Goal: Transaction & Acquisition: Purchase product/service

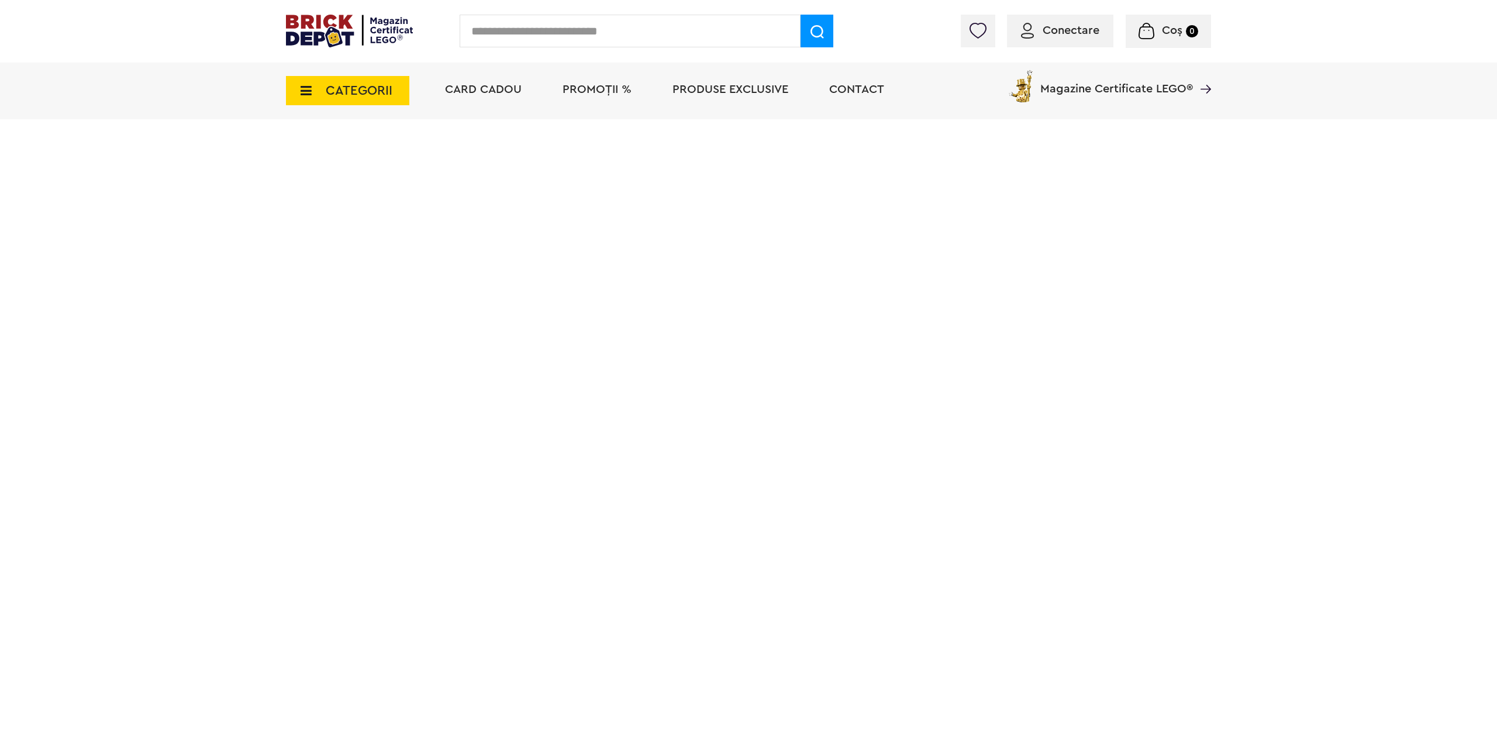
click at [603, 95] on span "PROMOȚII %" at bounding box center [597, 90] width 69 height 12
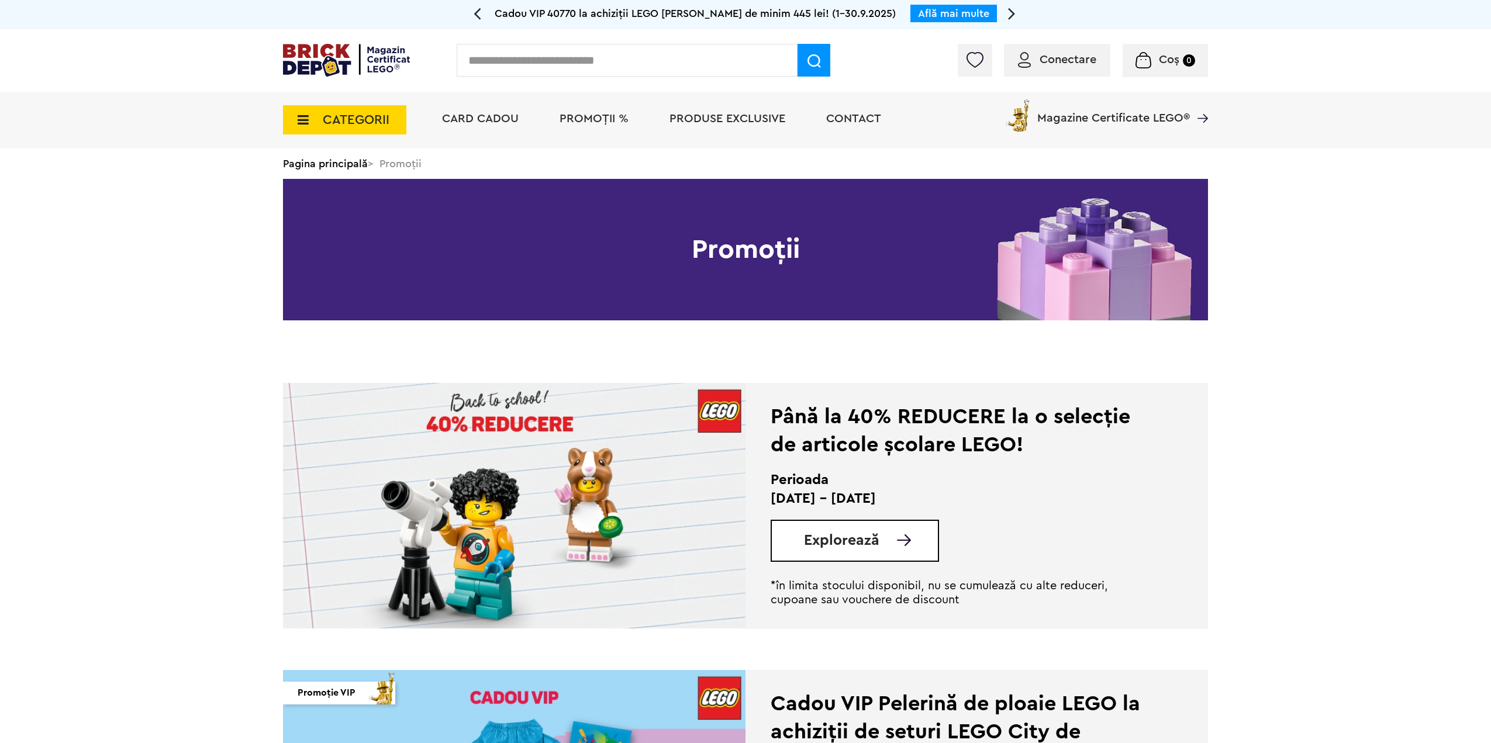
click at [589, 123] on span "PROMOȚII %" at bounding box center [594, 119] width 69 height 12
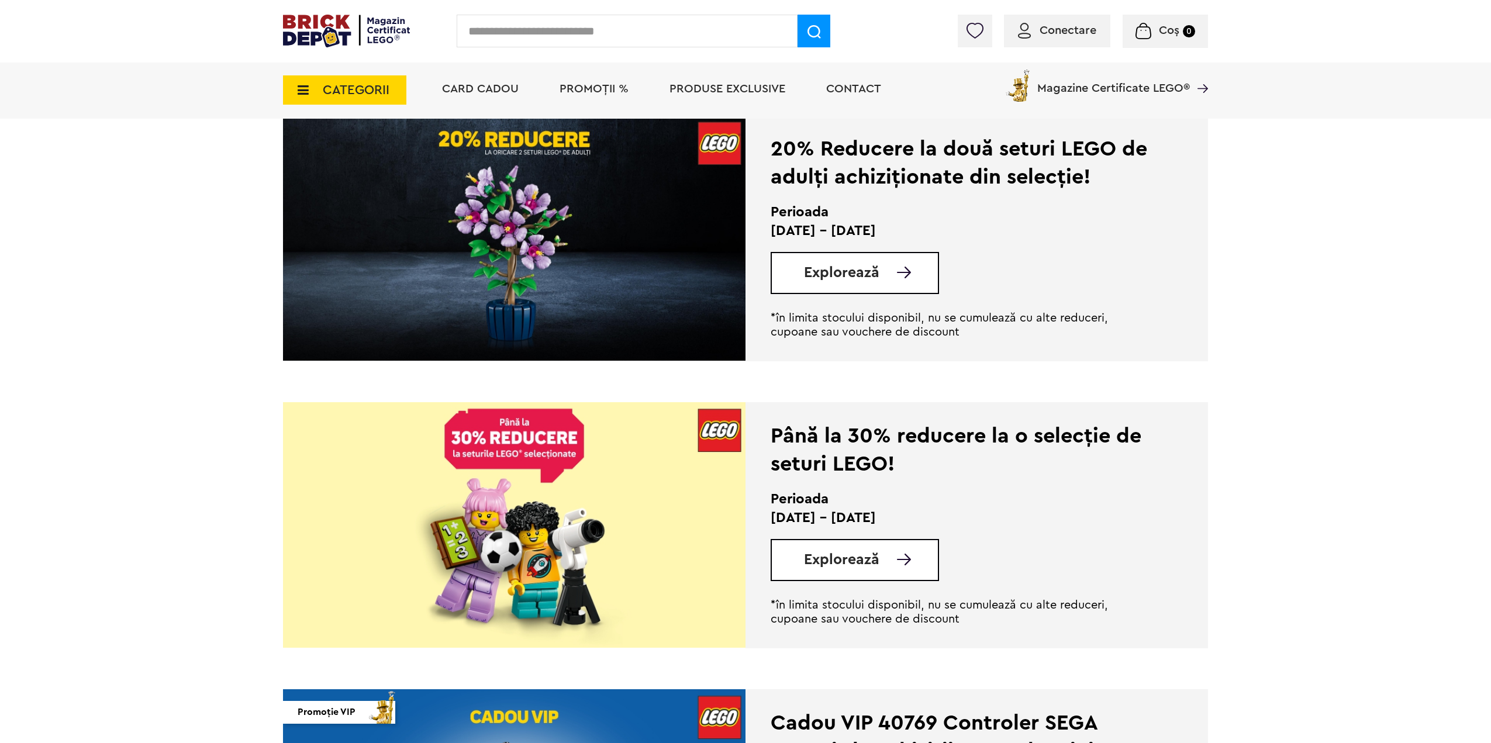
scroll to position [877, 0]
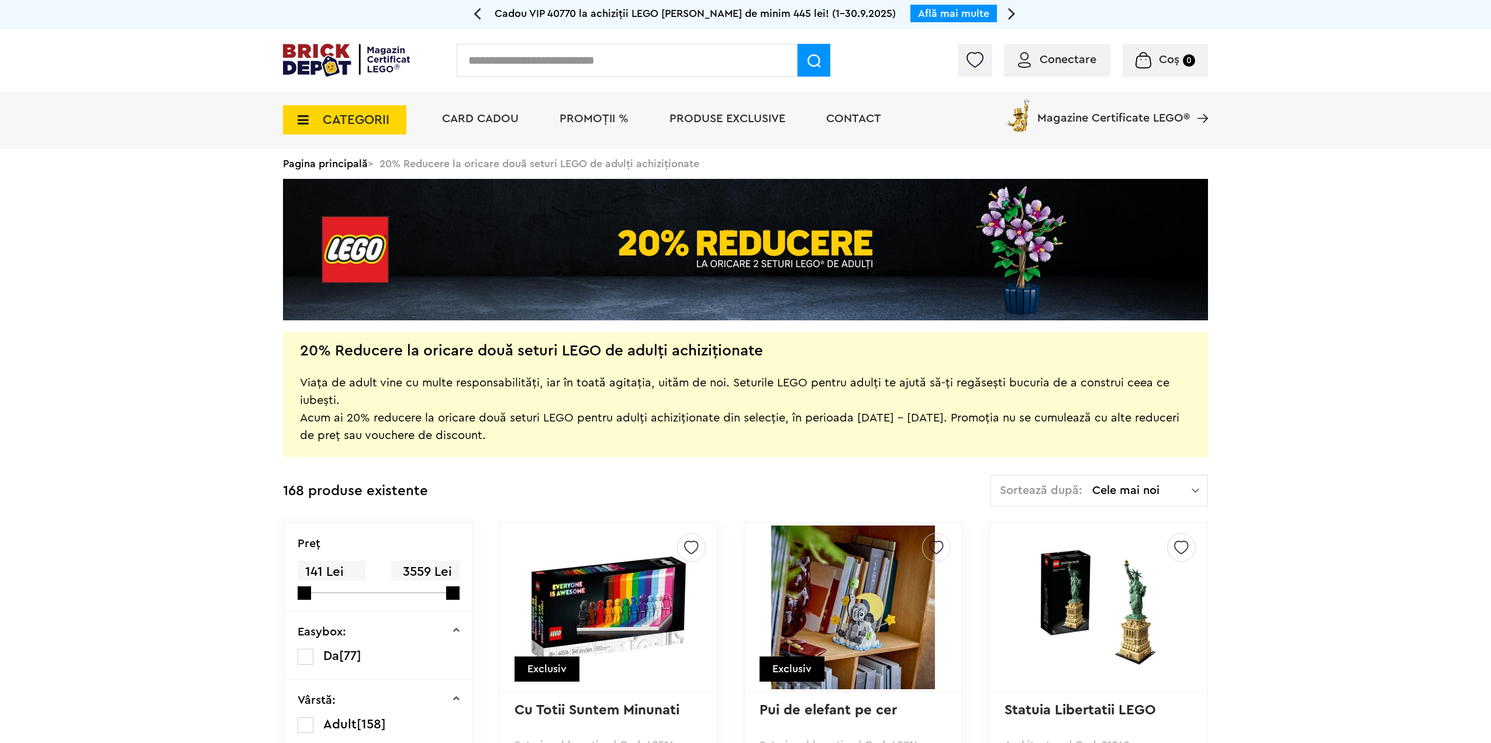
click at [1080, 30] on div "Conectare Coș 0" at bounding box center [745, 60] width 1491 height 63
click at [1071, 57] on span "Conectare" at bounding box center [1068, 60] width 57 height 12
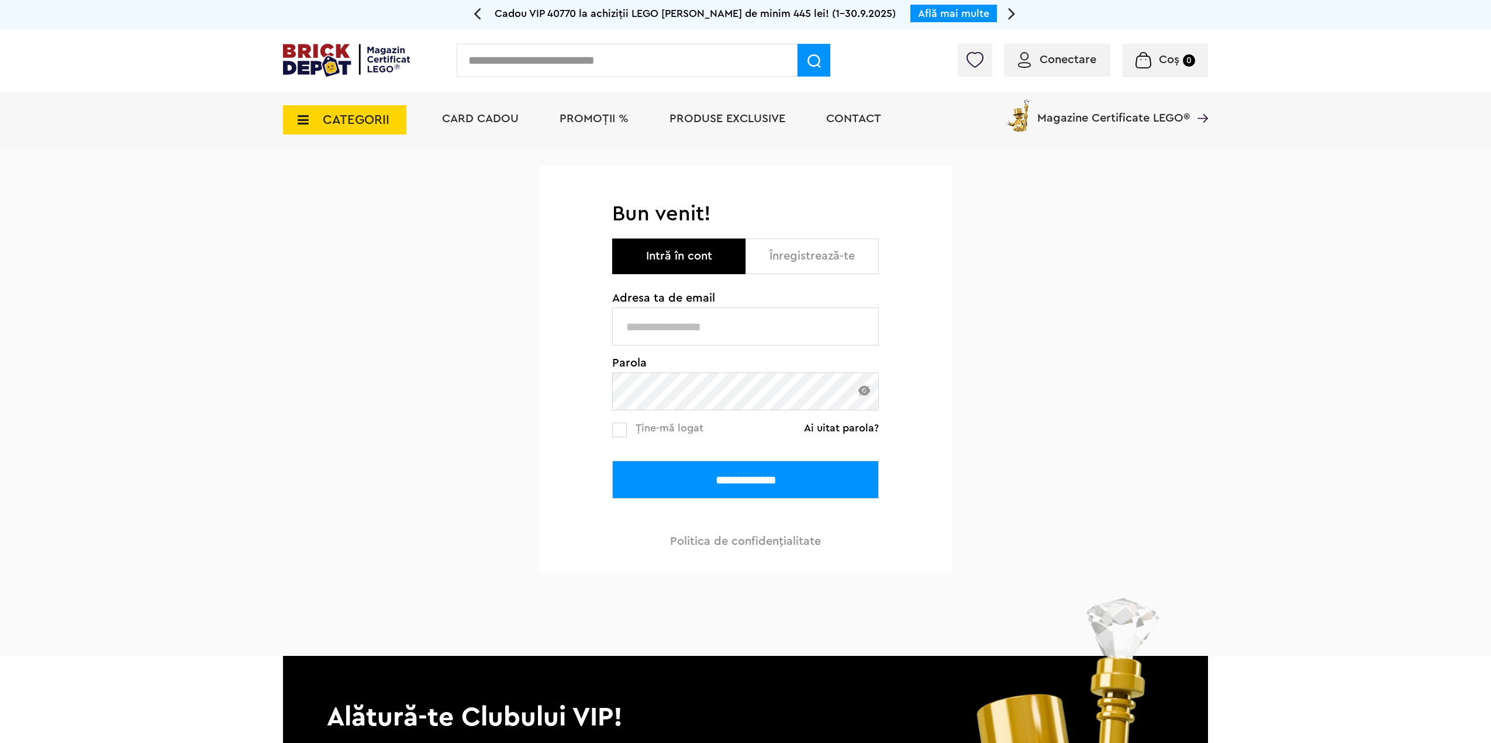
type input "**********"
click at [658, 486] on input "**********" at bounding box center [745, 480] width 267 height 38
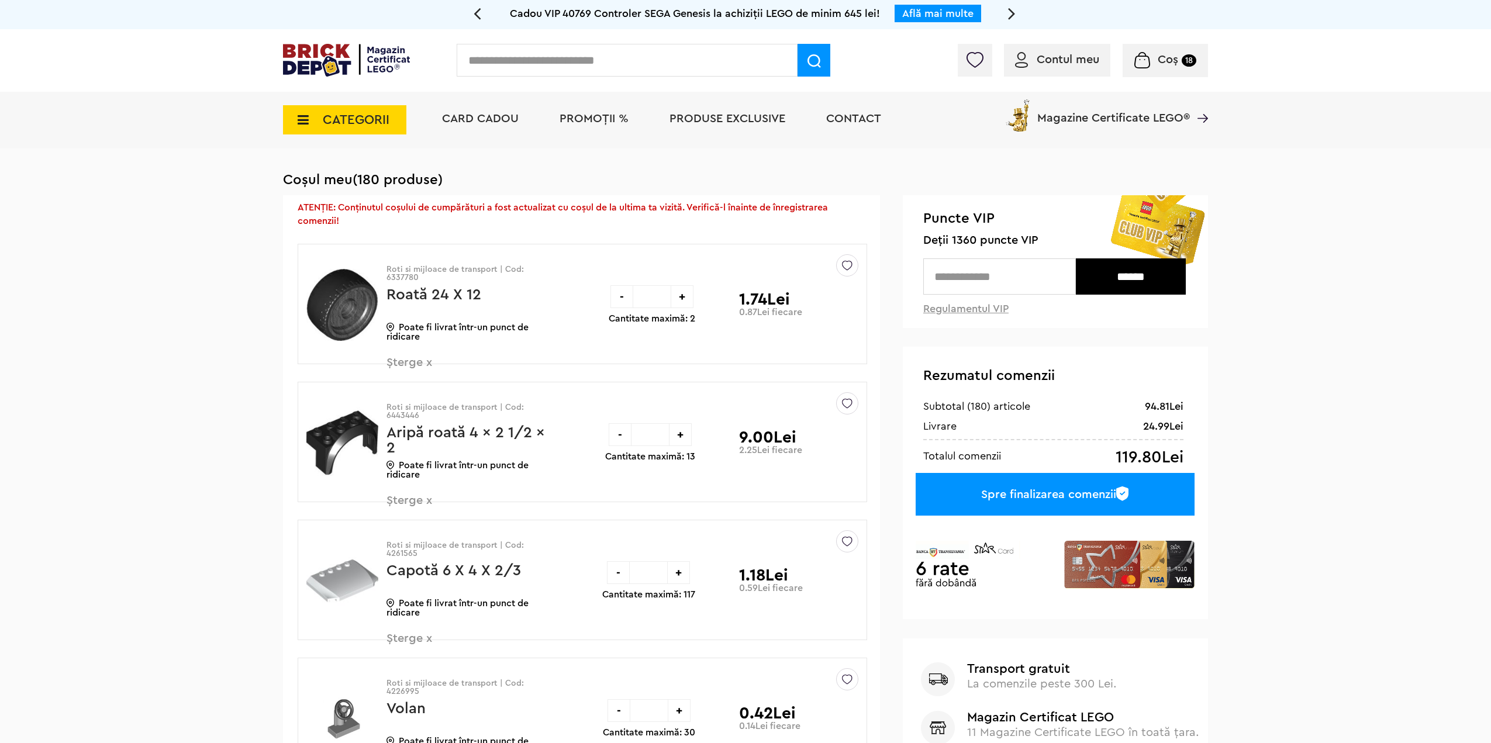
drag, startPoint x: 1041, startPoint y: 484, endPoint x: 771, endPoint y: 243, distance: 362.0
click at [570, 121] on span "PROMOȚII %" at bounding box center [594, 119] width 69 height 12
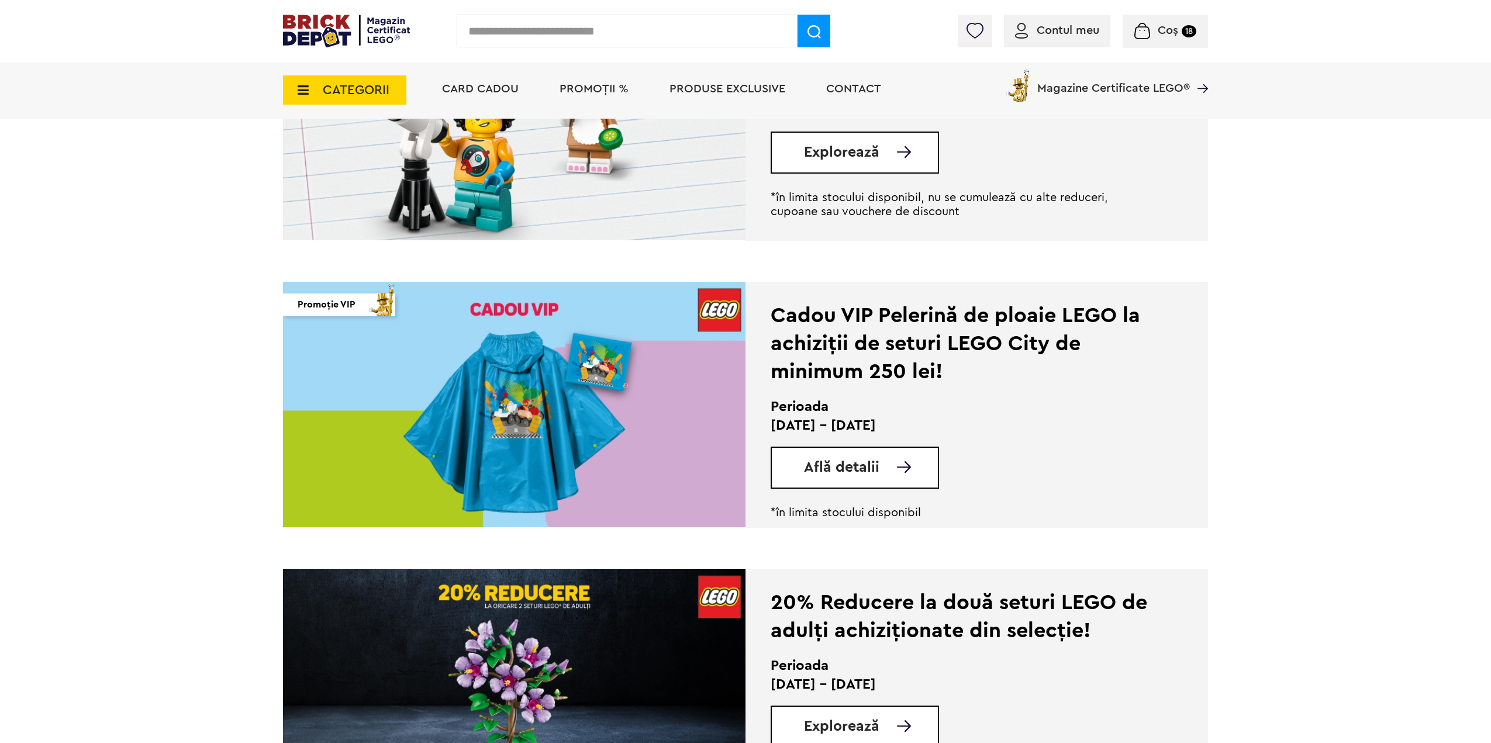
scroll to position [819, 0]
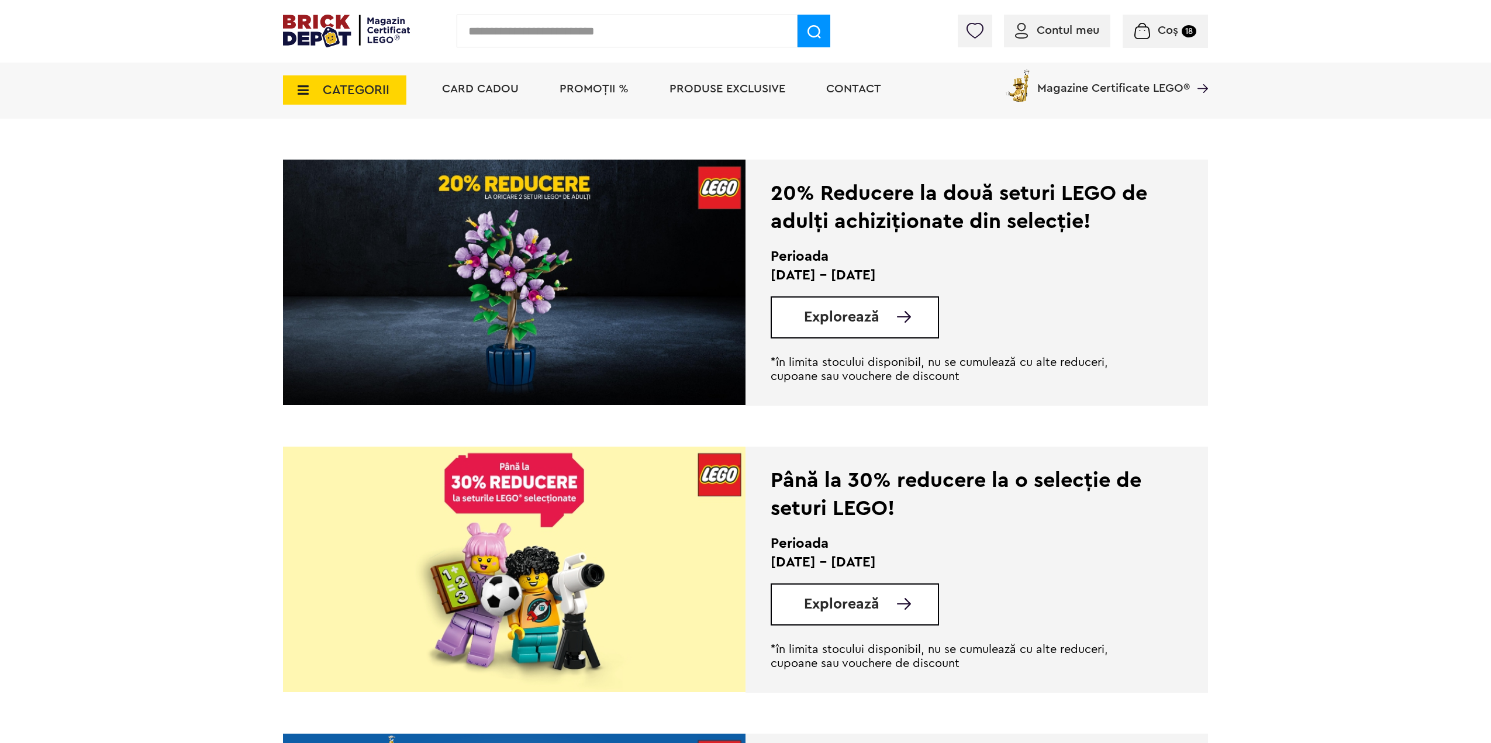
click at [878, 316] on span "Explorează" at bounding box center [841, 317] width 75 height 15
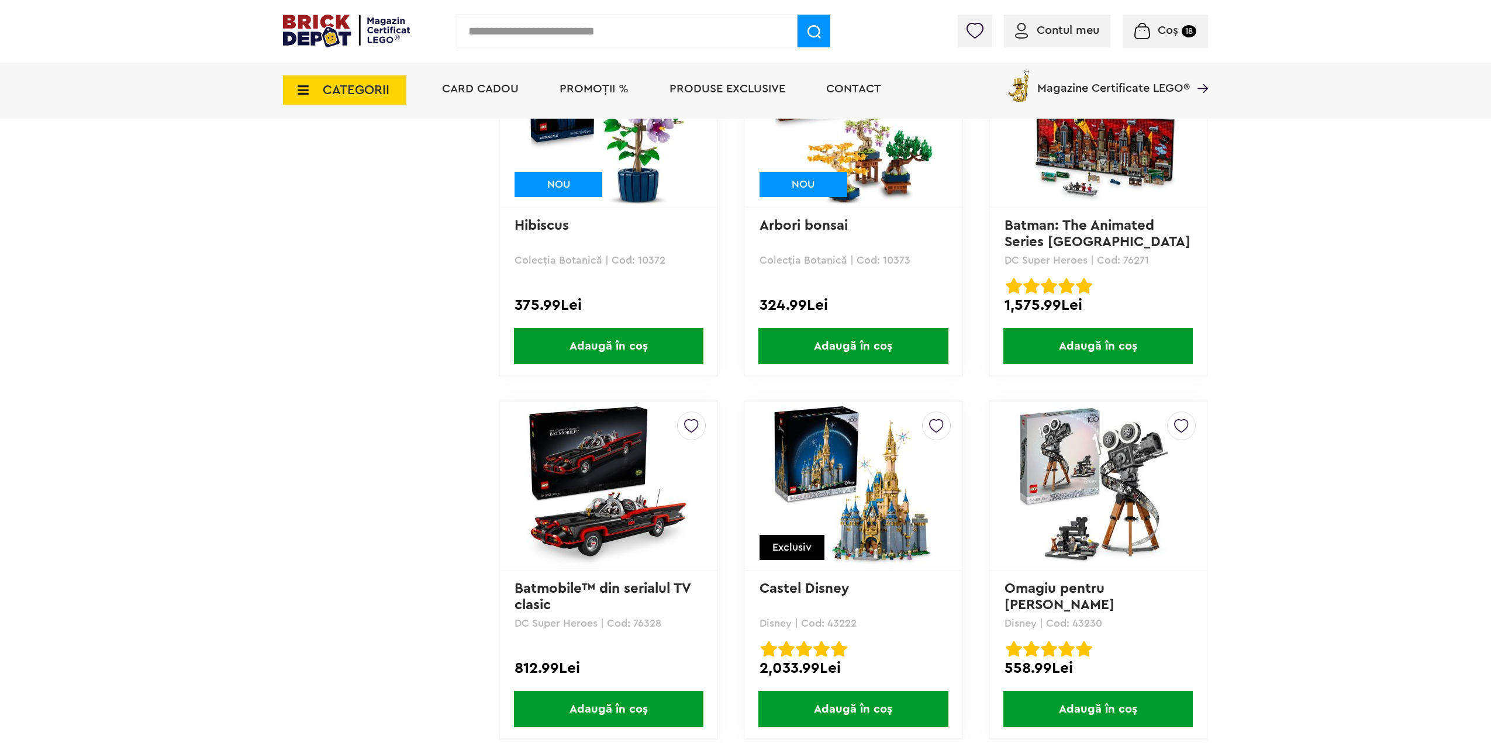
scroll to position [4502, 0]
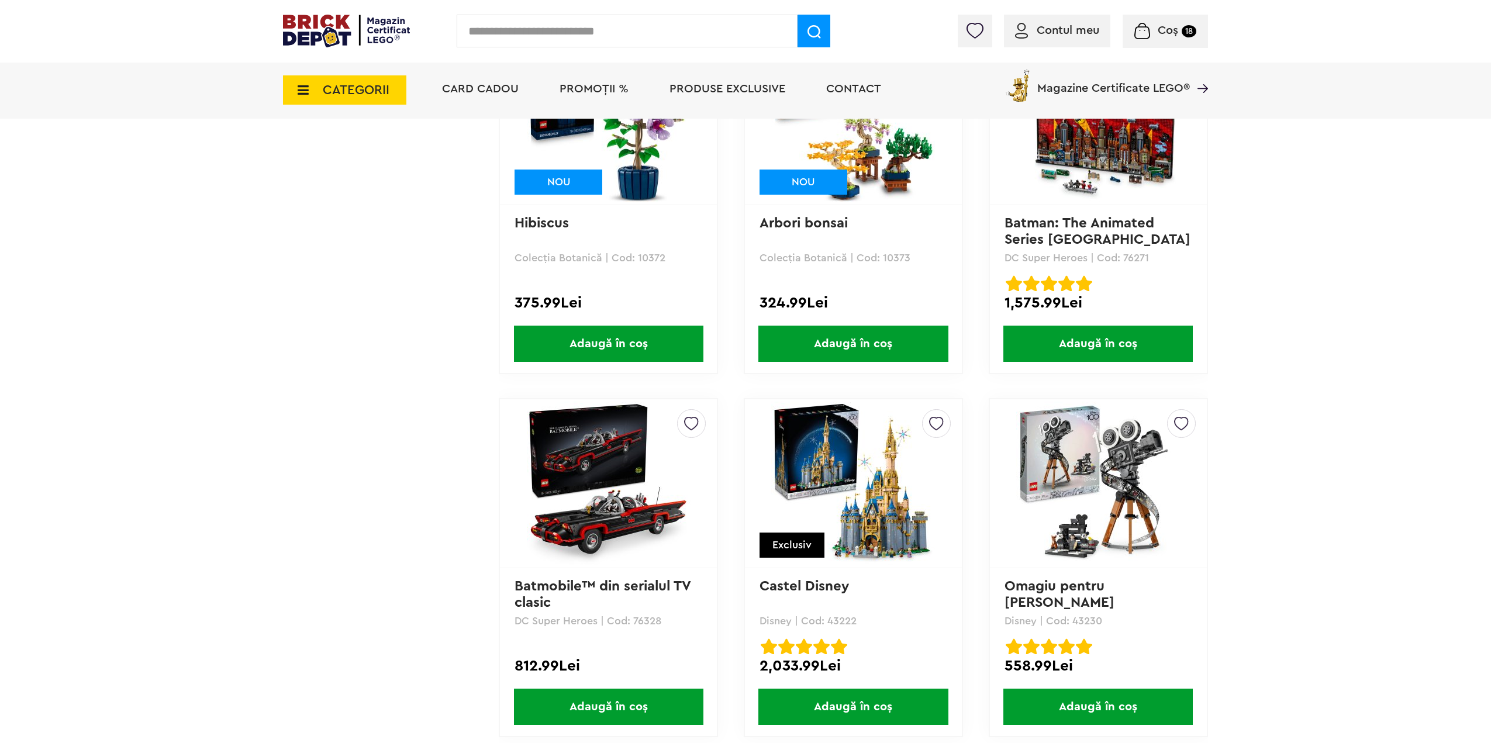
click at [875, 350] on span "Adaugă în coș" at bounding box center [852, 344] width 189 height 36
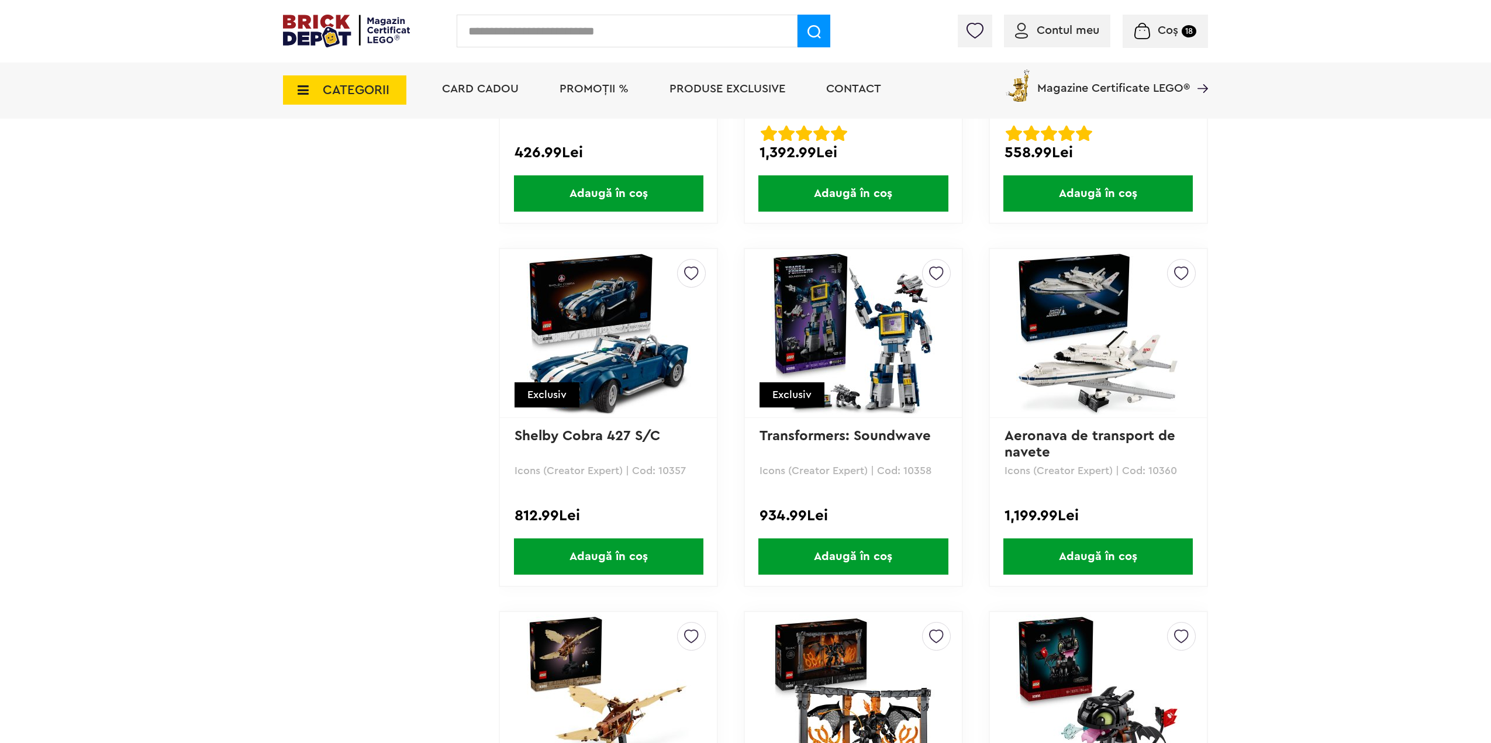
scroll to position [9765, 0]
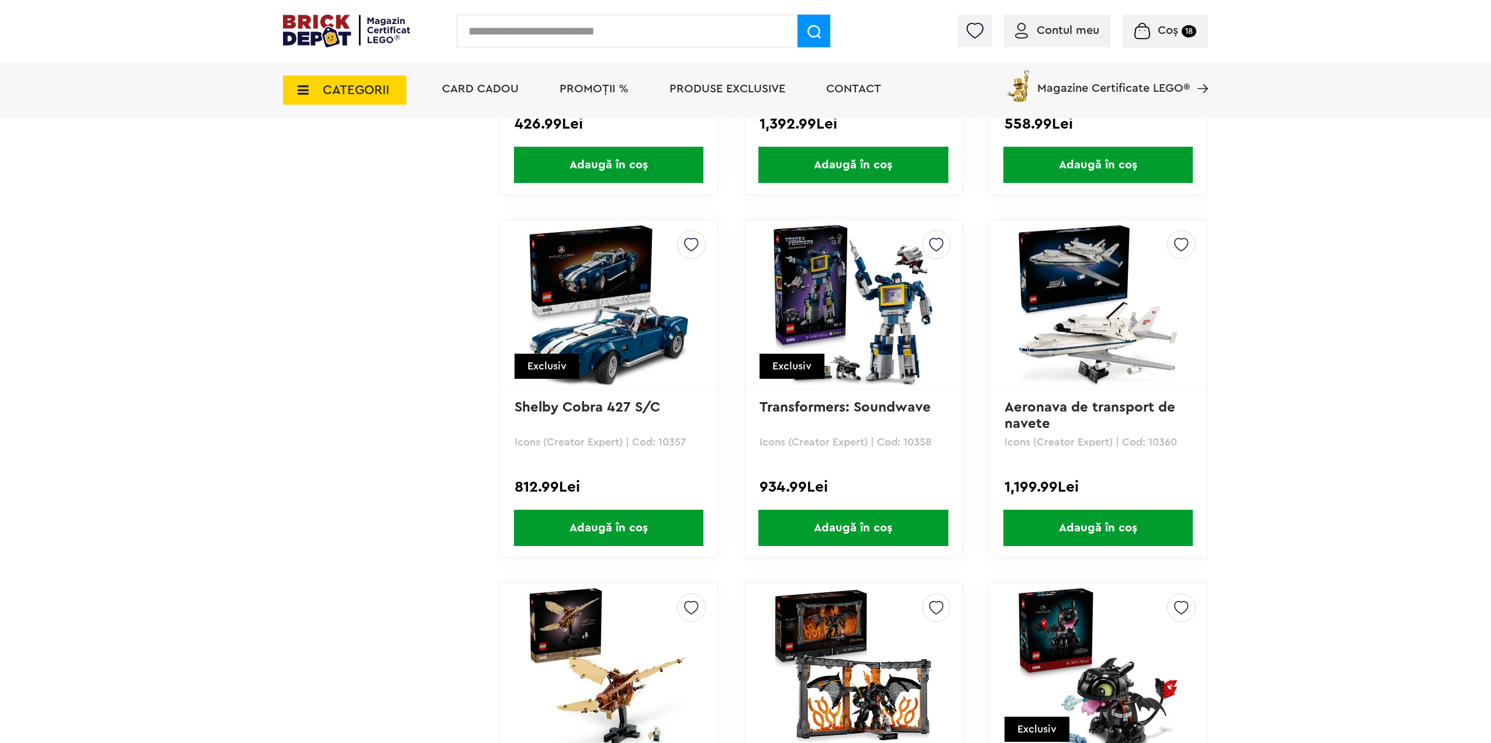
click at [605, 524] on span "Adaugă în coș" at bounding box center [608, 528] width 189 height 36
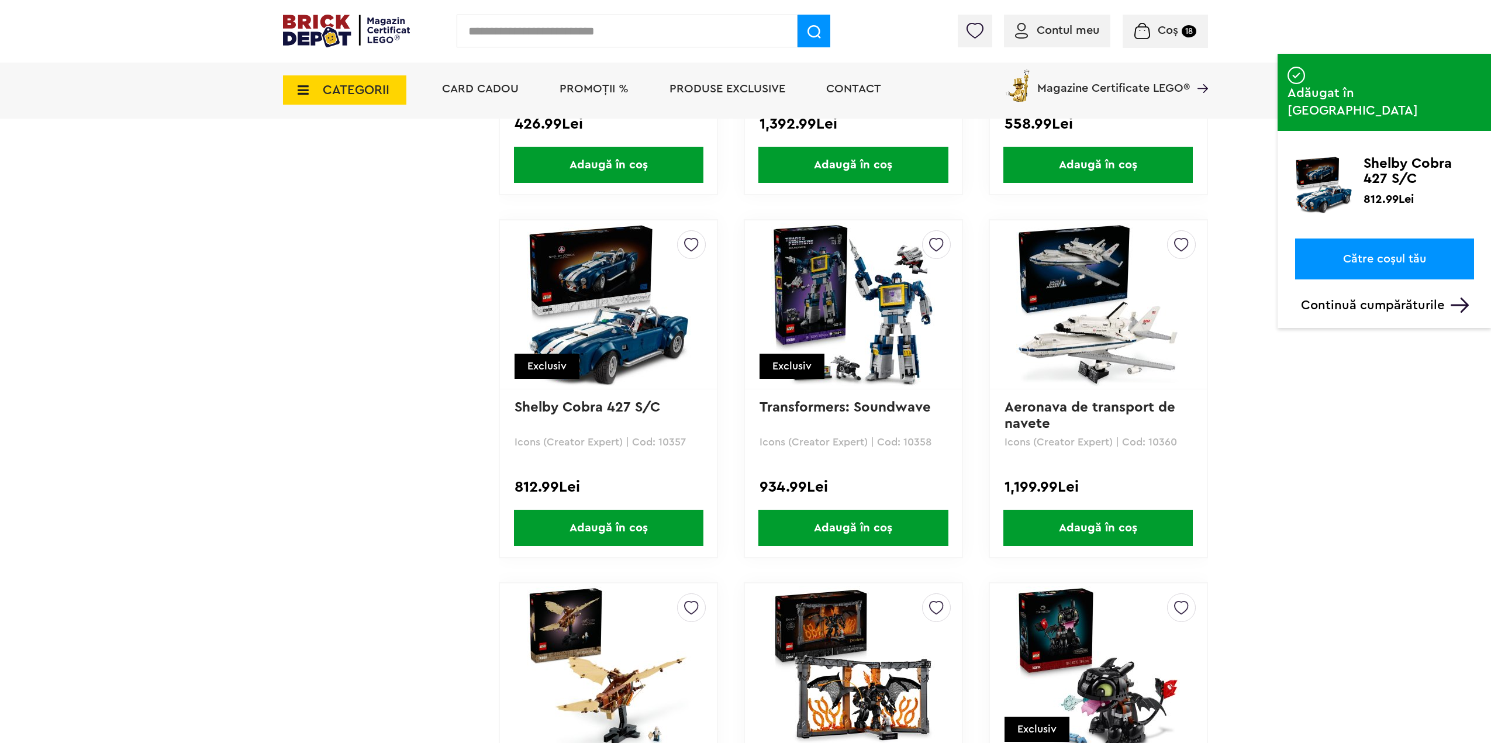
click at [1195, 31] on small "18" at bounding box center [1189, 31] width 15 height 12
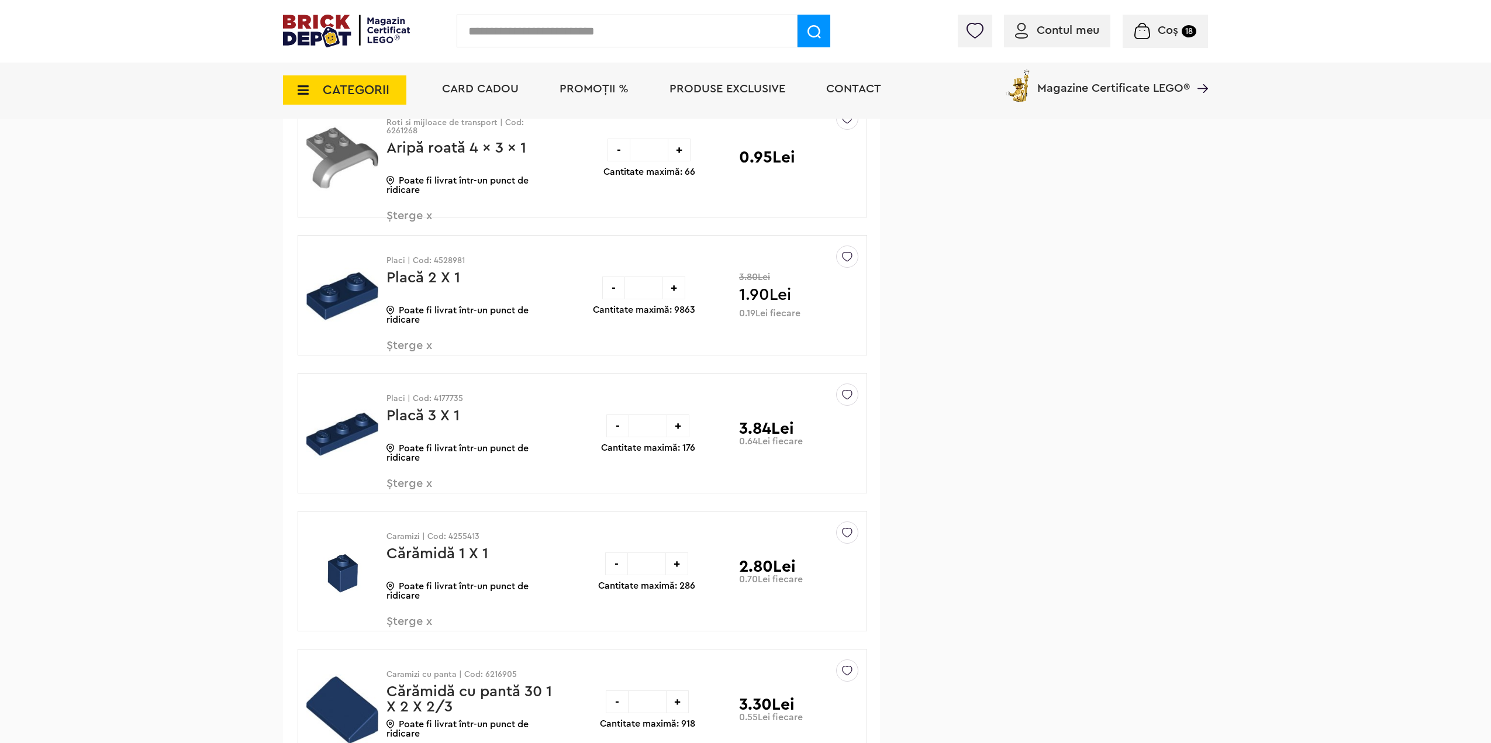
scroll to position [819, 0]
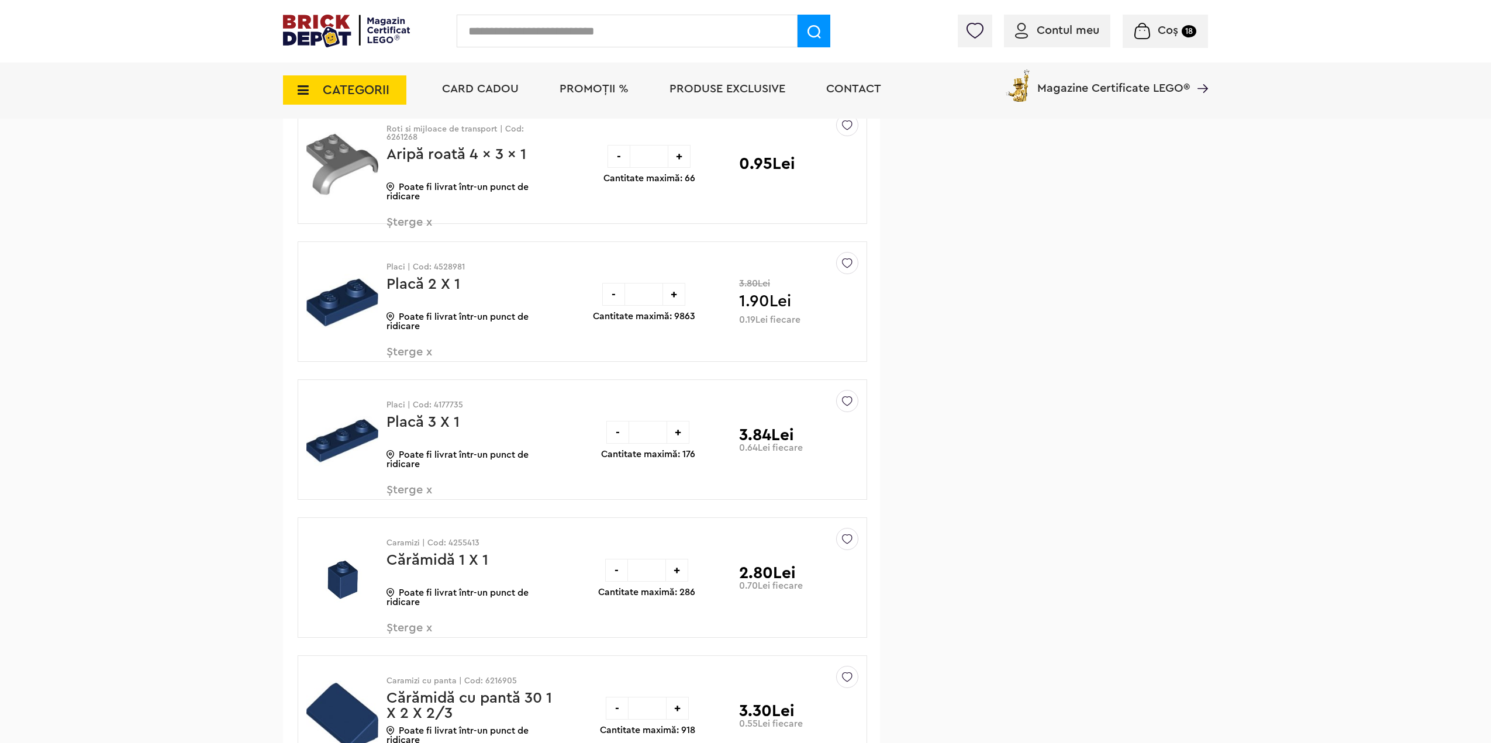
click at [398, 346] on span "Șterge x" at bounding box center [455, 358] width 137 height 25
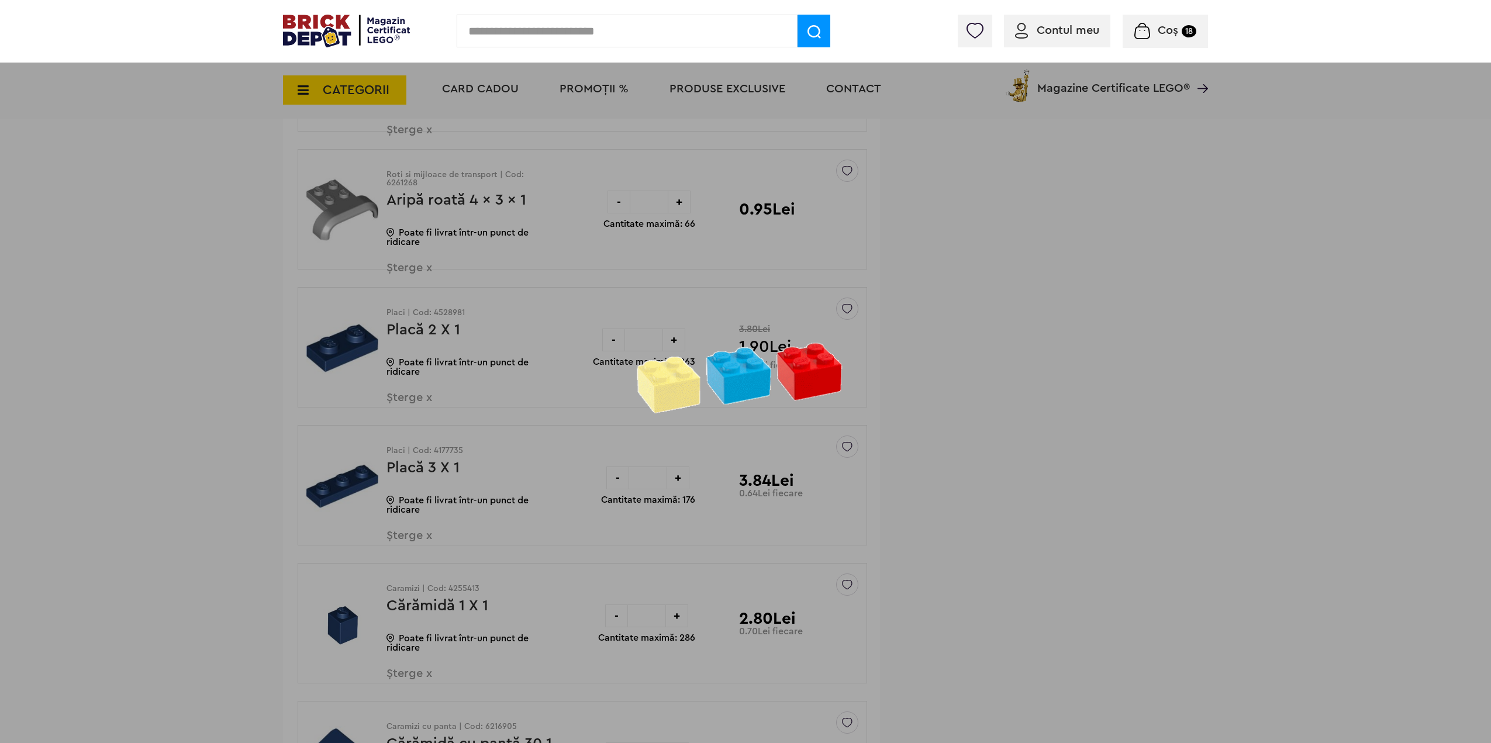
scroll to position [0, 0]
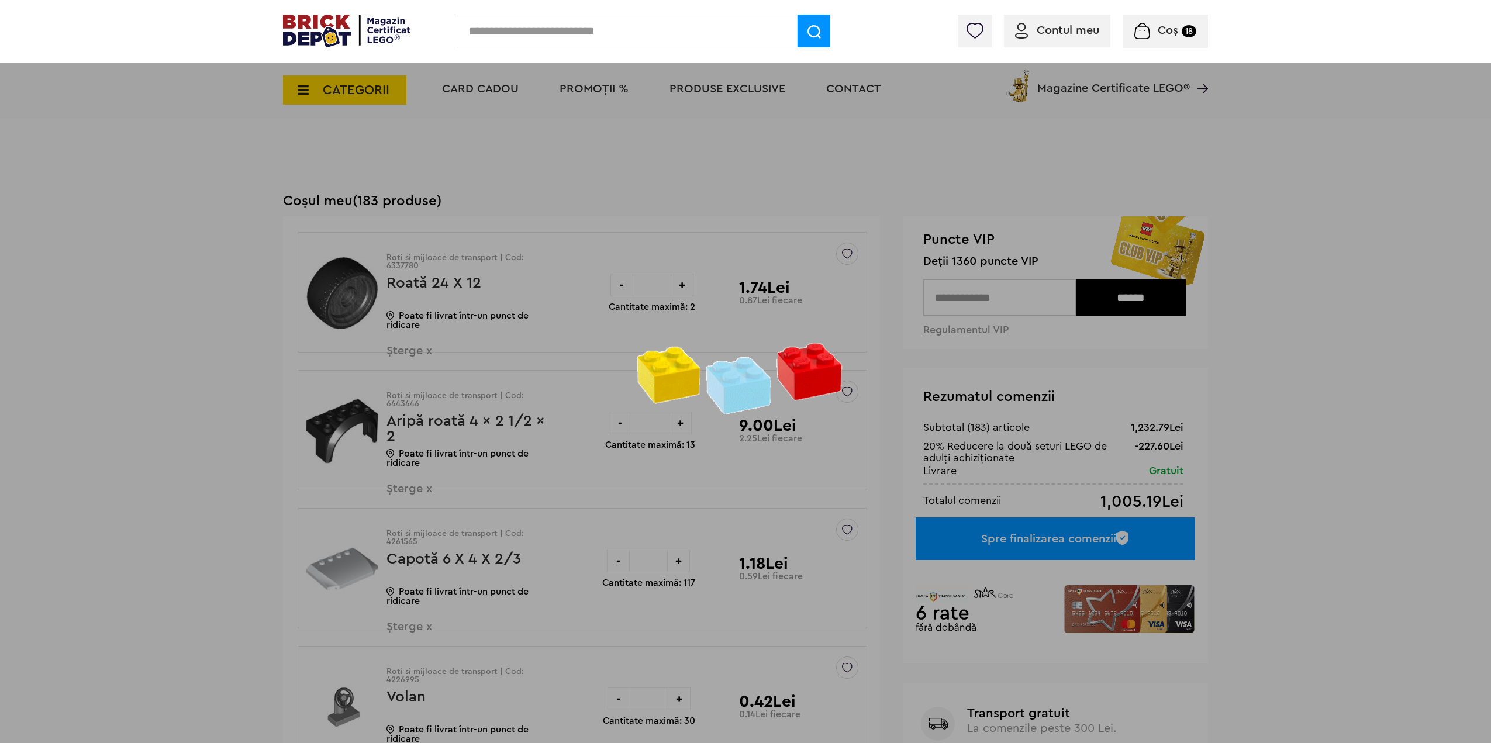
drag, startPoint x: 1024, startPoint y: 602, endPoint x: 657, endPoint y: 241, distance: 514.8
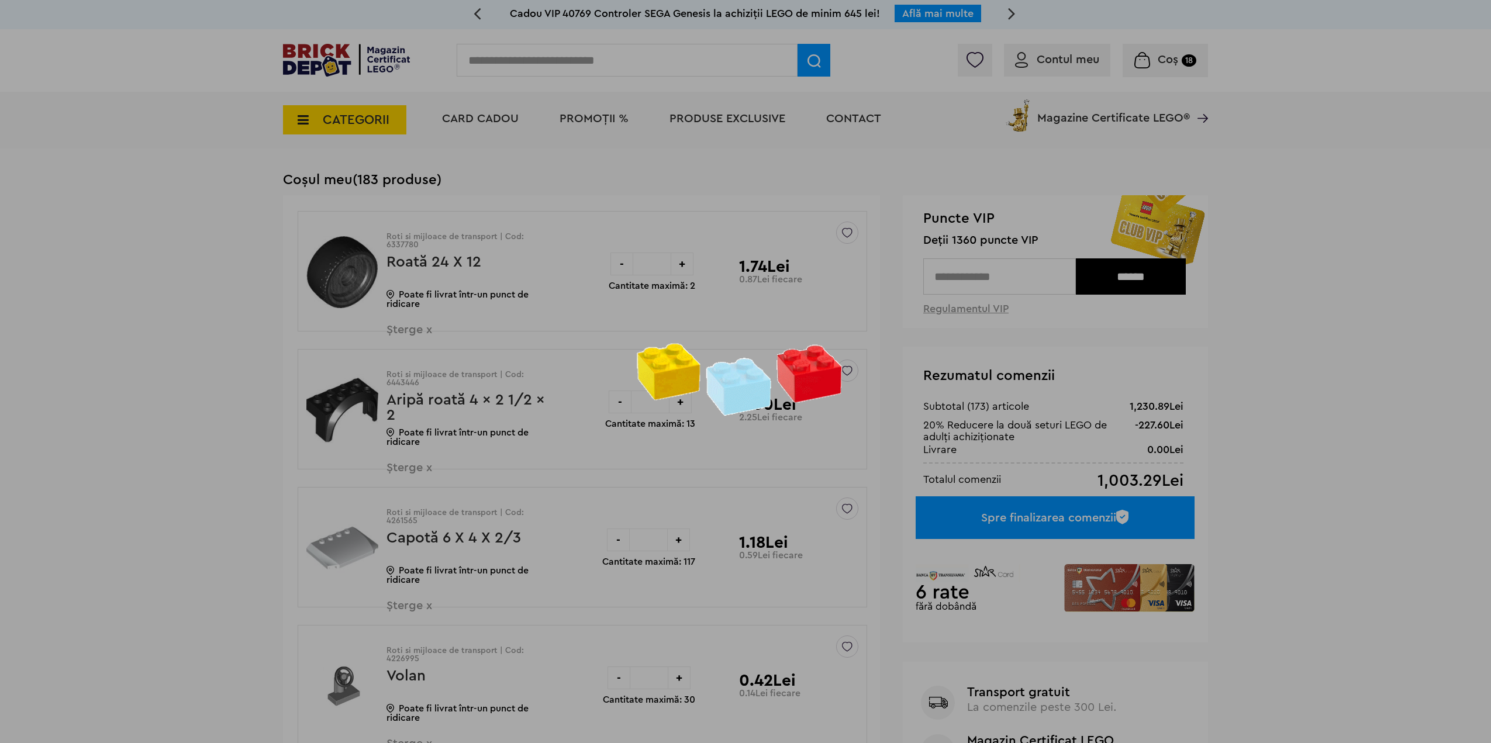
click at [103, 559] on div at bounding box center [745, 371] width 1491 height 743
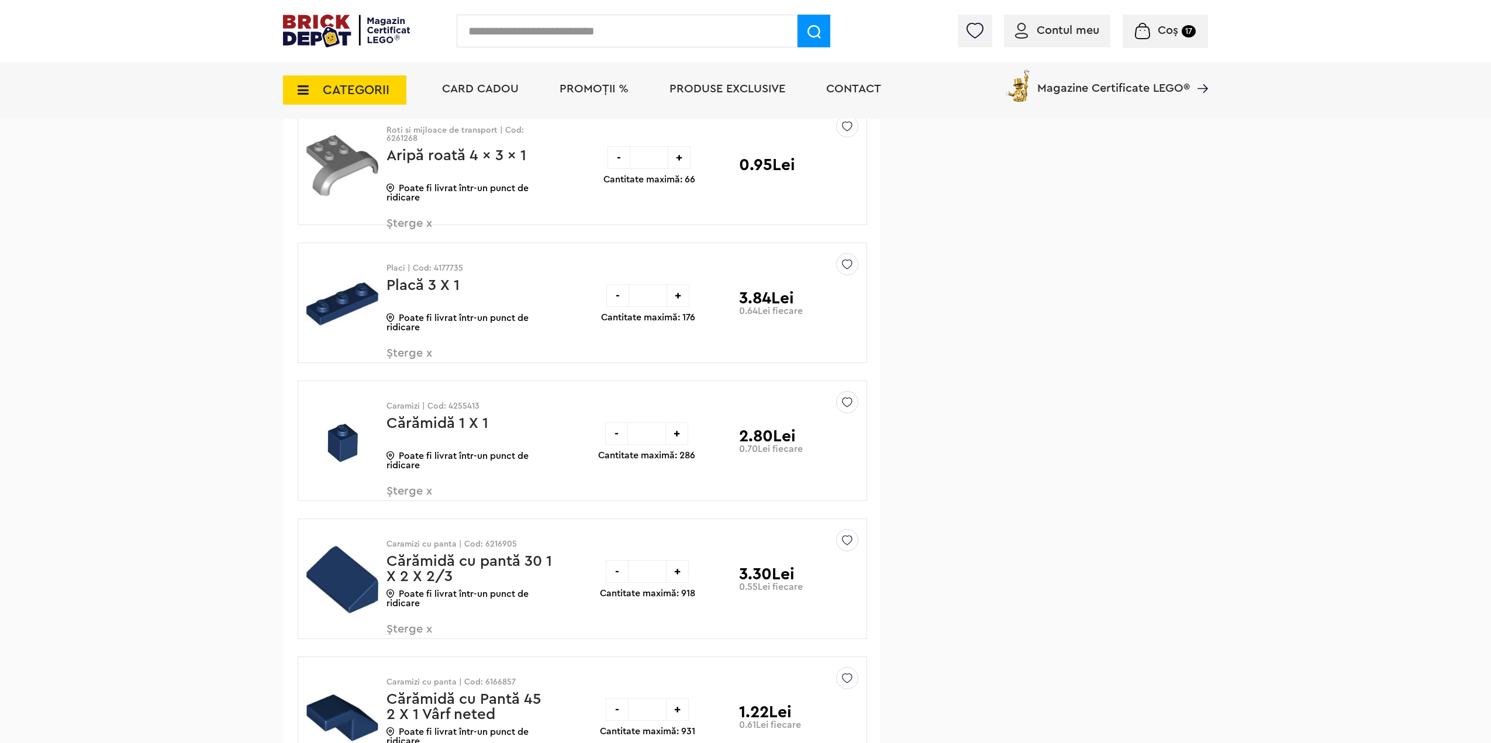
scroll to position [819, 0]
click at [413, 352] on span "Șterge x" at bounding box center [455, 358] width 137 height 25
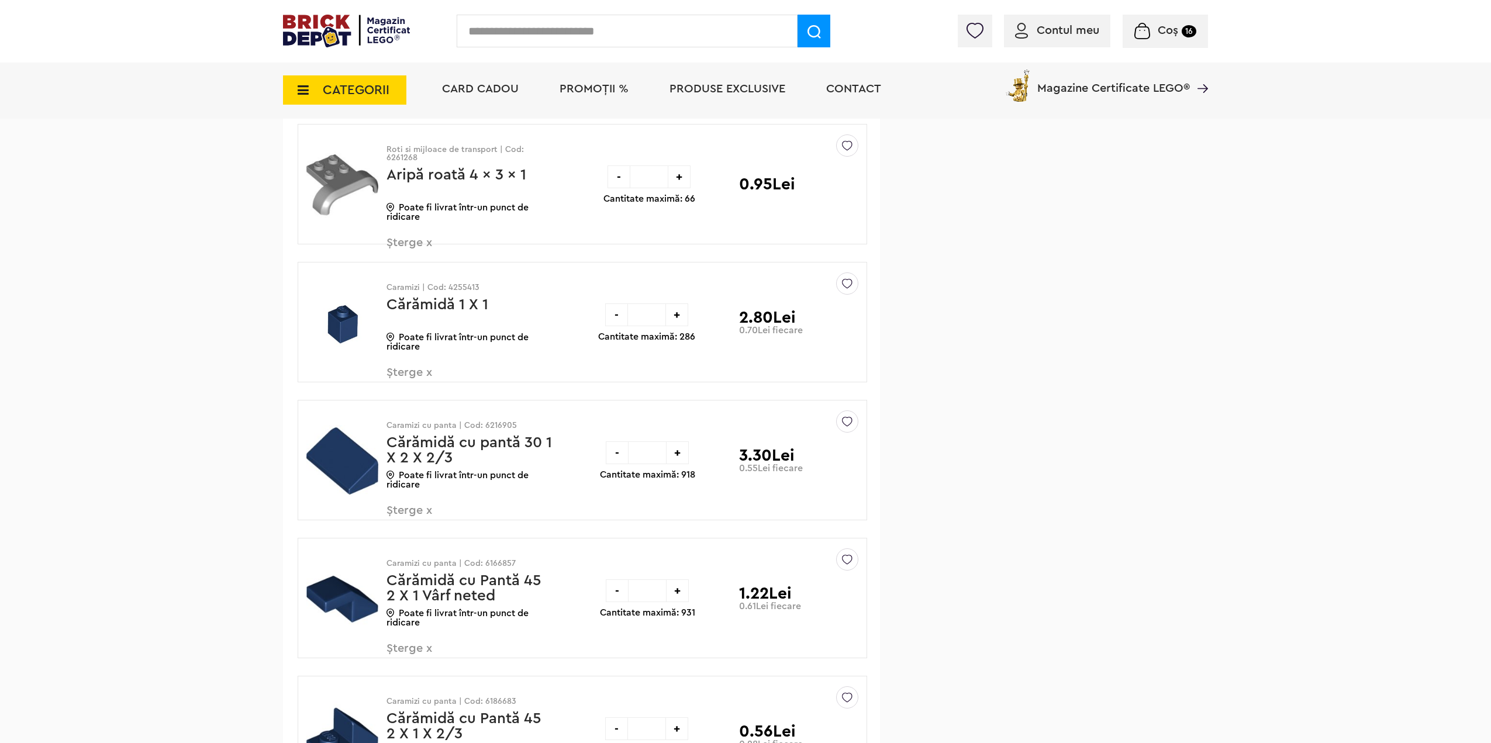
scroll to position [798, 0]
click at [389, 375] on span "Șterge x" at bounding box center [455, 379] width 137 height 25
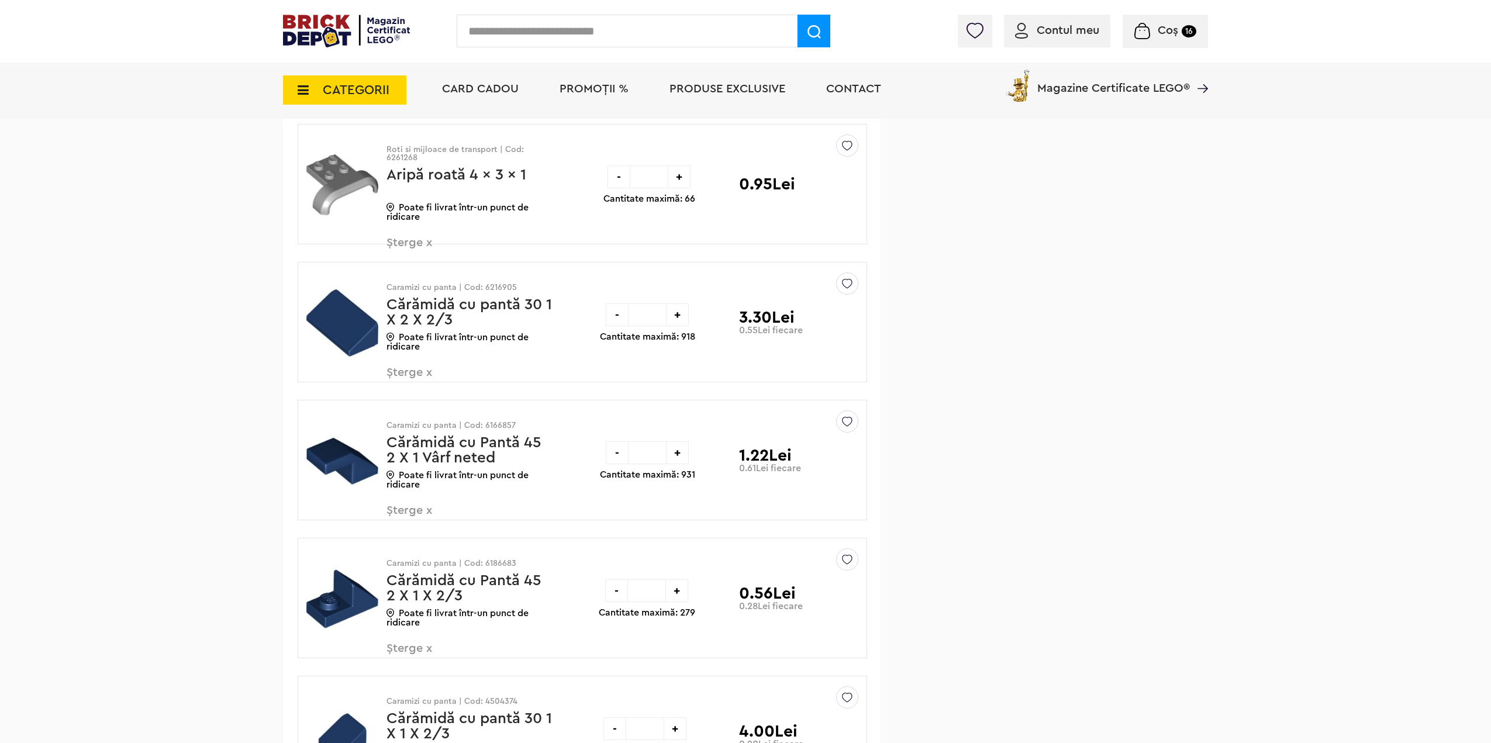
click at [403, 372] on span "Șterge x" at bounding box center [455, 379] width 137 height 25
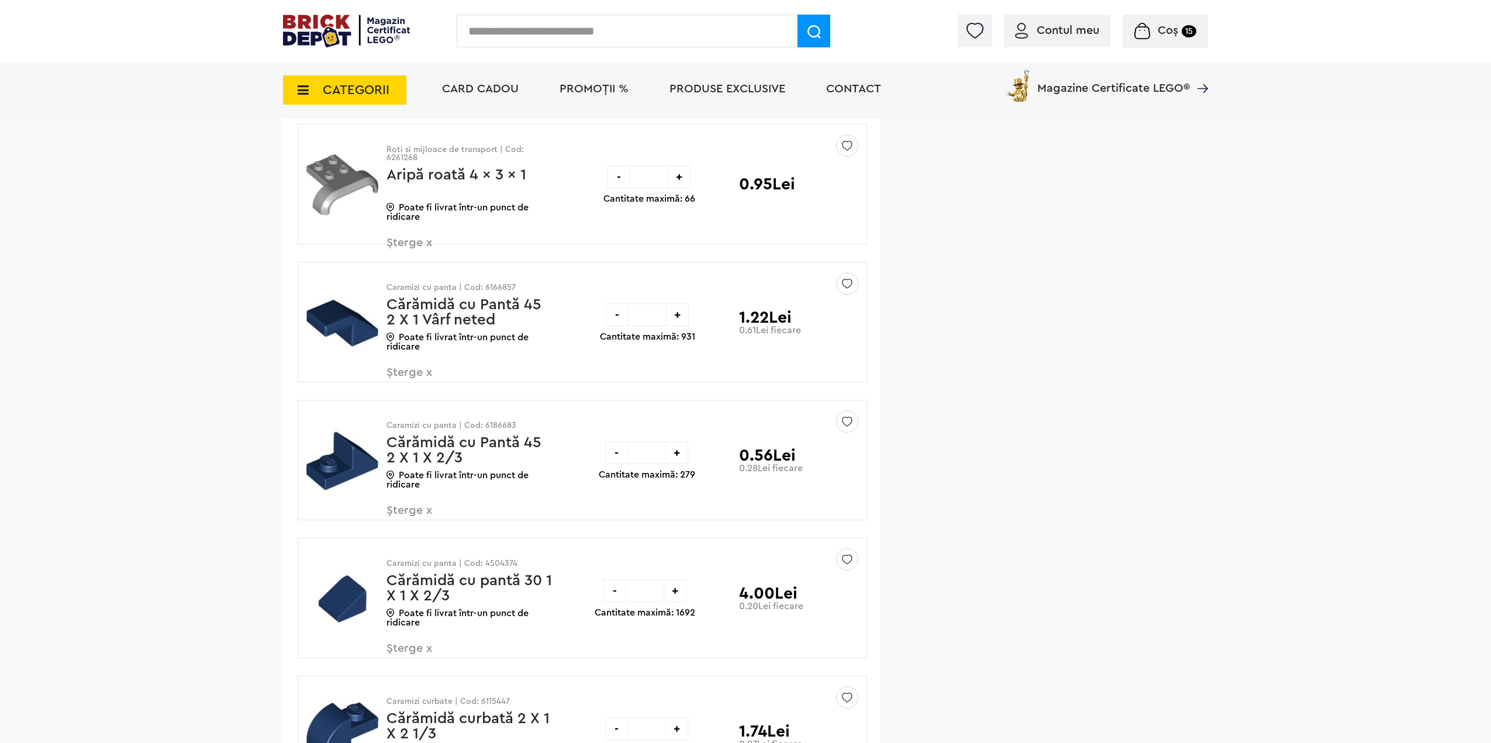
click at [408, 370] on span "Șterge x" at bounding box center [455, 379] width 137 height 25
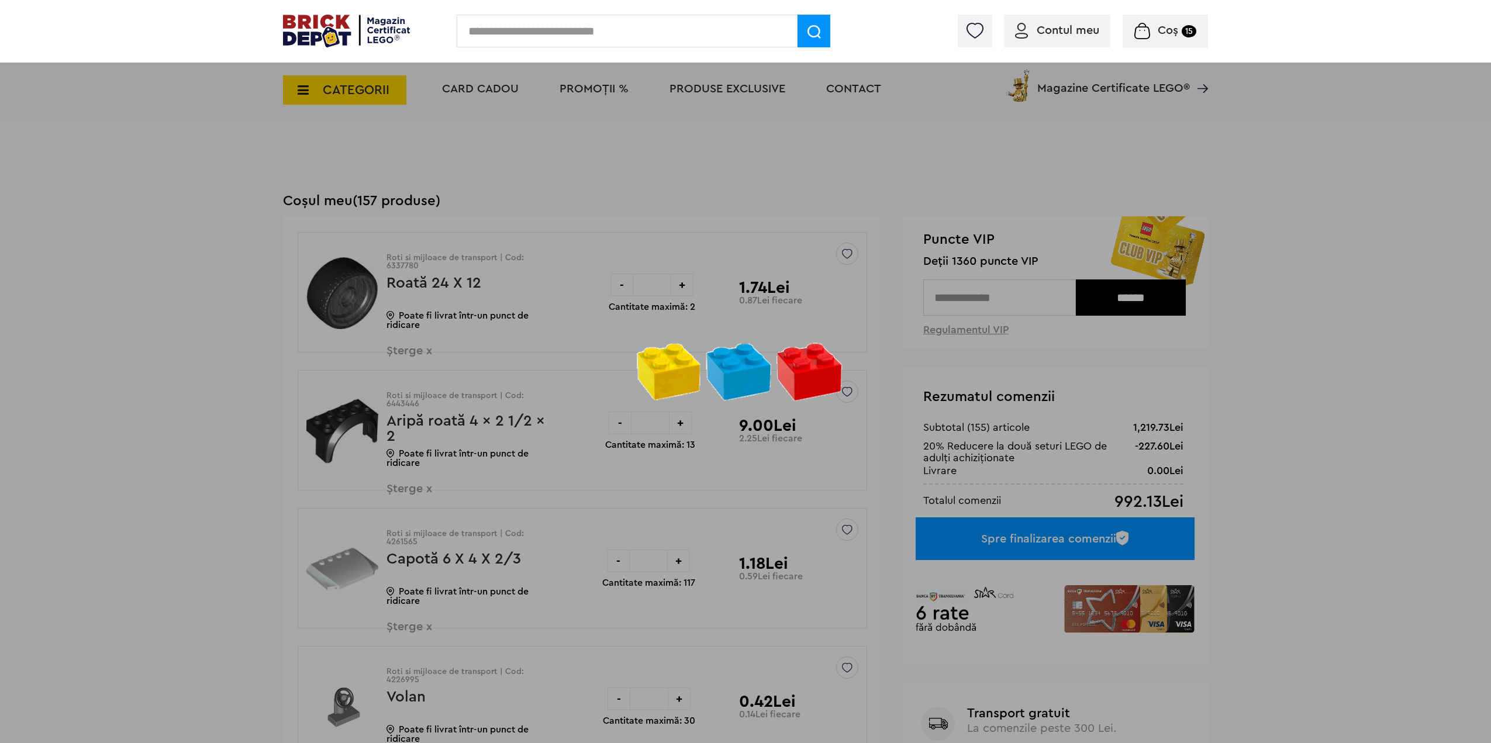
drag, startPoint x: 1014, startPoint y: 523, endPoint x: 743, endPoint y: 244, distance: 388.7
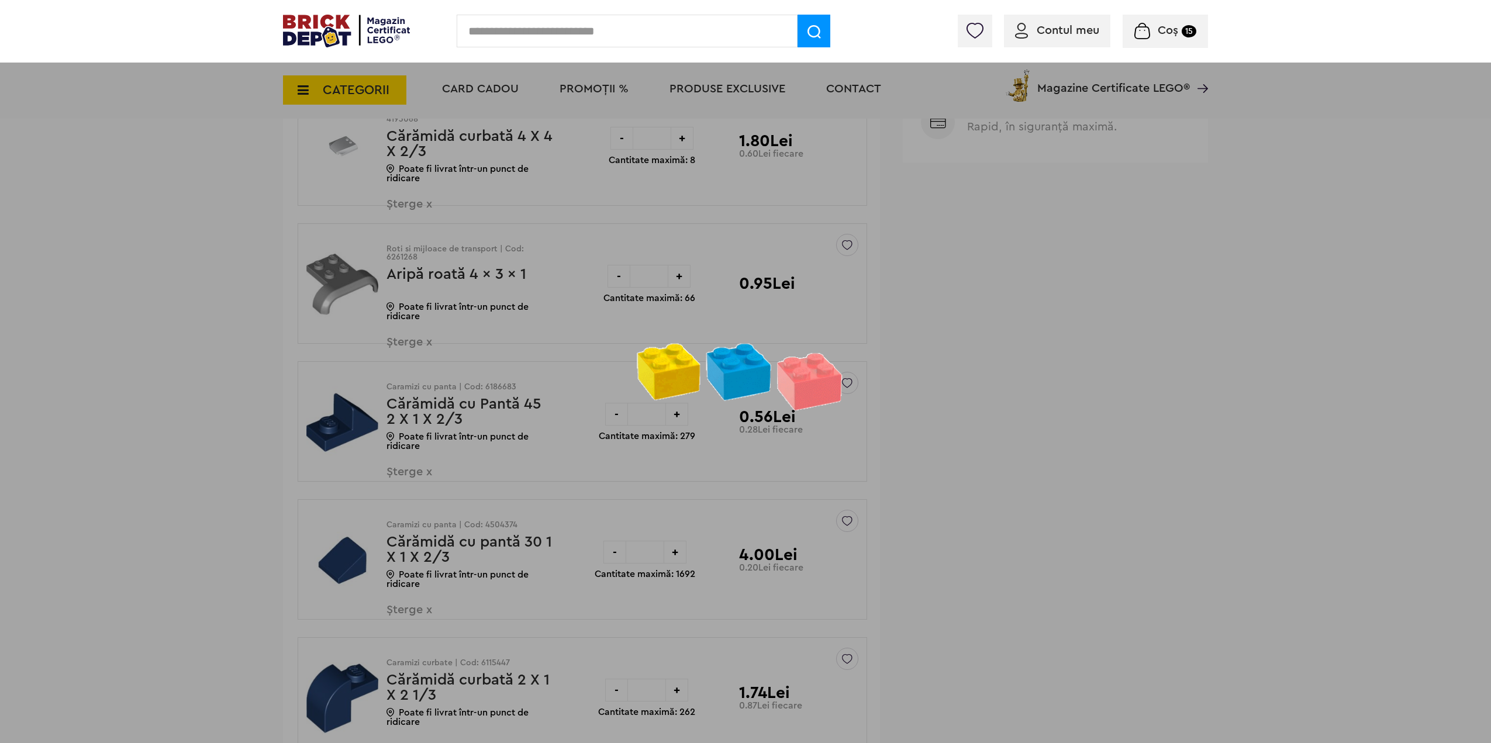
scroll to position [702, 0]
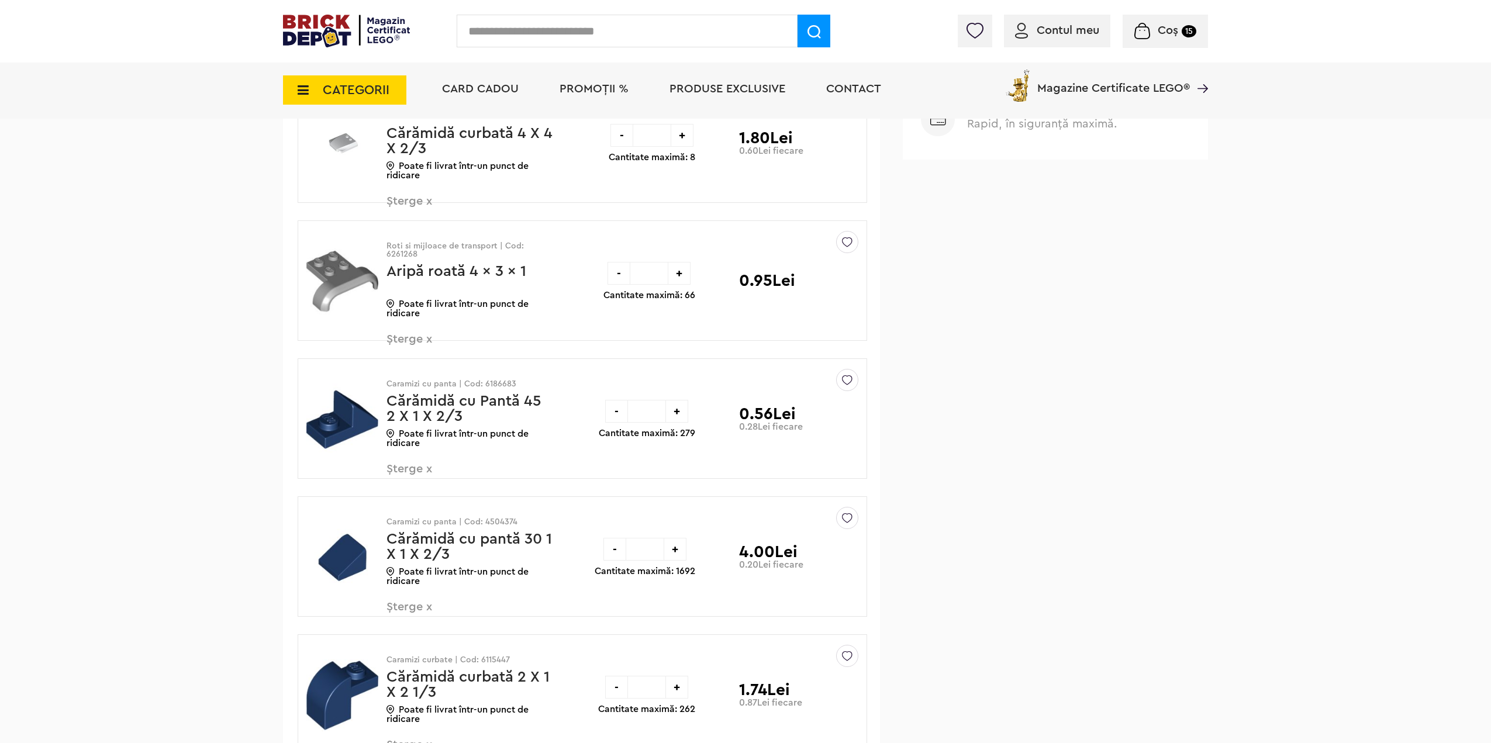
click at [399, 474] on span "Șterge x" at bounding box center [455, 475] width 137 height 25
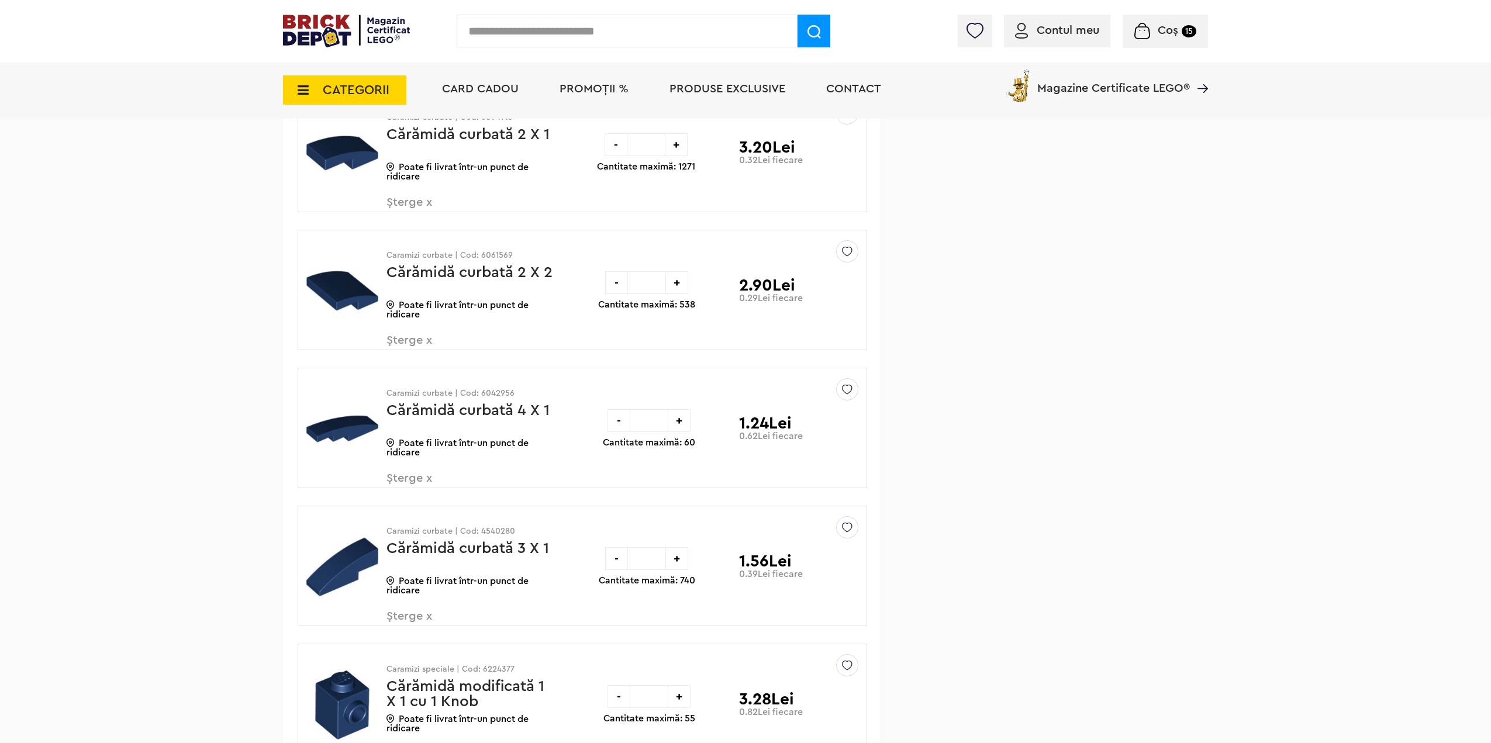
scroll to position [1345, 0]
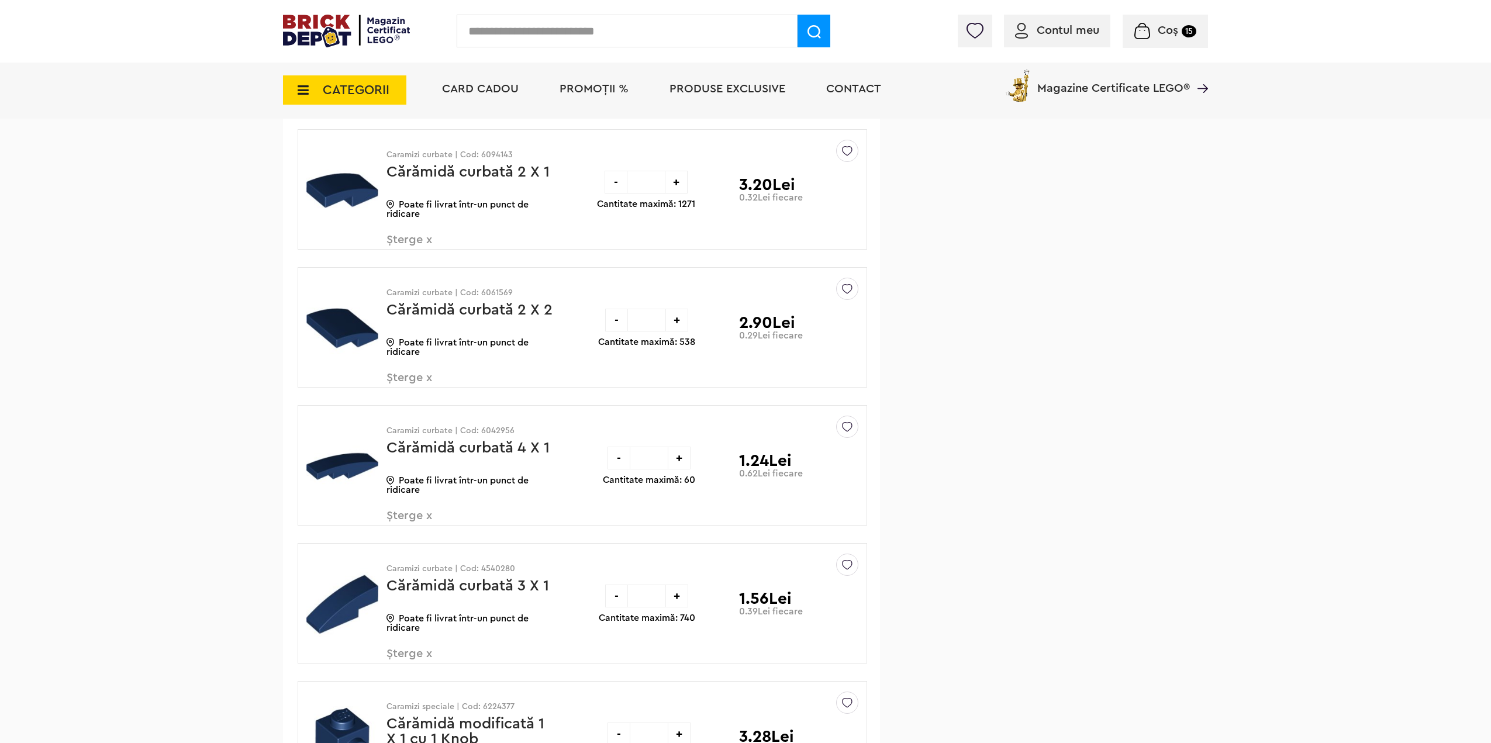
click at [412, 244] on span "Șterge x" at bounding box center [455, 246] width 137 height 25
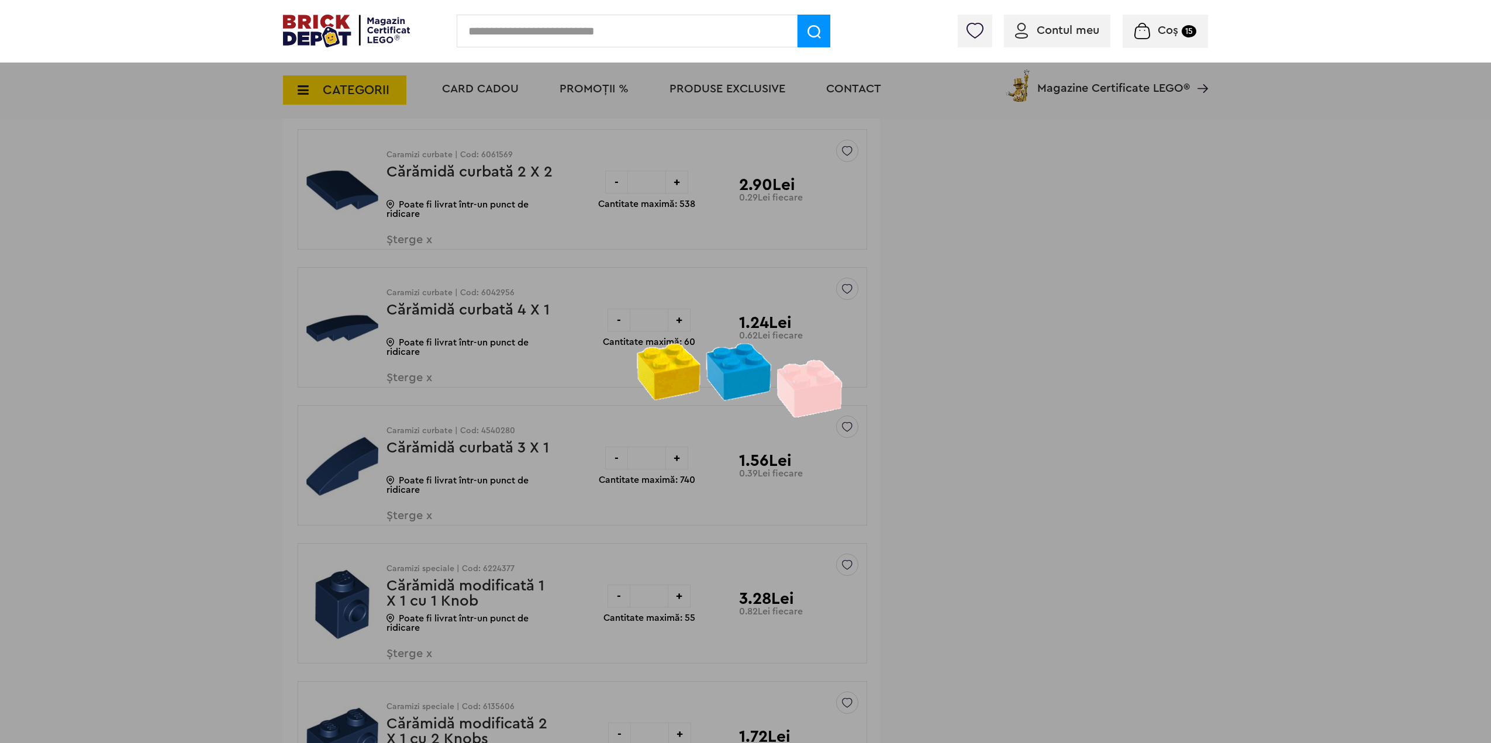
drag, startPoint x: 203, startPoint y: 227, endPoint x: 222, endPoint y: 222, distance: 19.9
click at [203, 227] on div at bounding box center [745, 371] width 1491 height 743
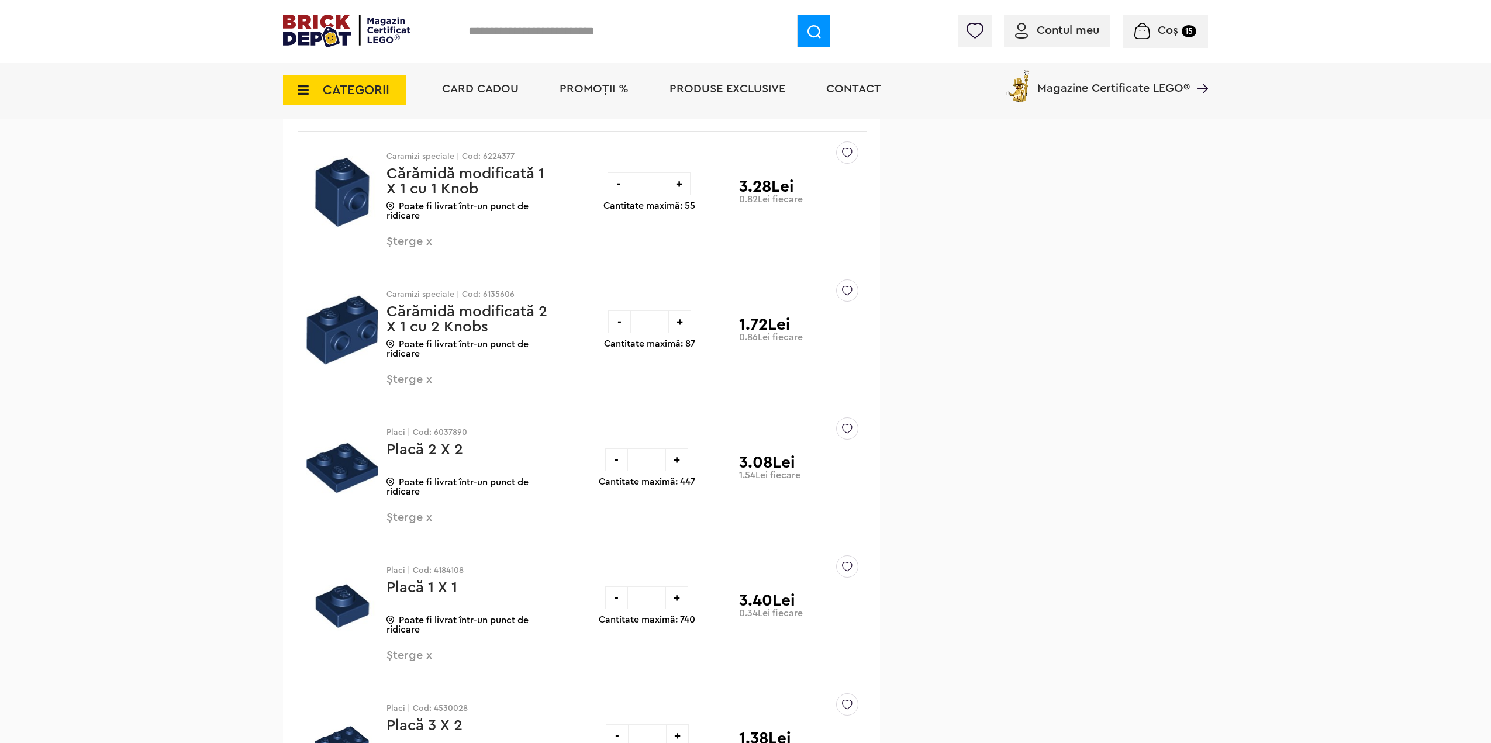
scroll to position [1754, 0]
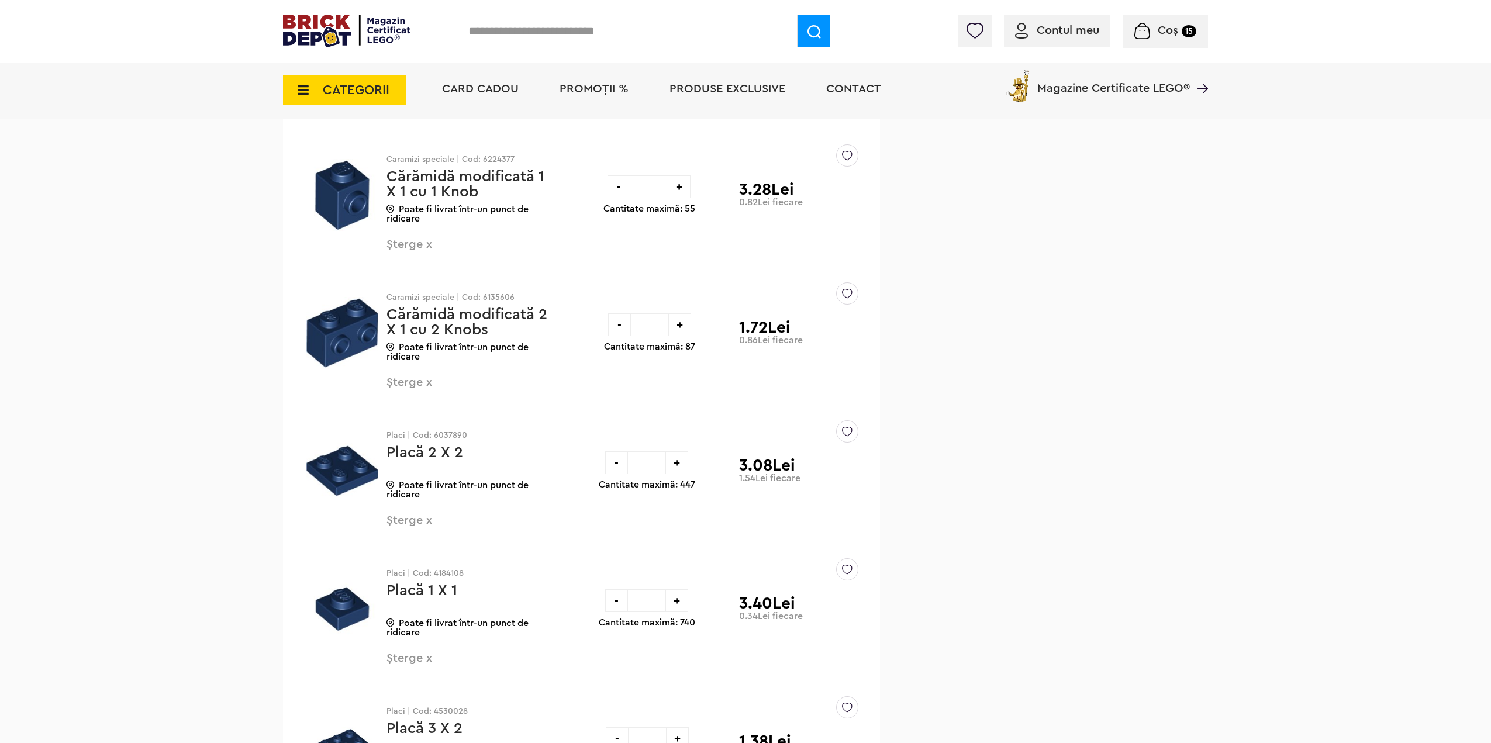
click at [410, 244] on span "Șterge x" at bounding box center [455, 251] width 137 height 25
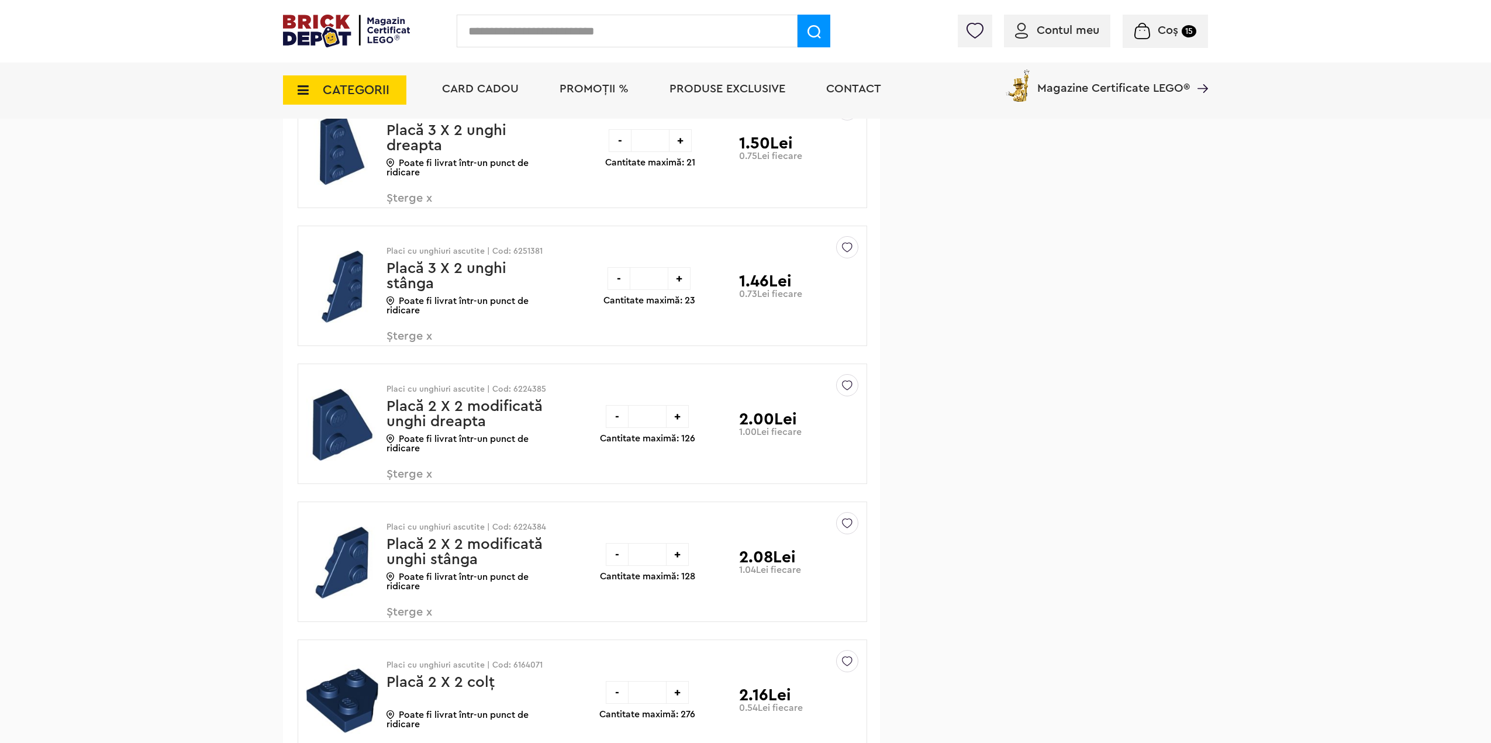
scroll to position [2631, 0]
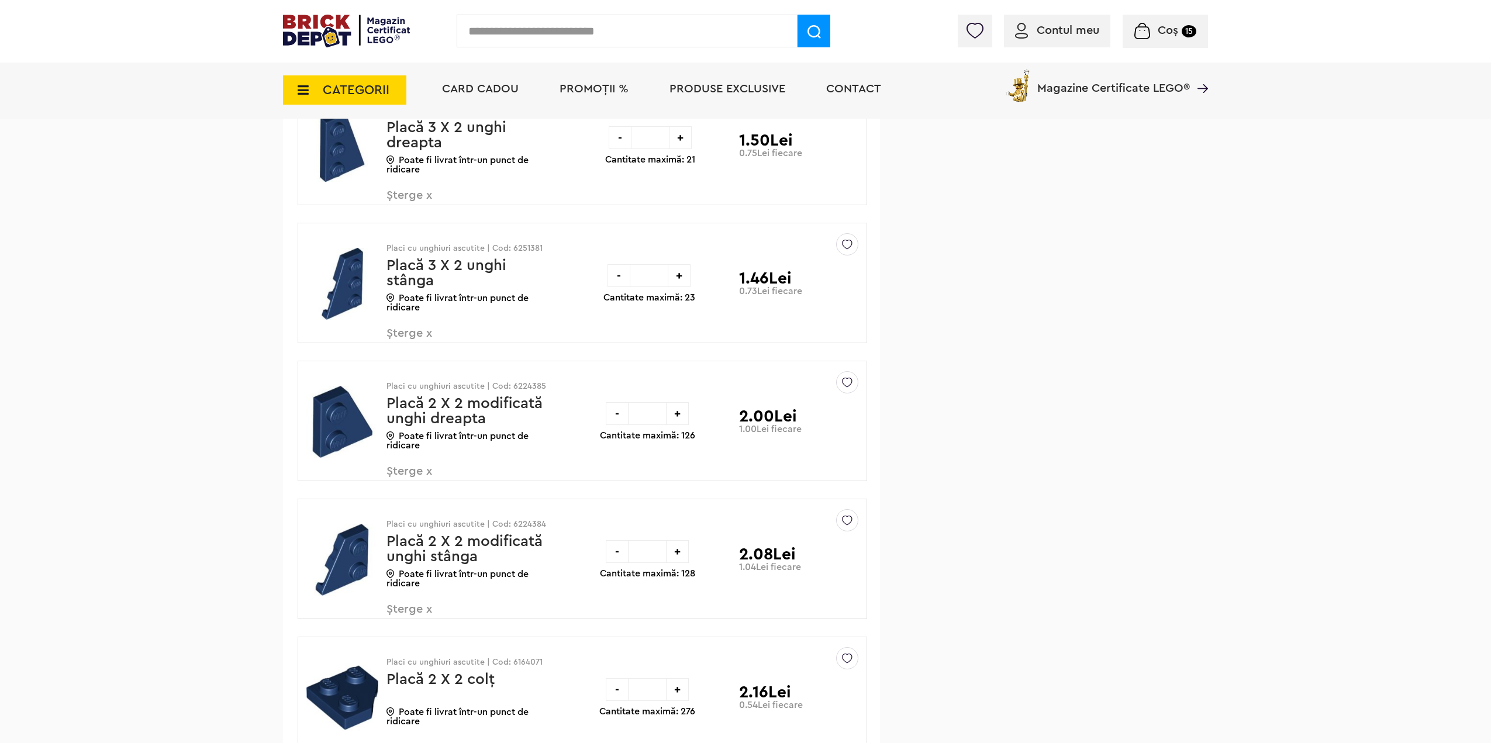
click at [394, 194] on span "Șterge x" at bounding box center [455, 201] width 137 height 25
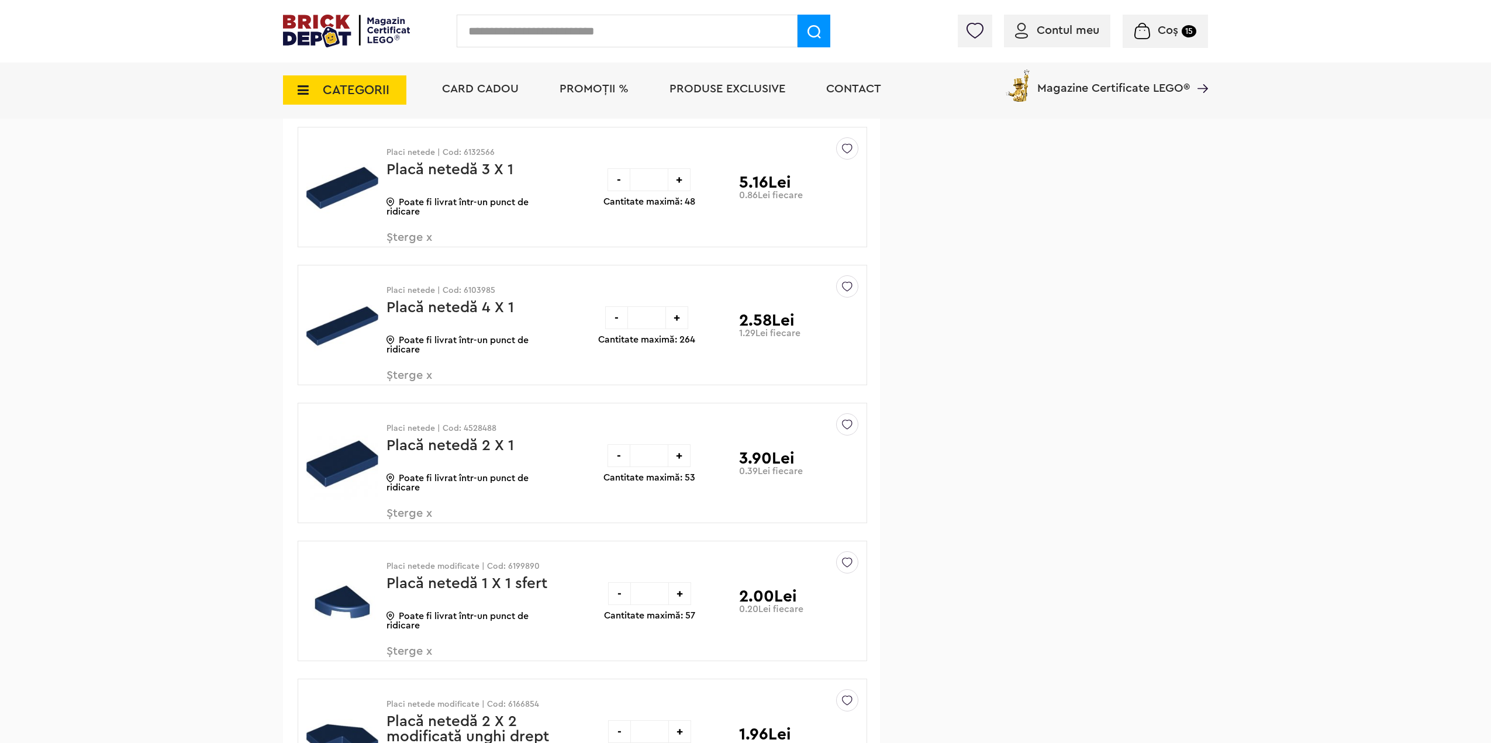
scroll to position [3158, 0]
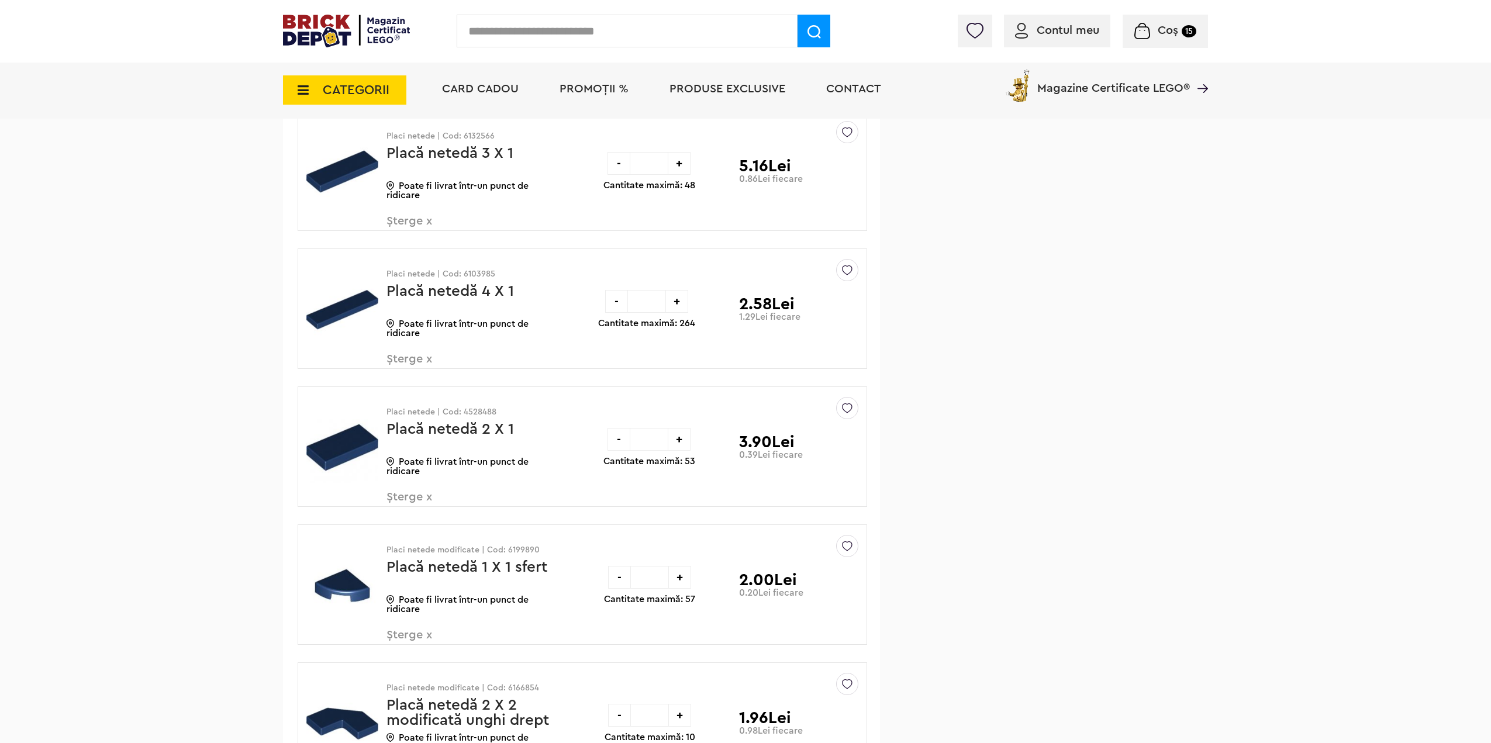
click at [395, 213] on div "Placi netede | Cod: 6132566 Placă netedă 3 X 1 Poate fi livrat într-un punct de…" at bounding box center [470, 175] width 167 height 129
click at [394, 220] on span "Șterge x" at bounding box center [455, 227] width 137 height 25
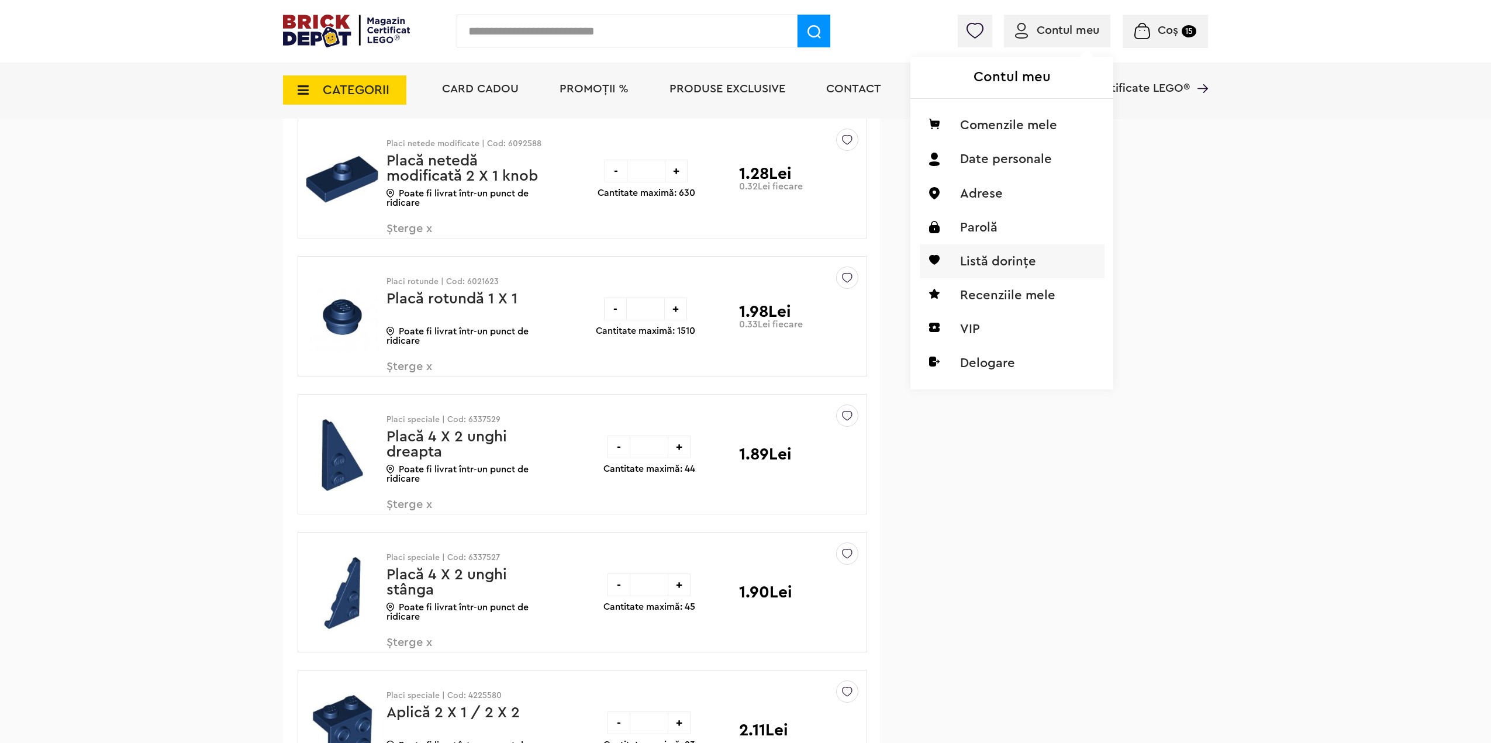
scroll to position [3976, 0]
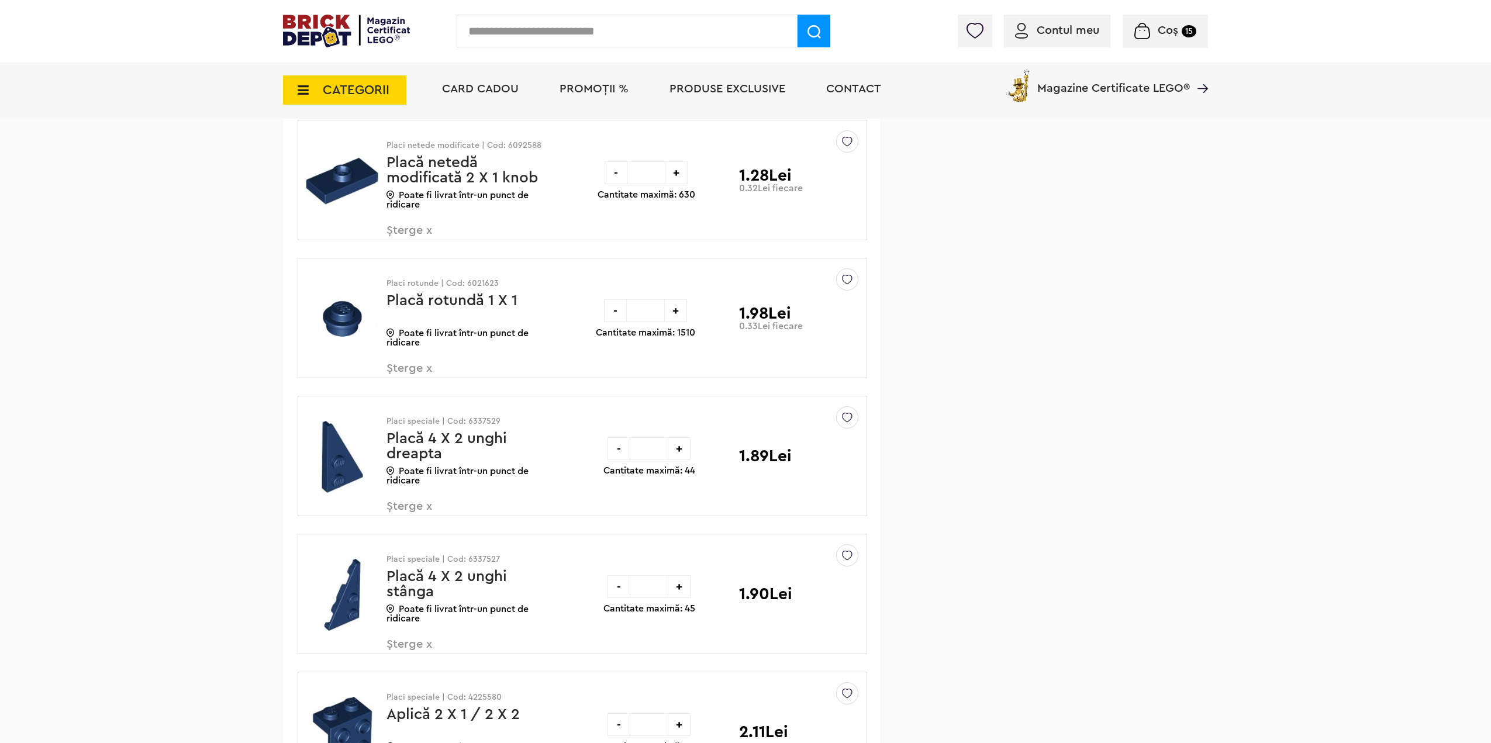
click at [406, 230] on span "Șterge x" at bounding box center [455, 237] width 137 height 25
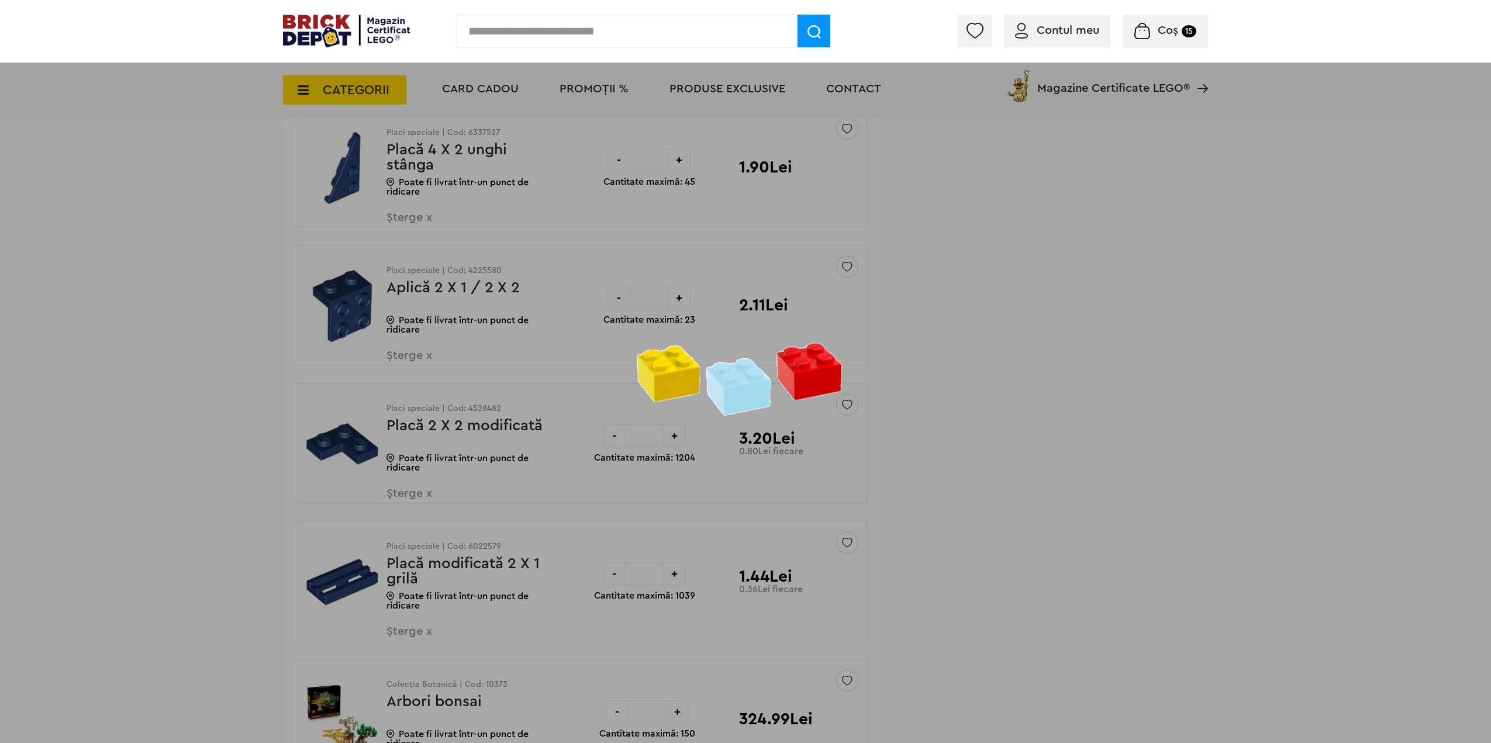
scroll to position [4210, 0]
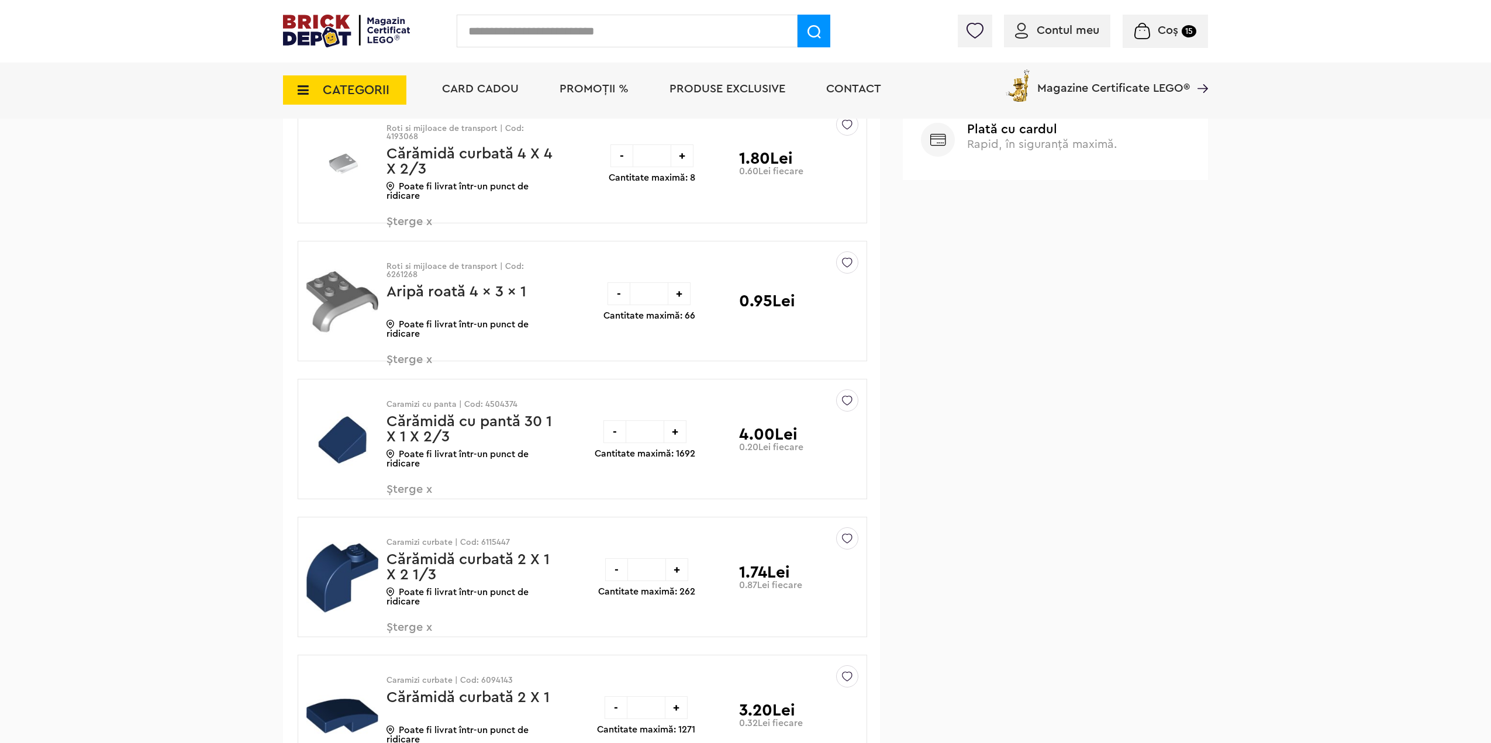
scroll to position [681, 0]
click at [413, 488] on span "Șterge x" at bounding box center [455, 496] width 137 height 25
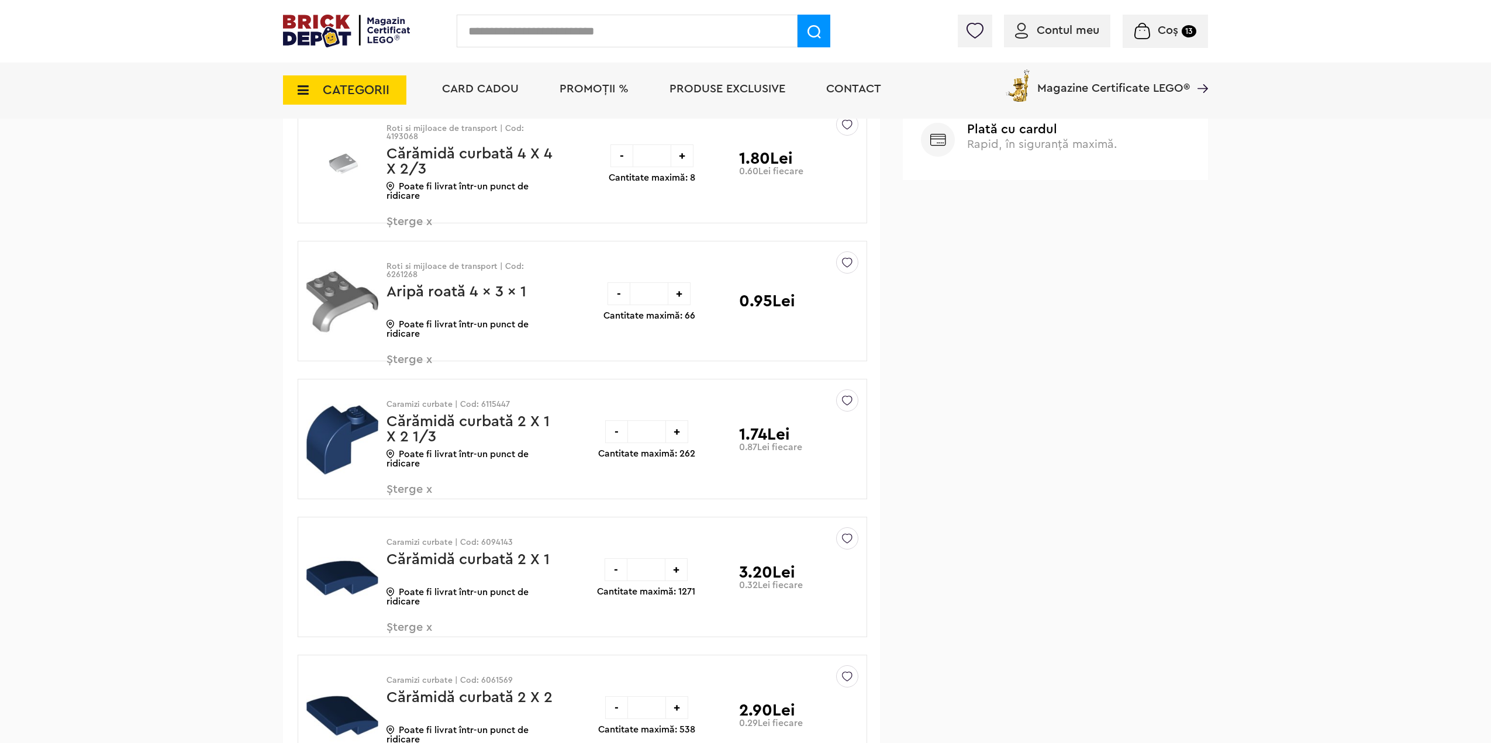
click at [397, 480] on div "Caramizi curbate | Cod: 6115447 Cărămidă curbată 2 X 1 X 2 1/3 Poate fi livrat …" at bounding box center [470, 443] width 167 height 129
click at [402, 486] on span "Șterge x" at bounding box center [455, 496] width 137 height 25
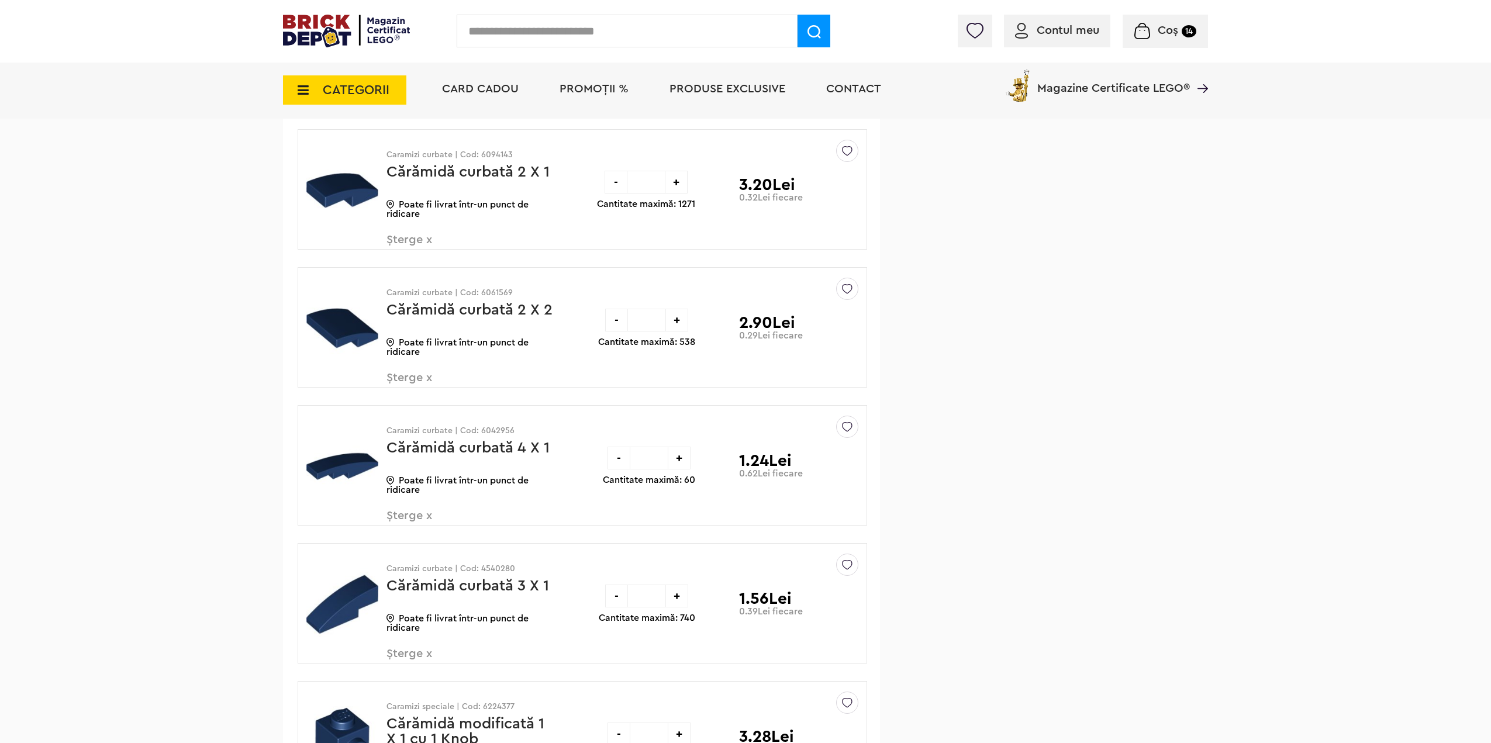
drag, startPoint x: 153, startPoint y: 274, endPoint x: 239, endPoint y: 321, distance: 97.9
drag, startPoint x: 402, startPoint y: 378, endPoint x: 425, endPoint y: 339, distance: 45.0
click at [402, 378] on span "Șterge x" at bounding box center [455, 384] width 137 height 25
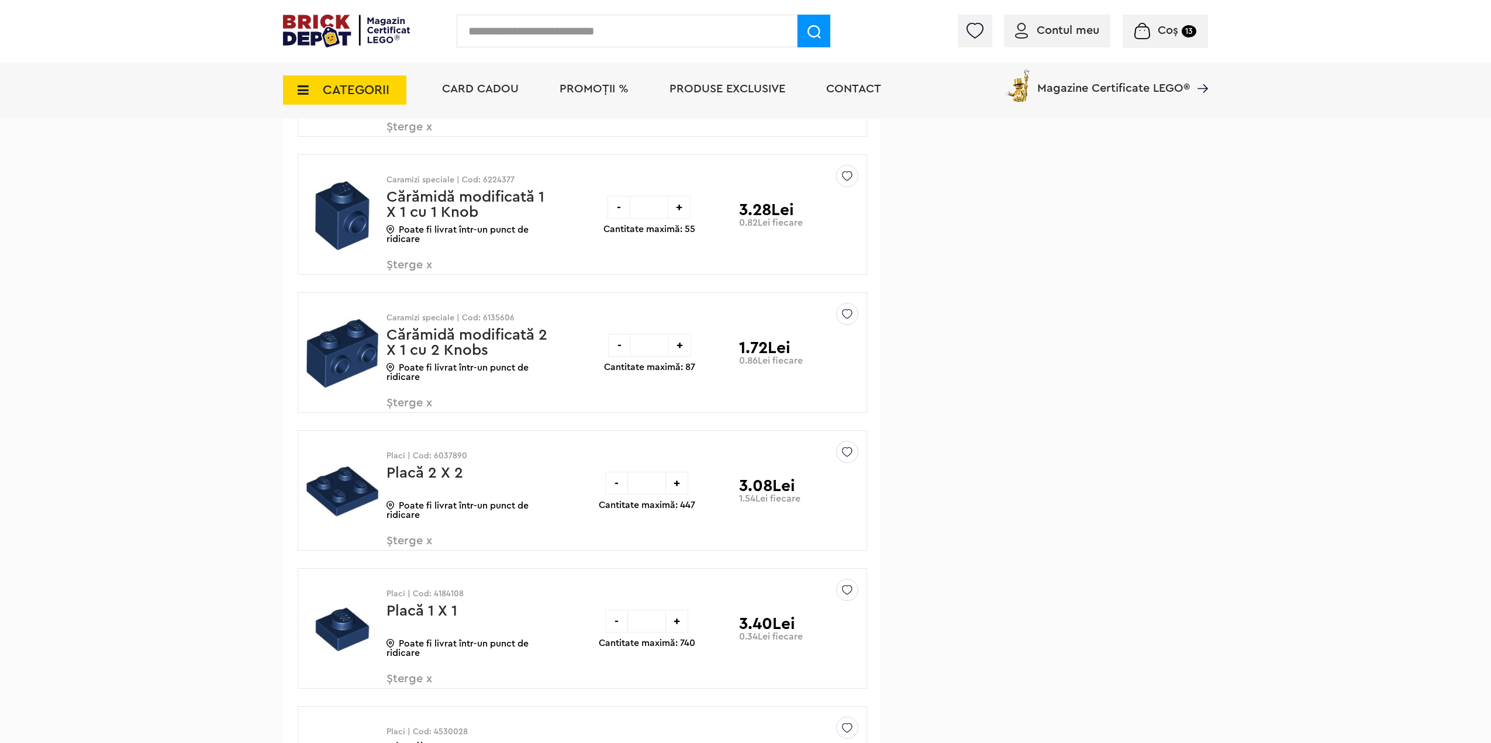
click at [408, 260] on span "Șterge x" at bounding box center [455, 271] width 137 height 25
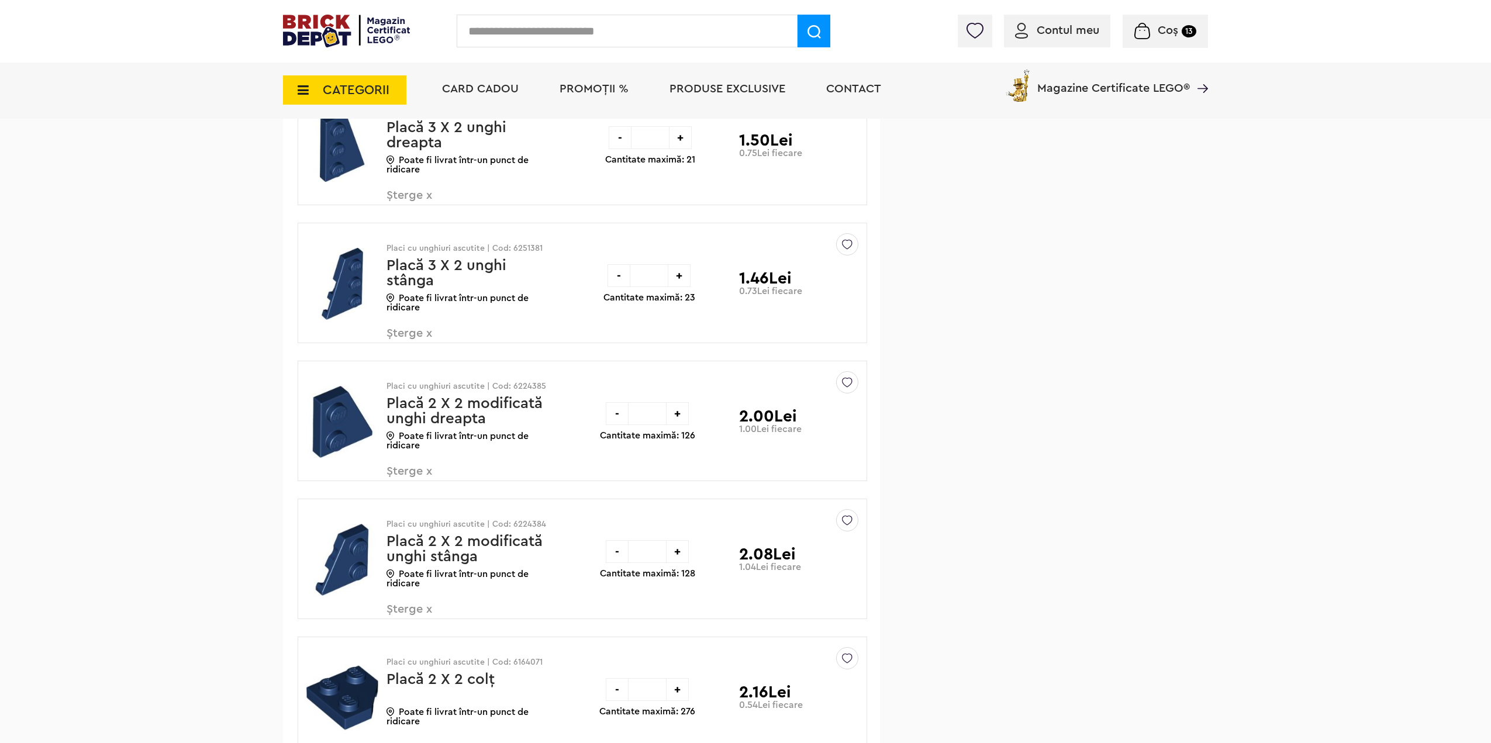
click at [400, 479] on span "Șterge x" at bounding box center [455, 477] width 137 height 25
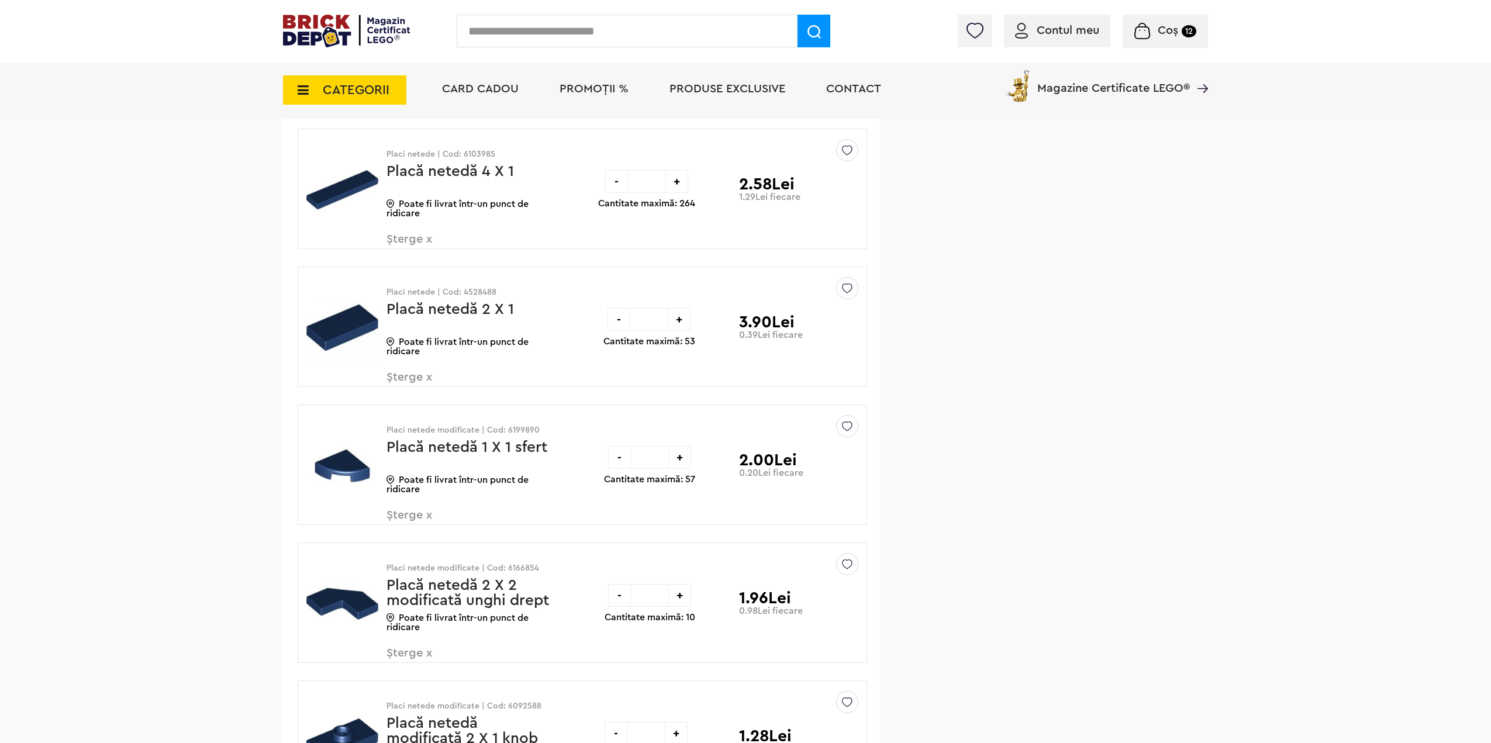
scroll to position [2782, 0]
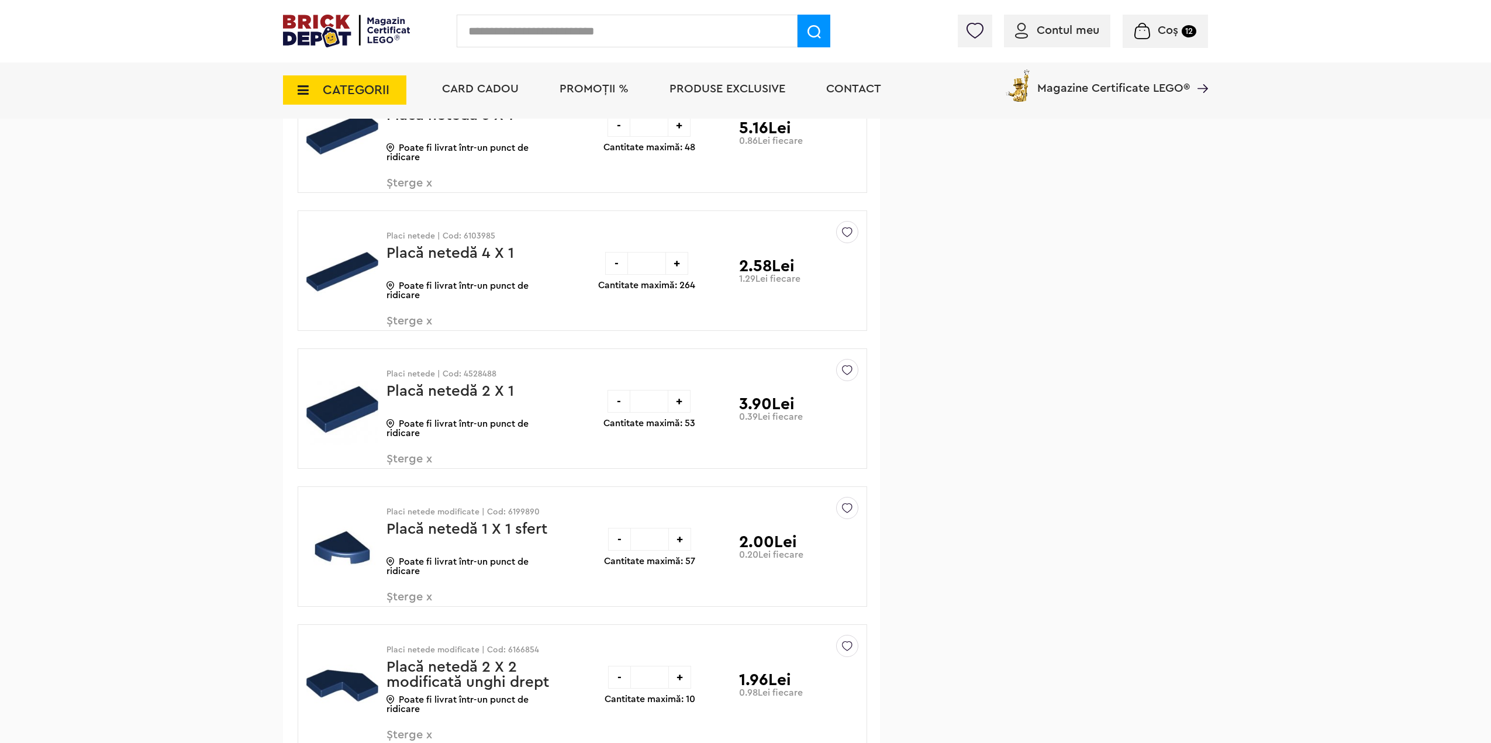
drag, startPoint x: 407, startPoint y: 315, endPoint x: 460, endPoint y: 278, distance: 64.7
click at [407, 315] on span "Șterge x" at bounding box center [455, 327] width 137 height 25
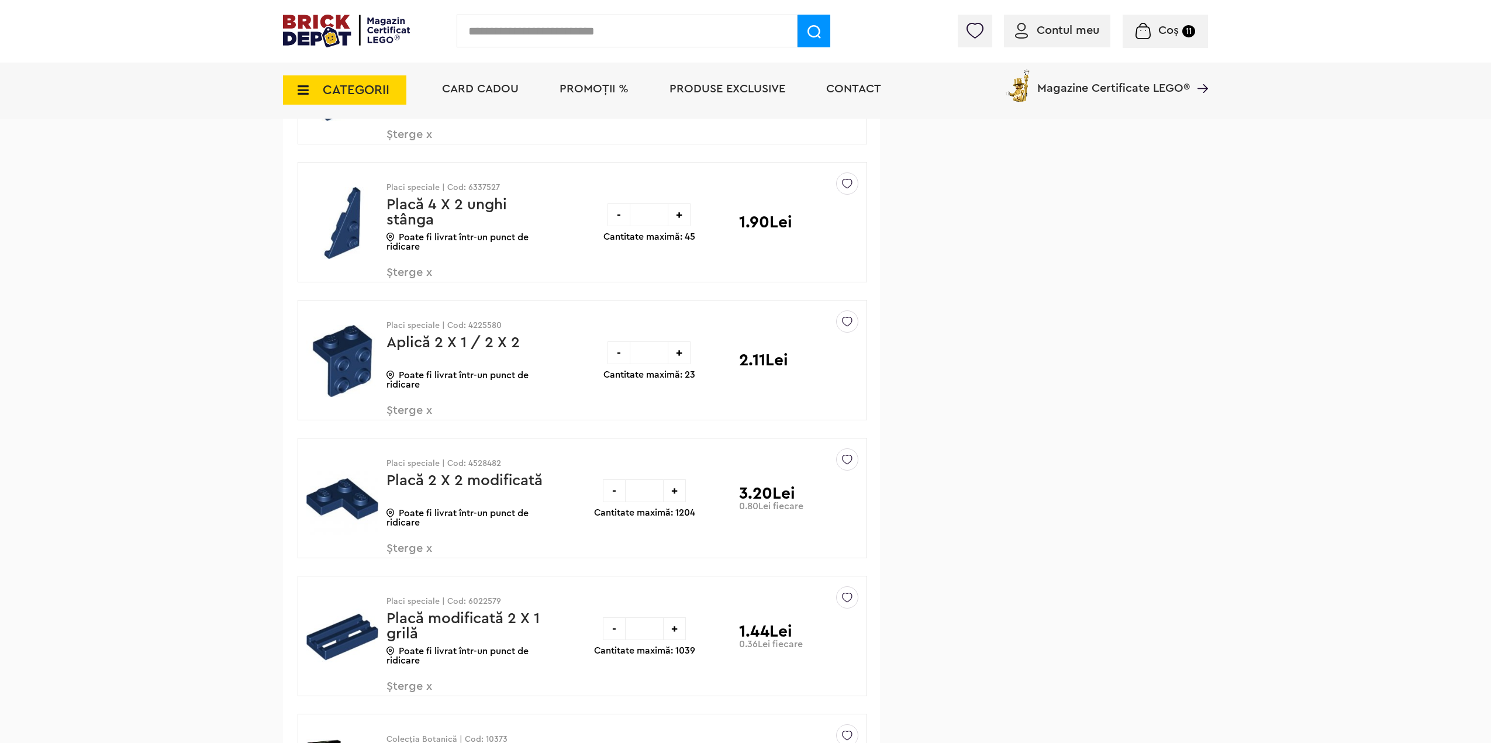
click at [397, 415] on span "Șterge x" at bounding box center [455, 417] width 137 height 25
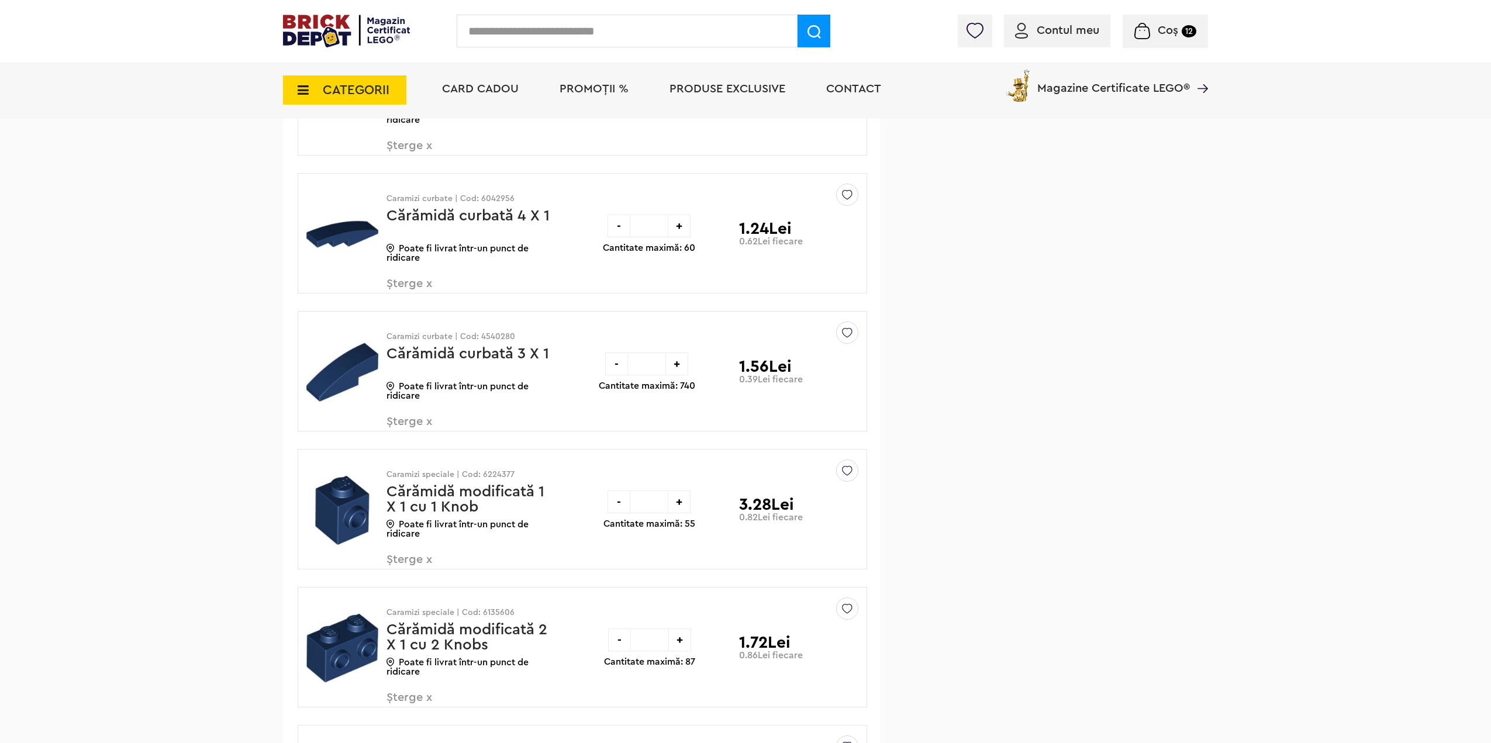
scroll to position [1032, 0]
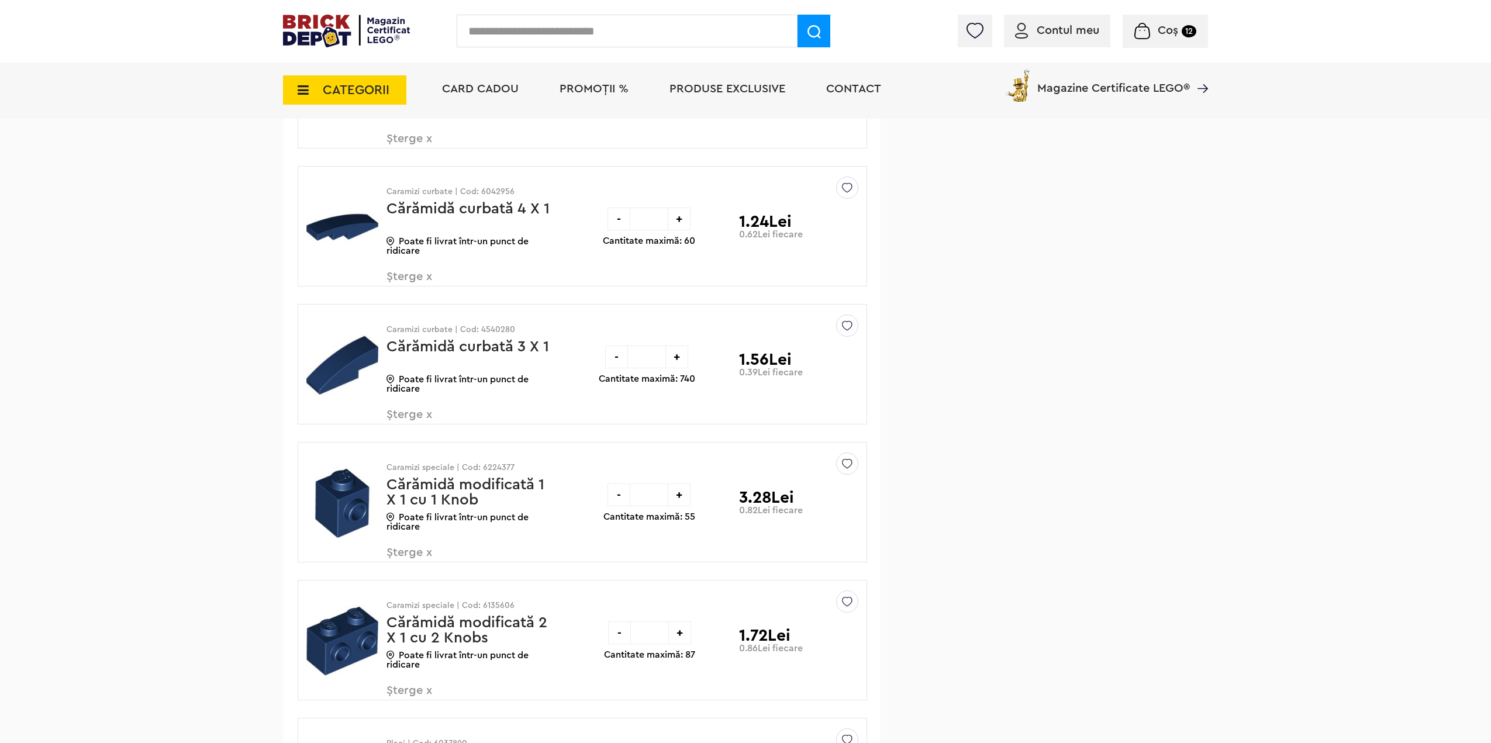
click at [414, 416] on span "Șterge x" at bounding box center [455, 421] width 137 height 25
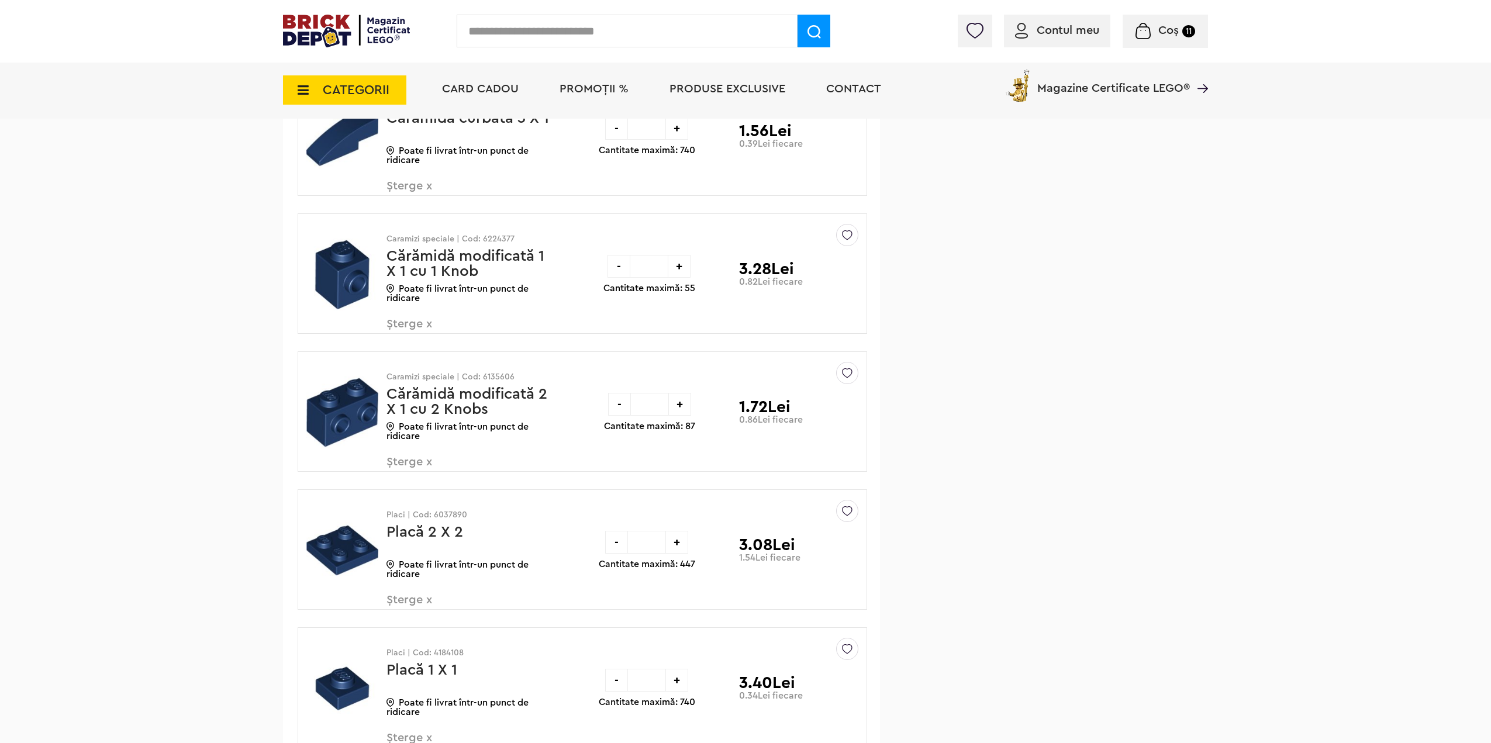
scroll to position [1265, 0]
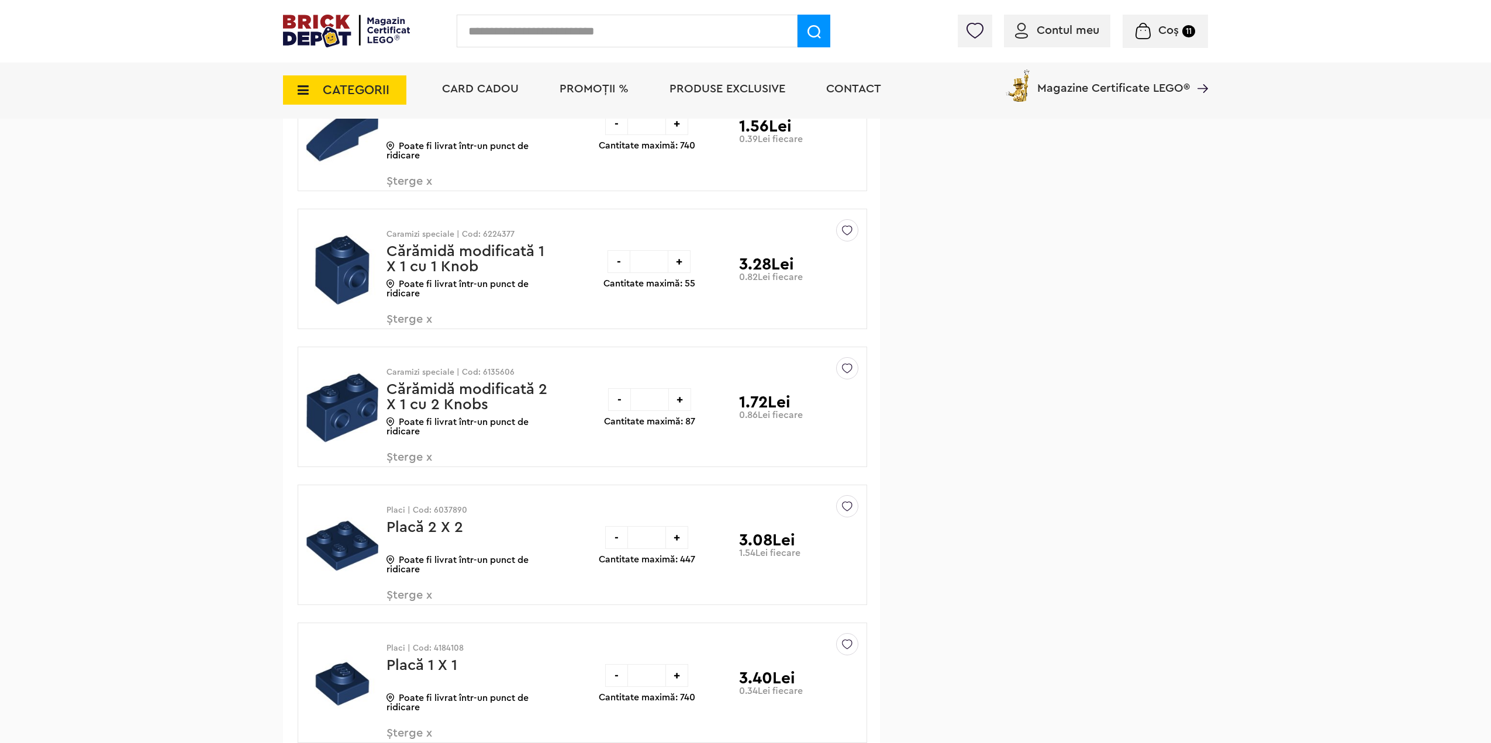
click at [417, 609] on span "Șterge x" at bounding box center [455, 601] width 137 height 25
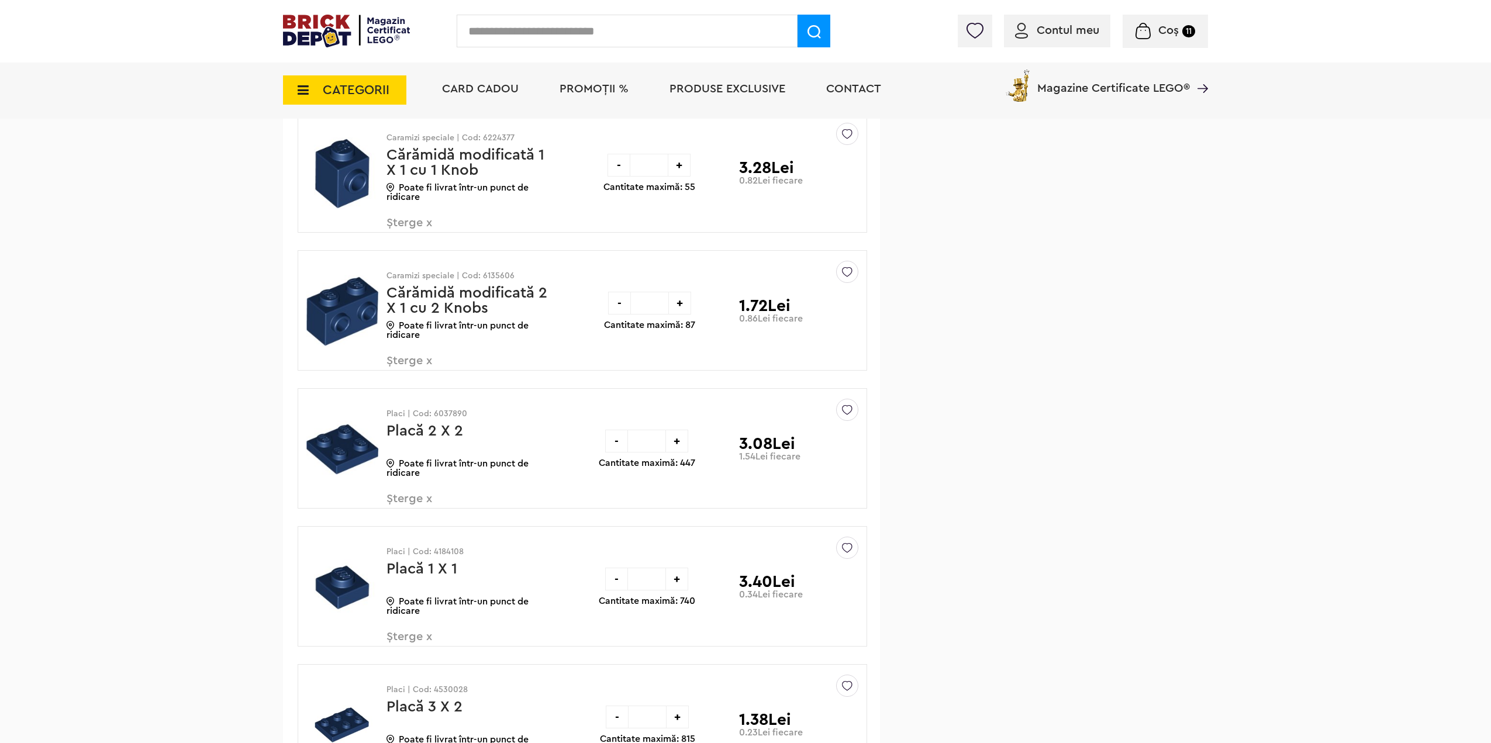
scroll to position [1524, 0]
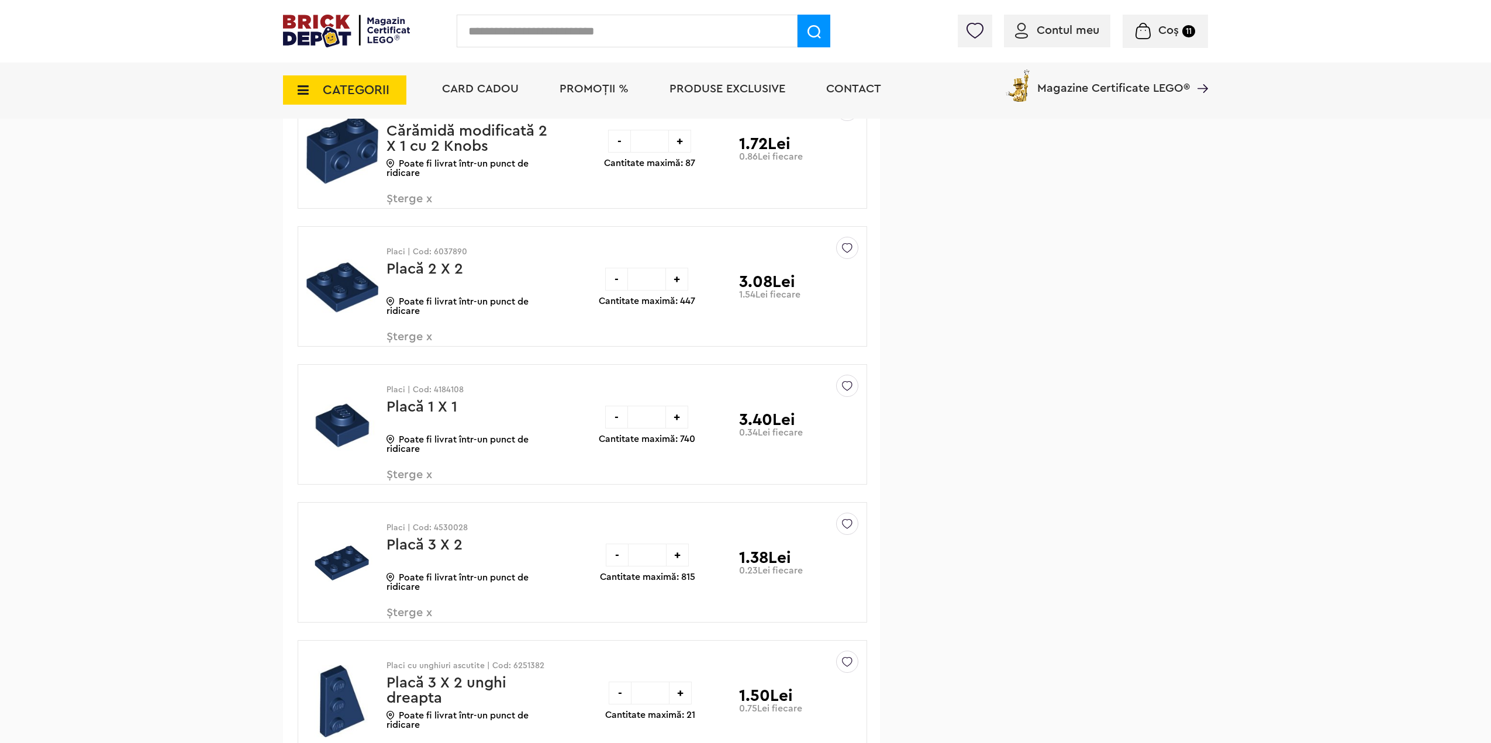
click at [389, 618] on span "Șterge x" at bounding box center [455, 619] width 137 height 25
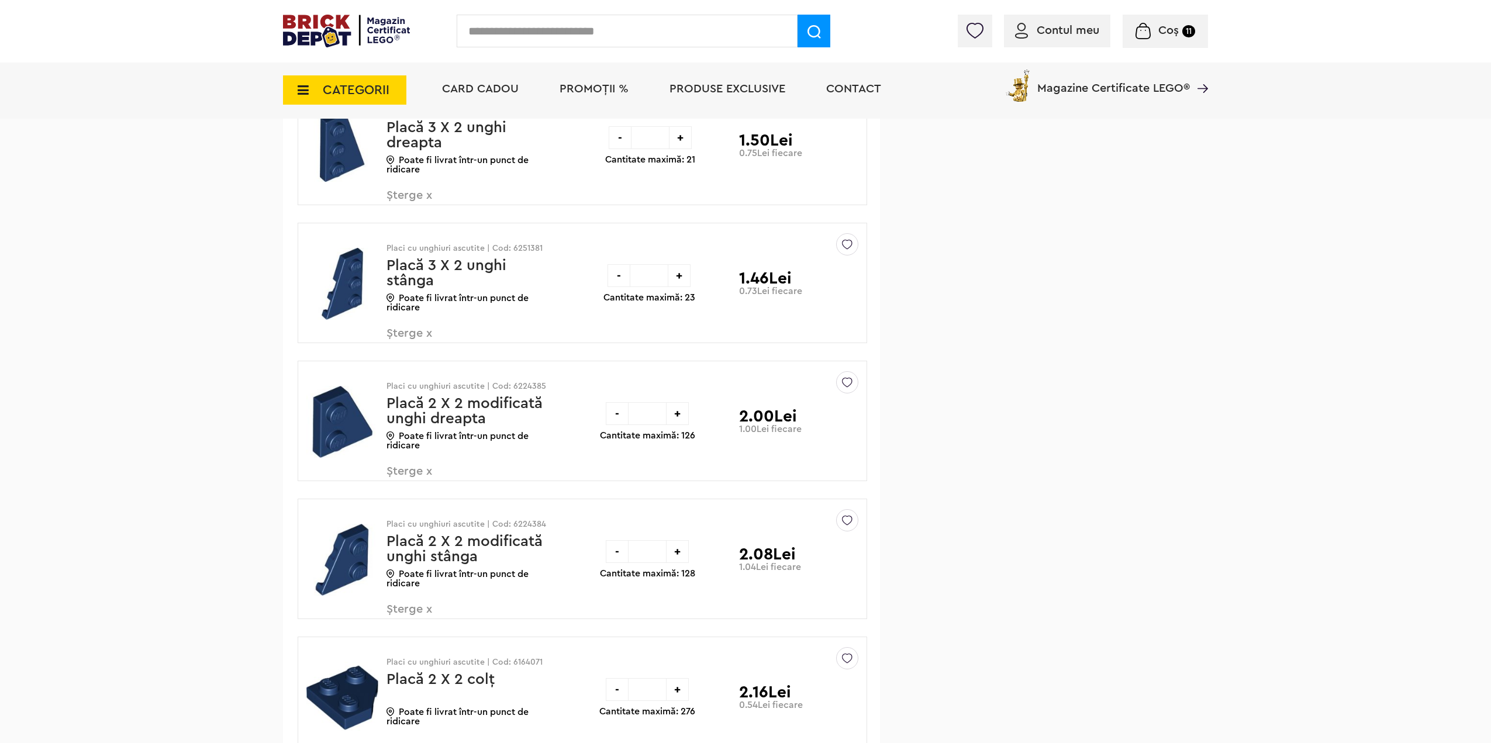
click at [410, 604] on span "Șterge x" at bounding box center [455, 615] width 137 height 25
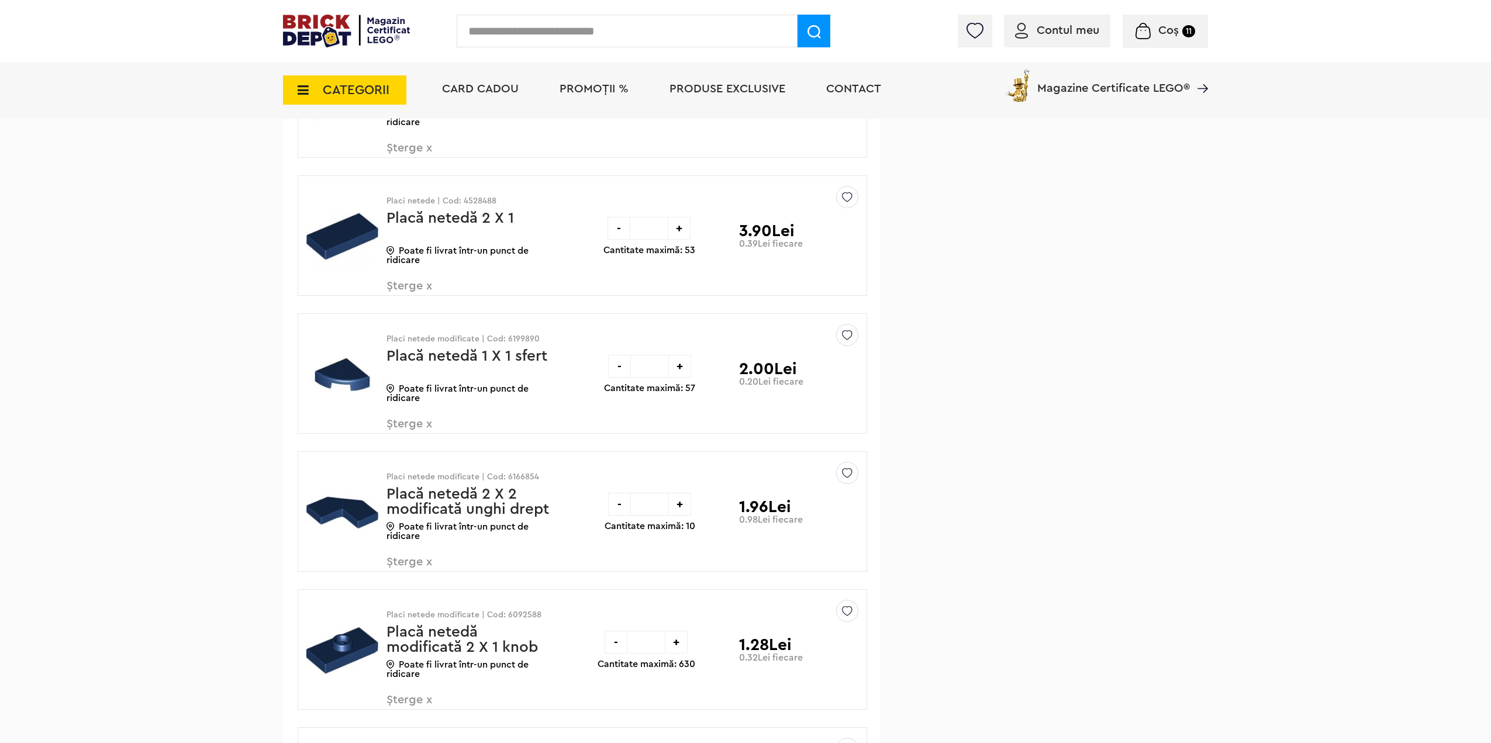
scroll to position [2681, 0]
click at [392, 420] on span "Șterge x" at bounding box center [455, 428] width 137 height 25
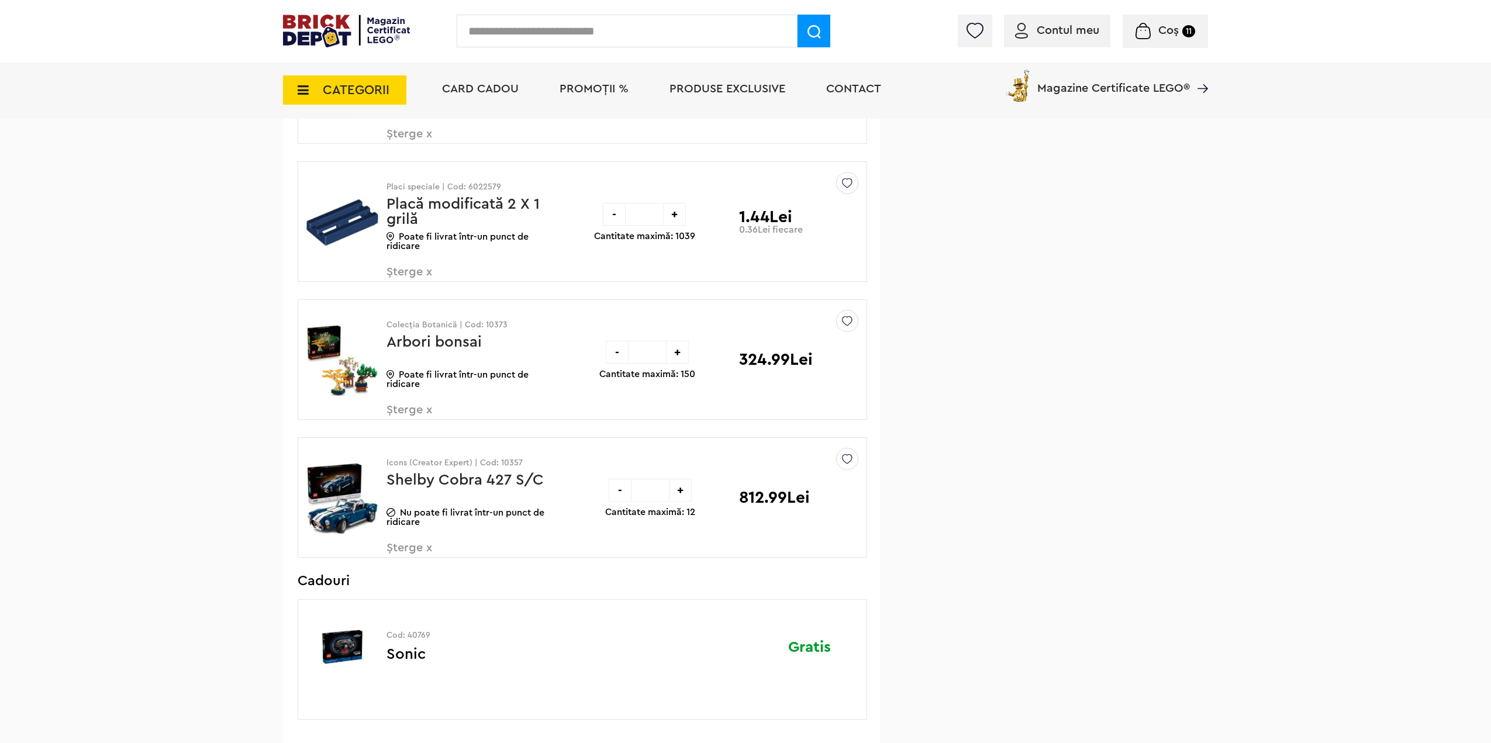
scroll to position [3617, 0]
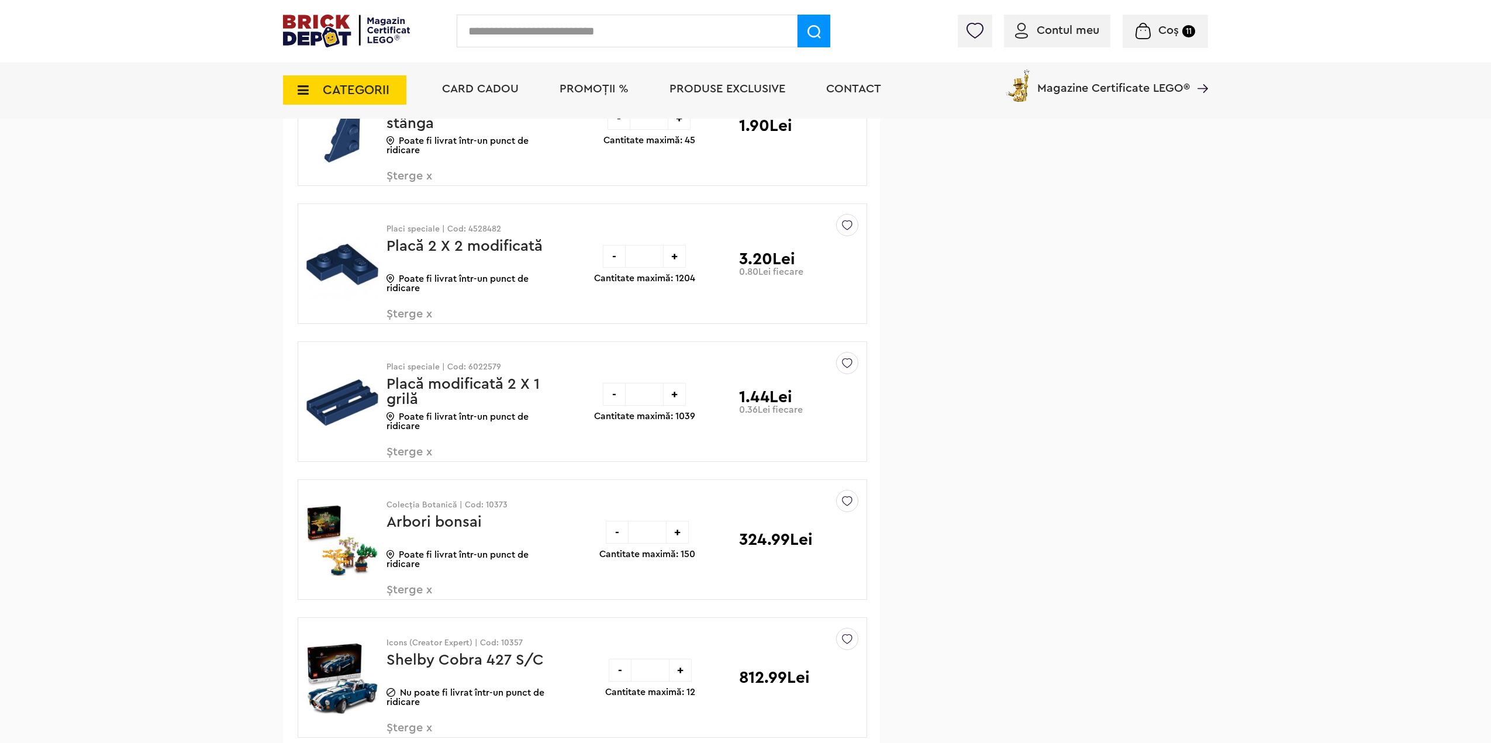
click at [401, 311] on span "Șterge x" at bounding box center [455, 320] width 137 height 25
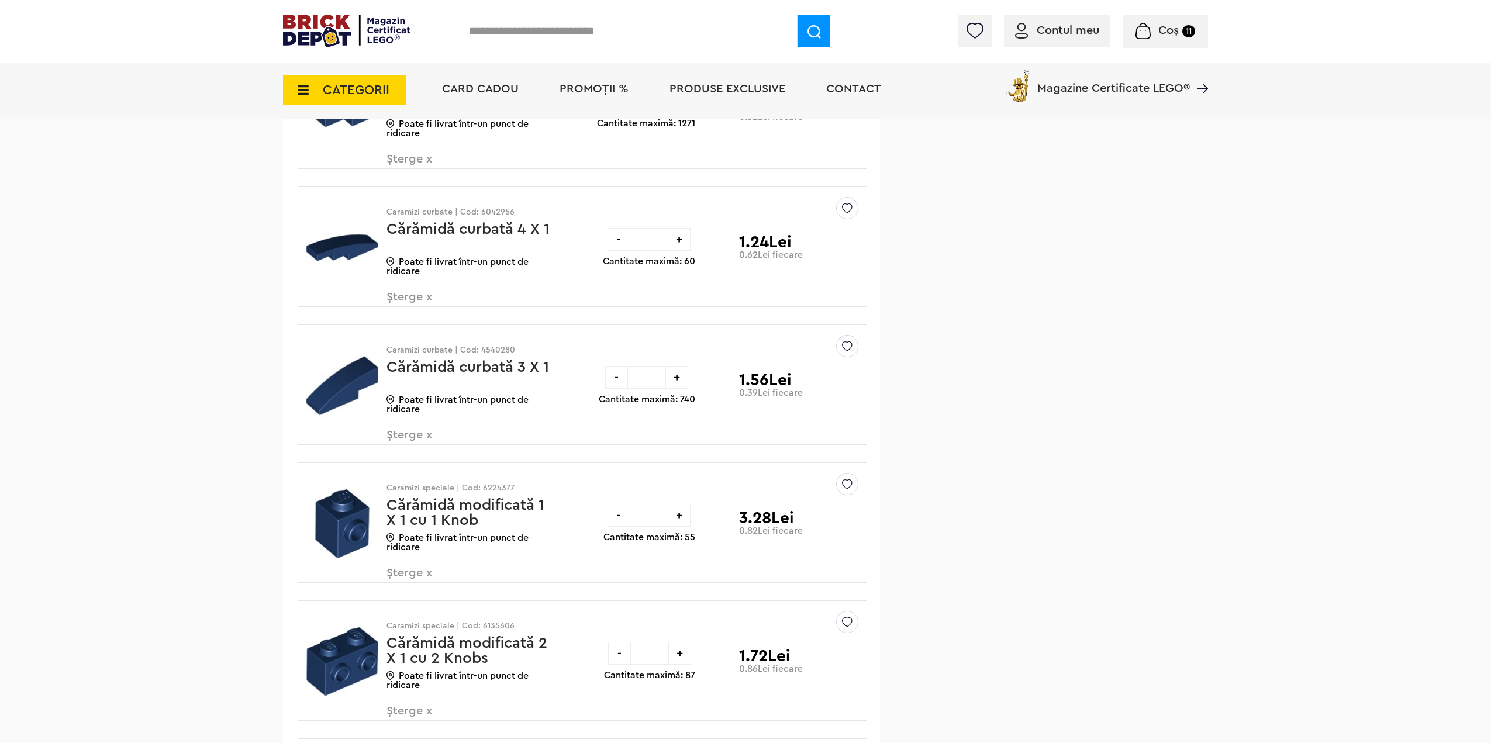
scroll to position [1012, 0]
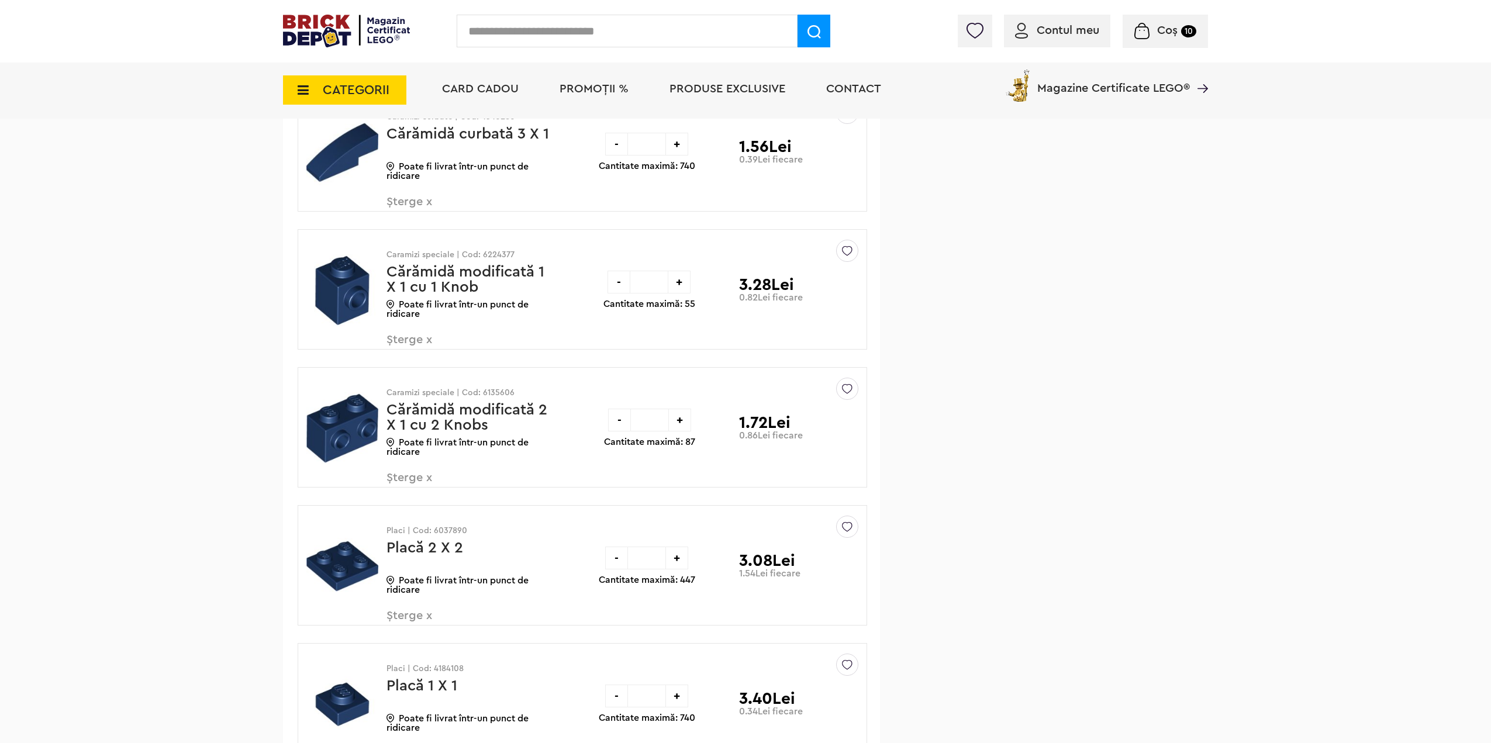
scroll to position [1479, 0]
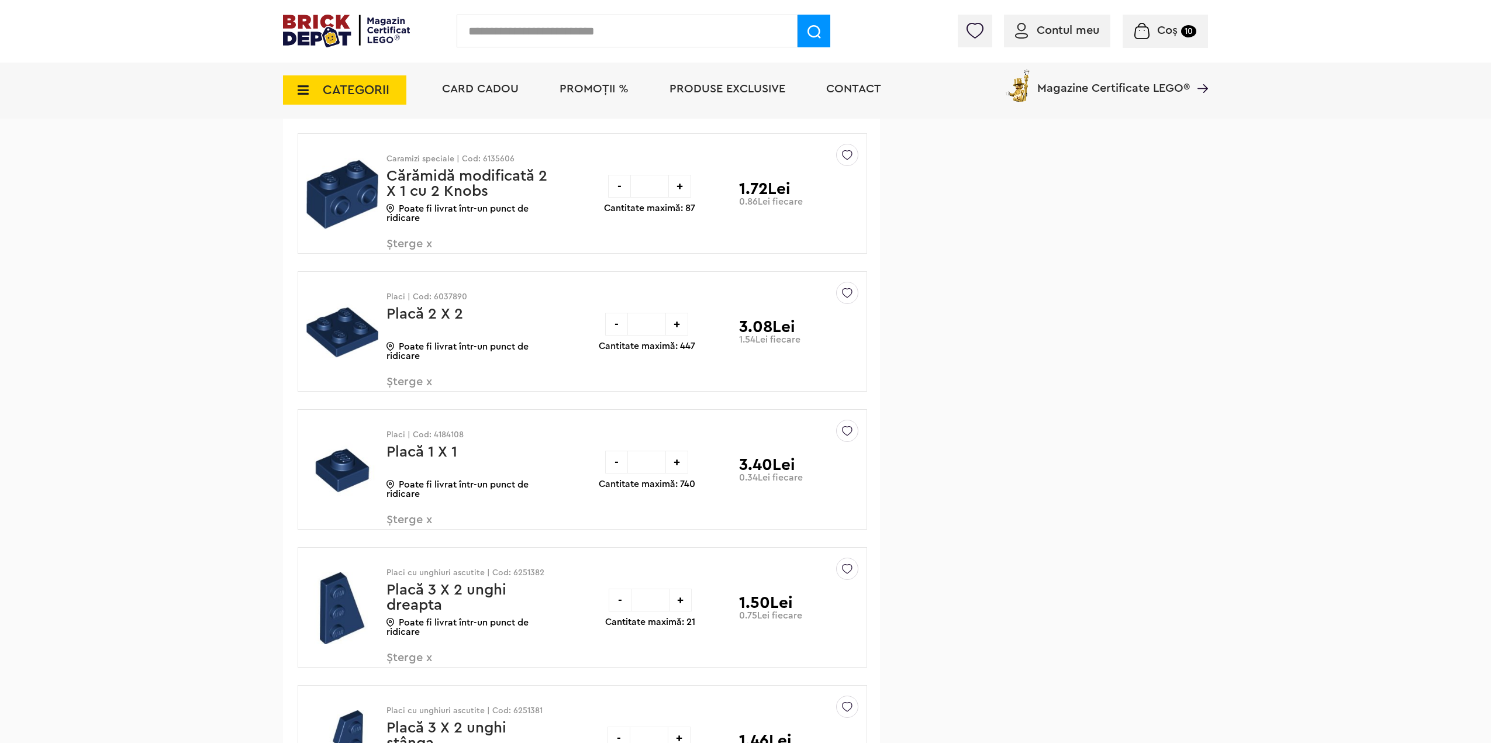
click at [401, 508] on div "Placi | Cod: 4184108 Placă 1 X 1 Poate fi livrat într-un punct de ridicare Șter…" at bounding box center [470, 474] width 167 height 129
click at [399, 522] on span "Șterge x" at bounding box center [455, 526] width 137 height 25
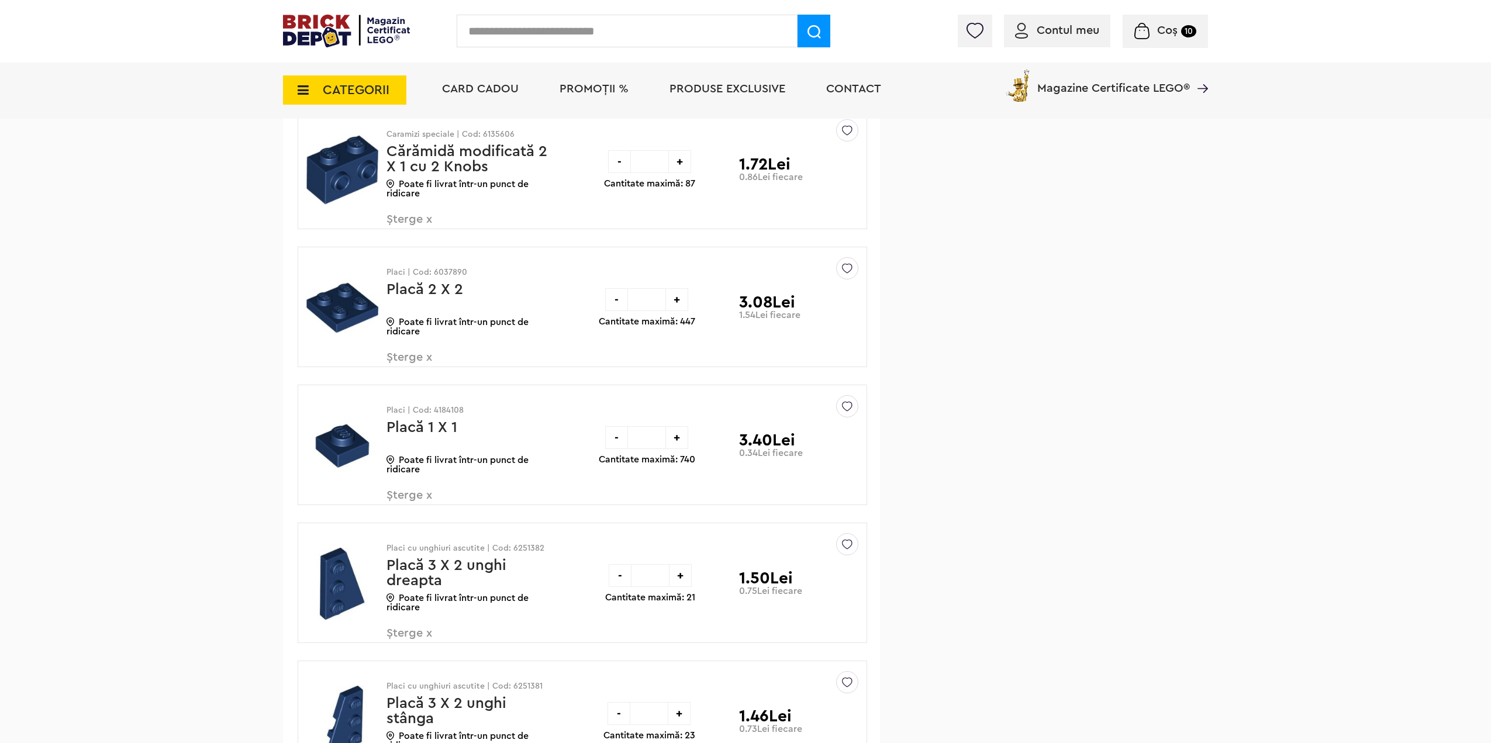
scroll to position [1796, 0]
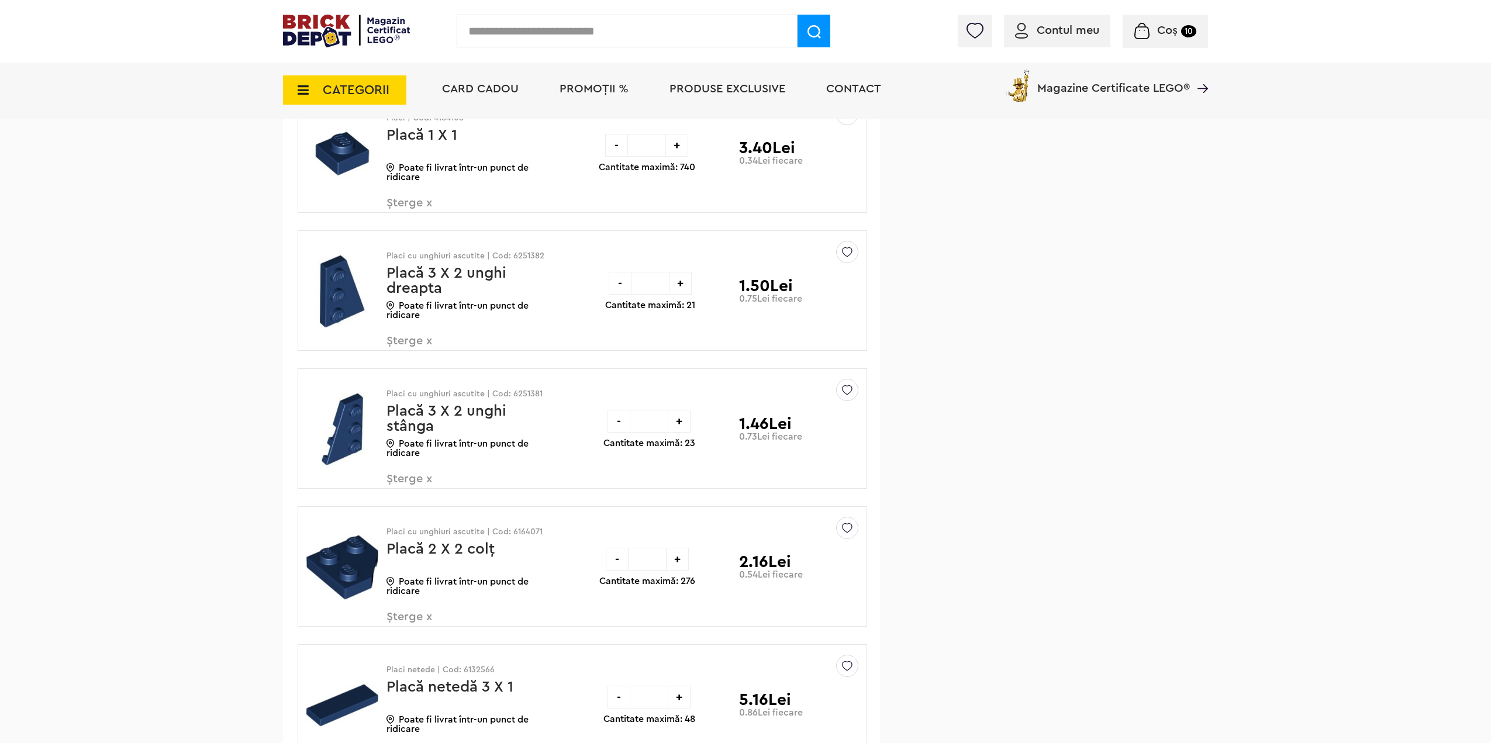
click at [404, 484] on span "Șterge x" at bounding box center [455, 485] width 137 height 25
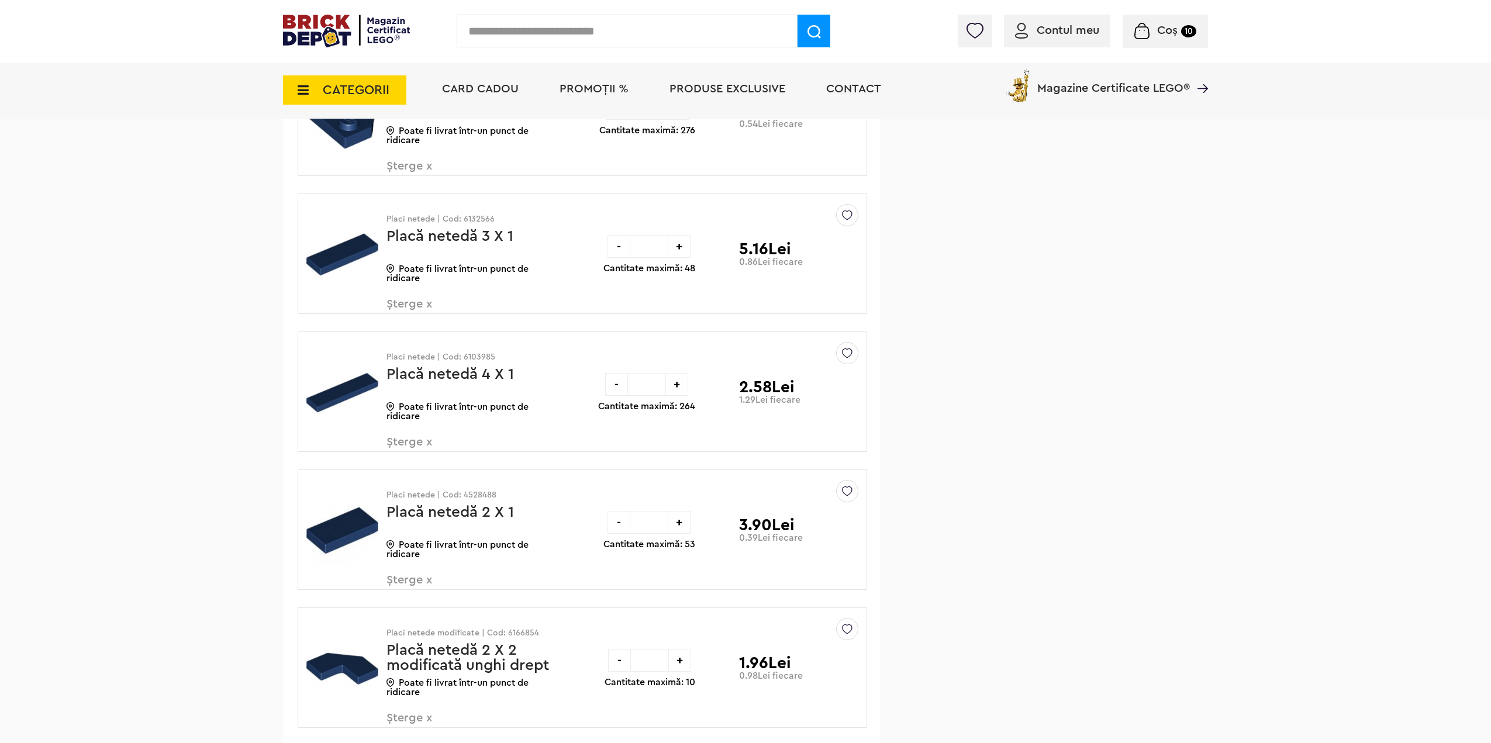
scroll to position [2372, 0]
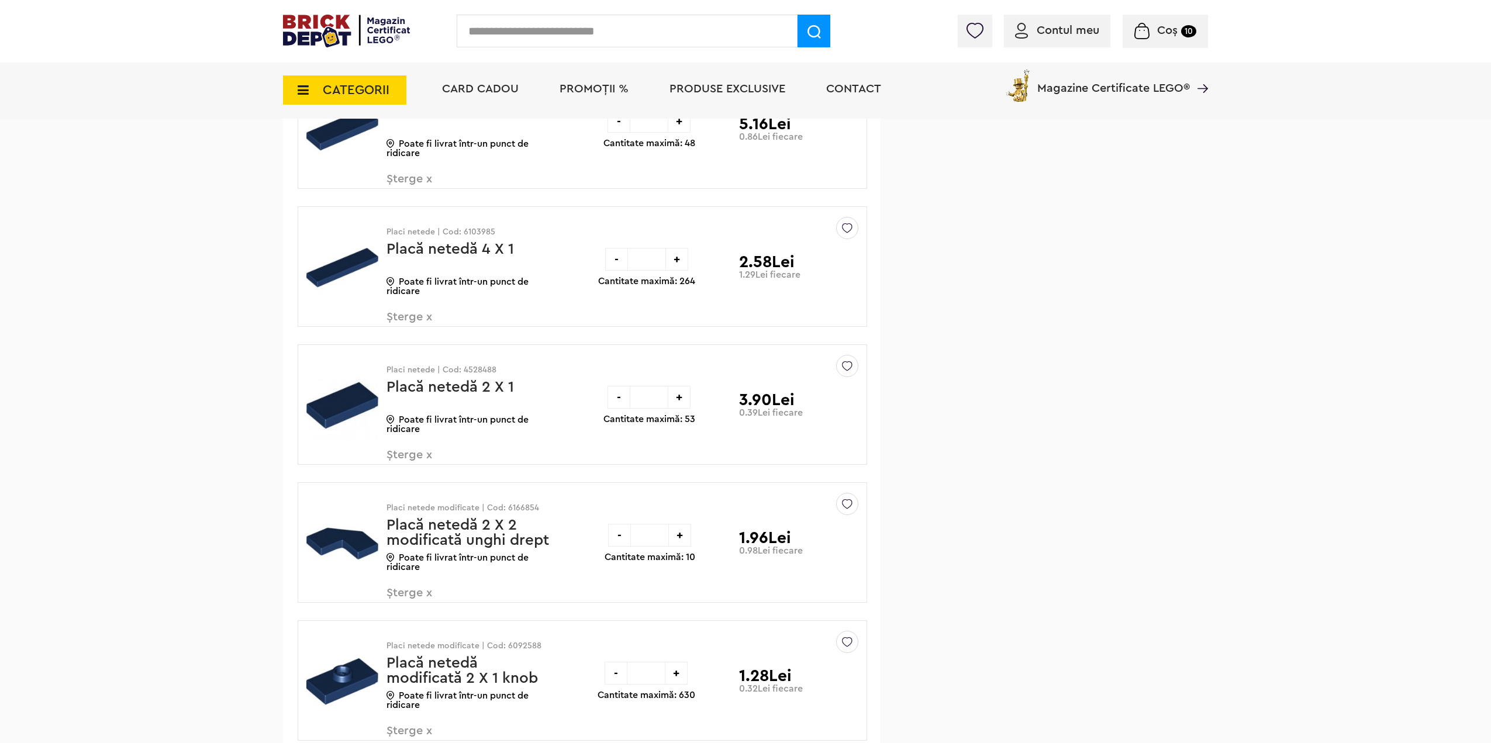
click at [402, 178] on span "Șterge x" at bounding box center [455, 185] width 137 height 25
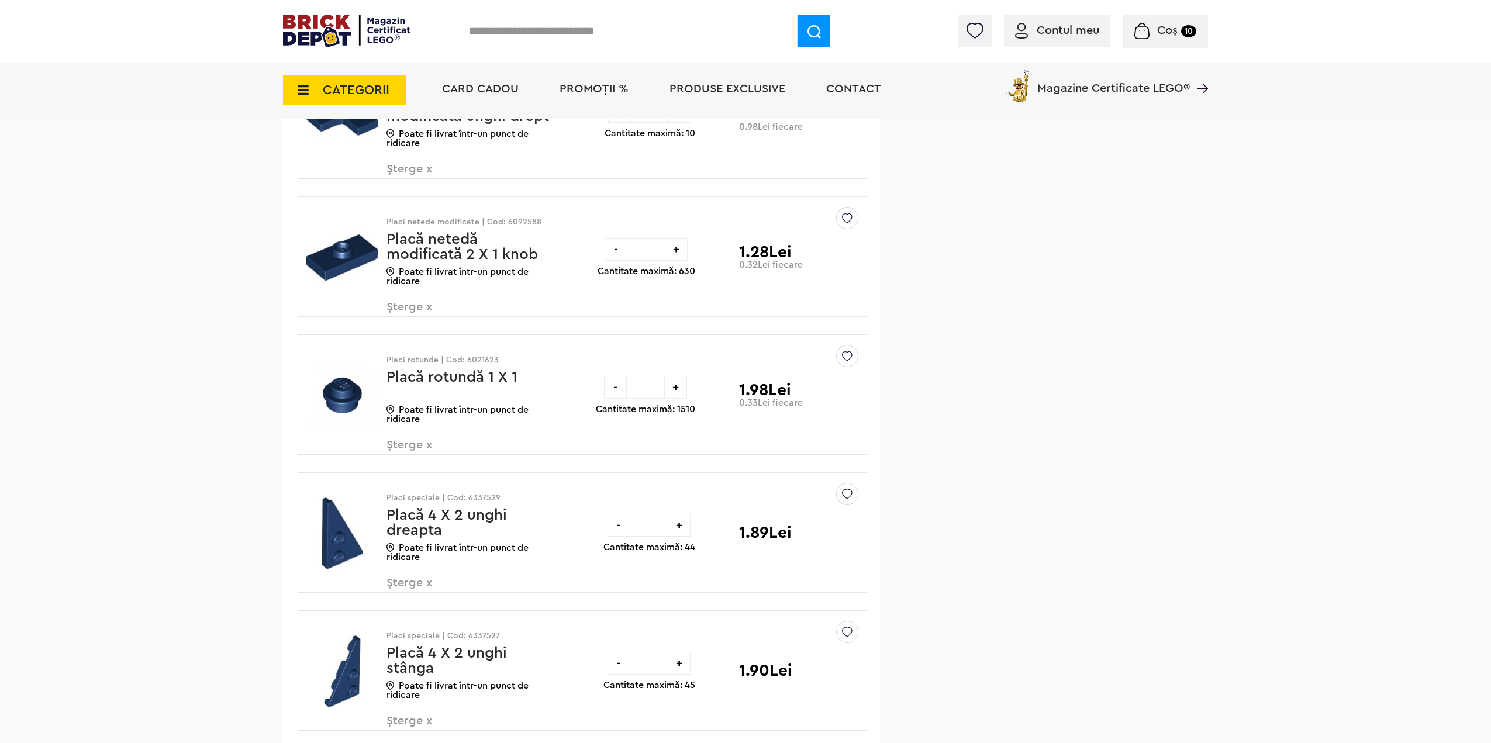
scroll to position [2660, 0]
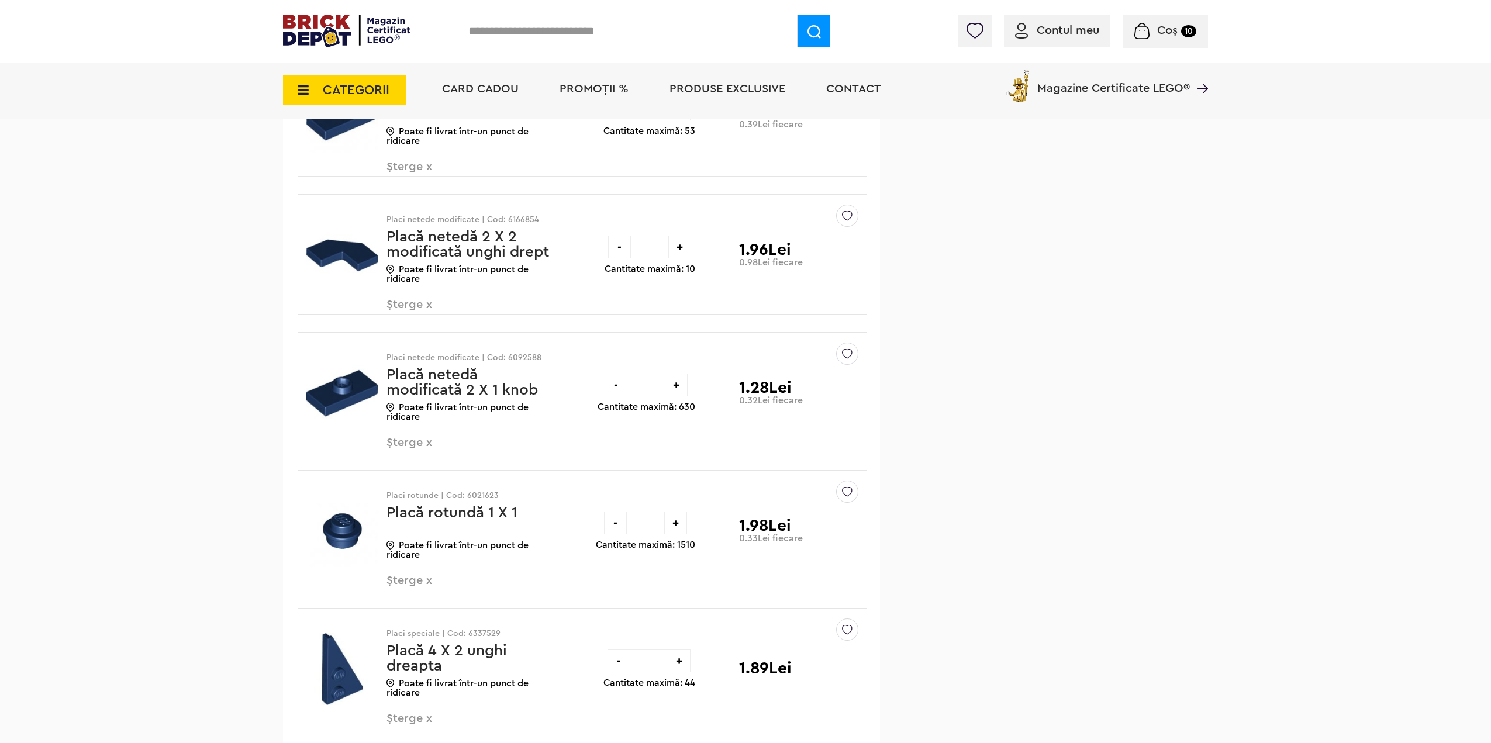
click at [398, 310] on span "Șterge x" at bounding box center [455, 311] width 137 height 25
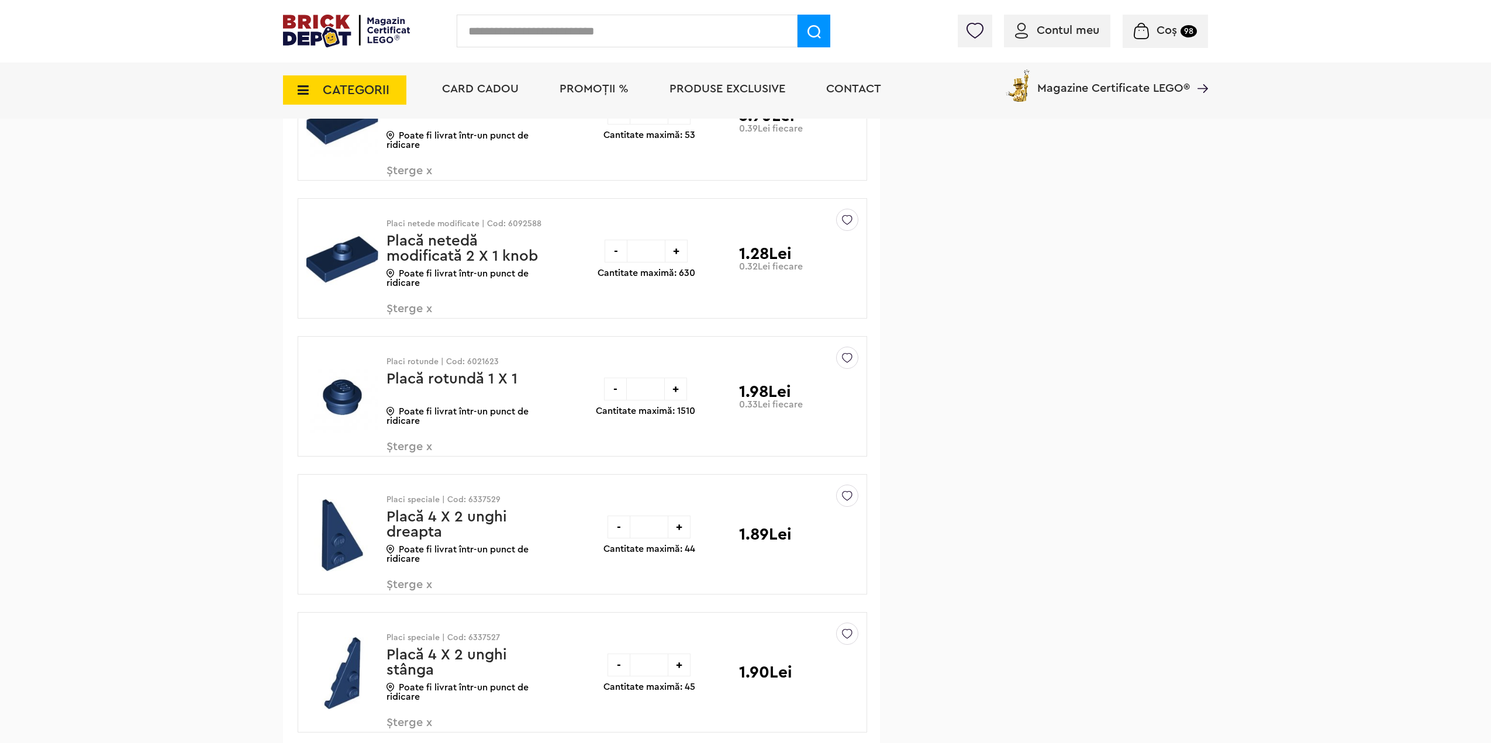
scroll to position [2873, 0]
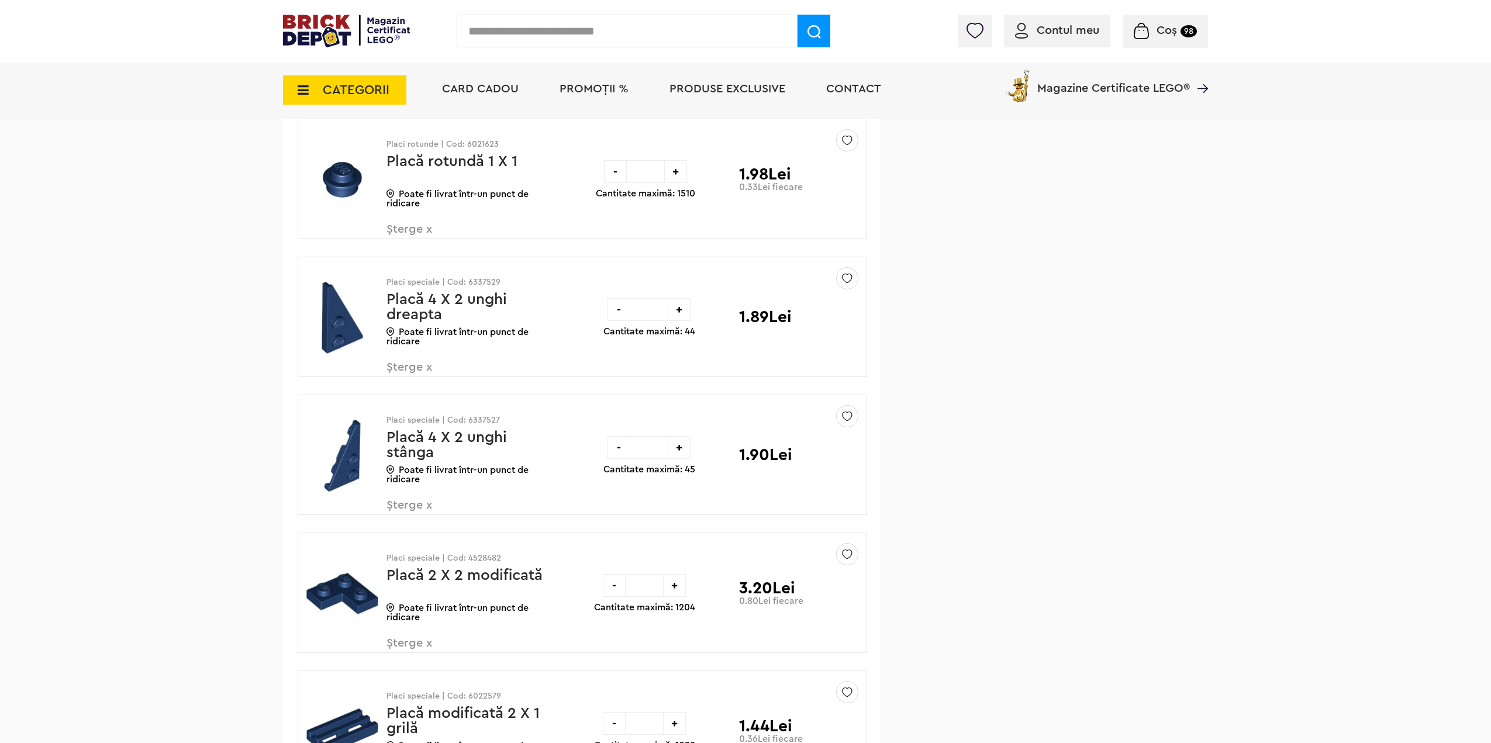
drag, startPoint x: 415, startPoint y: 234, endPoint x: 494, endPoint y: 149, distance: 115.8
click at [415, 233] on span "Șterge x" at bounding box center [455, 235] width 137 height 25
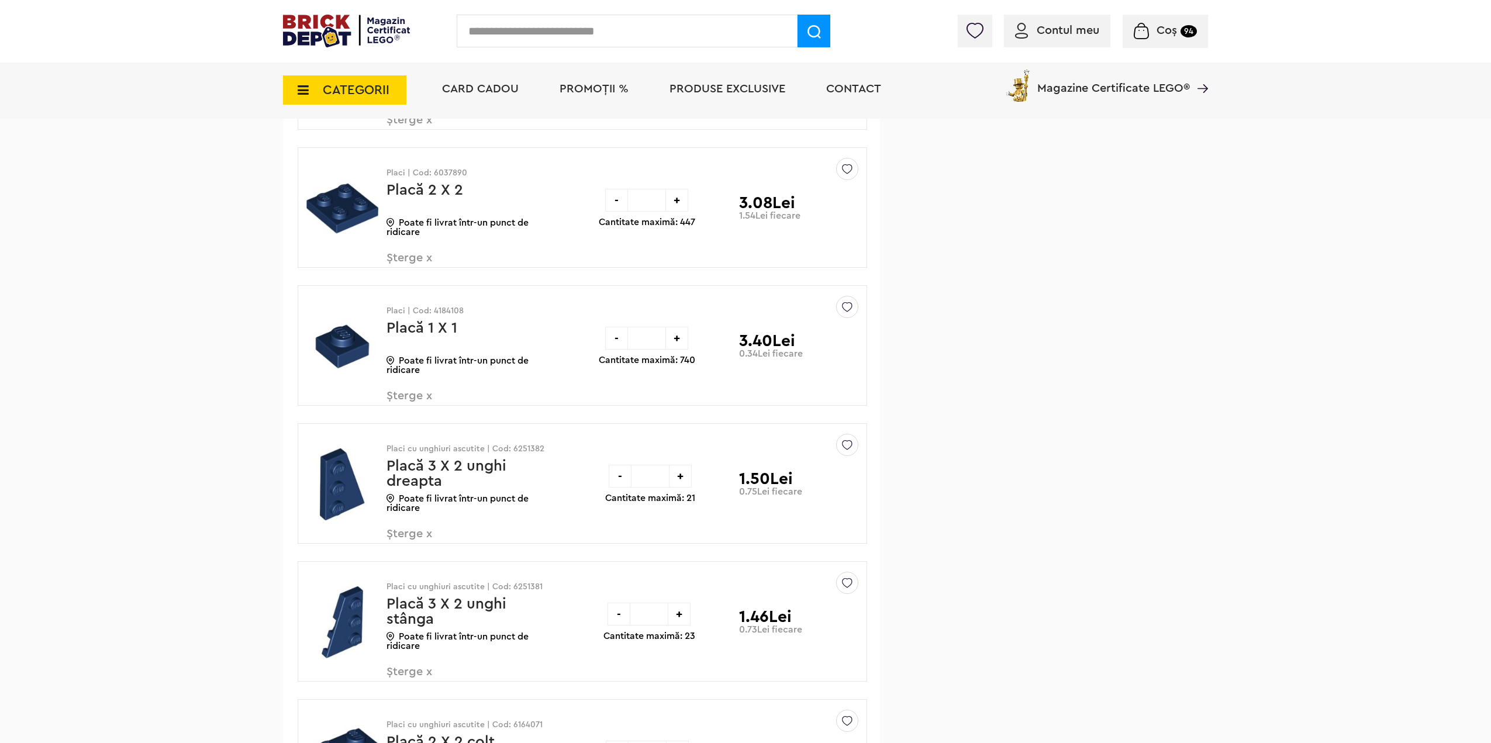
scroll to position [1751, 0]
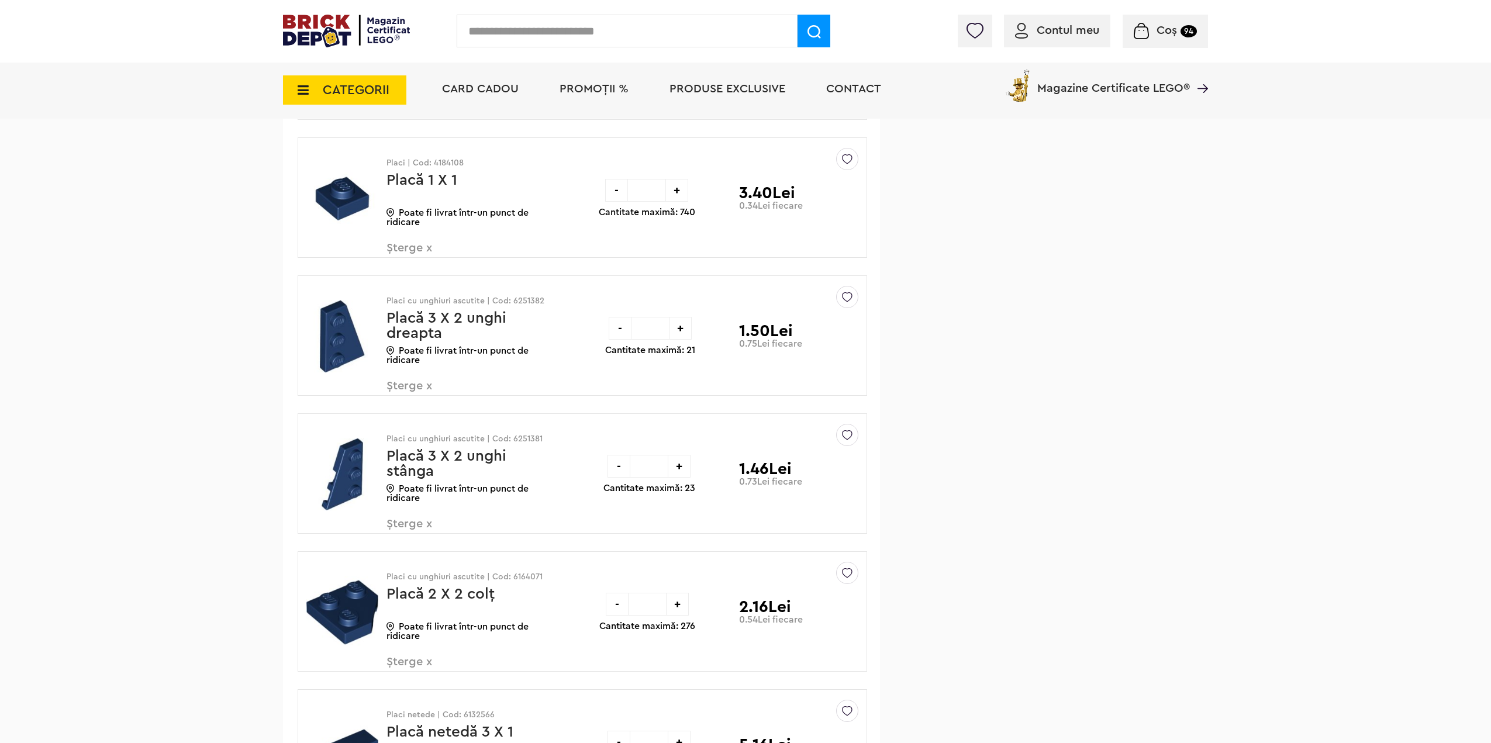
click at [399, 368] on div "Placi cu unghiuri ascutite | Cod: 6251382 Placă 3 X 2 unghi dreapta Poate fi li…" at bounding box center [470, 340] width 167 height 129
click at [399, 383] on span "Șterge x" at bounding box center [455, 392] width 137 height 25
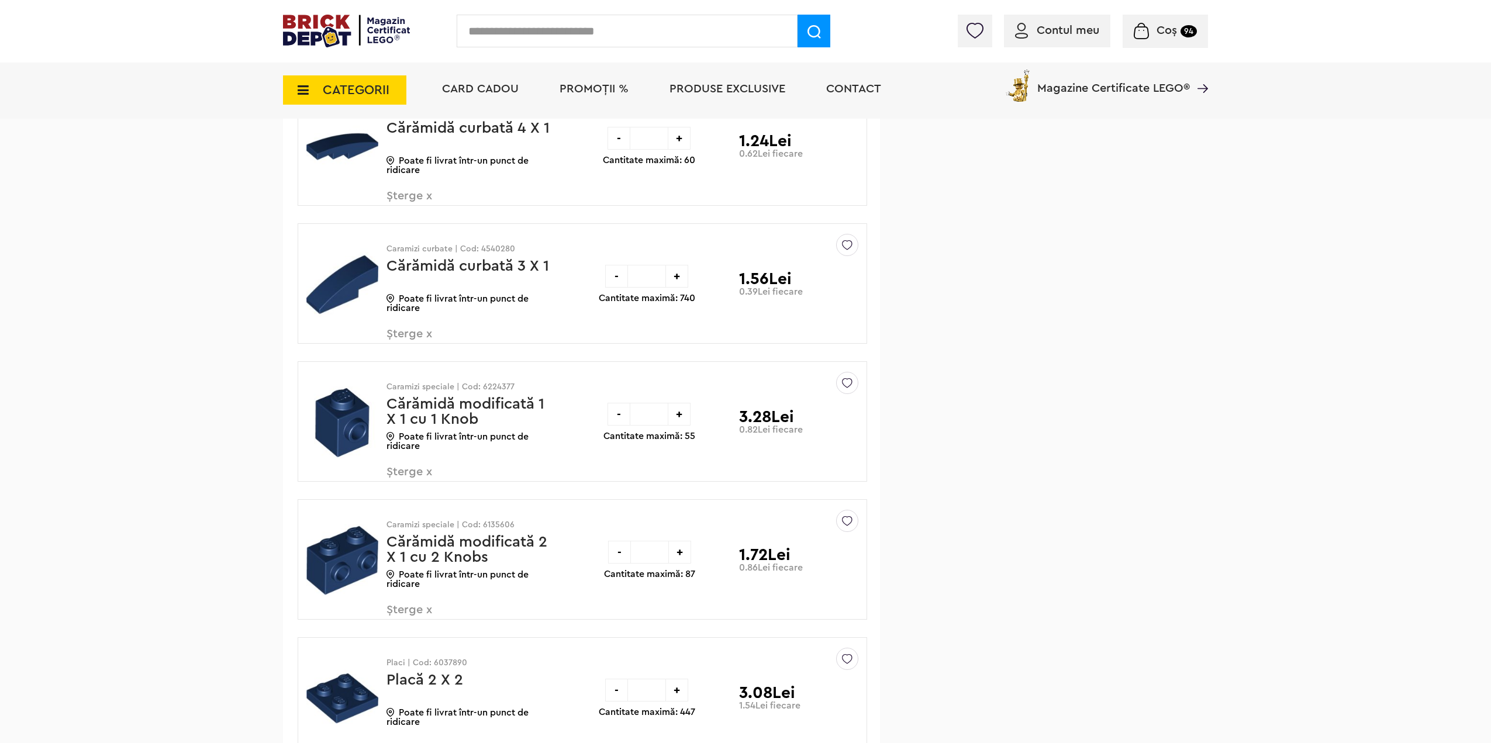
scroll to position [1129, 0]
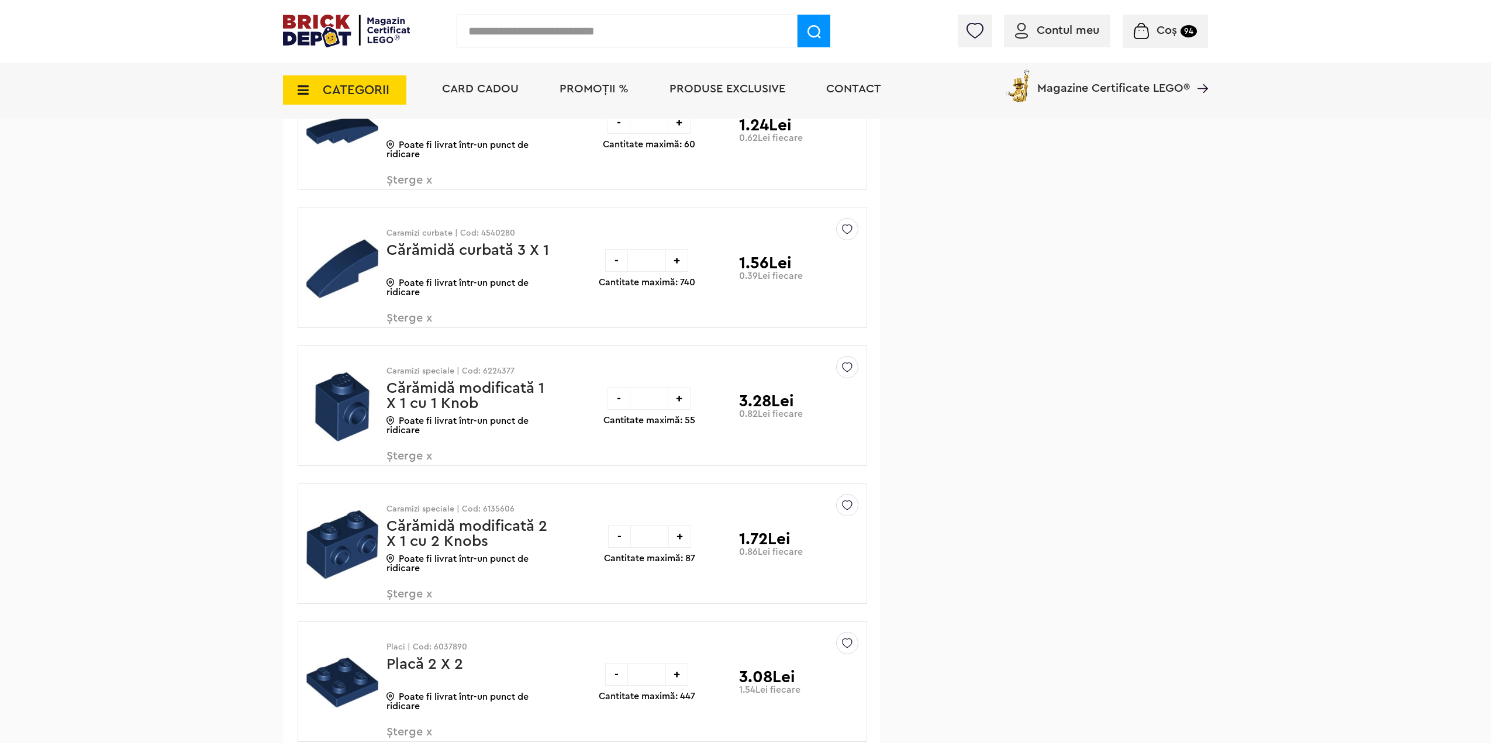
click at [396, 460] on span "Șterge x" at bounding box center [455, 462] width 137 height 25
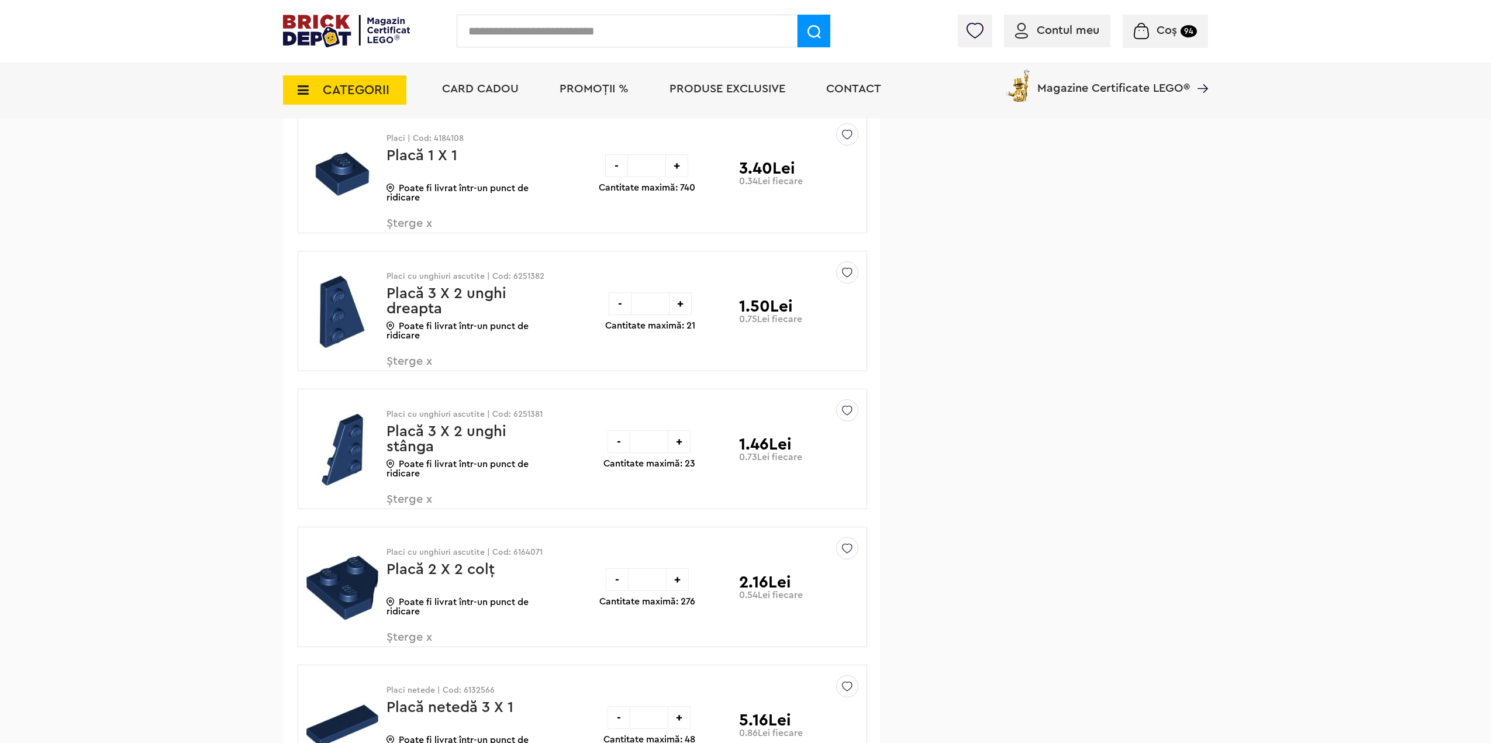
scroll to position [2126, 0]
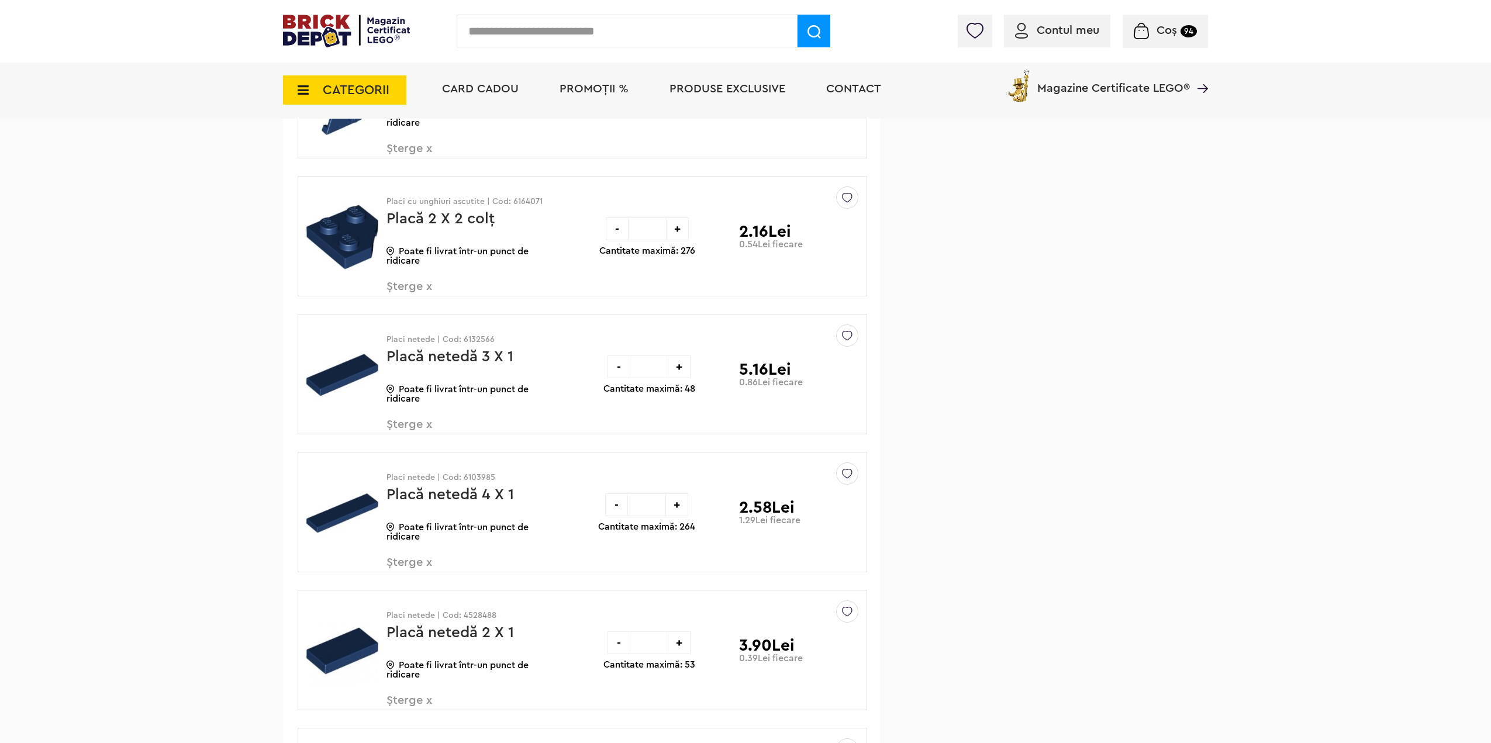
click at [387, 287] on span "Șterge x" at bounding box center [455, 293] width 137 height 25
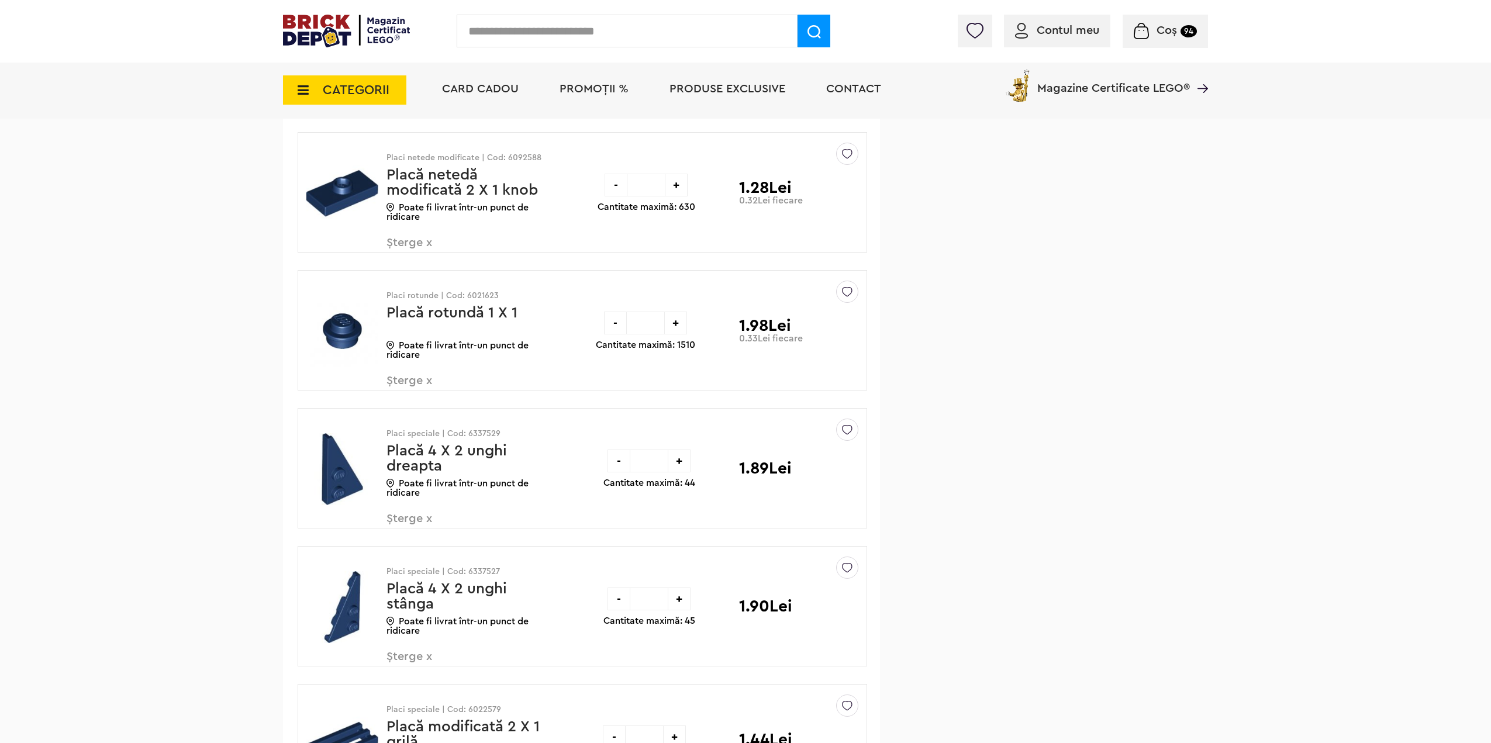
scroll to position [2714, 0]
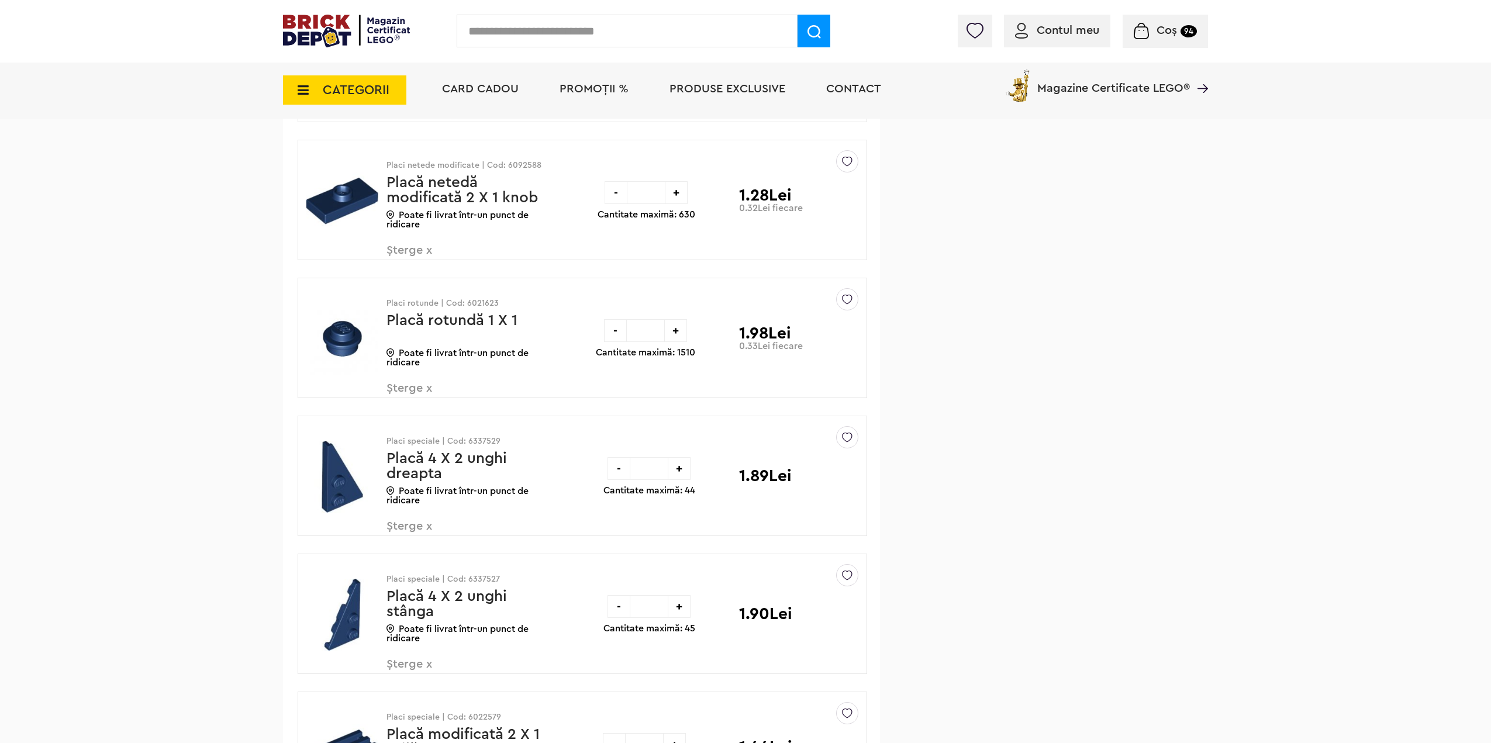
click at [399, 258] on span "Șterge x" at bounding box center [455, 256] width 137 height 25
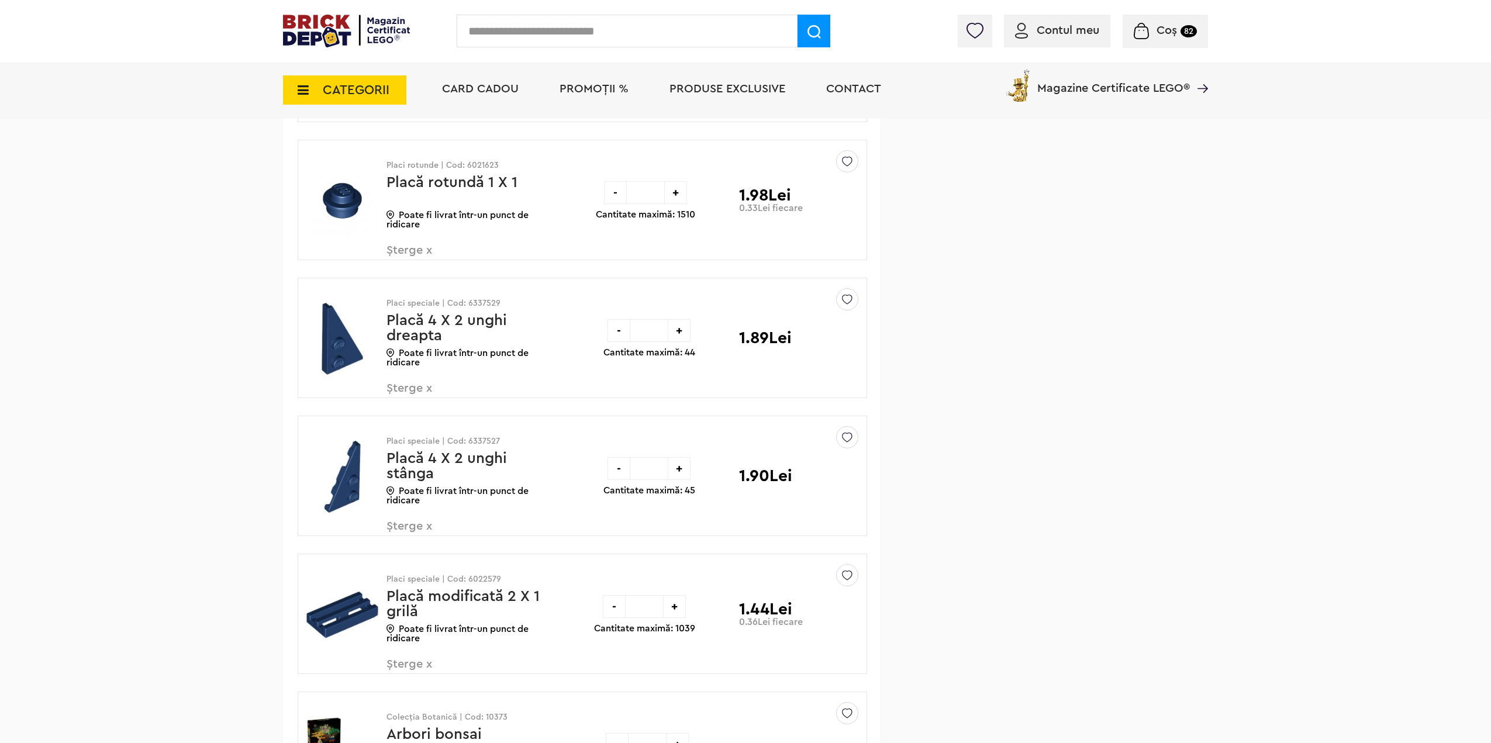
click at [419, 384] on span "Șterge x" at bounding box center [455, 394] width 137 height 25
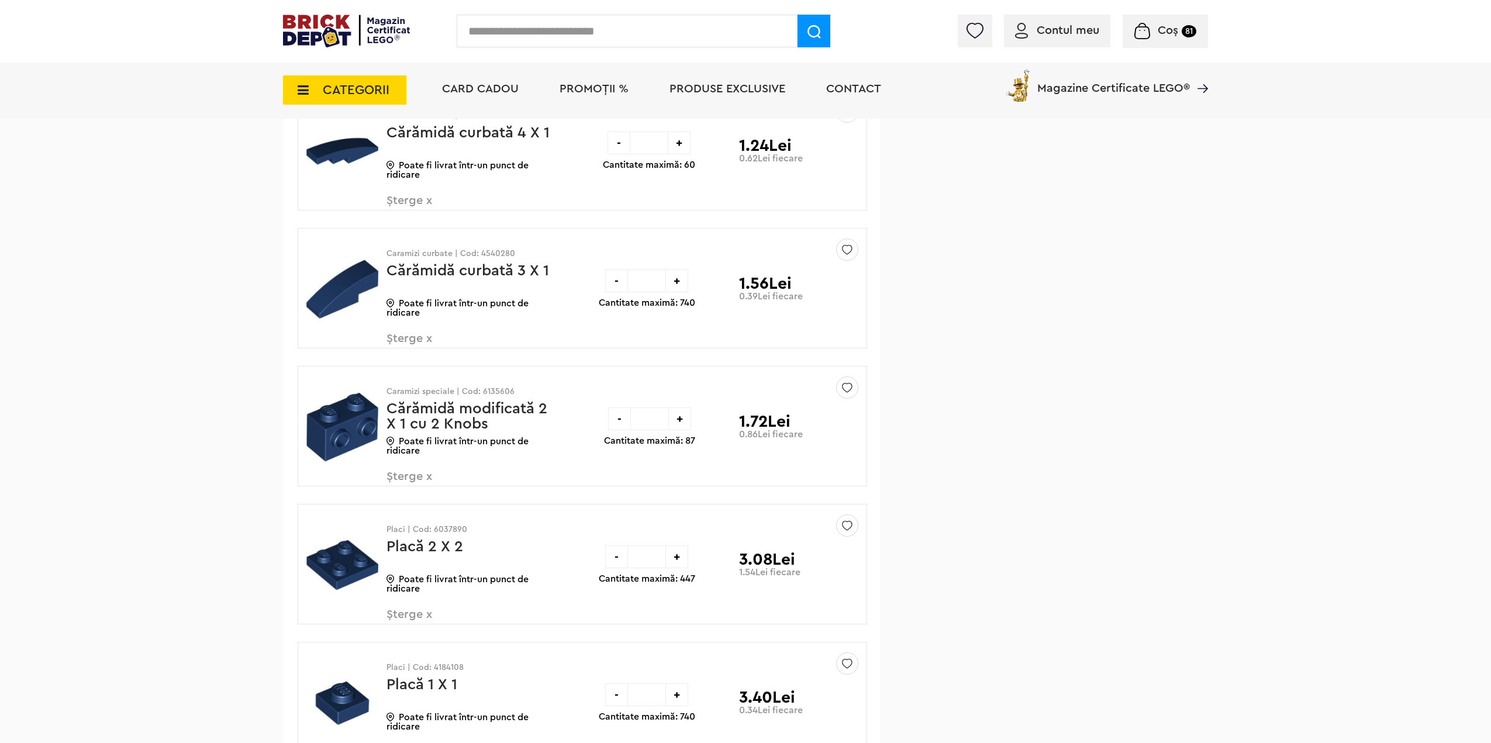
click at [1190, 13] on div "Contul meu Contul meu Comenzile mele Date personale Adrese Parolă Listă dorințe…" at bounding box center [745, 31] width 1491 height 63
click at [1162, 29] on span "Coș" at bounding box center [1168, 31] width 20 height 12
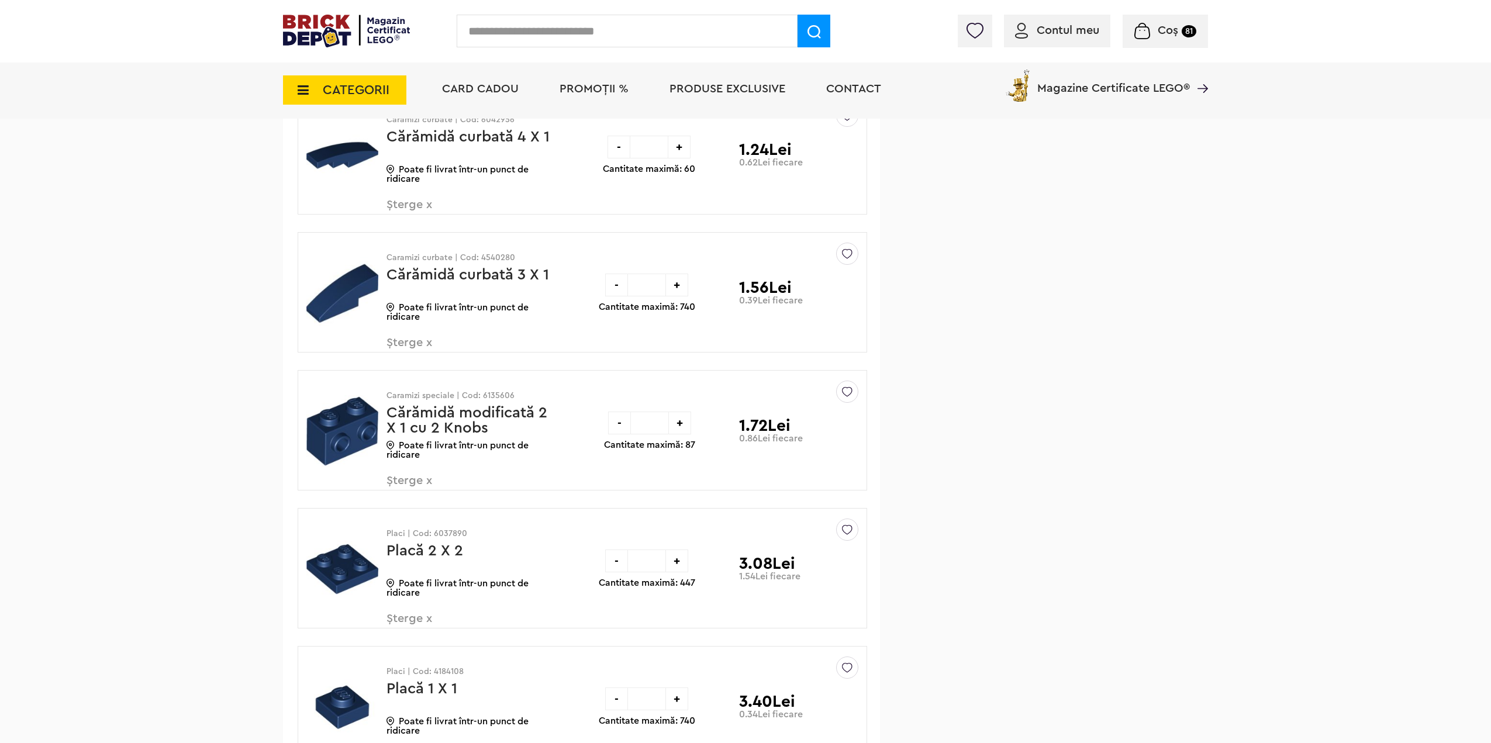
scroll to position [1111, 0]
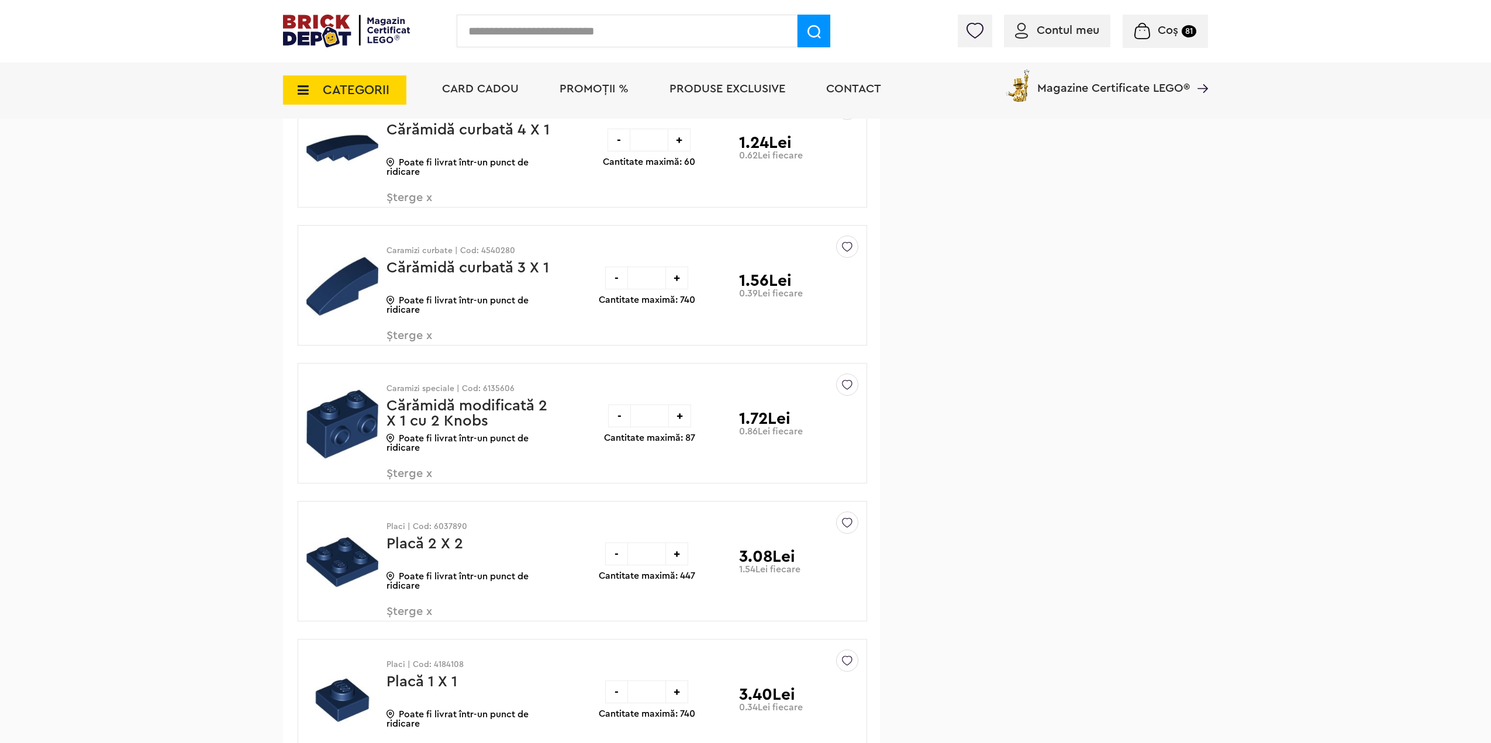
click at [396, 339] on span "Șterge x" at bounding box center [455, 342] width 137 height 25
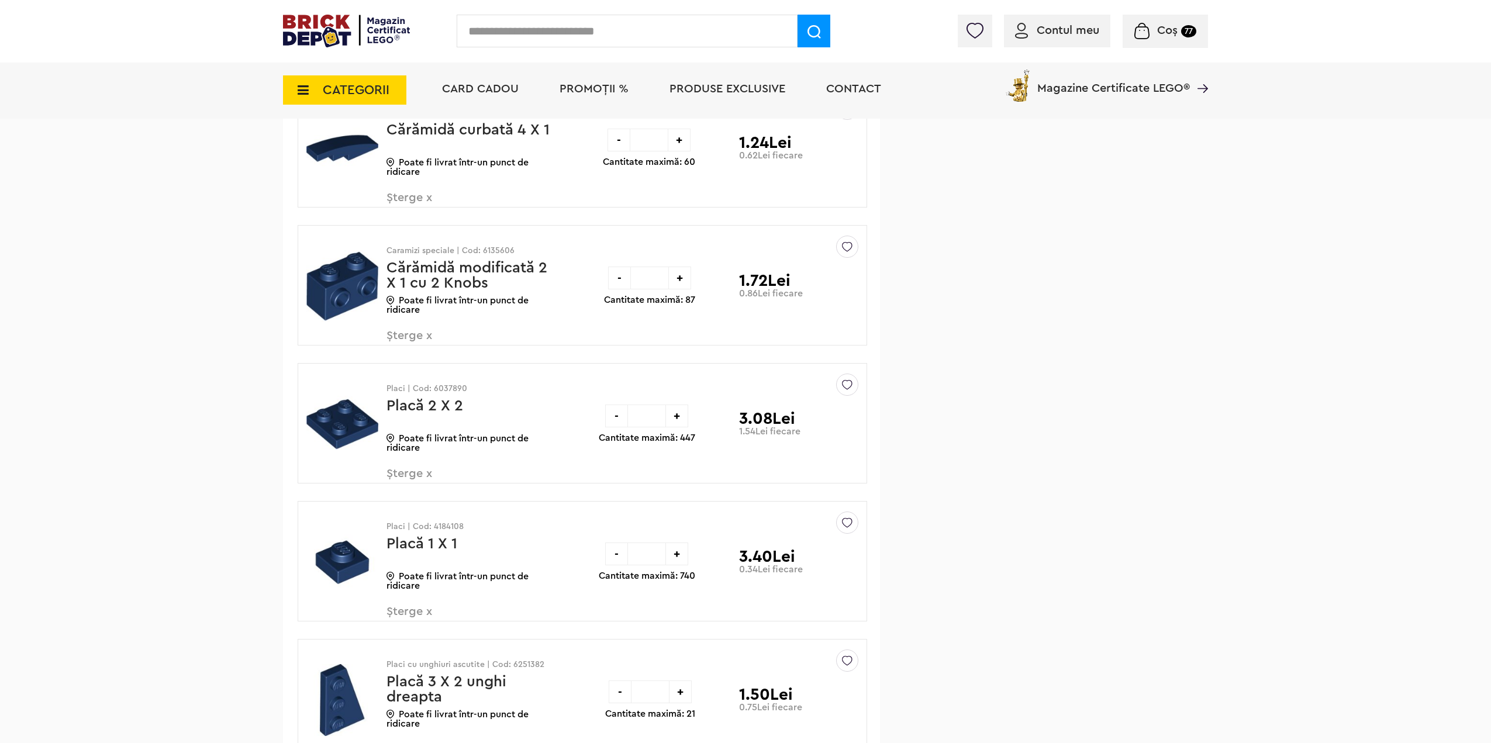
click at [398, 481] on span "Șterge x" at bounding box center [455, 480] width 137 height 25
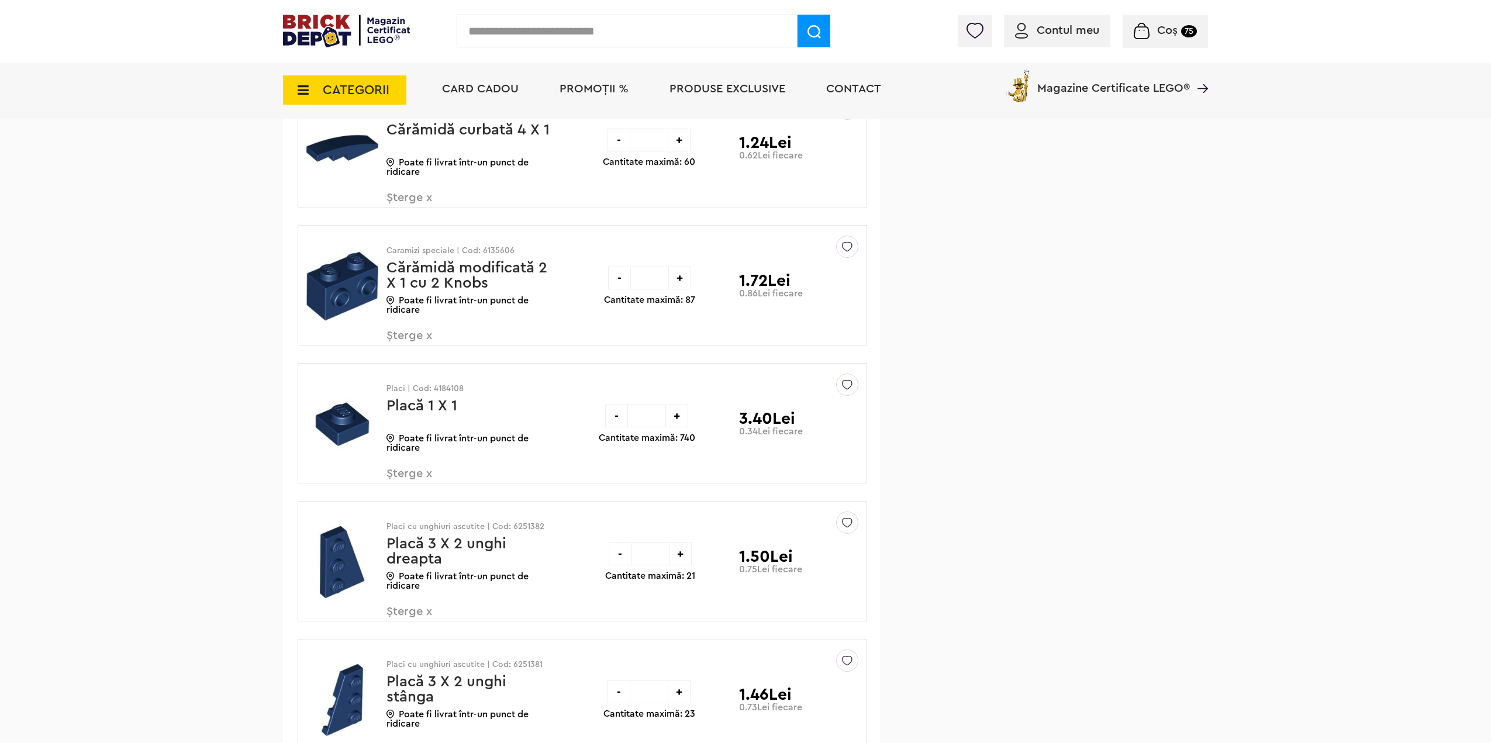
click at [399, 343] on span "Șterge x" at bounding box center [455, 342] width 137 height 25
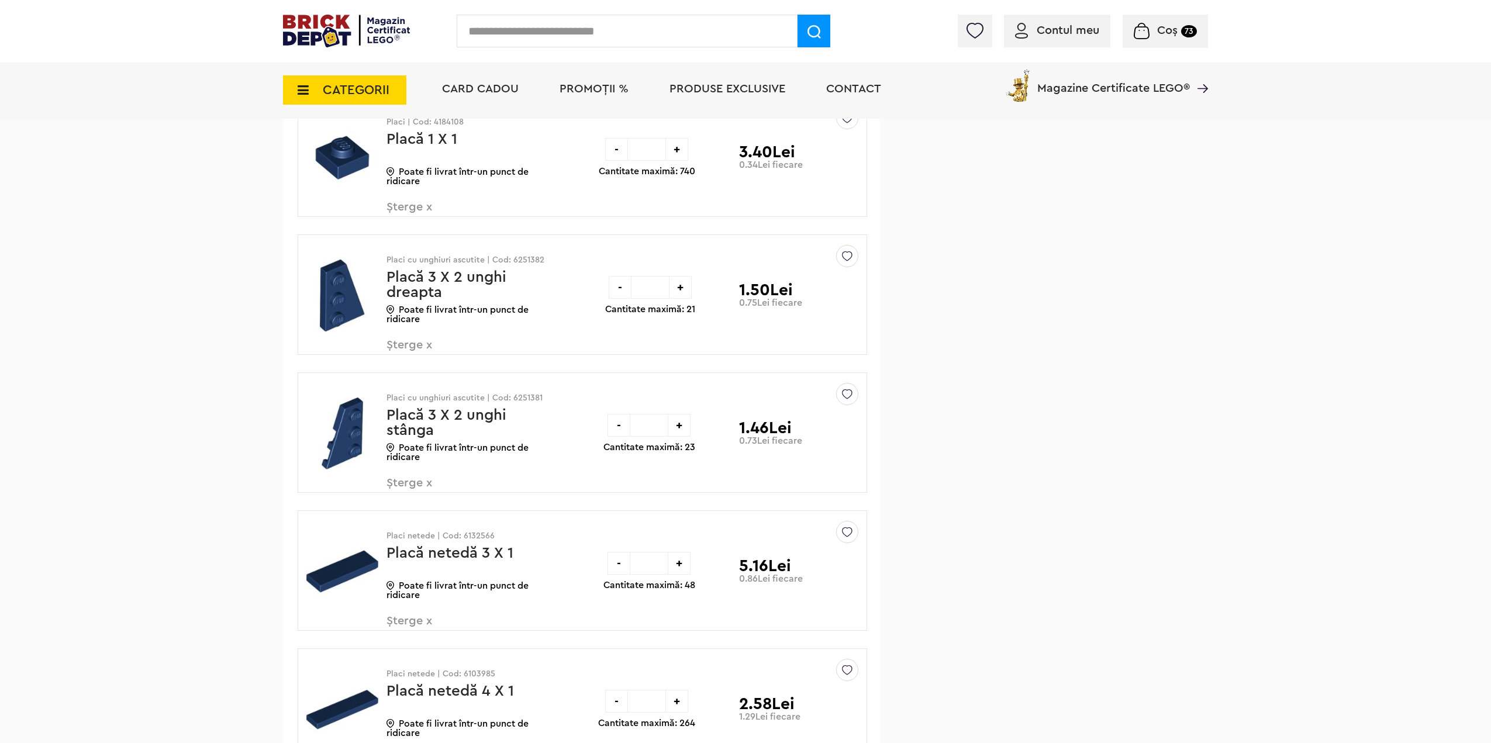
scroll to position [1462, 0]
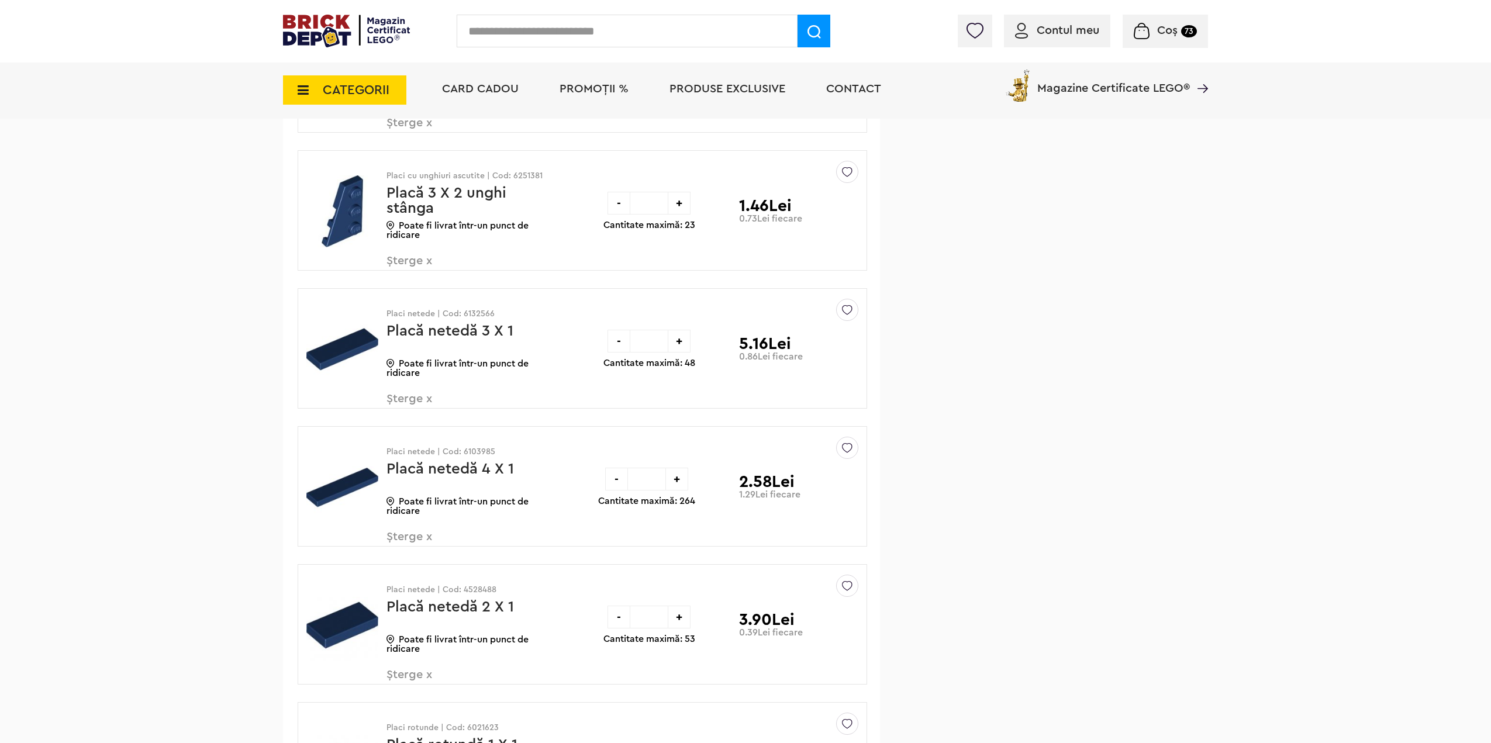
click at [394, 402] on span "Șterge x" at bounding box center [455, 405] width 137 height 25
click at [395, 405] on span "Șterge x" at bounding box center [455, 405] width 137 height 25
click at [401, 405] on span "Șterge x" at bounding box center [455, 405] width 137 height 25
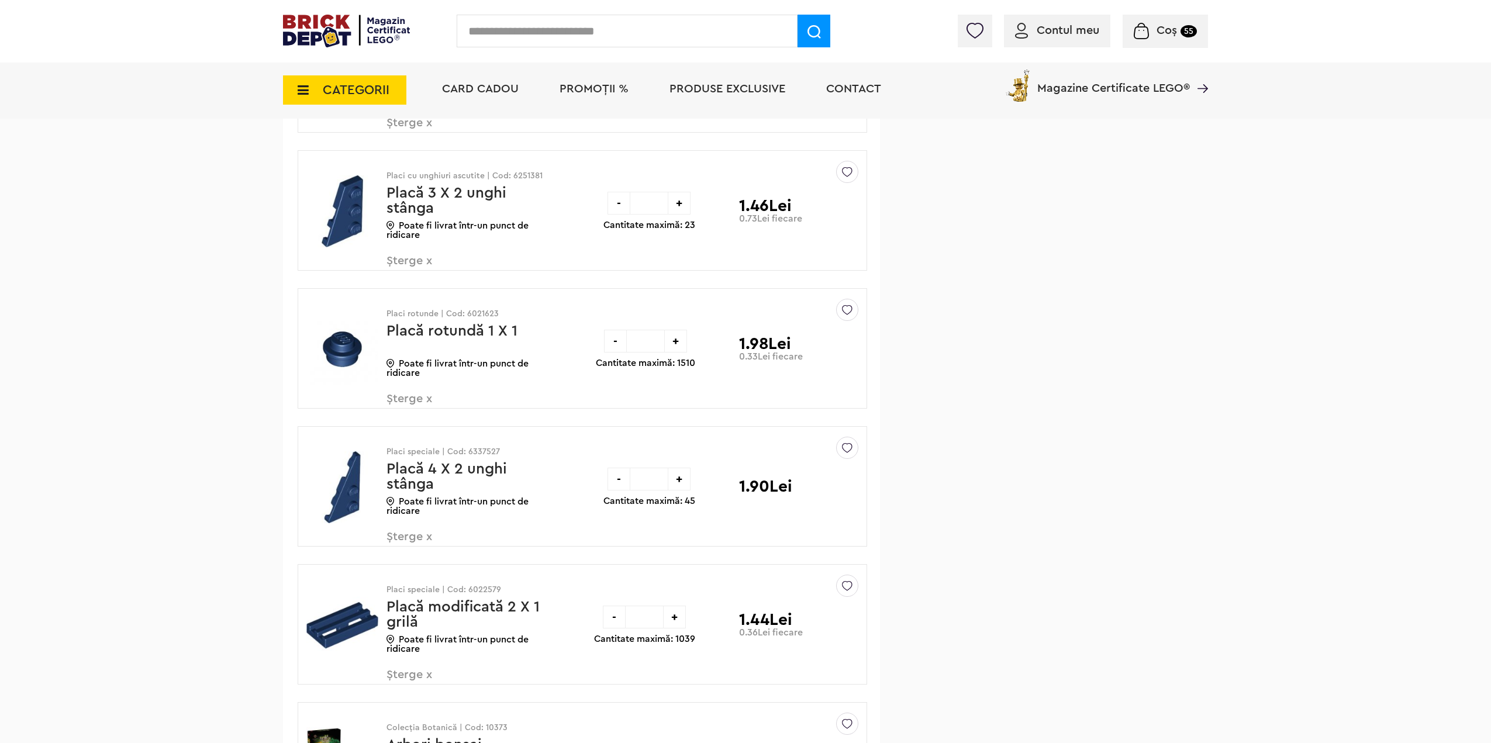
click at [413, 264] on span "Șterge x" at bounding box center [455, 267] width 137 height 25
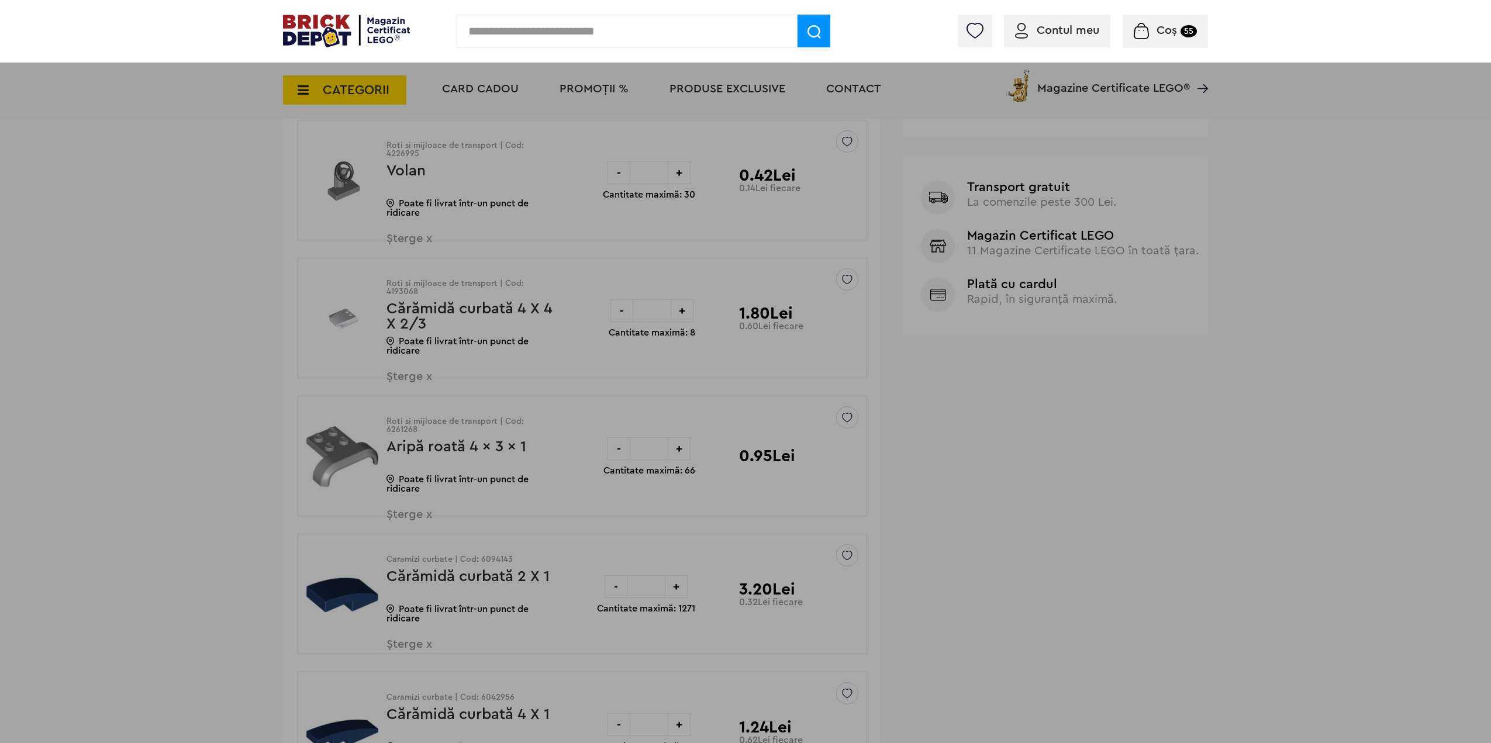
scroll to position [58, 0]
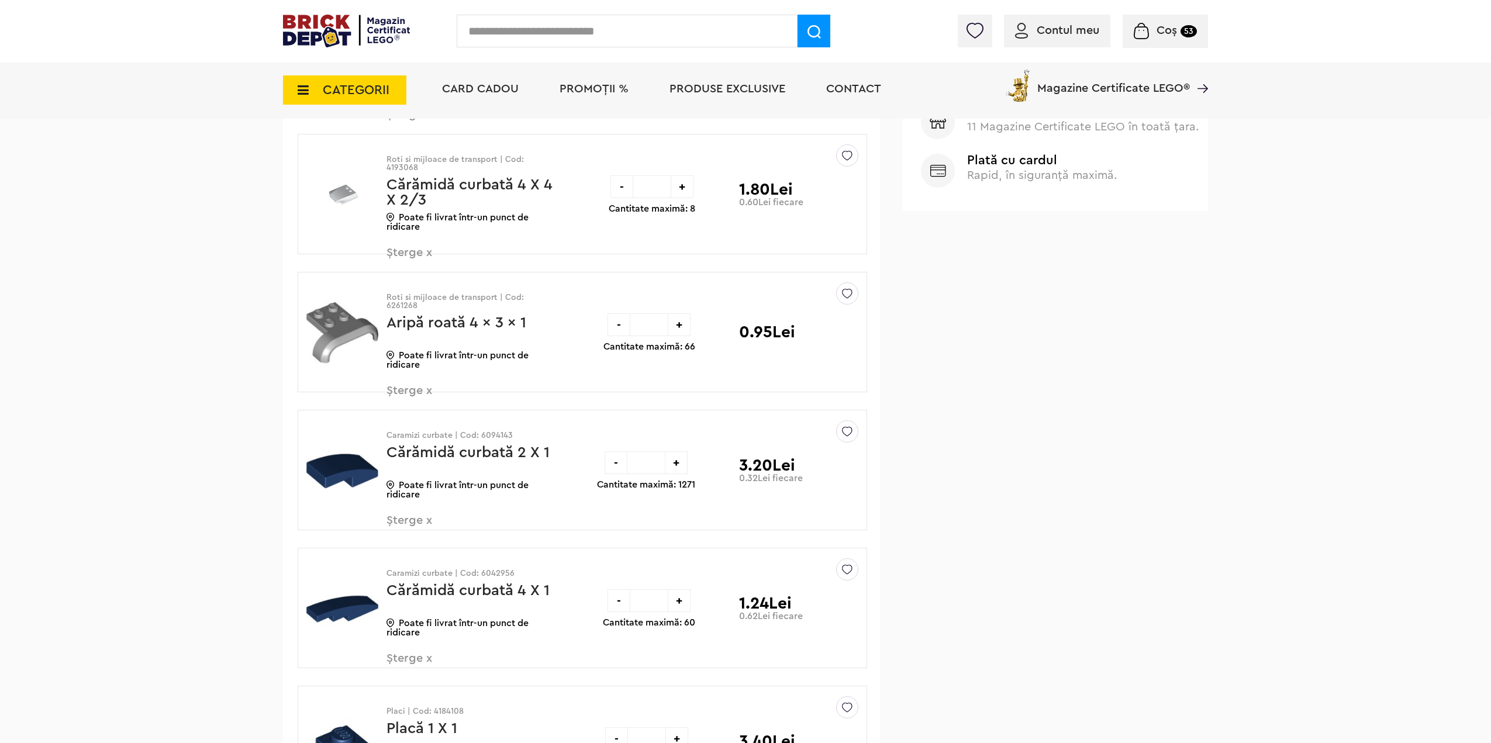
scroll to position [877, 0]
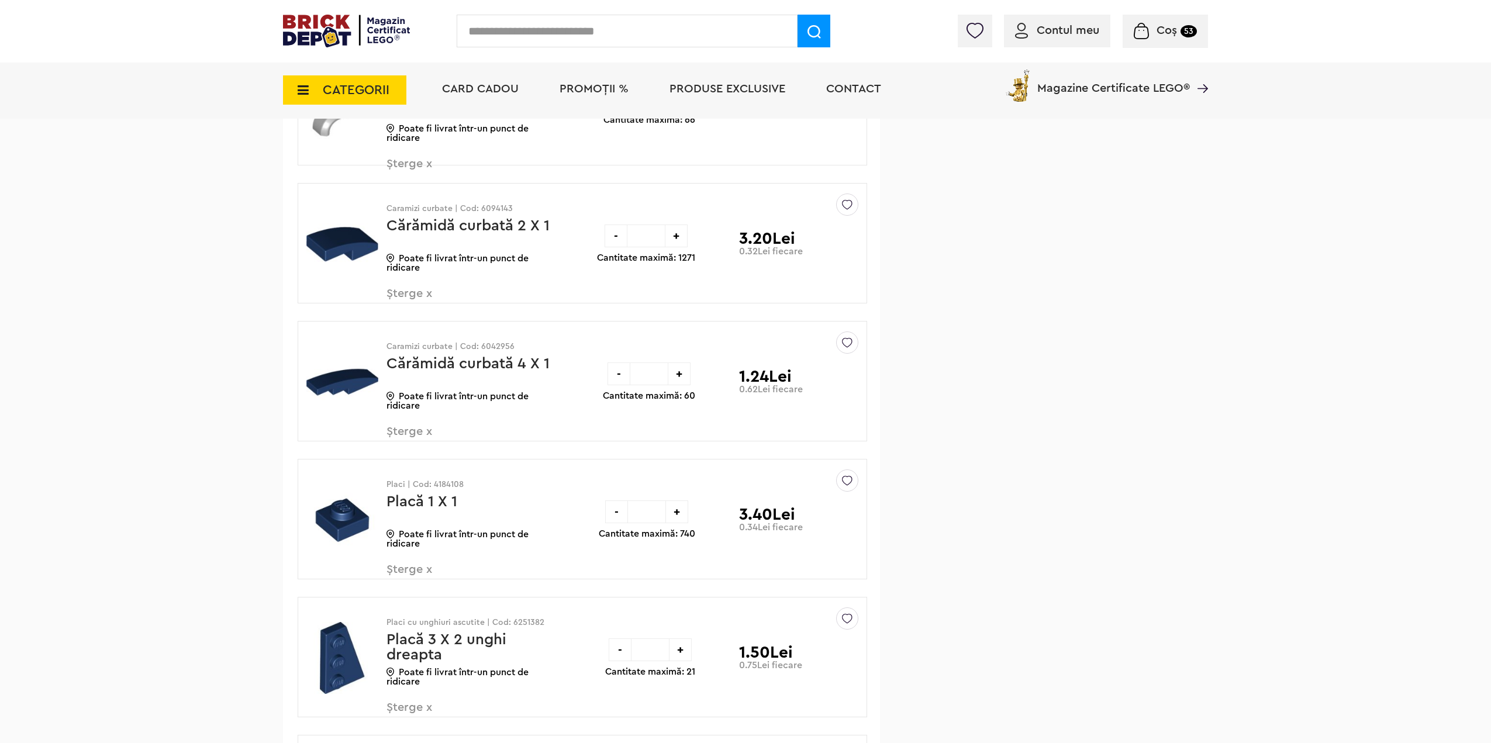
click at [409, 297] on span "Șterge x" at bounding box center [455, 300] width 137 height 25
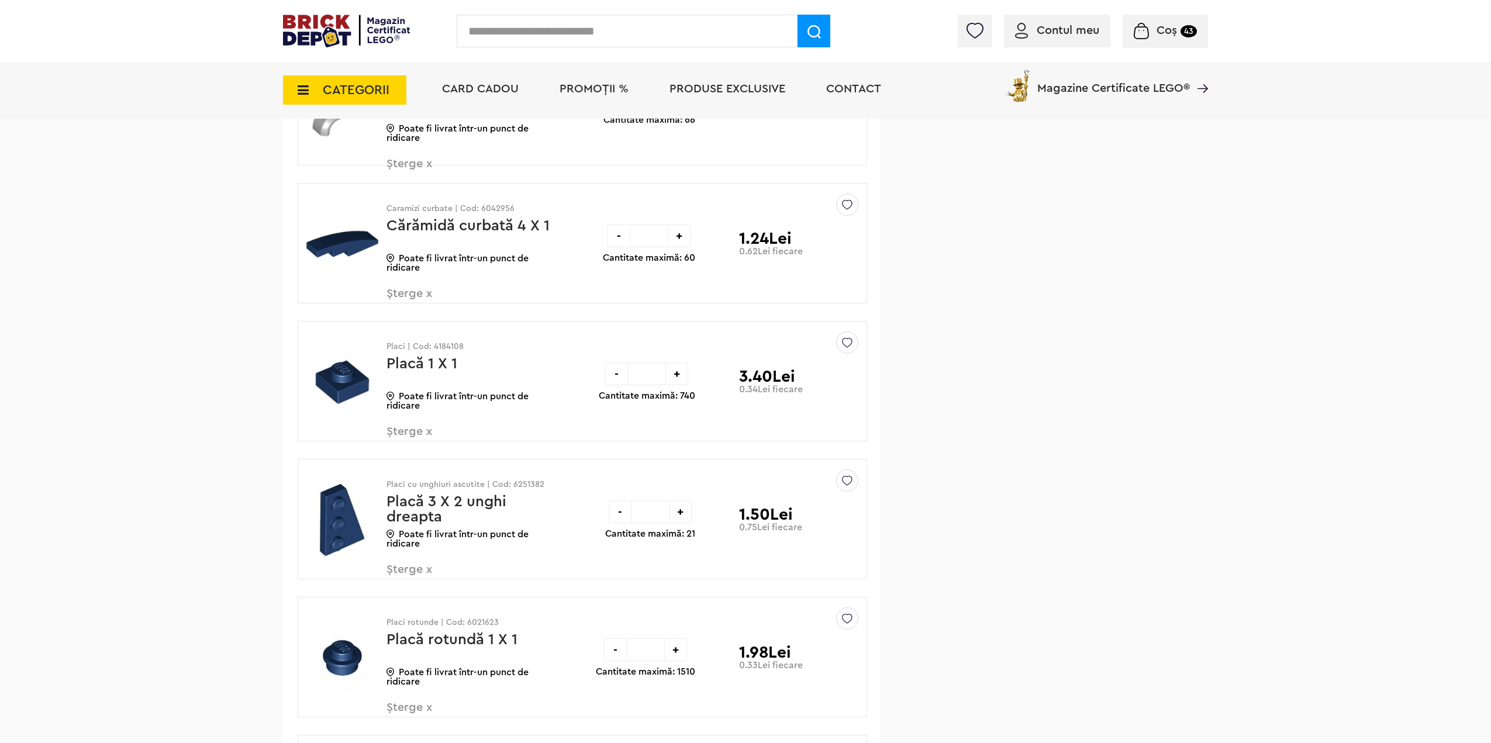
click at [394, 296] on span "Șterge x" at bounding box center [455, 300] width 137 height 25
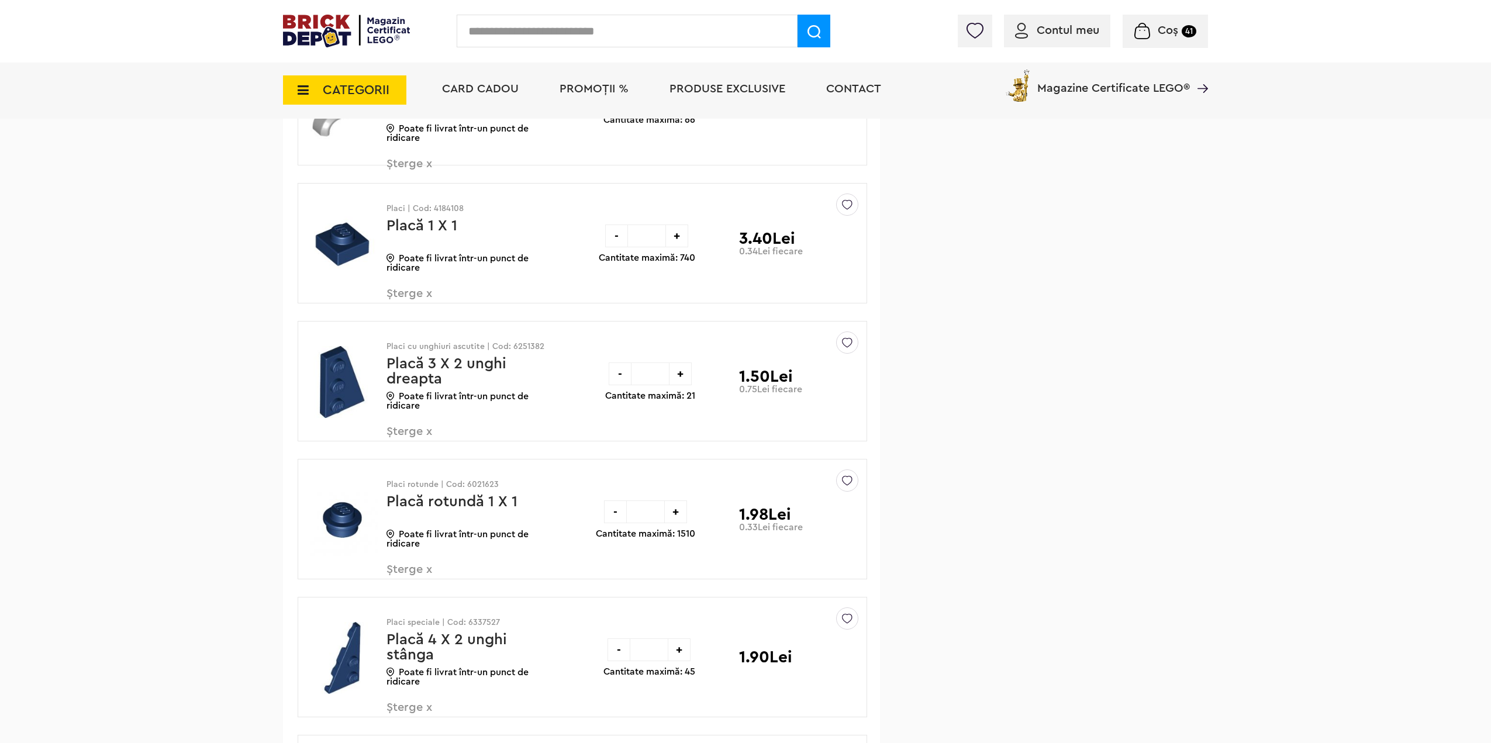
click at [402, 436] on span "Șterge x" at bounding box center [455, 438] width 137 height 25
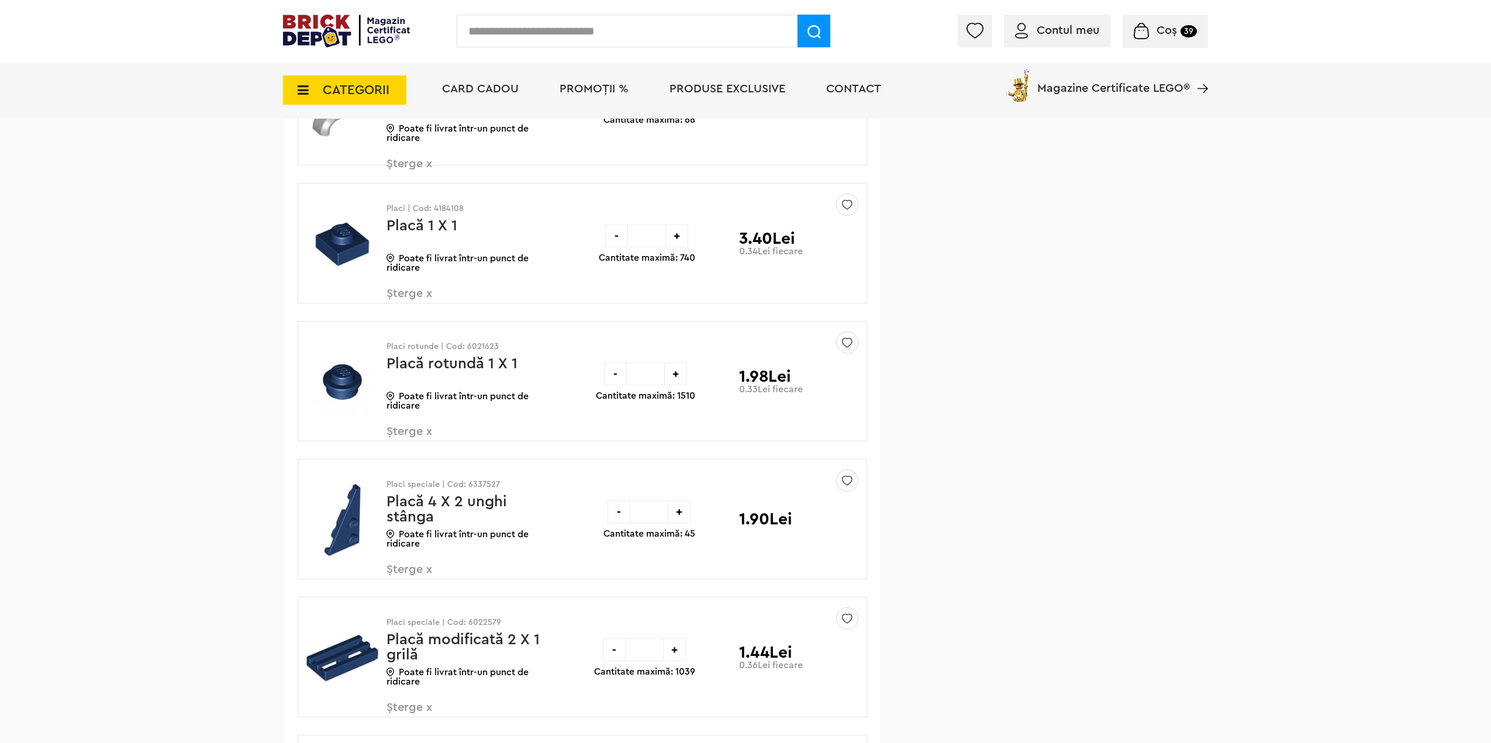
click at [404, 297] on span "Șterge x" at bounding box center [455, 300] width 137 height 25
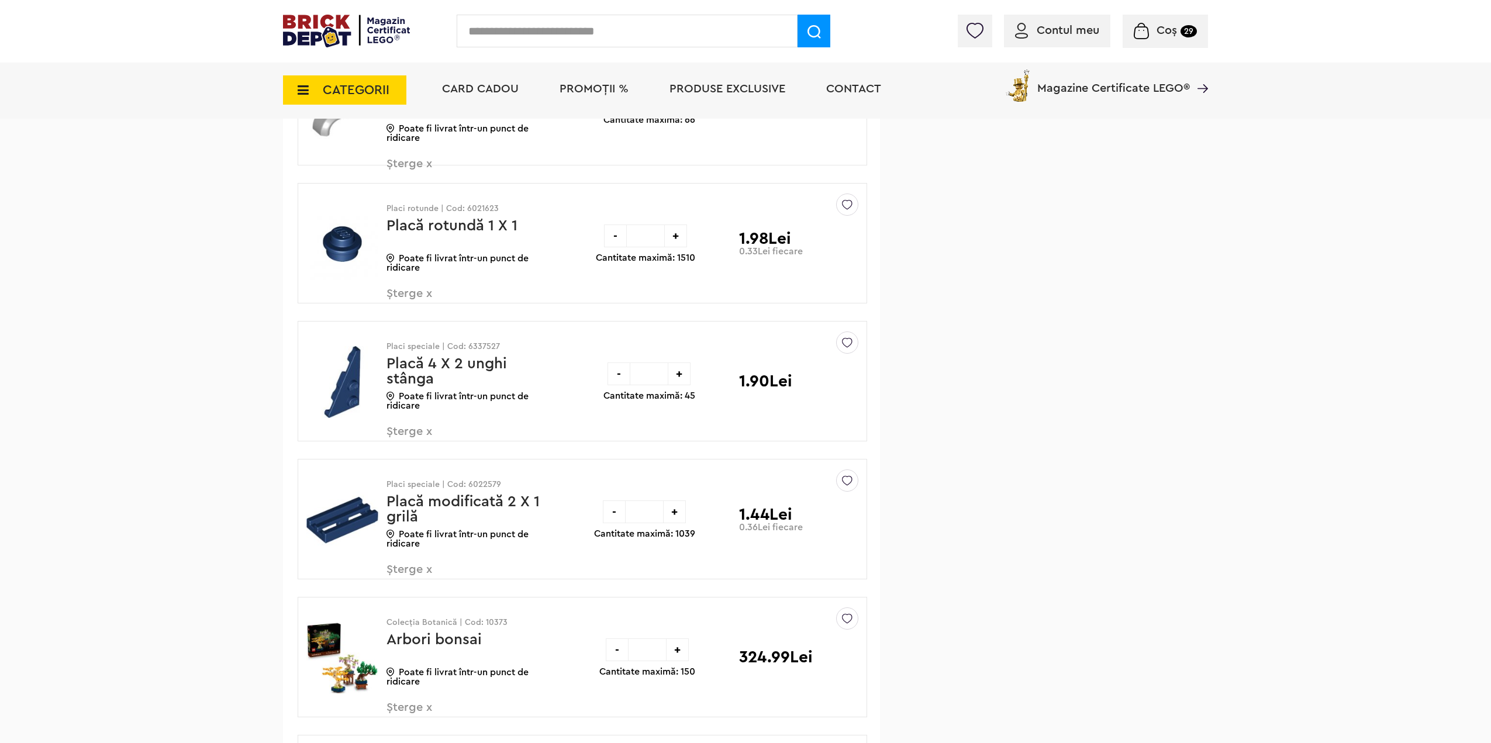
click at [396, 434] on span "Șterge x" at bounding box center [455, 438] width 137 height 25
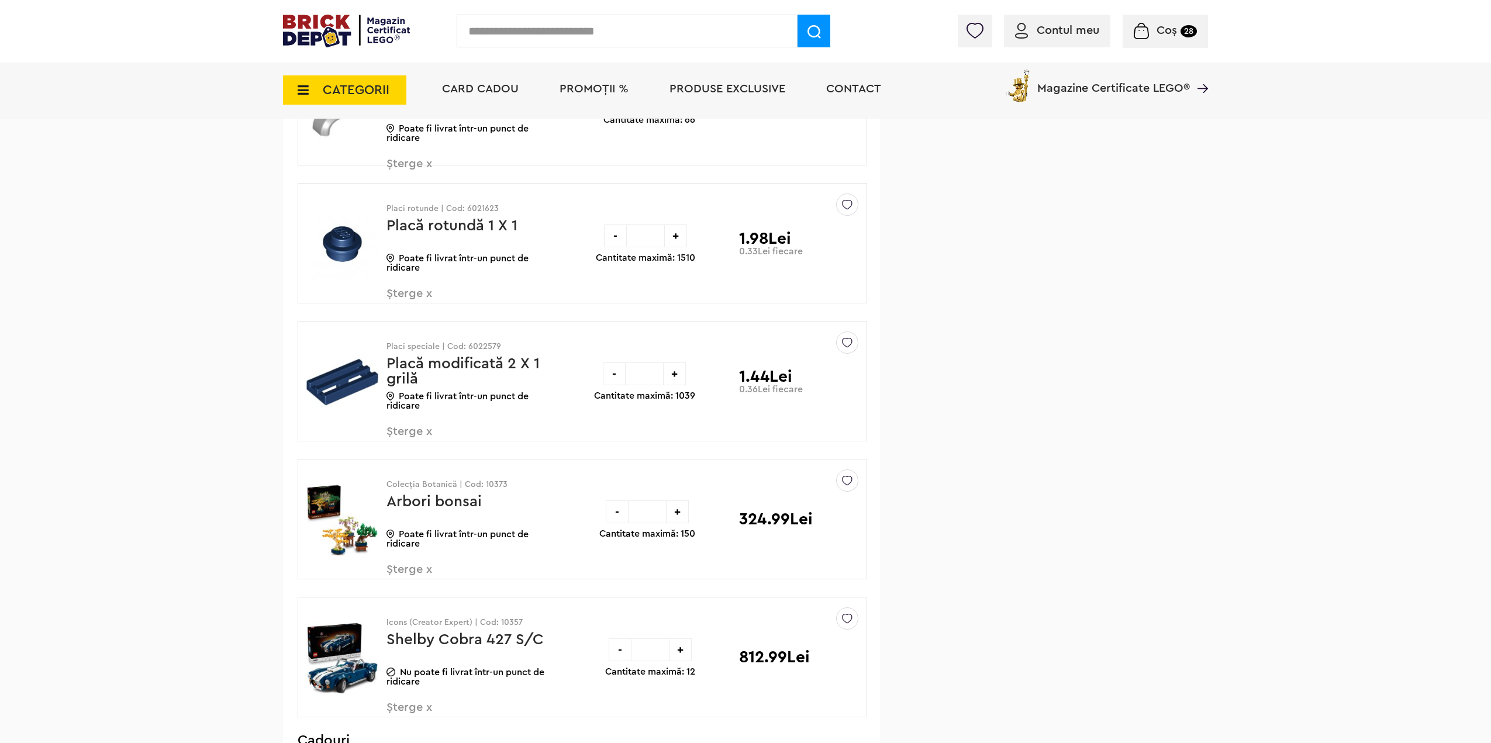
click at [406, 432] on span "Șterge x" at bounding box center [455, 438] width 137 height 25
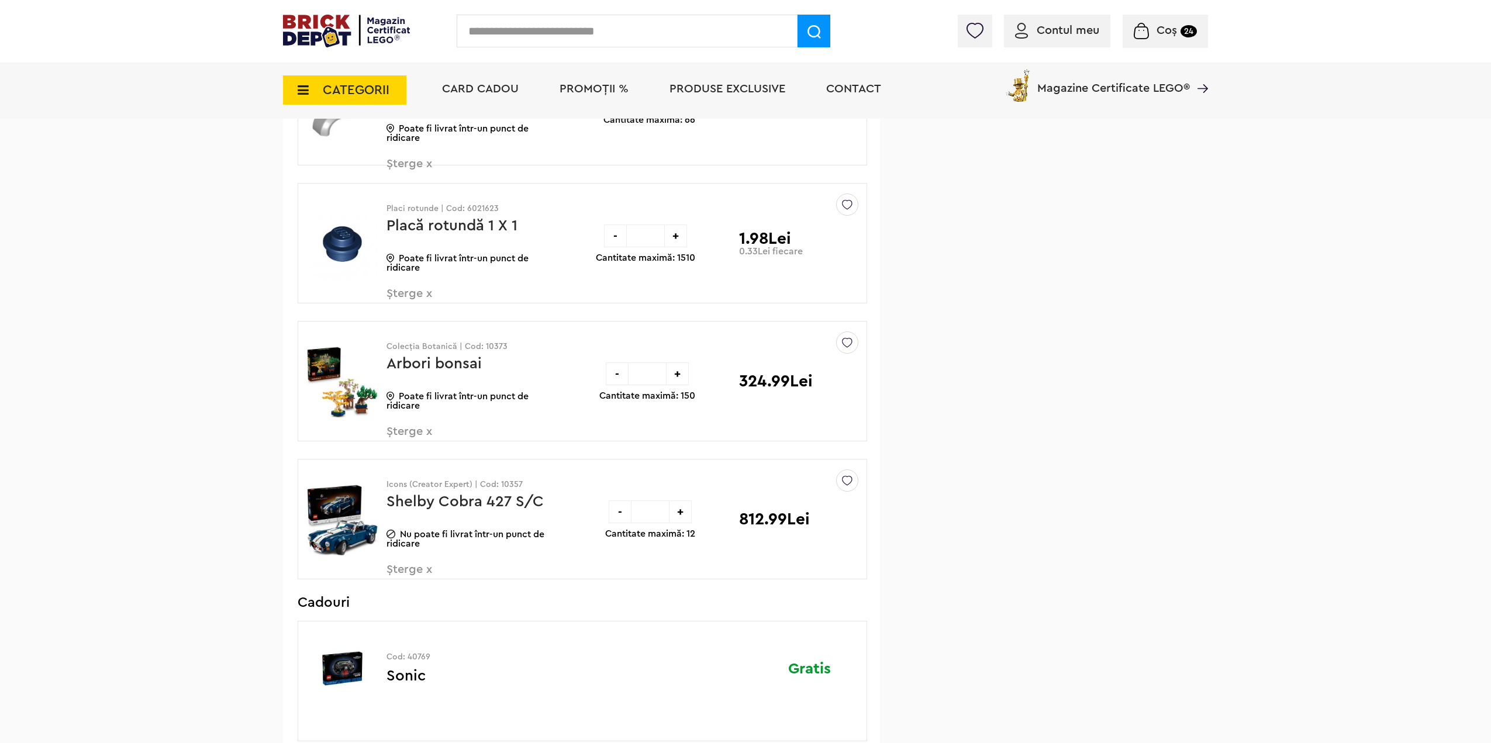
click at [400, 303] on span "Șterge x" at bounding box center [455, 300] width 137 height 25
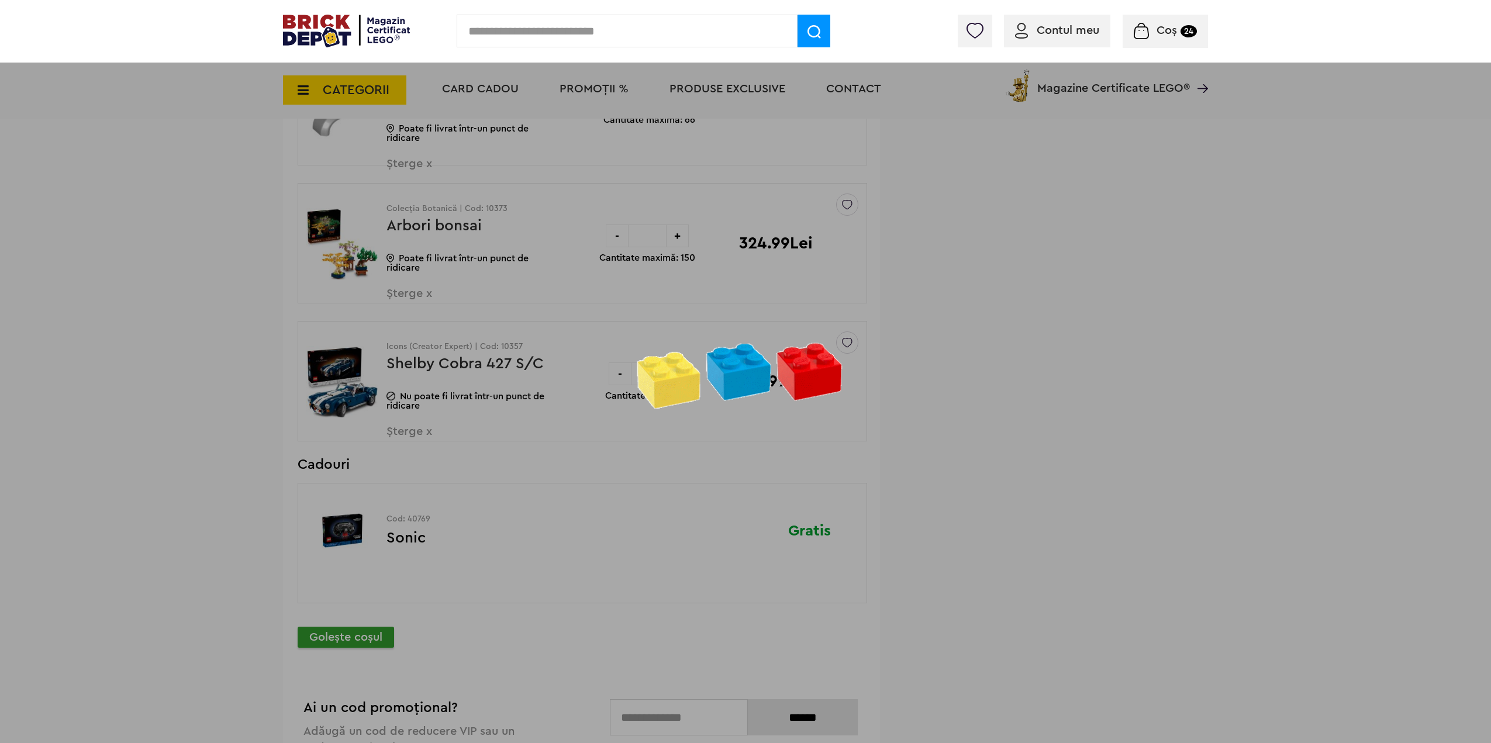
scroll to position [468, 0]
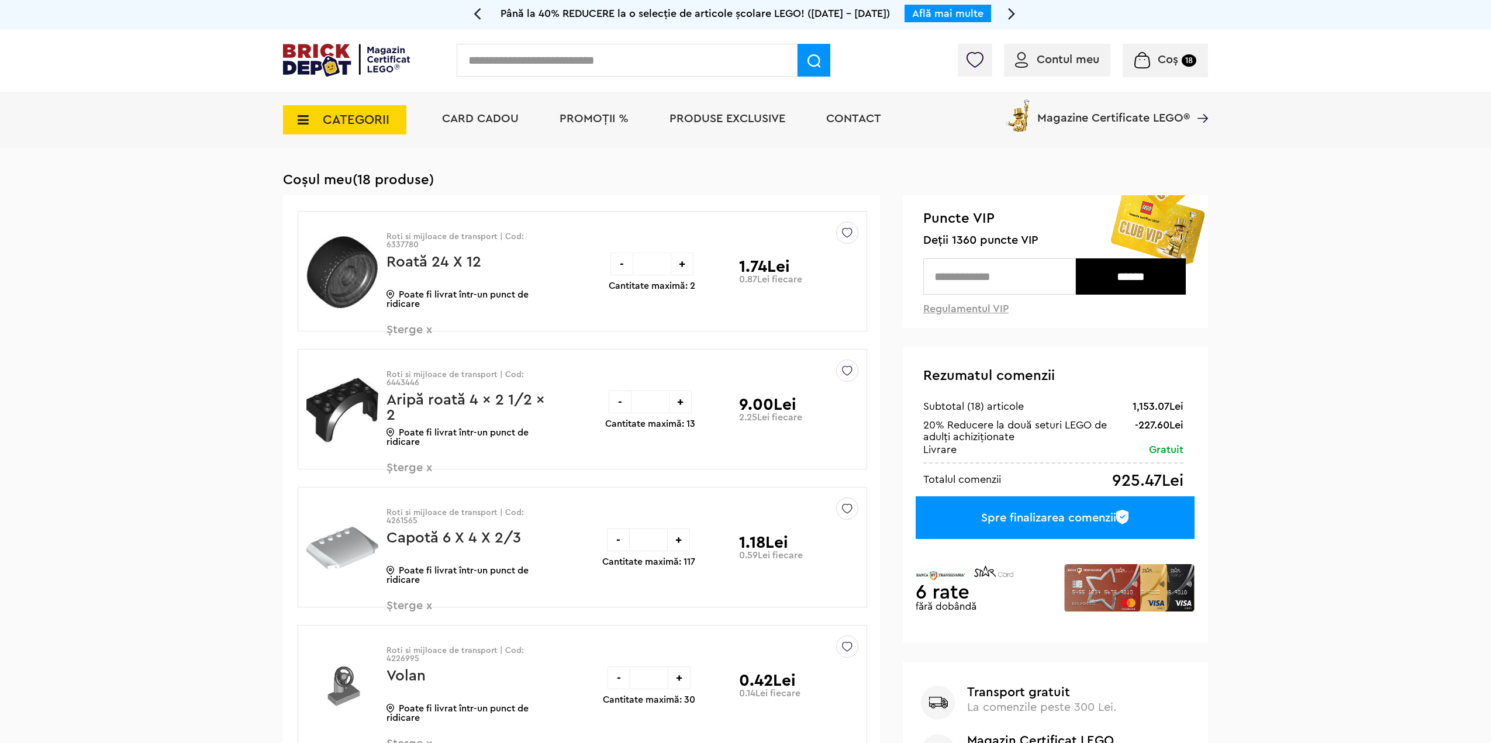
click at [591, 116] on span "PROMOȚII %" at bounding box center [594, 119] width 69 height 12
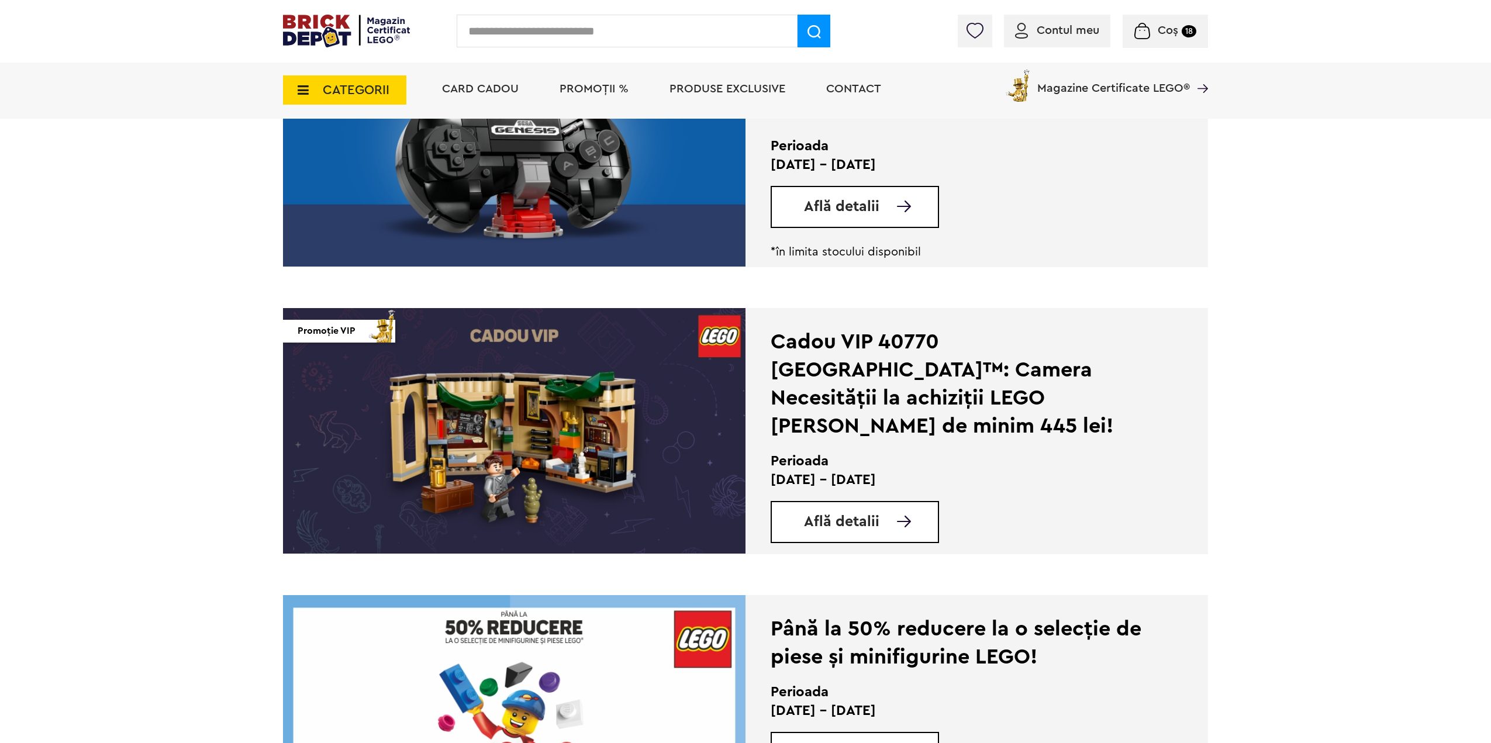
scroll to position [1813, 0]
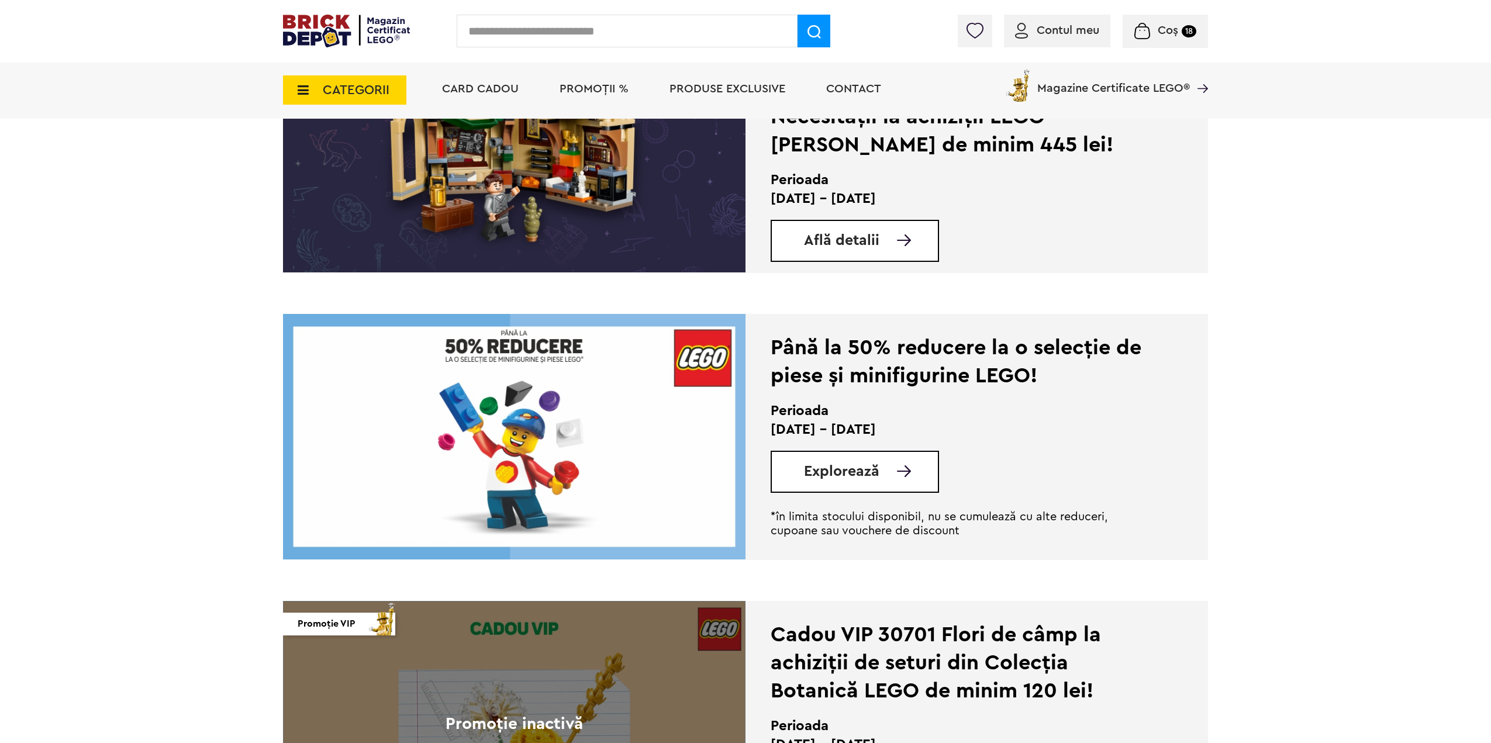
click at [845, 459] on div "Explorează" at bounding box center [855, 472] width 168 height 42
click at [841, 486] on div "Explorează" at bounding box center [855, 472] width 168 height 42
click at [840, 473] on span "Explorează" at bounding box center [841, 471] width 75 height 15
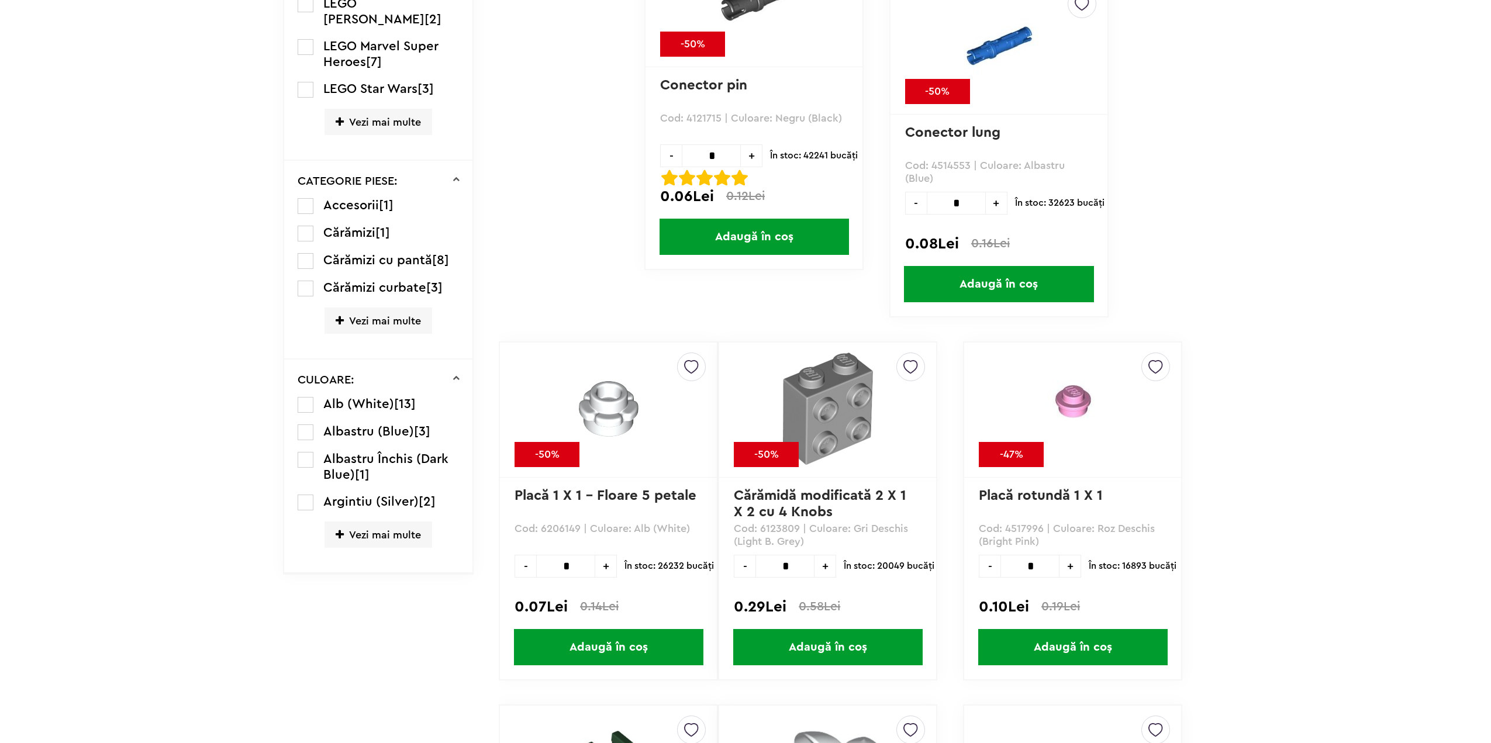
scroll to position [760, 0]
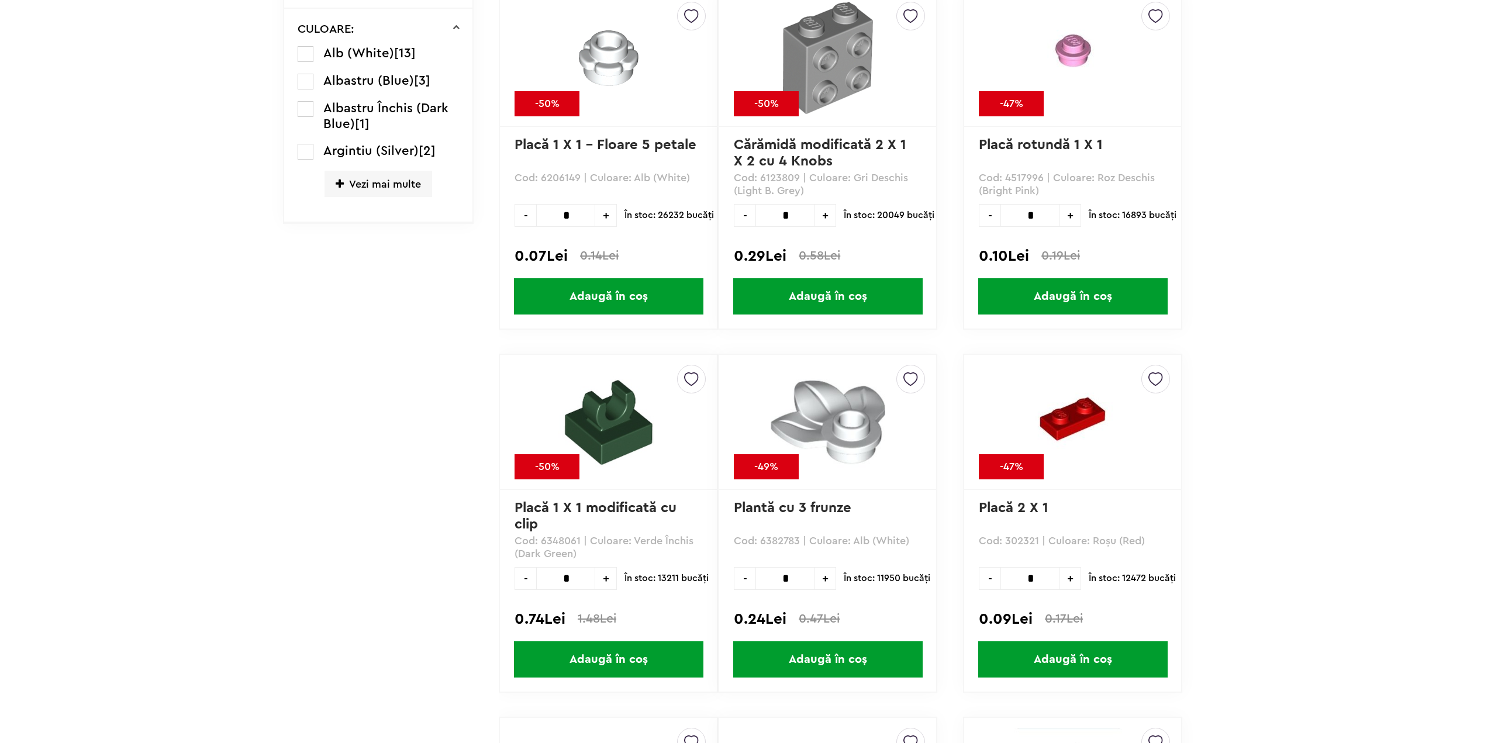
click at [991, 365] on img at bounding box center [1073, 422] width 164 height 115
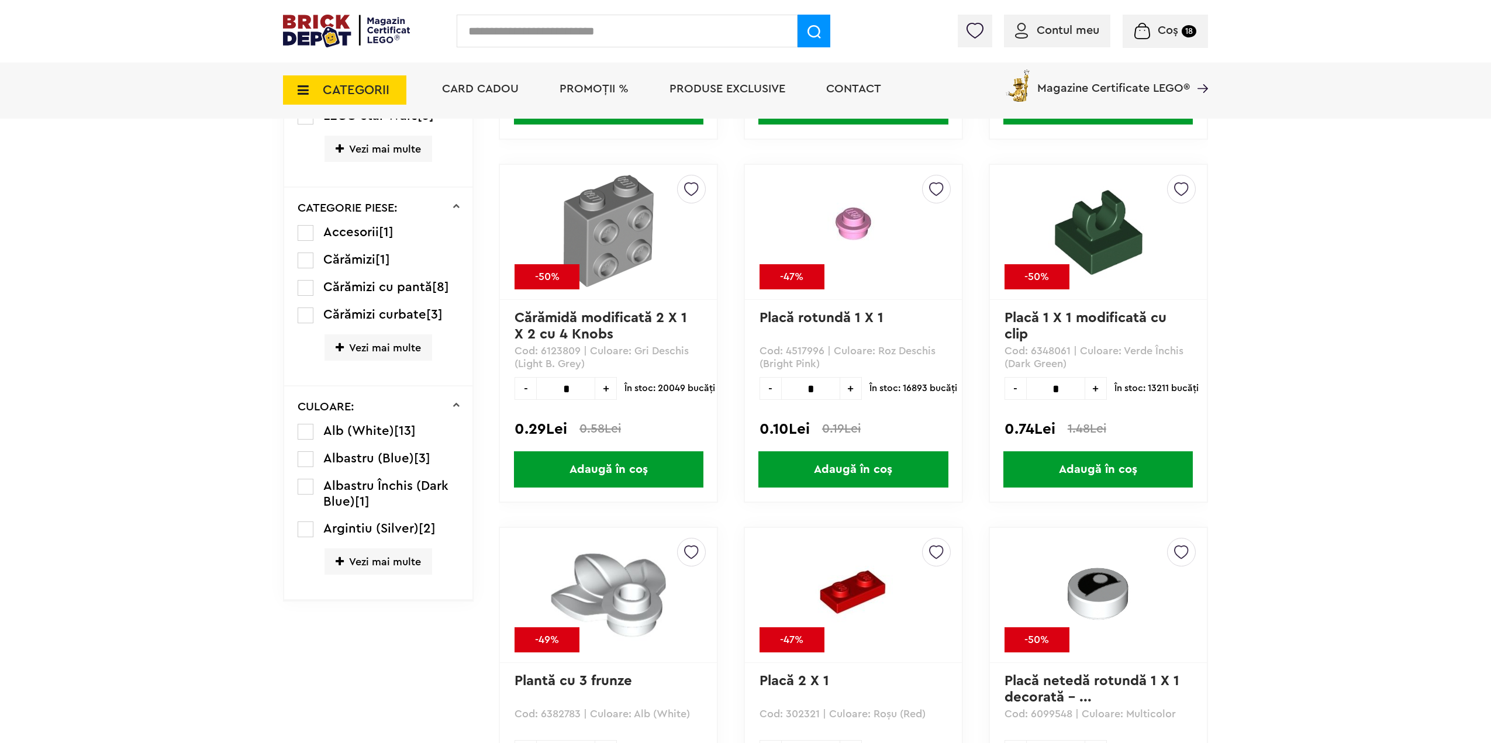
scroll to position [1117, 0]
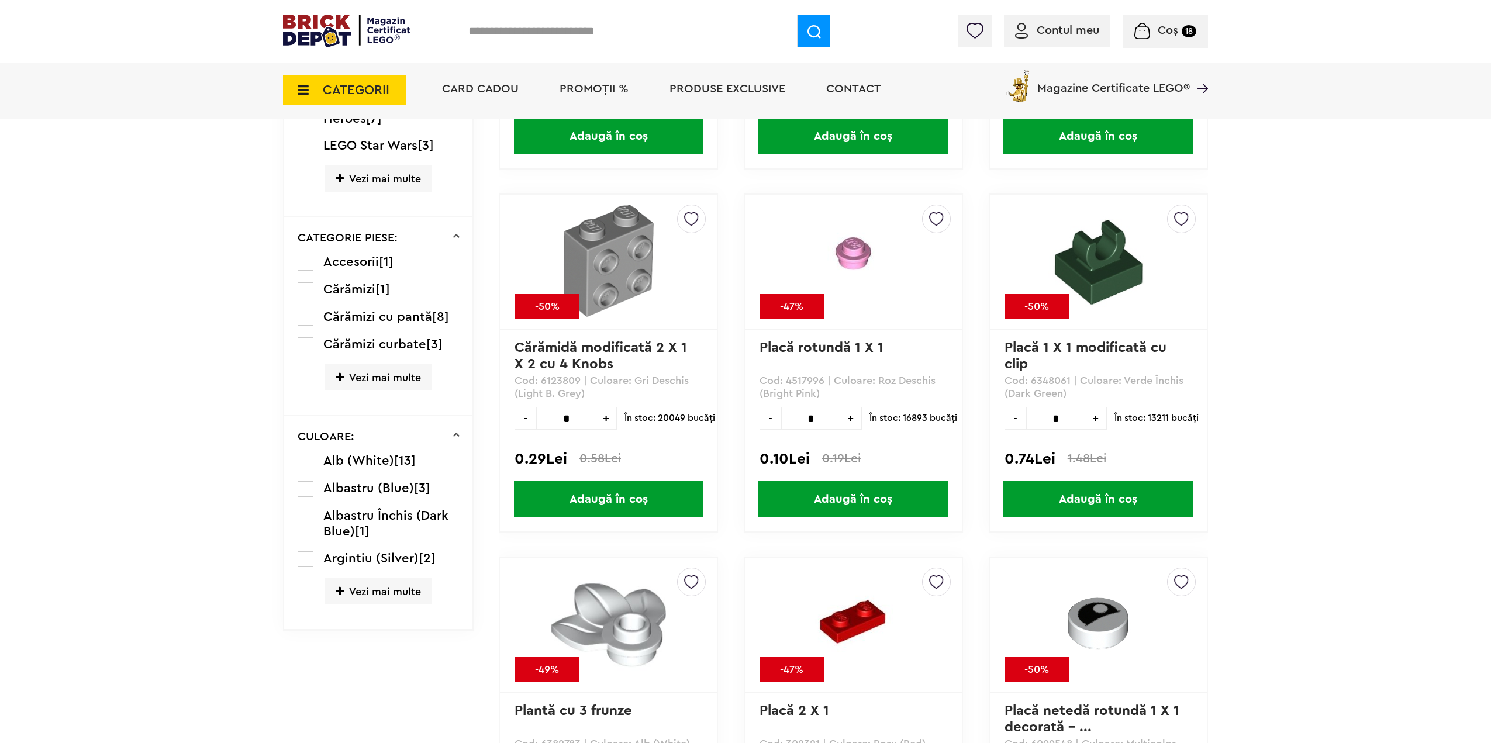
scroll to position [708, 0]
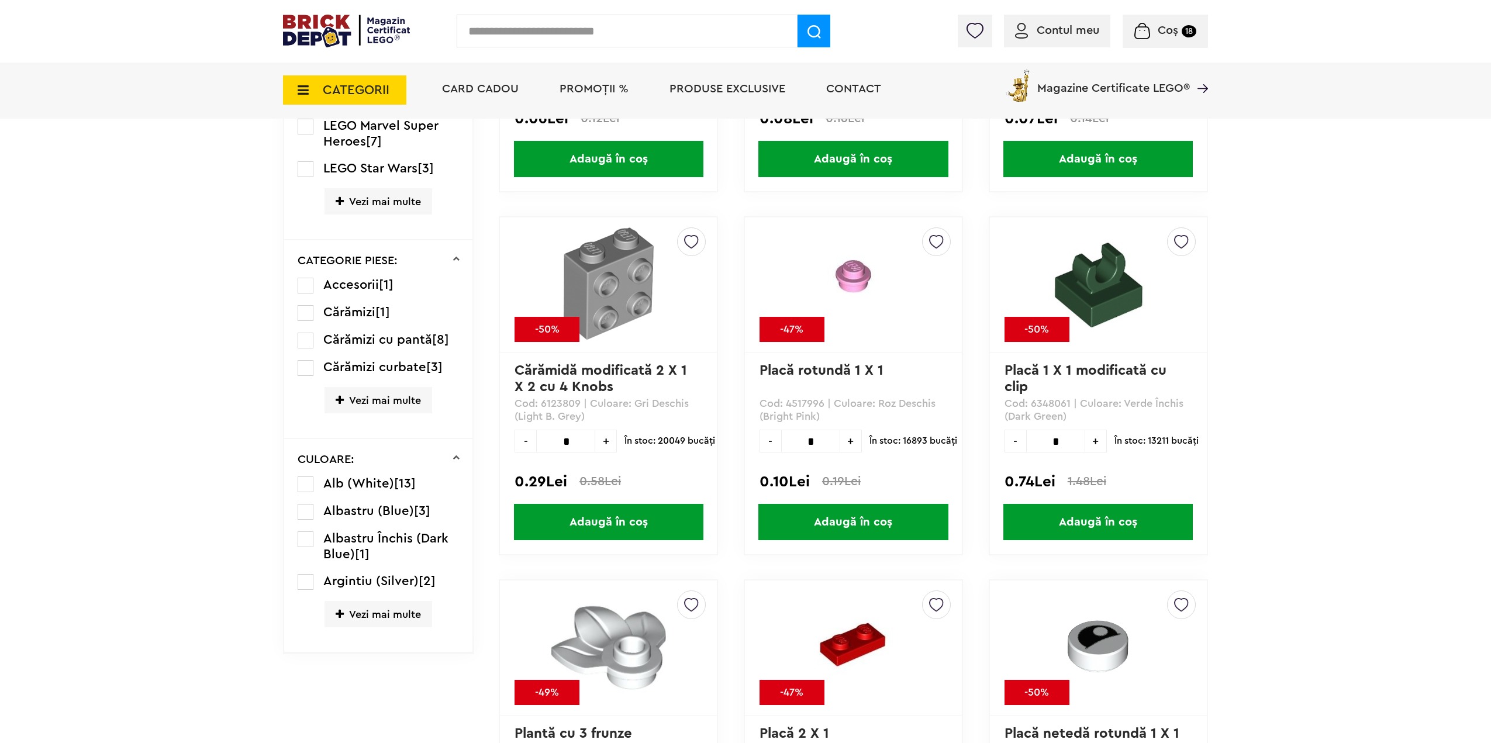
click at [613, 443] on span "+" at bounding box center [606, 441] width 22 height 23
type input "*"
click at [581, 529] on span "Adaugă în coș" at bounding box center [608, 522] width 189 height 36
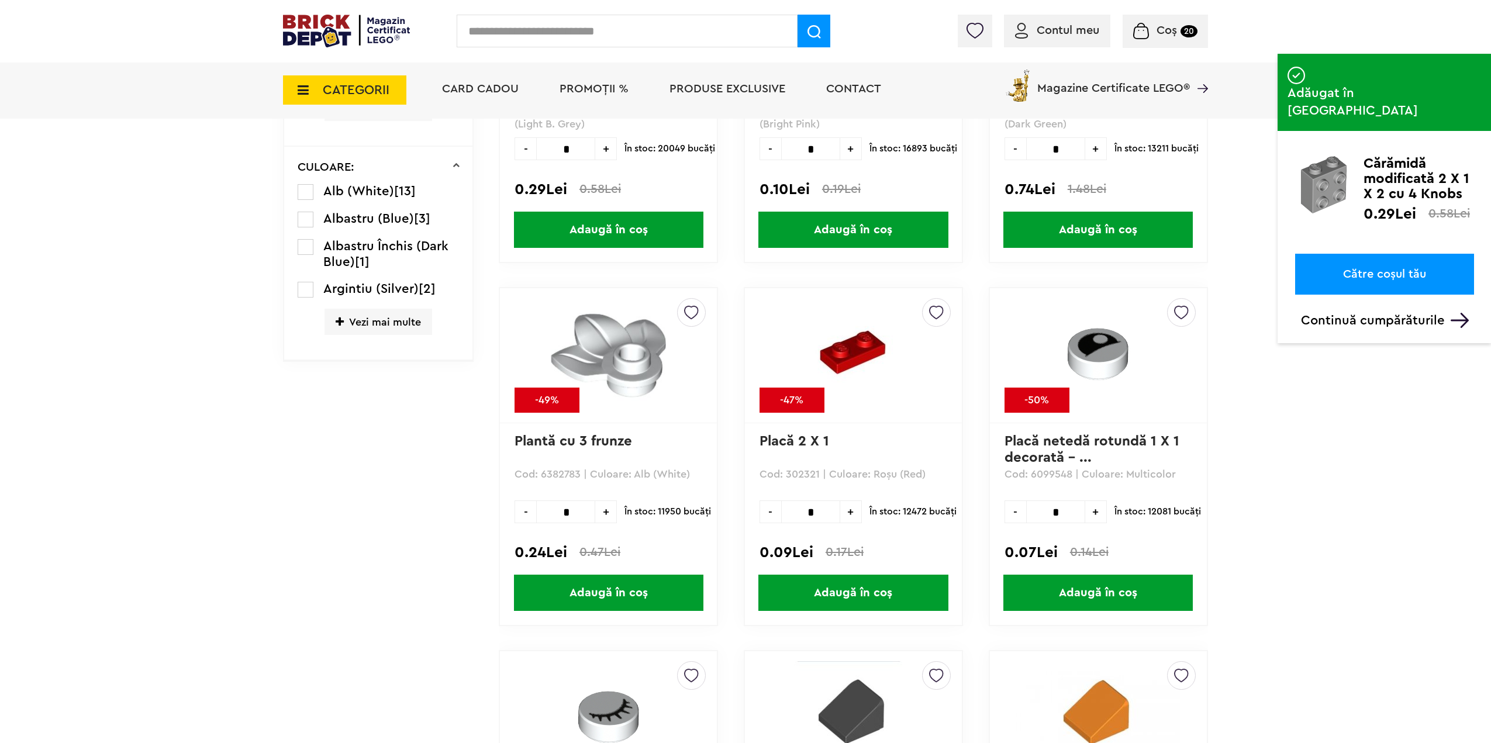
scroll to position [1351, 0]
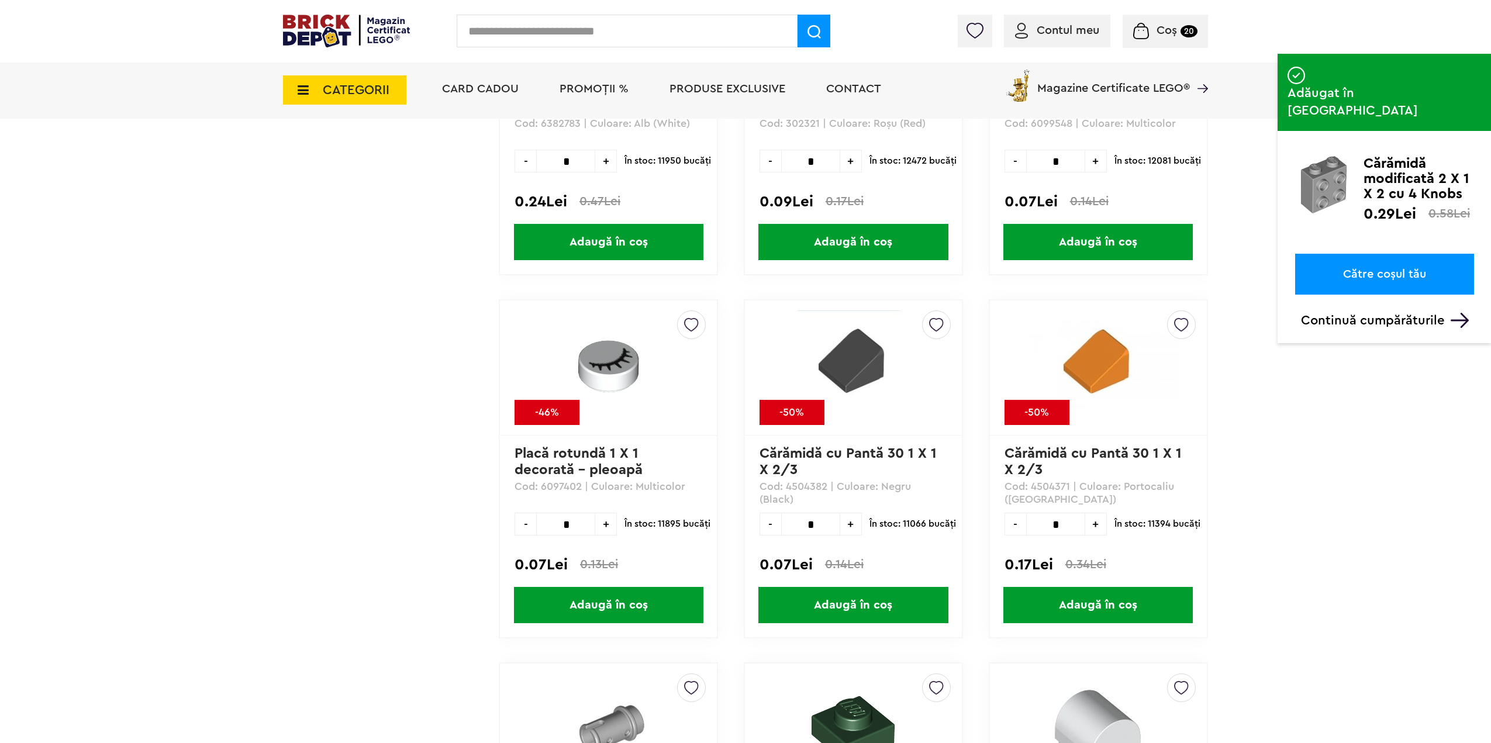
click at [850, 530] on span "+" at bounding box center [851, 524] width 22 height 23
type input "*"
click at [787, 612] on span "Adaugă în coș" at bounding box center [852, 605] width 189 height 36
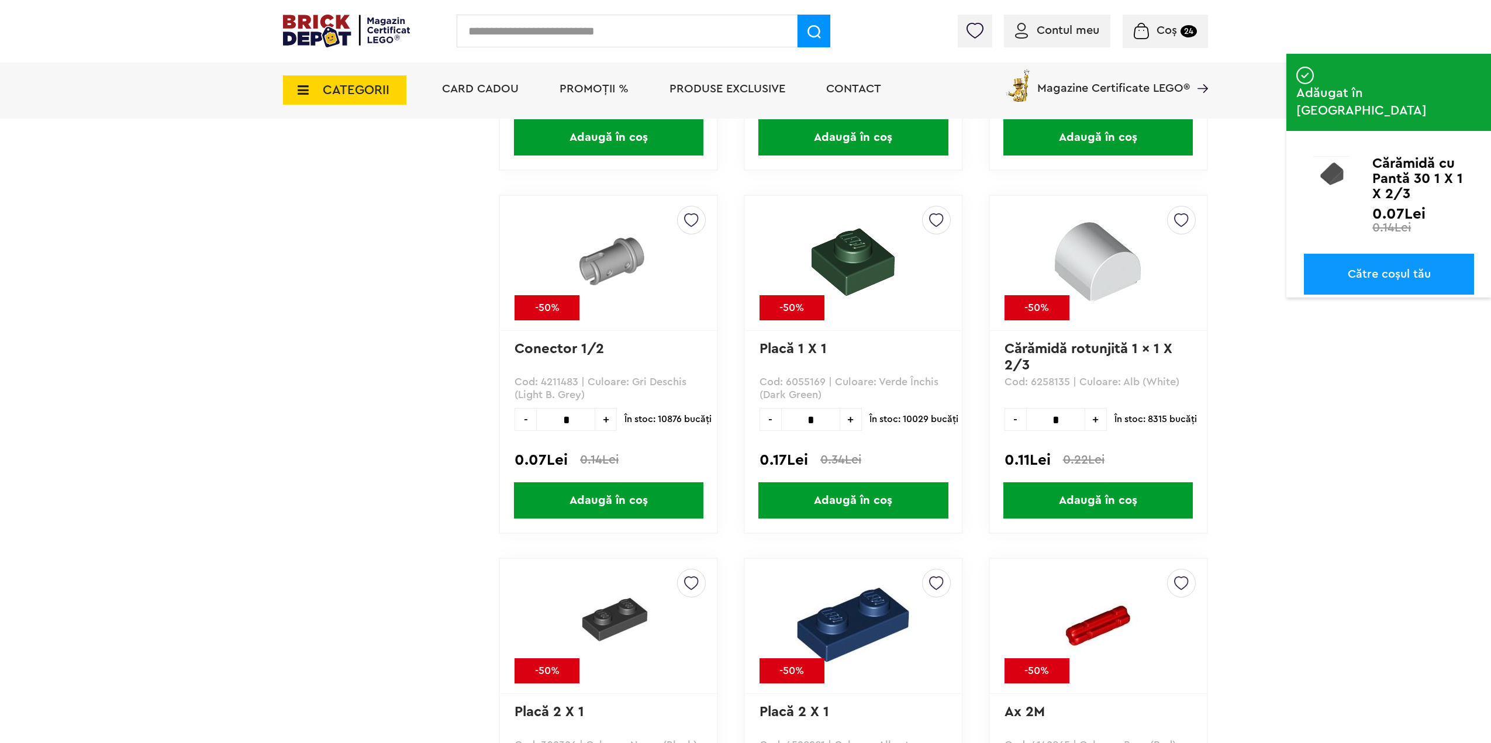
scroll to position [2111, 0]
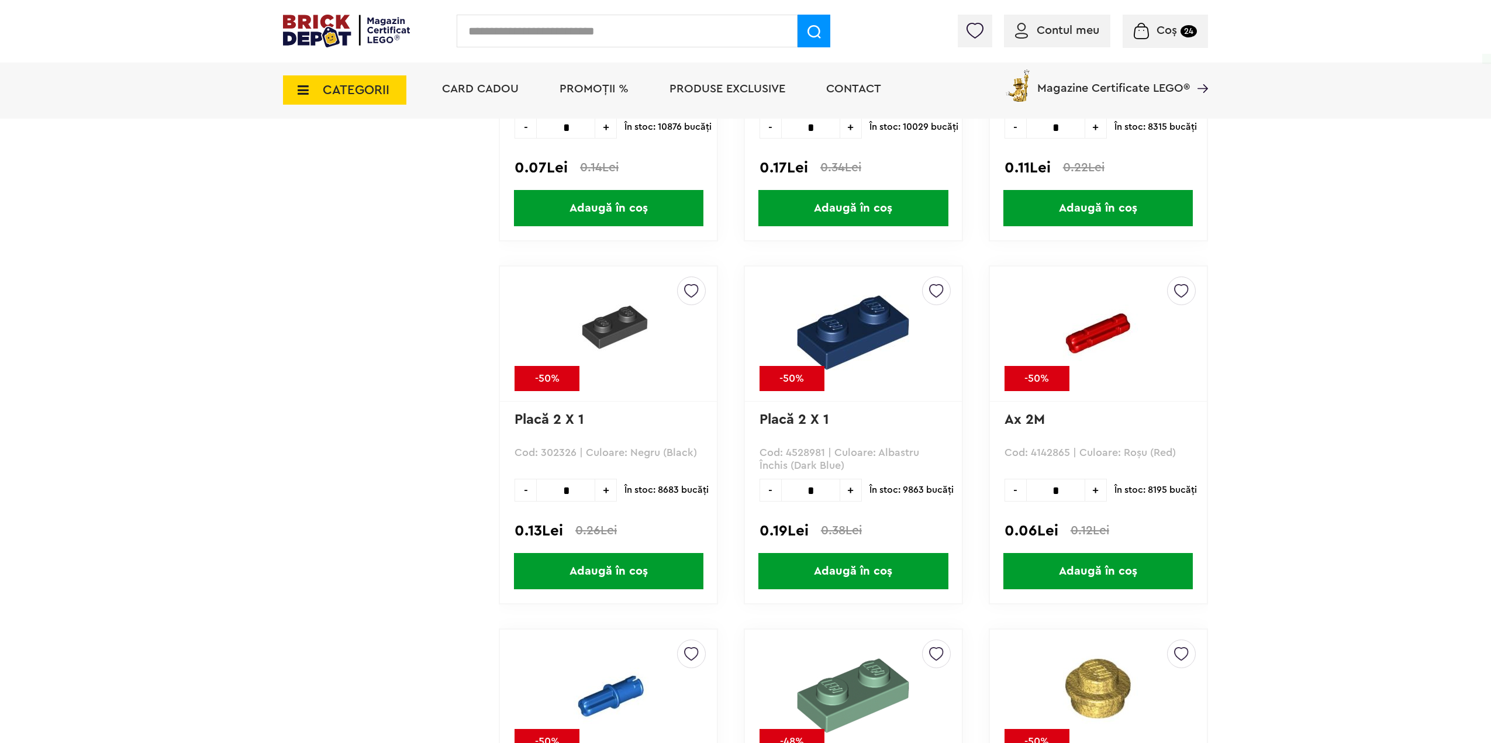
click at [845, 498] on span "+" at bounding box center [851, 490] width 22 height 23
click at [846, 498] on span "+" at bounding box center [851, 490] width 22 height 23
type input "*"
click at [840, 564] on span "Adaugă în coș" at bounding box center [852, 571] width 189 height 36
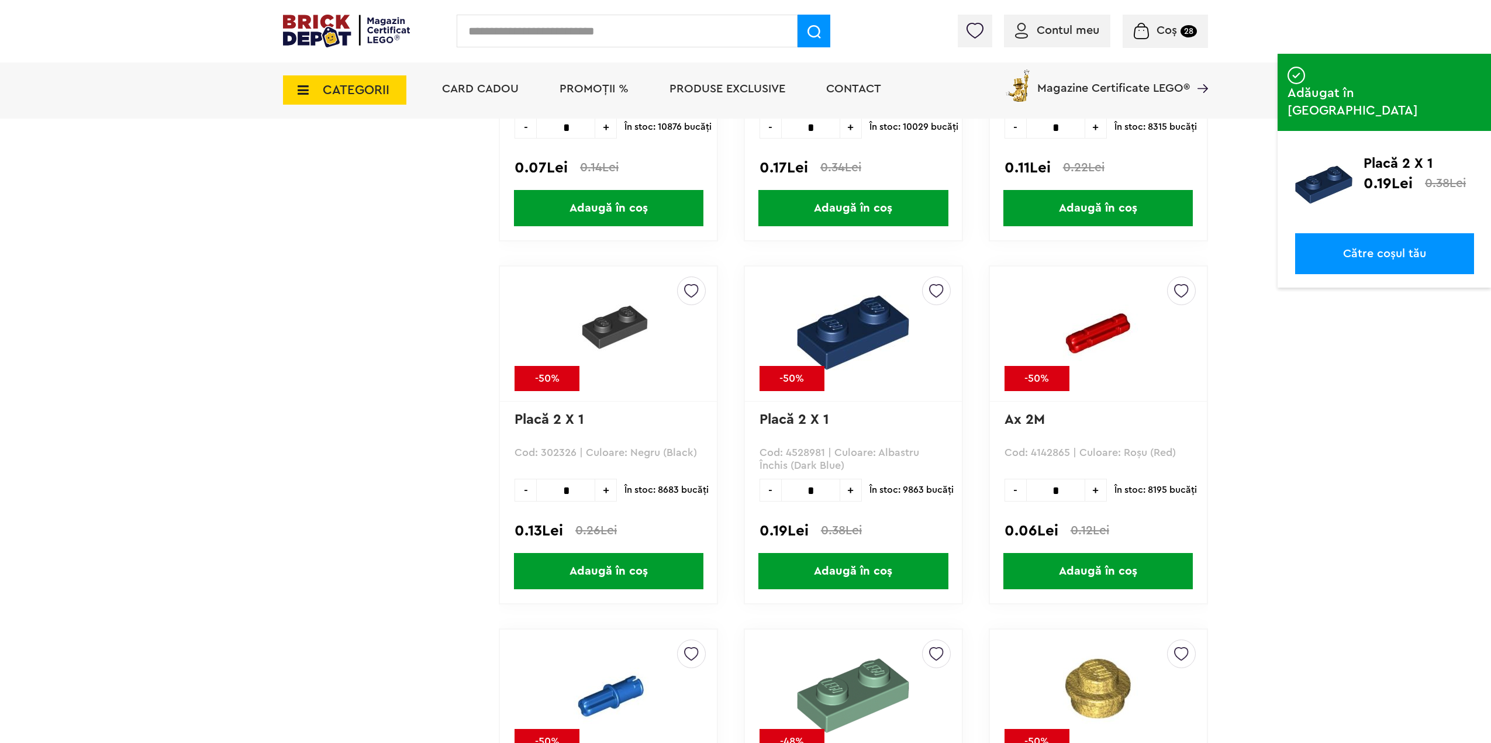
click at [608, 495] on span "+" at bounding box center [606, 490] width 22 height 23
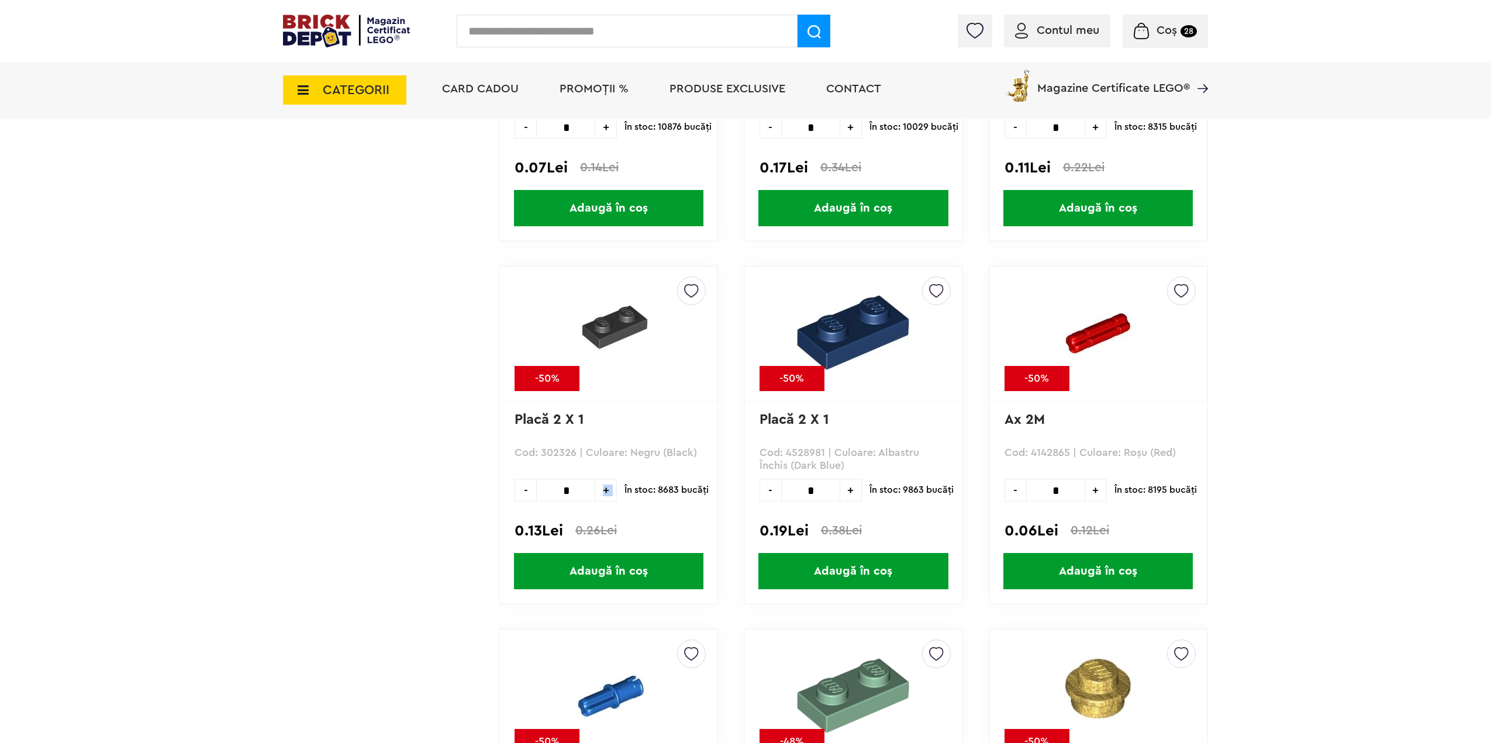
click at [613, 488] on span "+" at bounding box center [606, 490] width 22 height 23
type input "*"
click at [598, 566] on span "Adaugă în coș" at bounding box center [608, 571] width 189 height 36
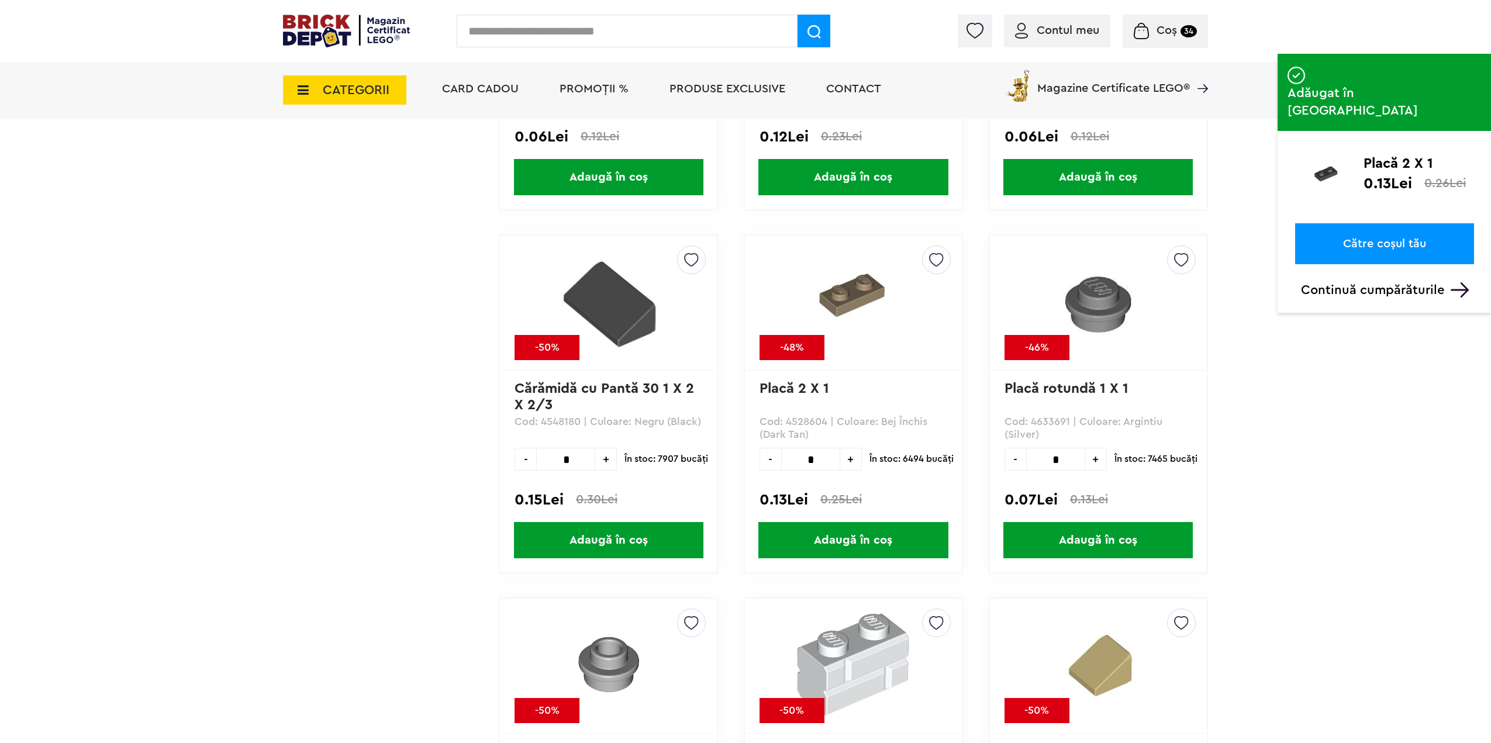
scroll to position [2871, 0]
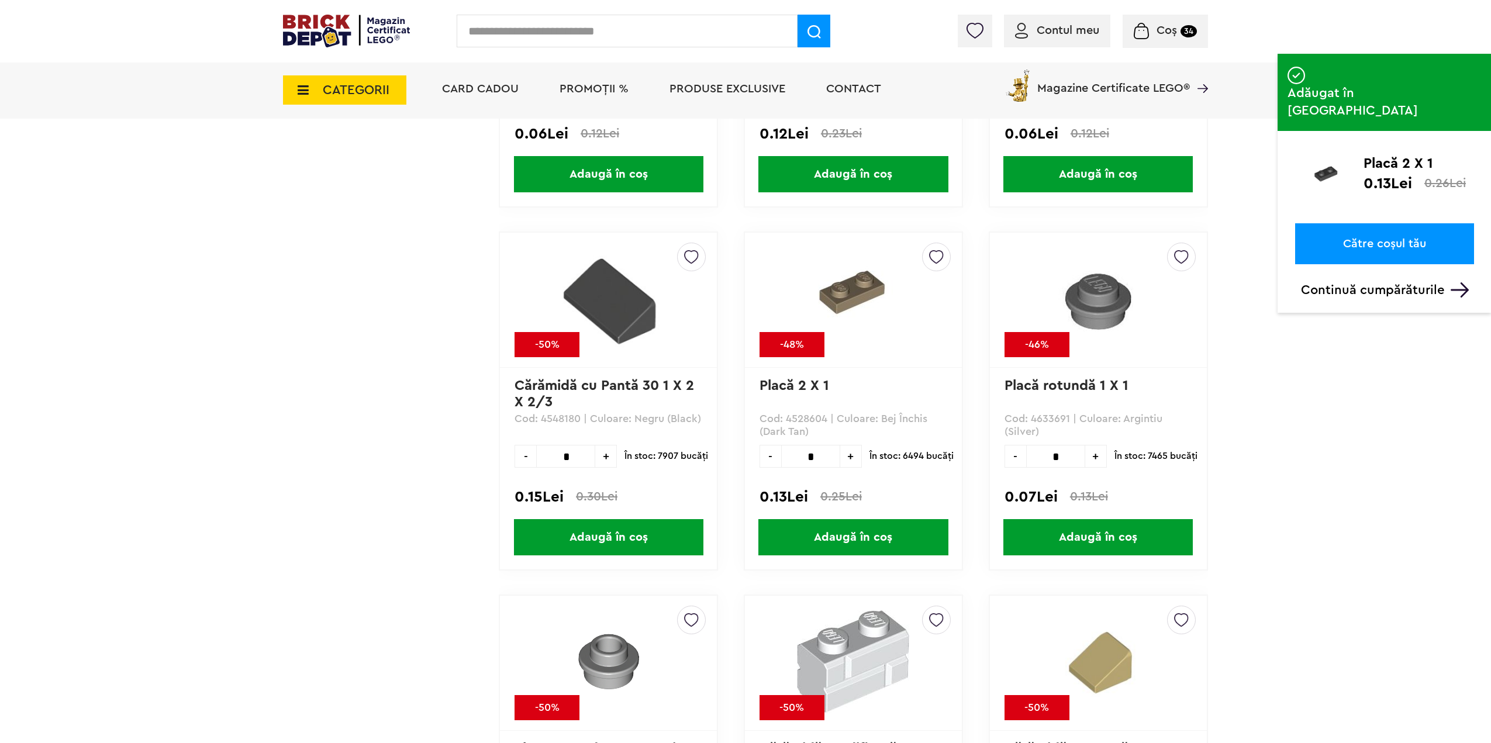
click at [613, 453] on span "+" at bounding box center [606, 456] width 22 height 23
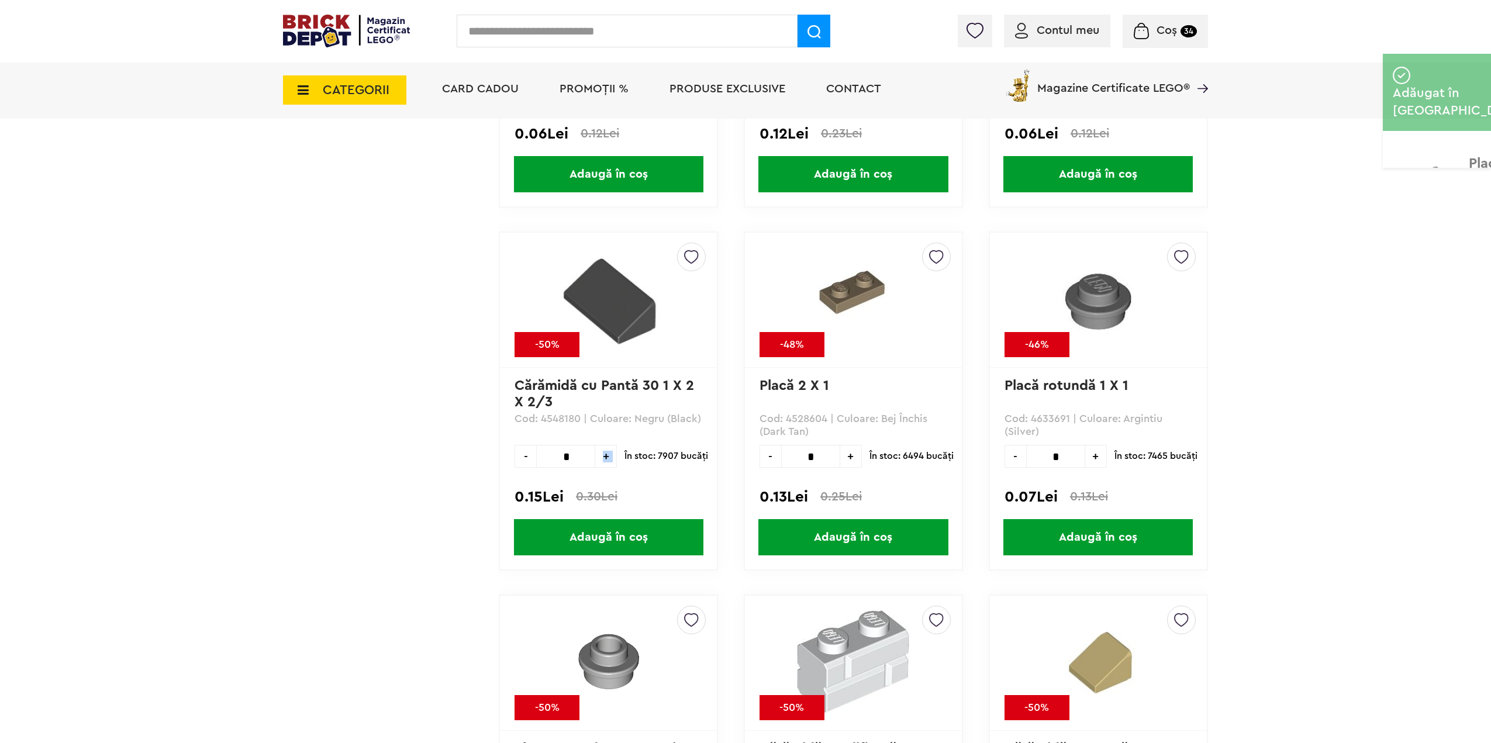
click at [613, 453] on span "+" at bounding box center [606, 456] width 22 height 23
click at [612, 454] on span "+" at bounding box center [606, 456] width 22 height 23
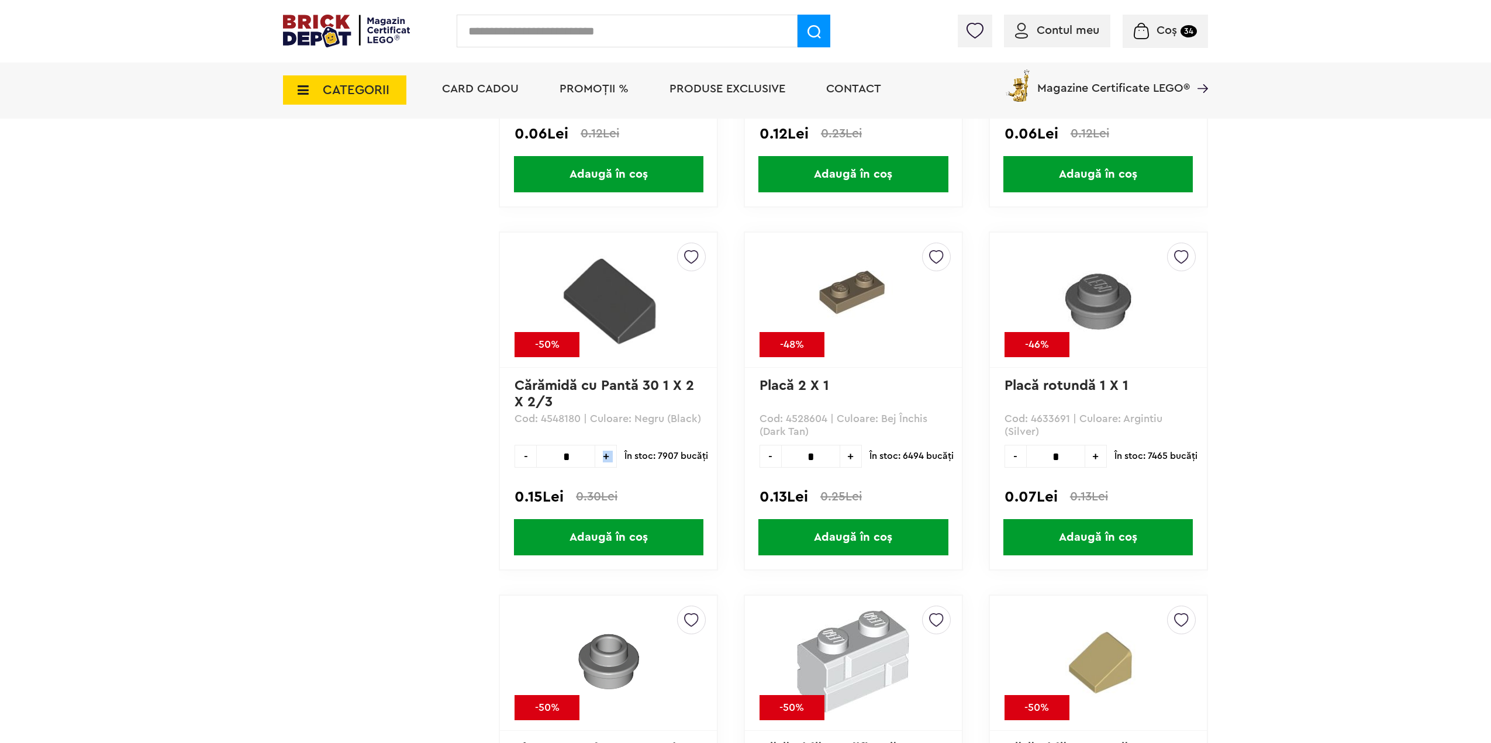
click at [612, 454] on span "+" at bounding box center [606, 456] width 22 height 23
type input "**"
click at [602, 538] on span "Adaugă în coș" at bounding box center [608, 537] width 189 height 36
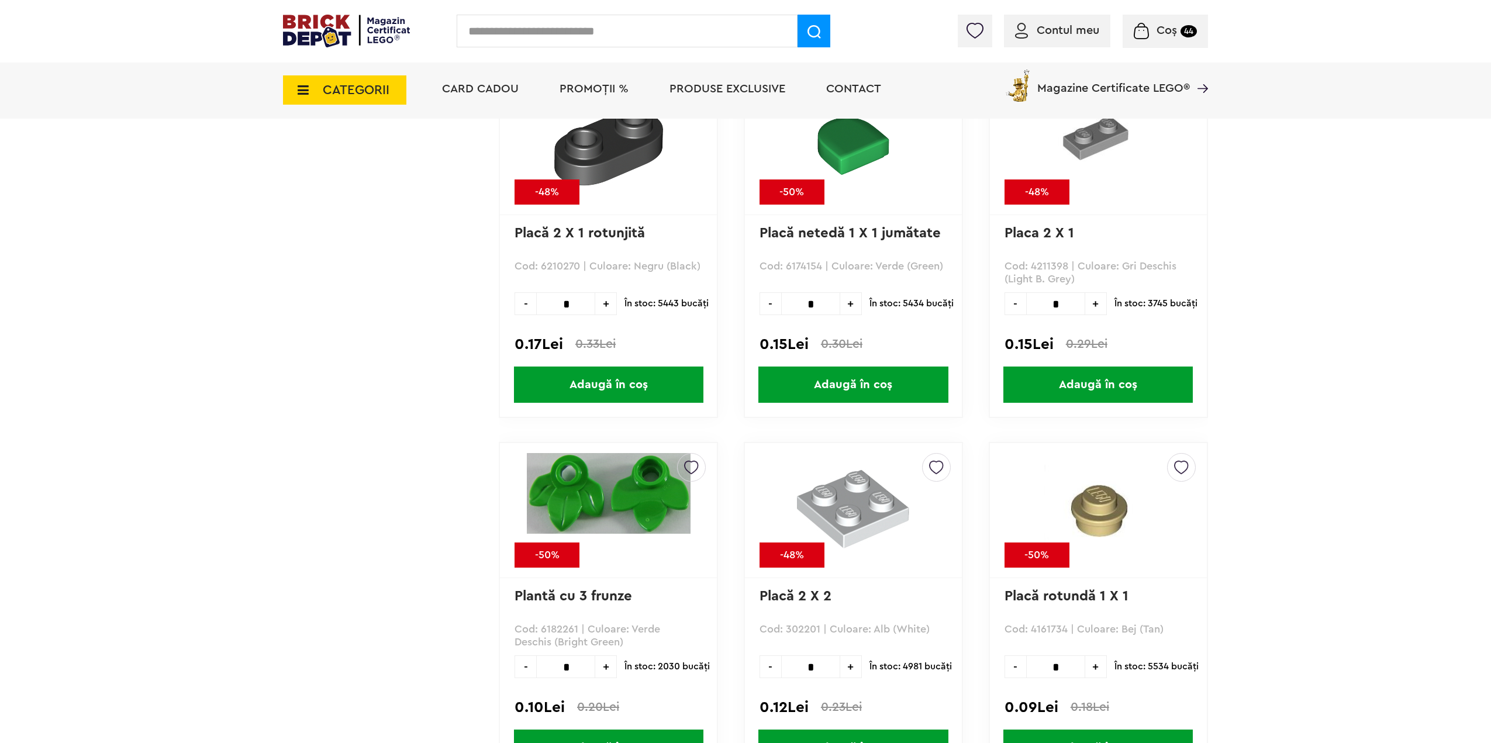
scroll to position [5268, 0]
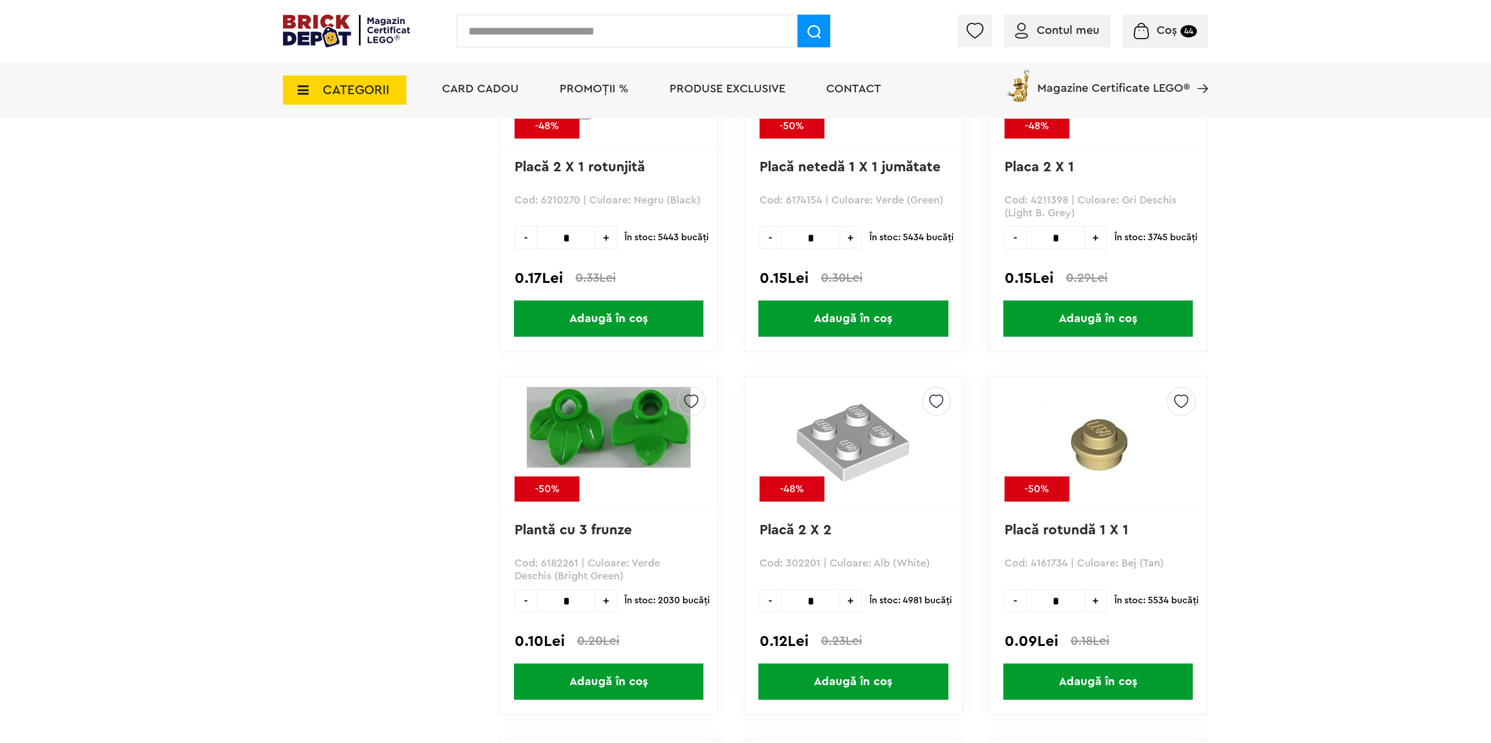
click at [851, 601] on span "+" at bounding box center [851, 600] width 22 height 23
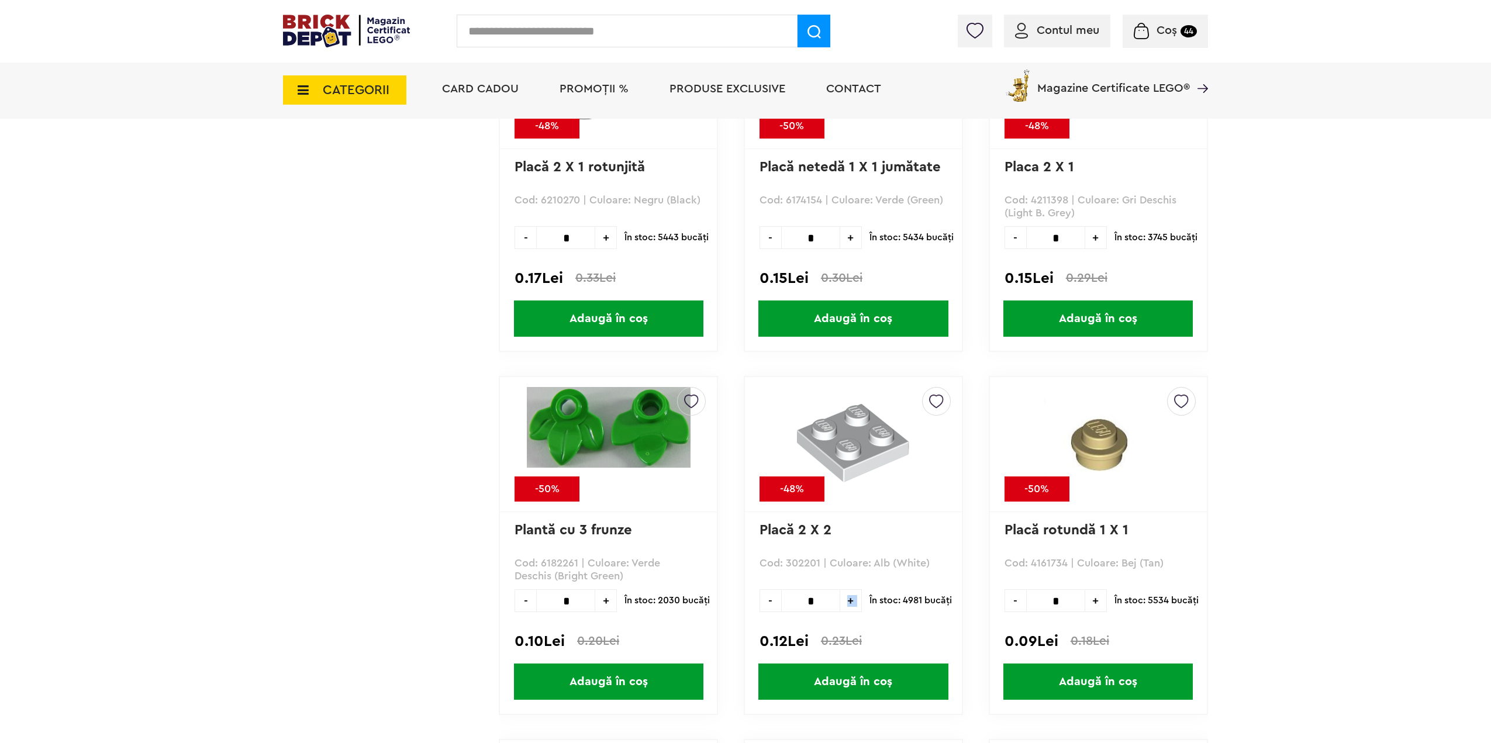
type input "*"
click at [876, 676] on span "Adaugă în coș" at bounding box center [852, 682] width 189 height 36
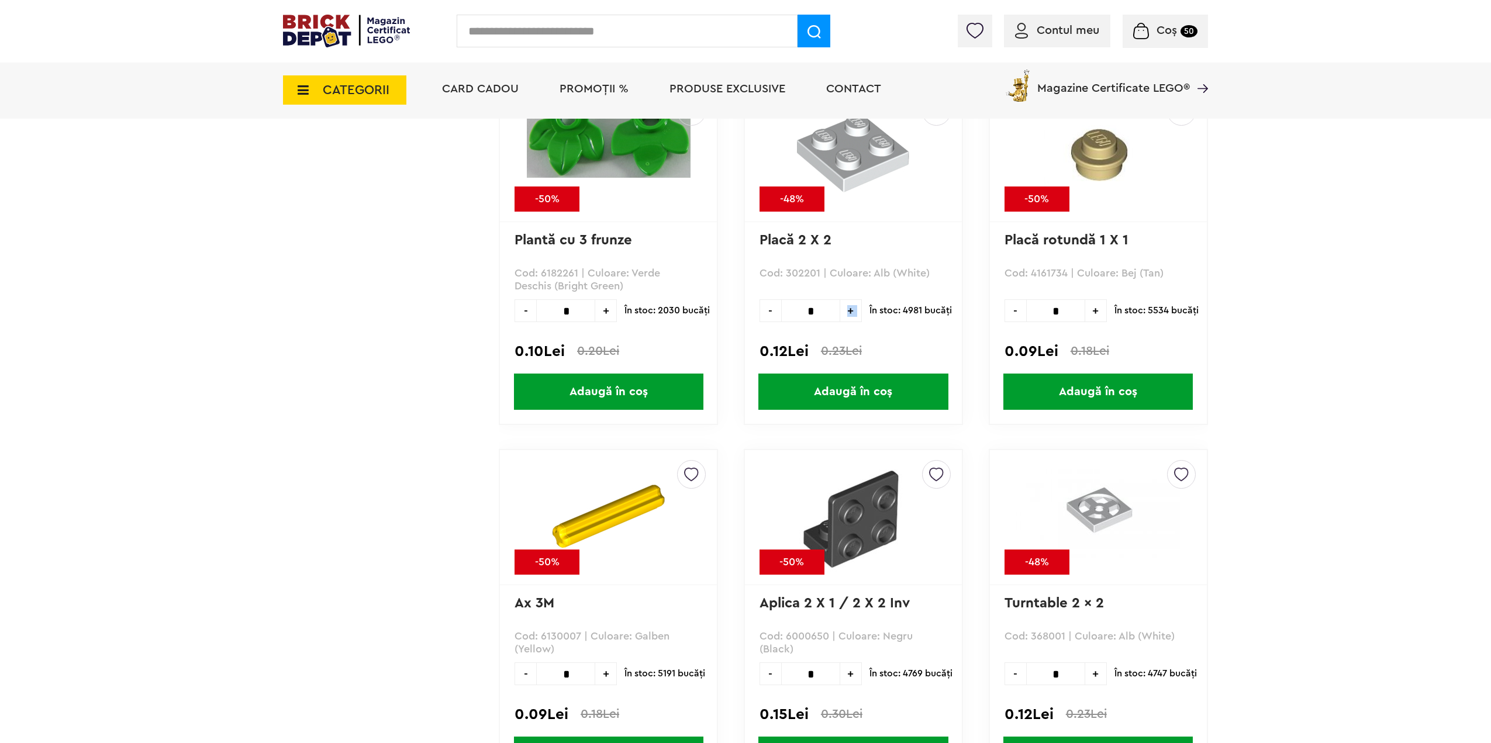
scroll to position [5561, 0]
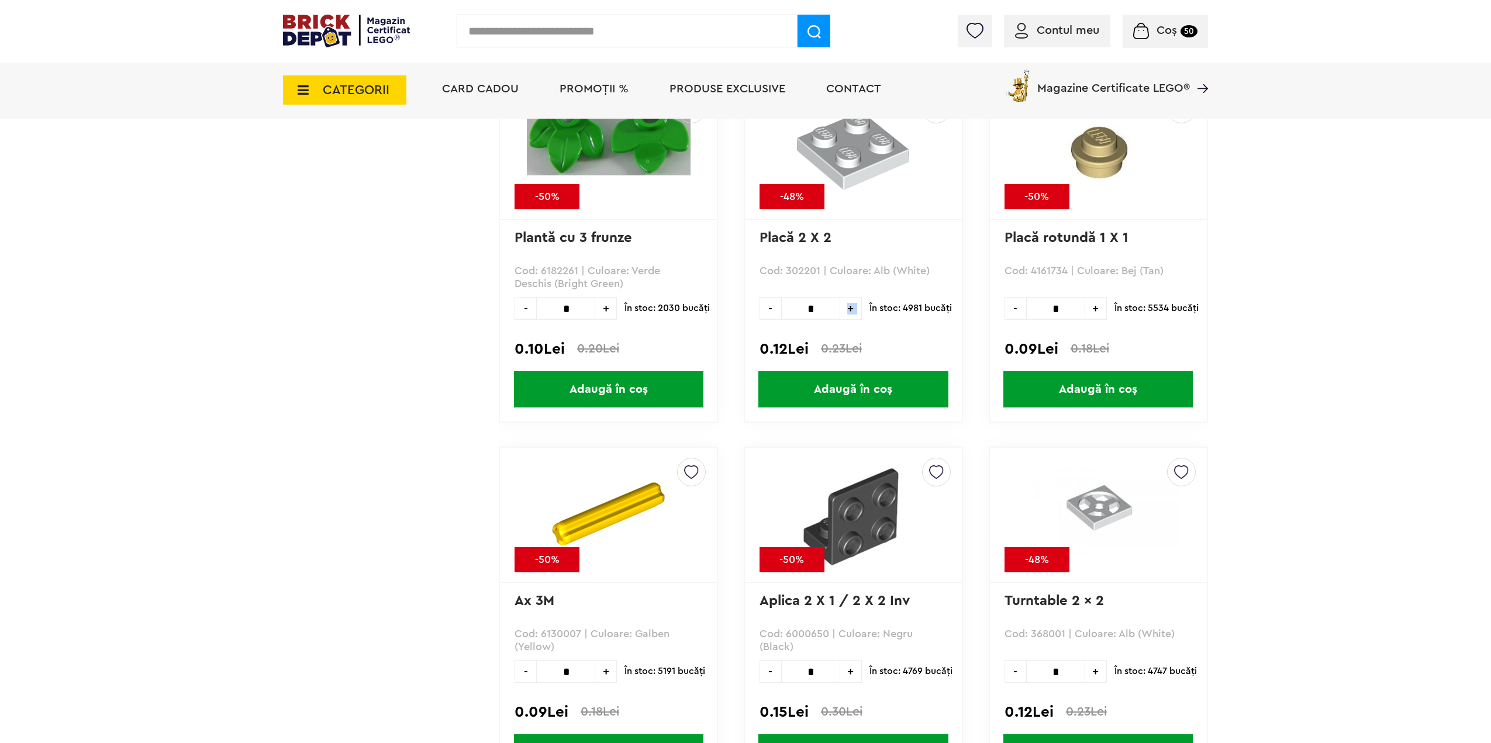
drag, startPoint x: 1203, startPoint y: 40, endPoint x: 1196, endPoint y: 40, distance: 7.0
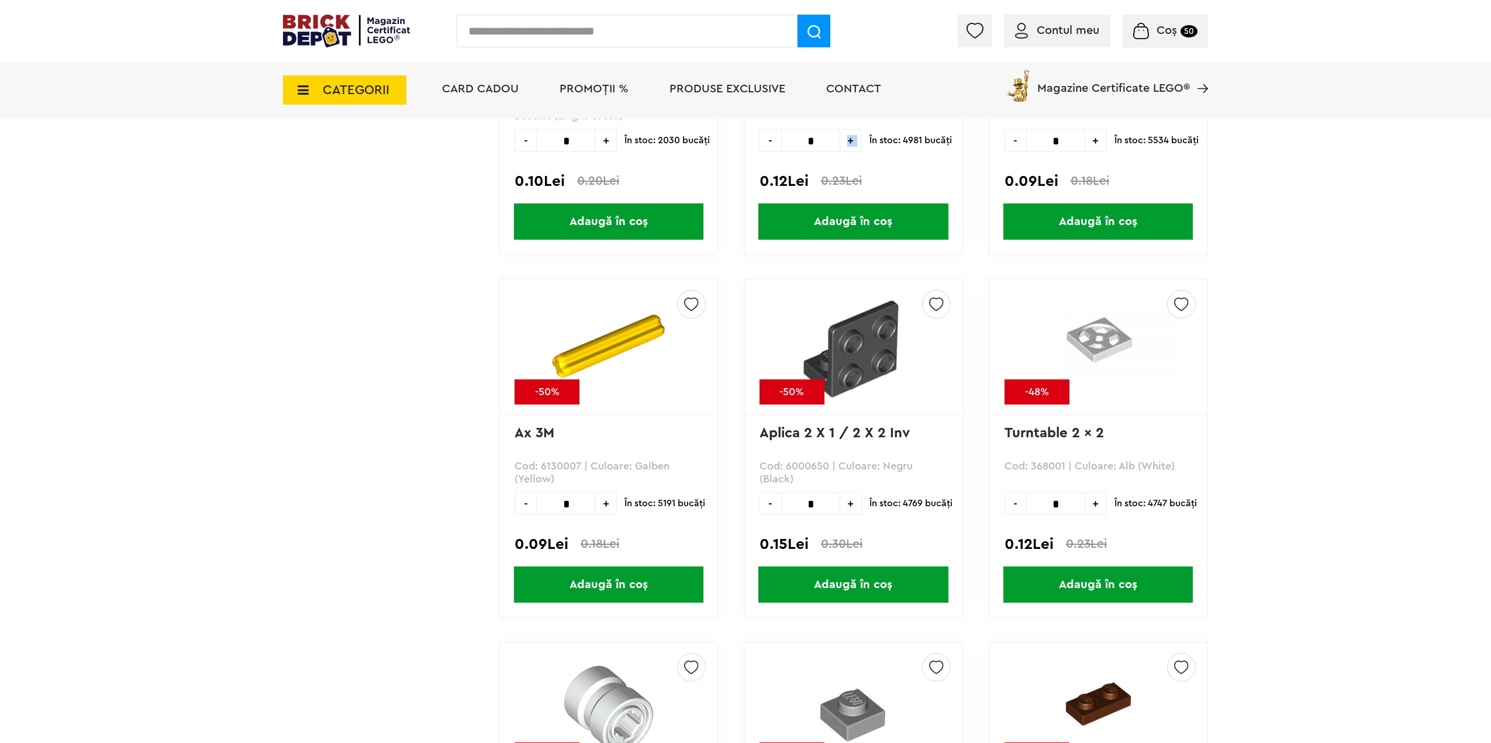
scroll to position [5736, 0]
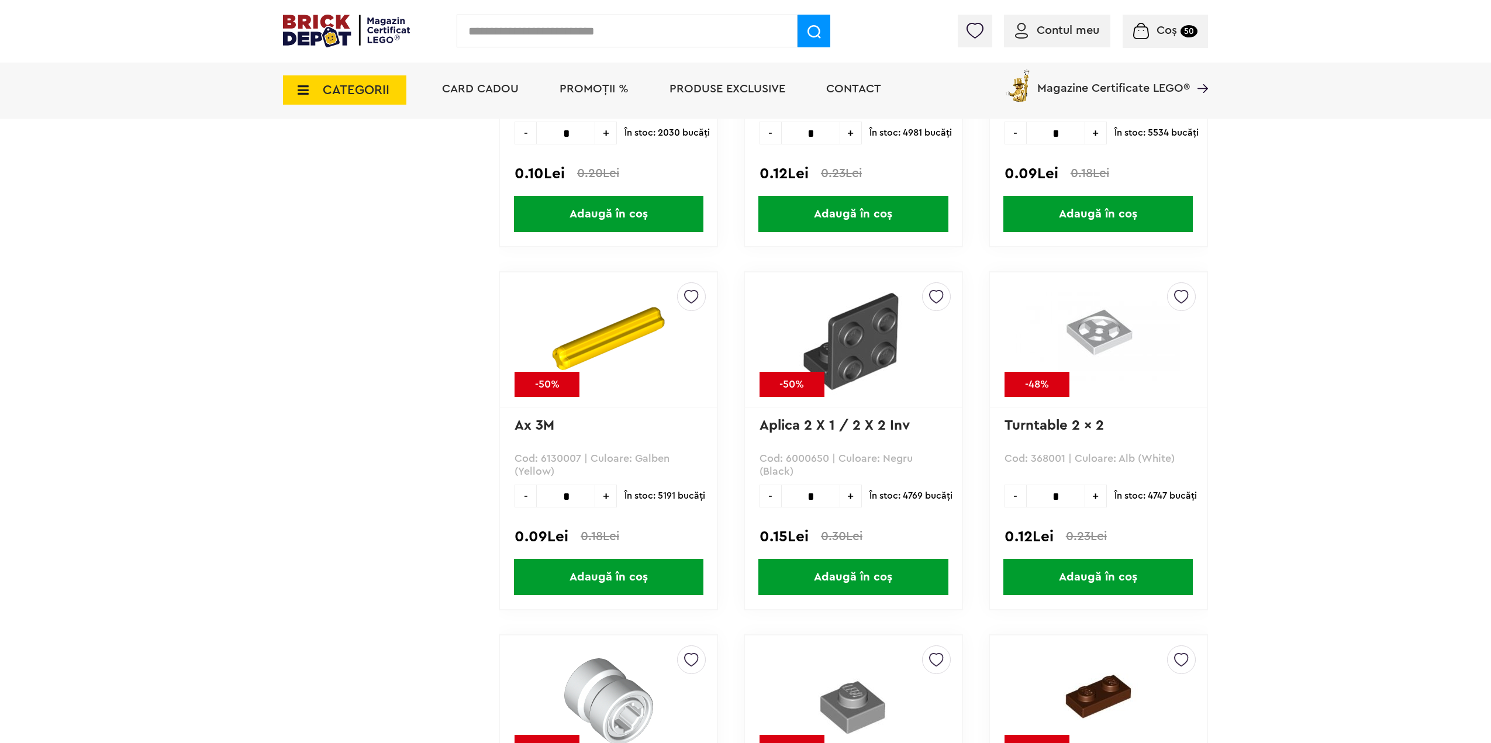
click at [851, 494] on span "+" at bounding box center [851, 496] width 22 height 23
click at [852, 494] on span "+" at bounding box center [851, 496] width 22 height 23
click at [852, 495] on span "+" at bounding box center [851, 496] width 22 height 23
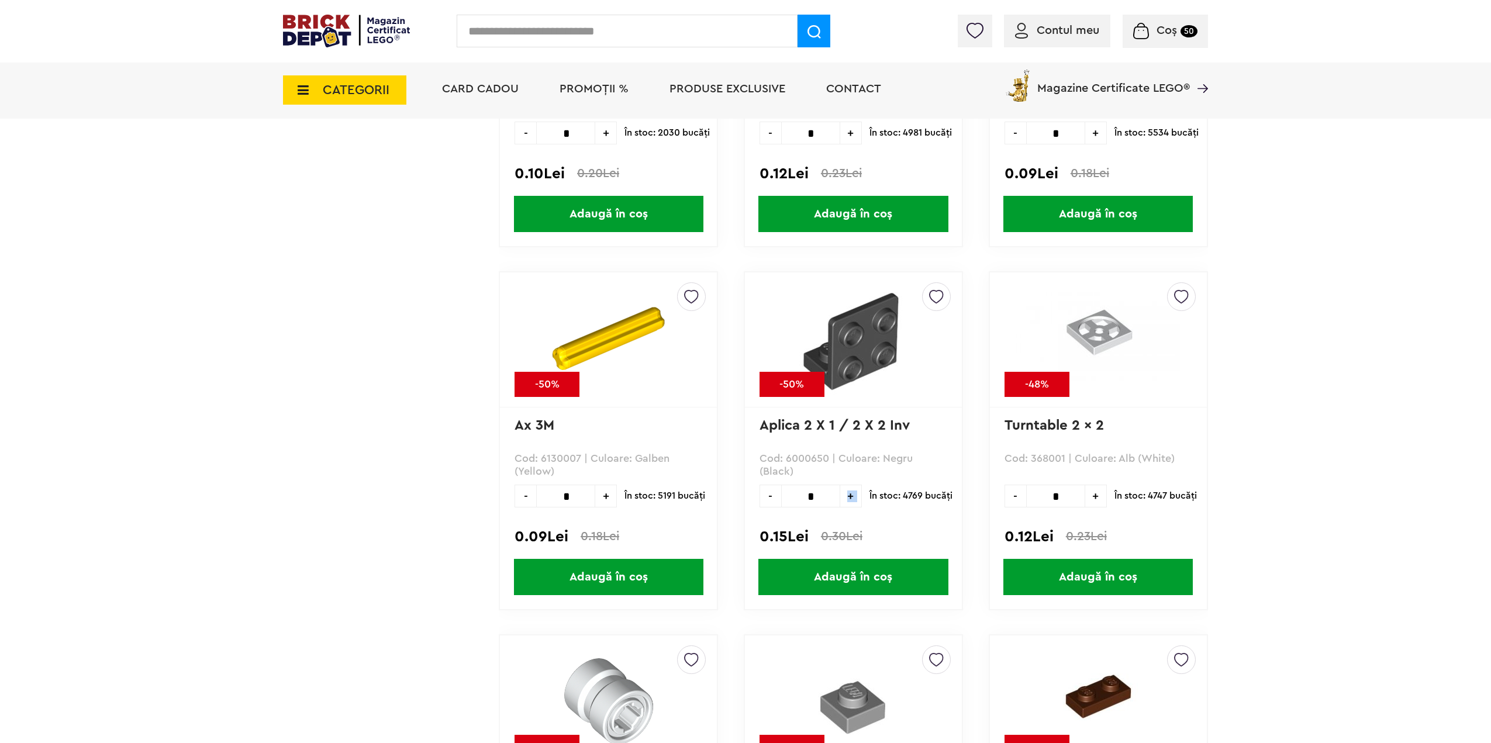
click at [852, 495] on span "+" at bounding box center [851, 496] width 22 height 23
type input "**"
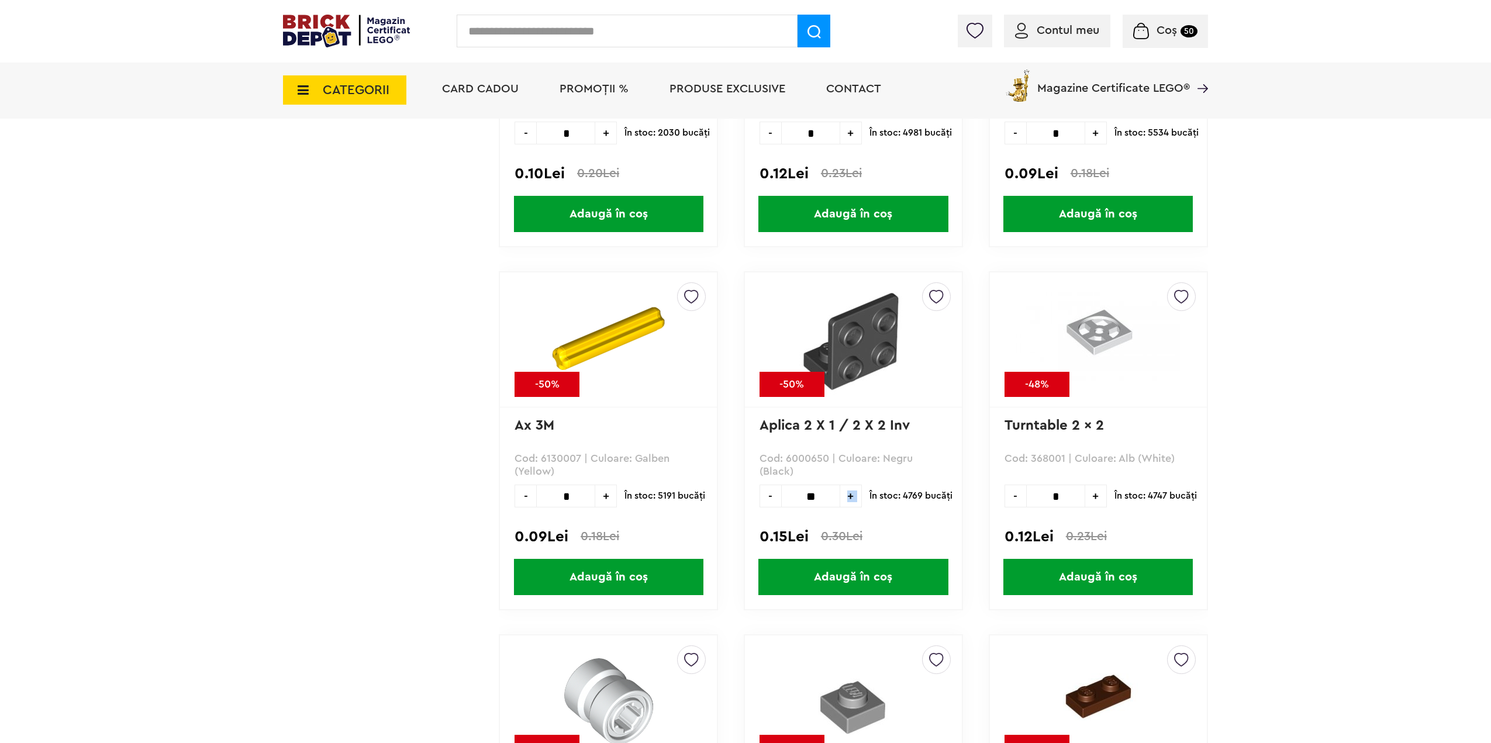
click at [856, 578] on span "Adaugă în coș" at bounding box center [852, 577] width 189 height 36
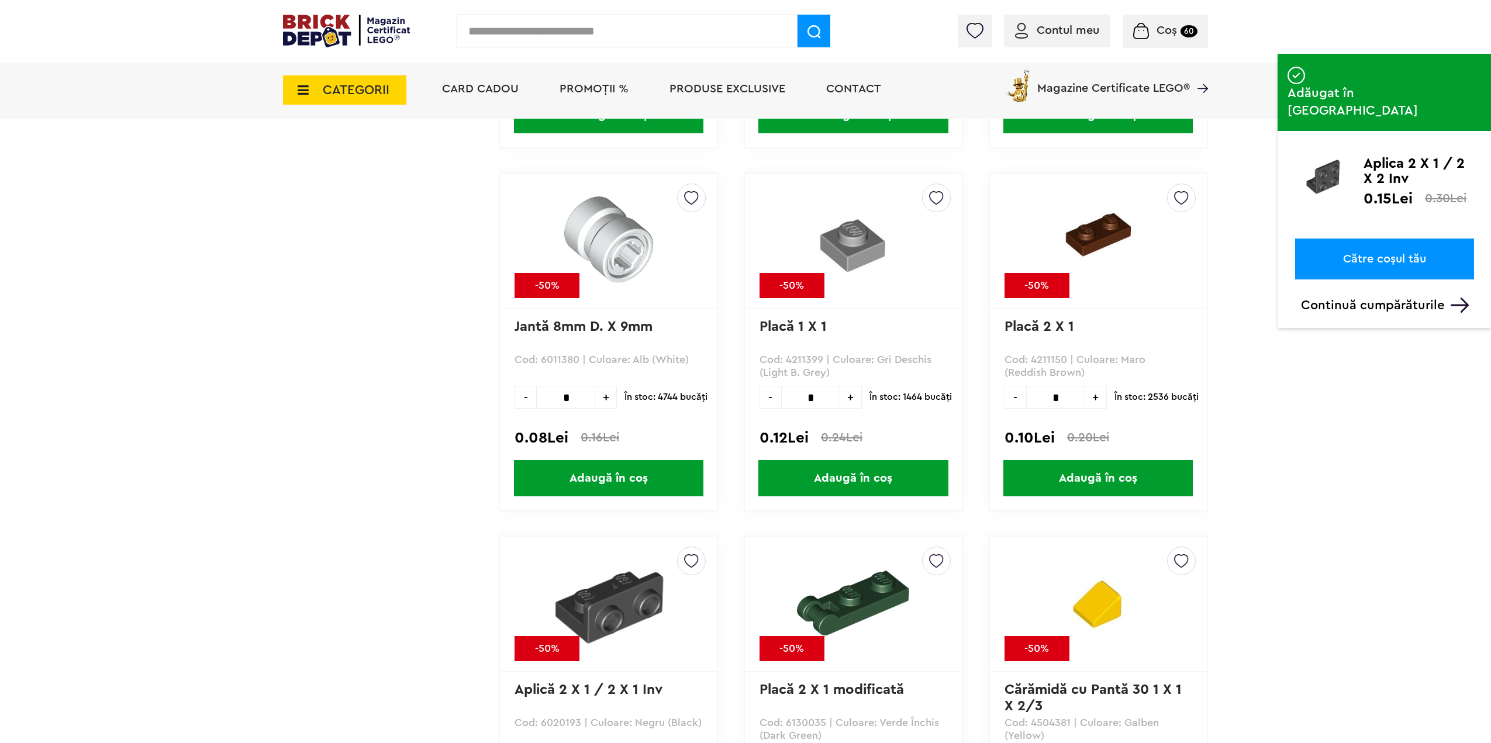
scroll to position [6204, 0]
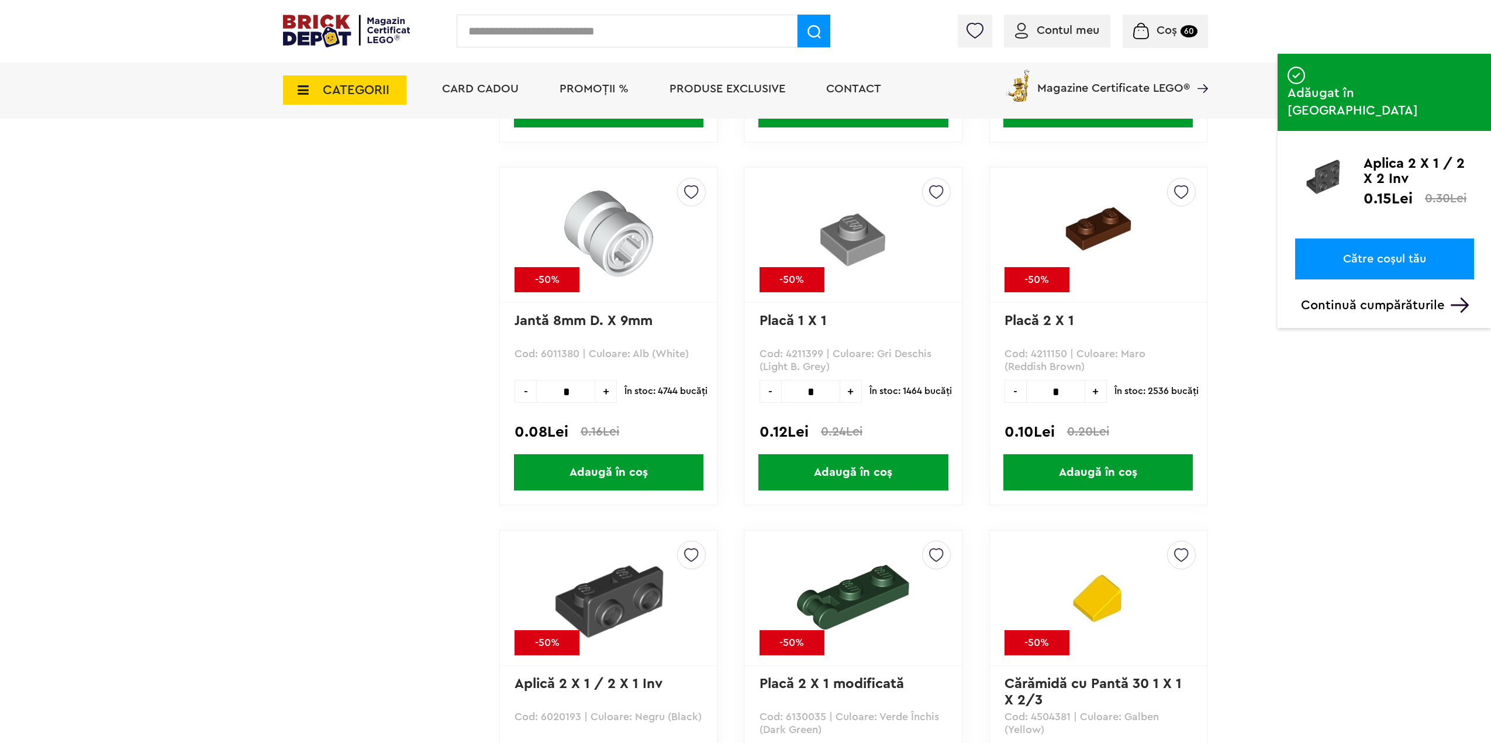
click at [846, 389] on span "+" at bounding box center [851, 391] width 22 height 23
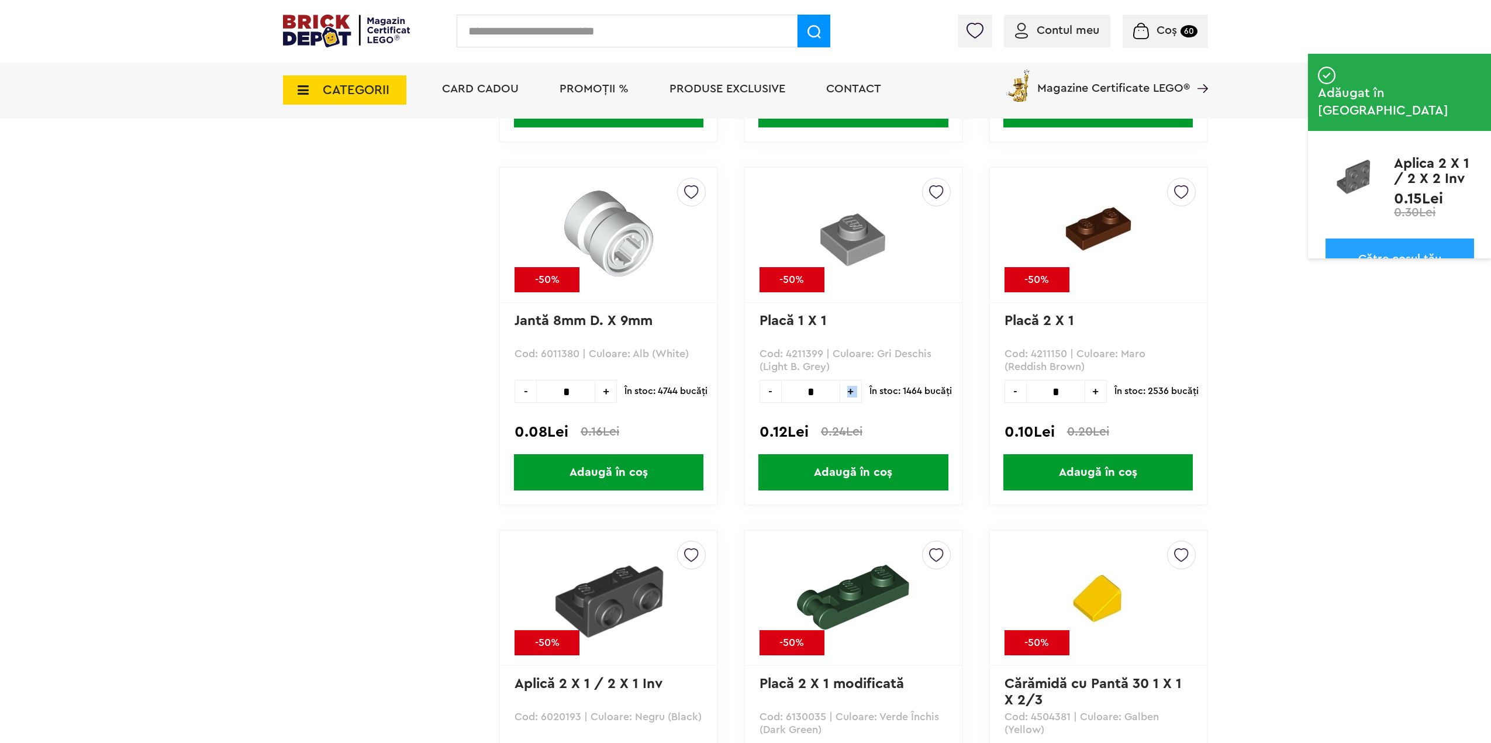
click at [846, 389] on span "+" at bounding box center [851, 391] width 22 height 23
type input "*"
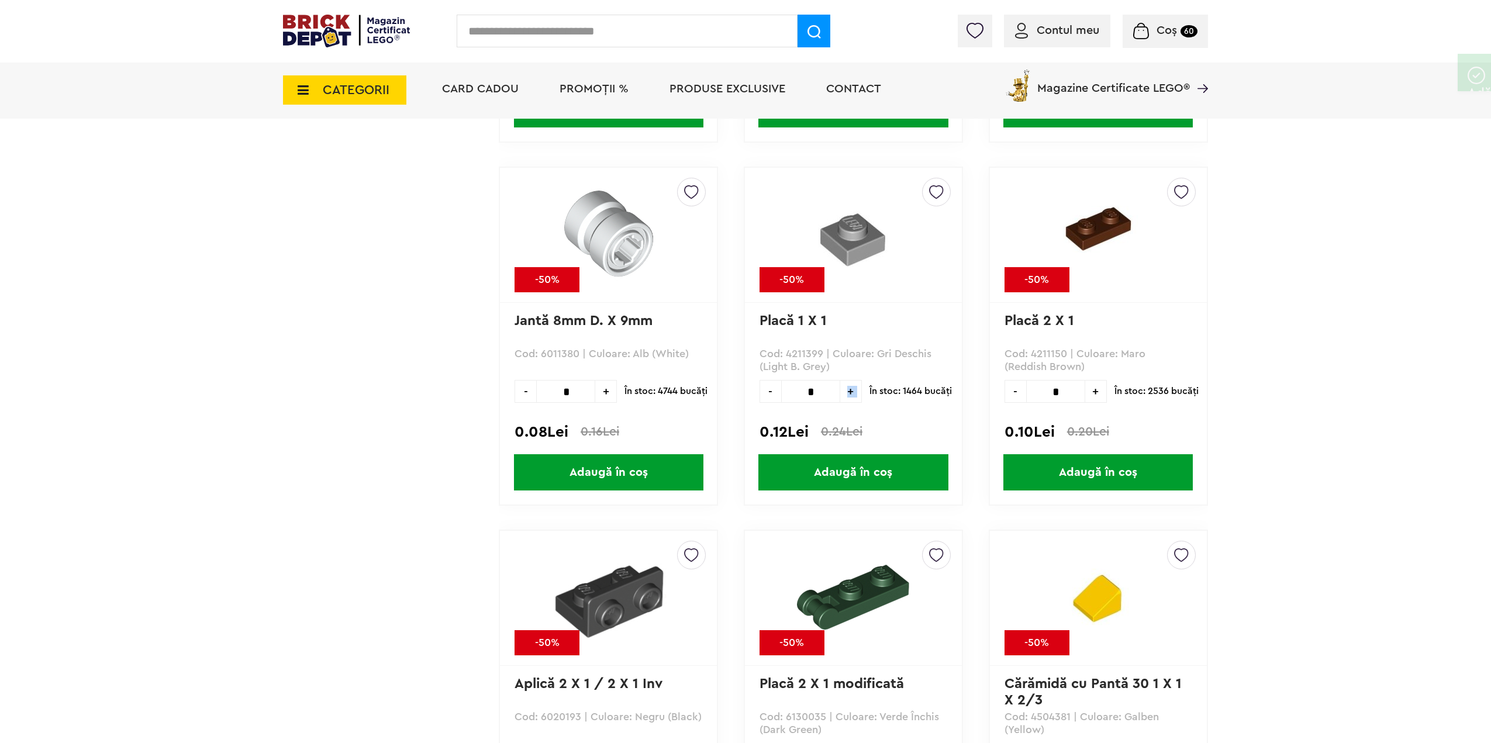
click at [858, 472] on span "Adaugă în coș" at bounding box center [852, 472] width 189 height 36
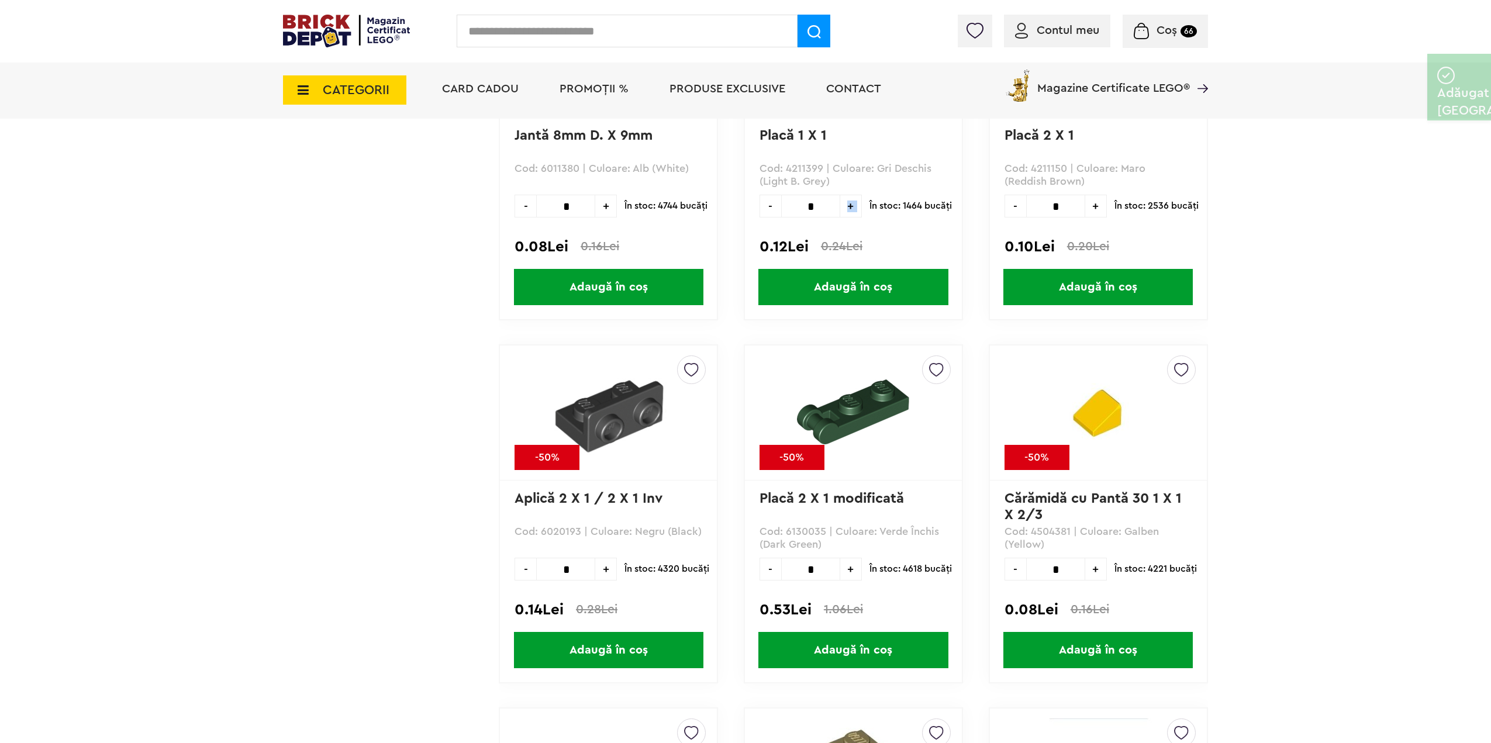
scroll to position [6496, 0]
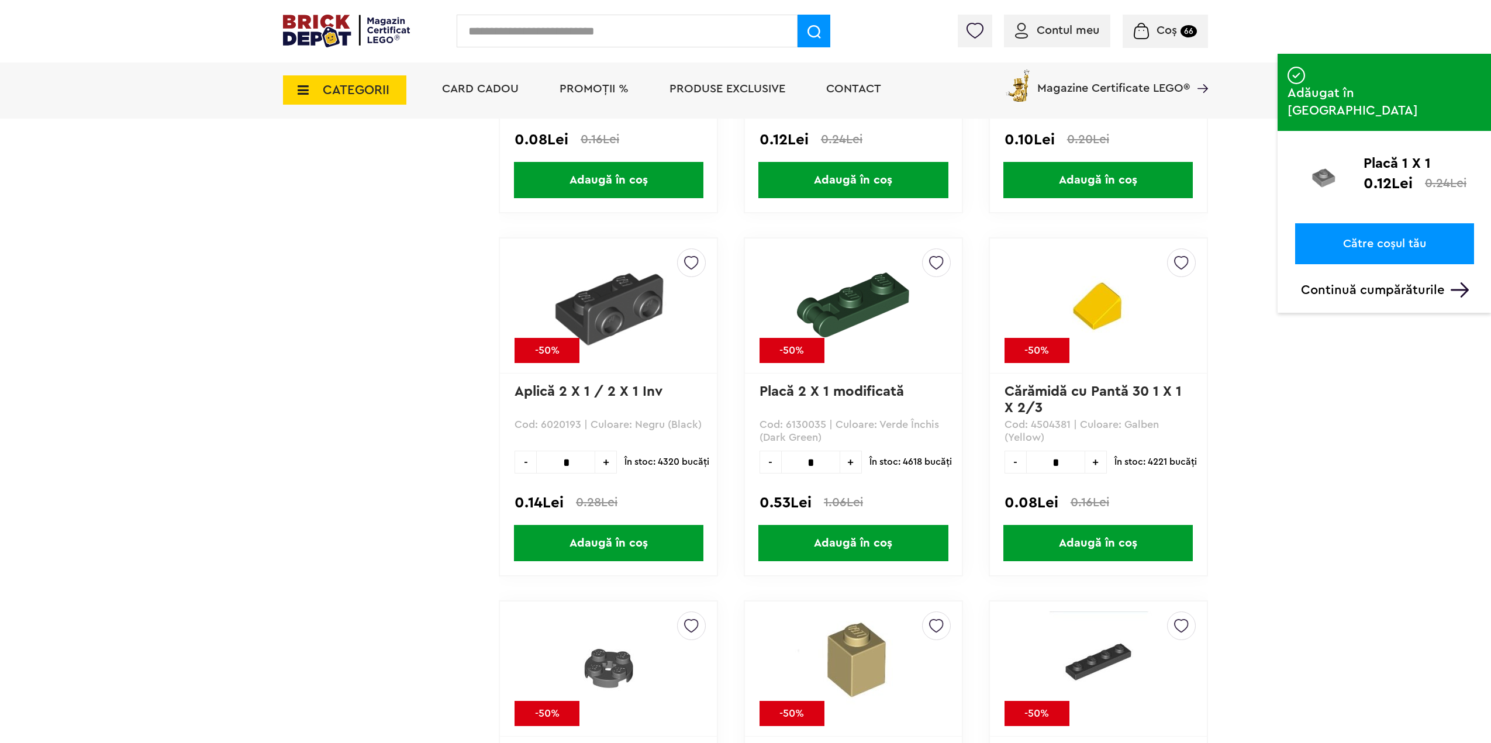
click at [598, 460] on span "+" at bounding box center [606, 462] width 22 height 23
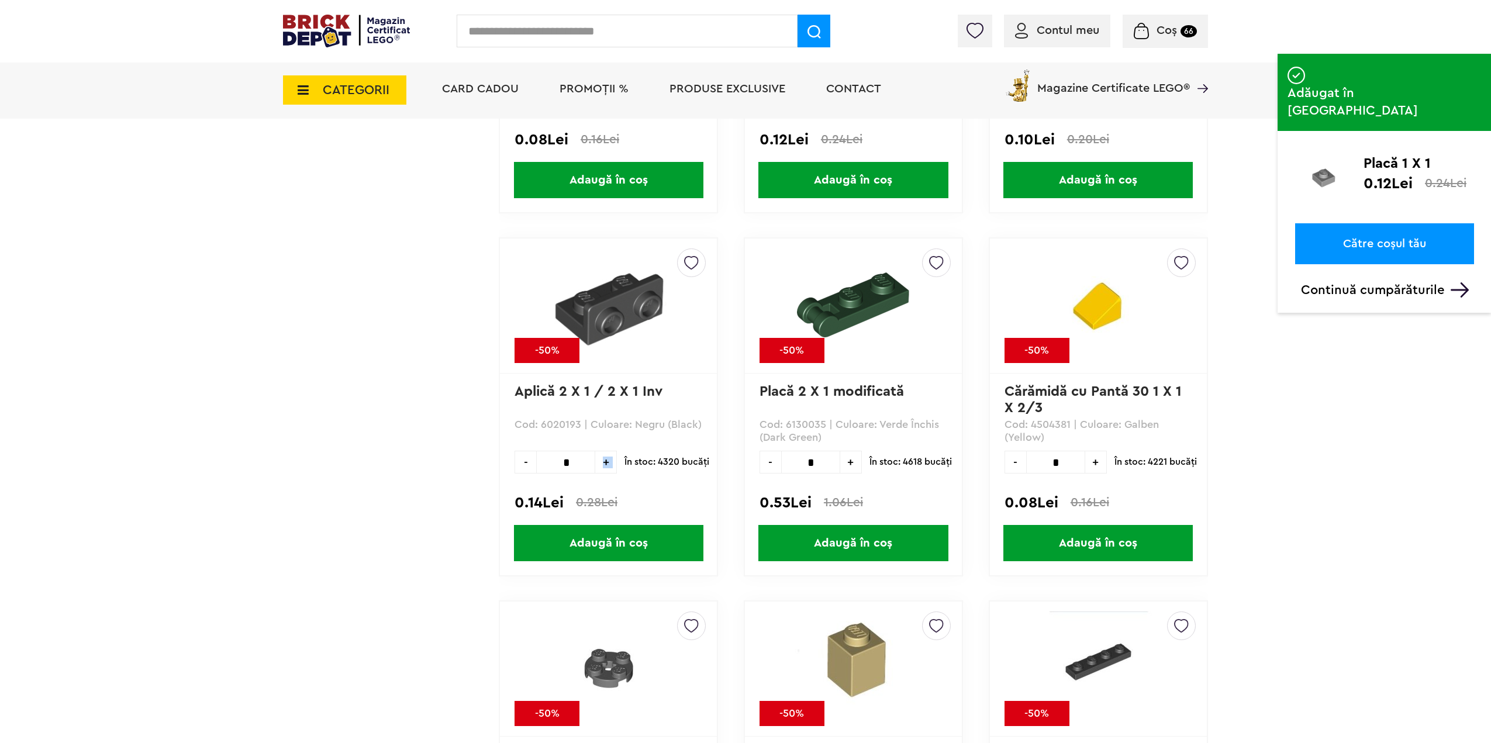
click at [598, 460] on span "+" at bounding box center [606, 462] width 22 height 23
click at [598, 462] on span "+" at bounding box center [606, 462] width 22 height 23
type input "**"
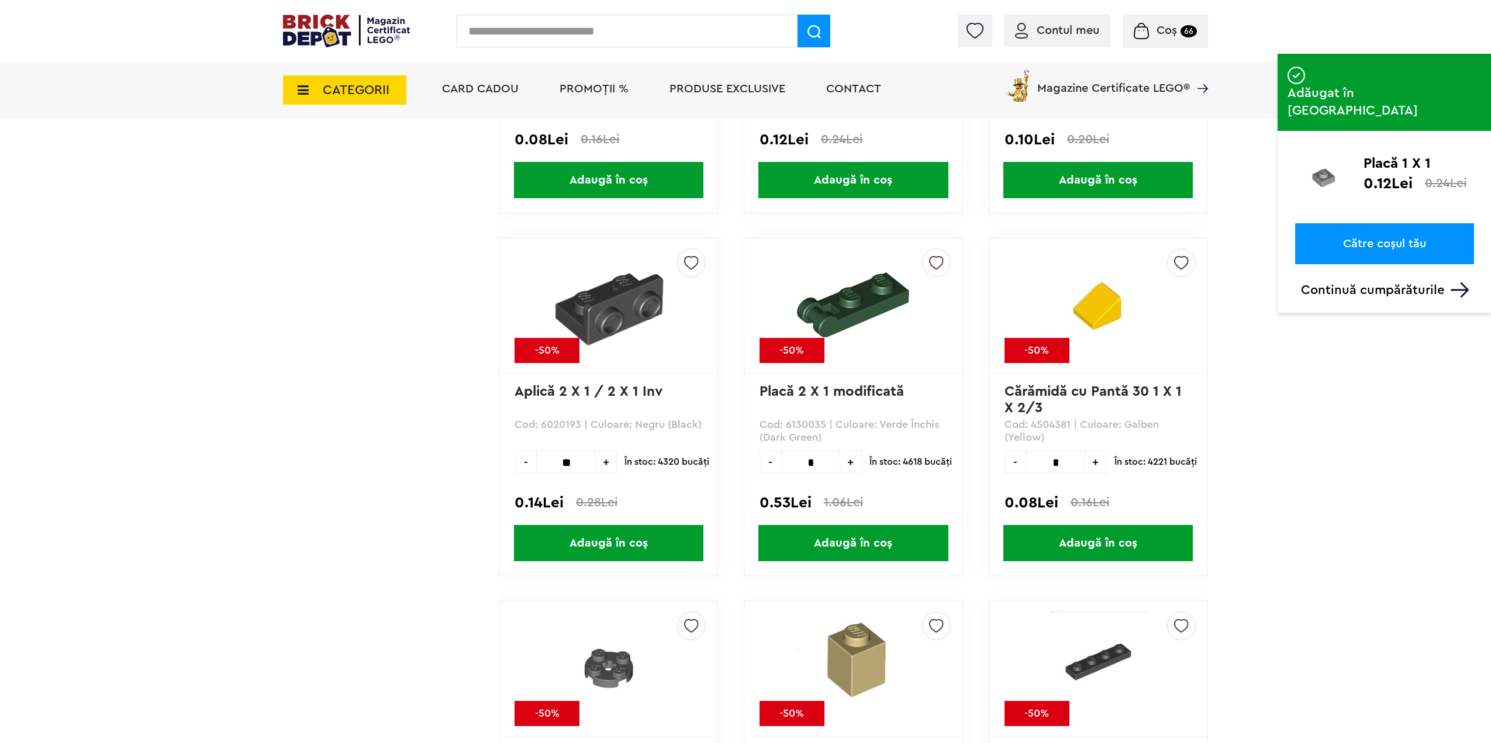
click at [619, 540] on span "Adaugă în coș" at bounding box center [608, 543] width 189 height 36
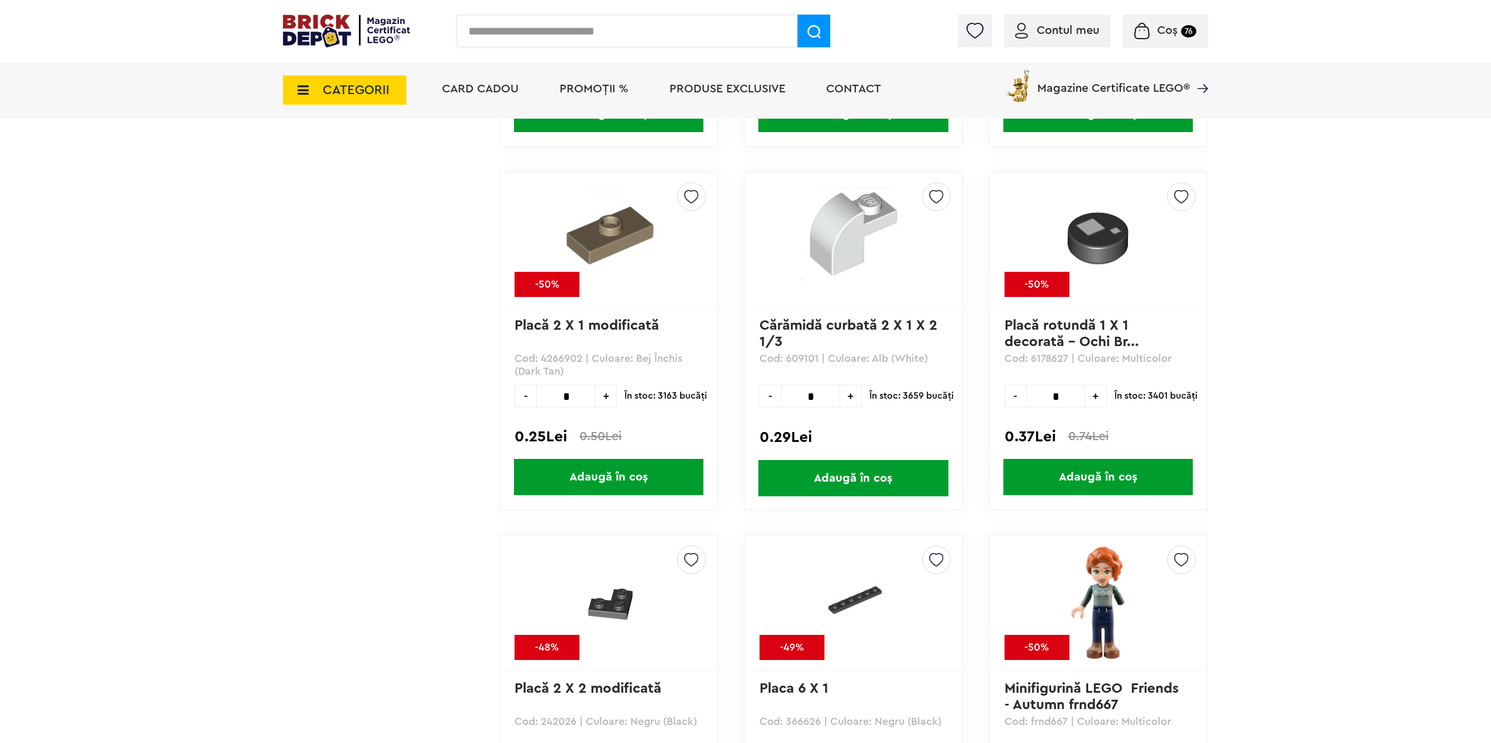
scroll to position [10765, 0]
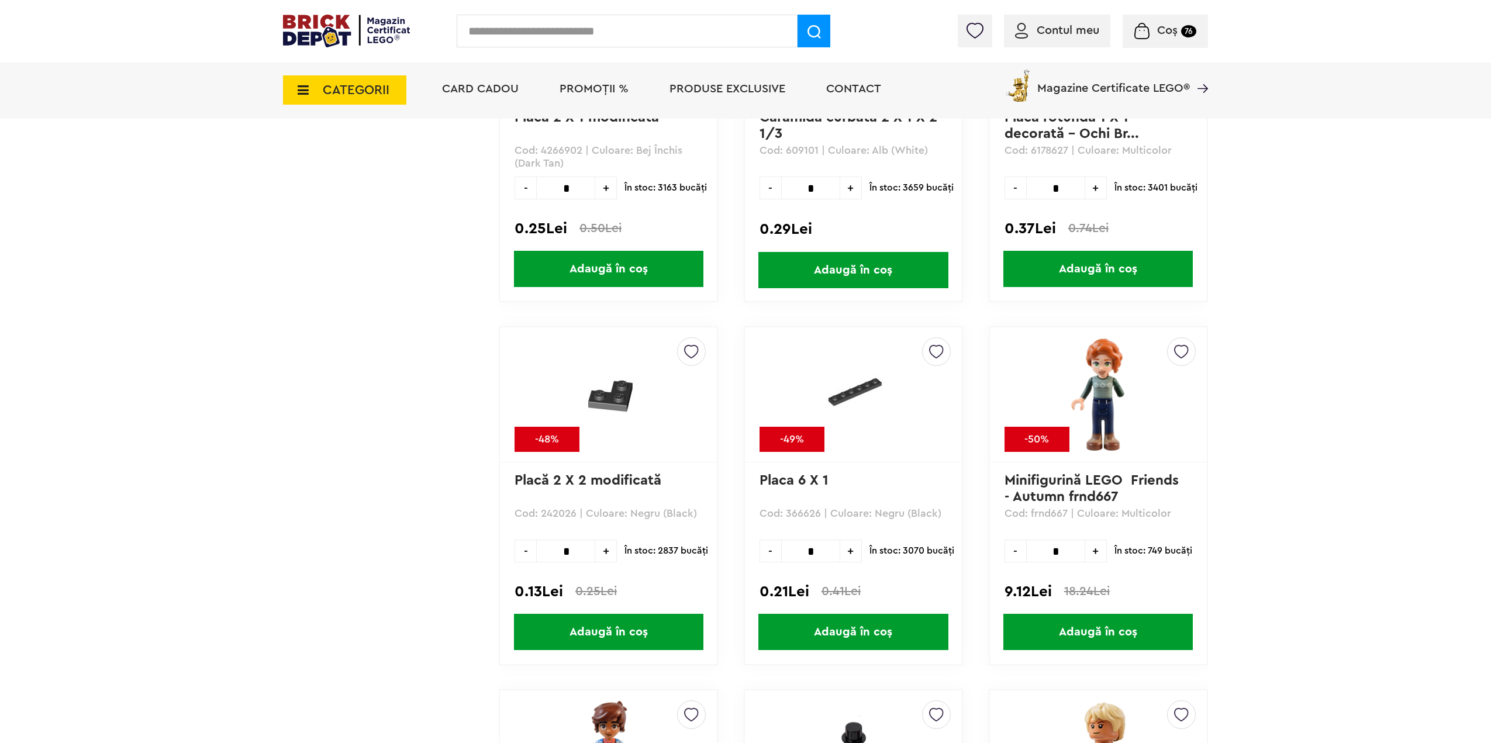
click at [608, 551] on span "+" at bounding box center [606, 551] width 22 height 23
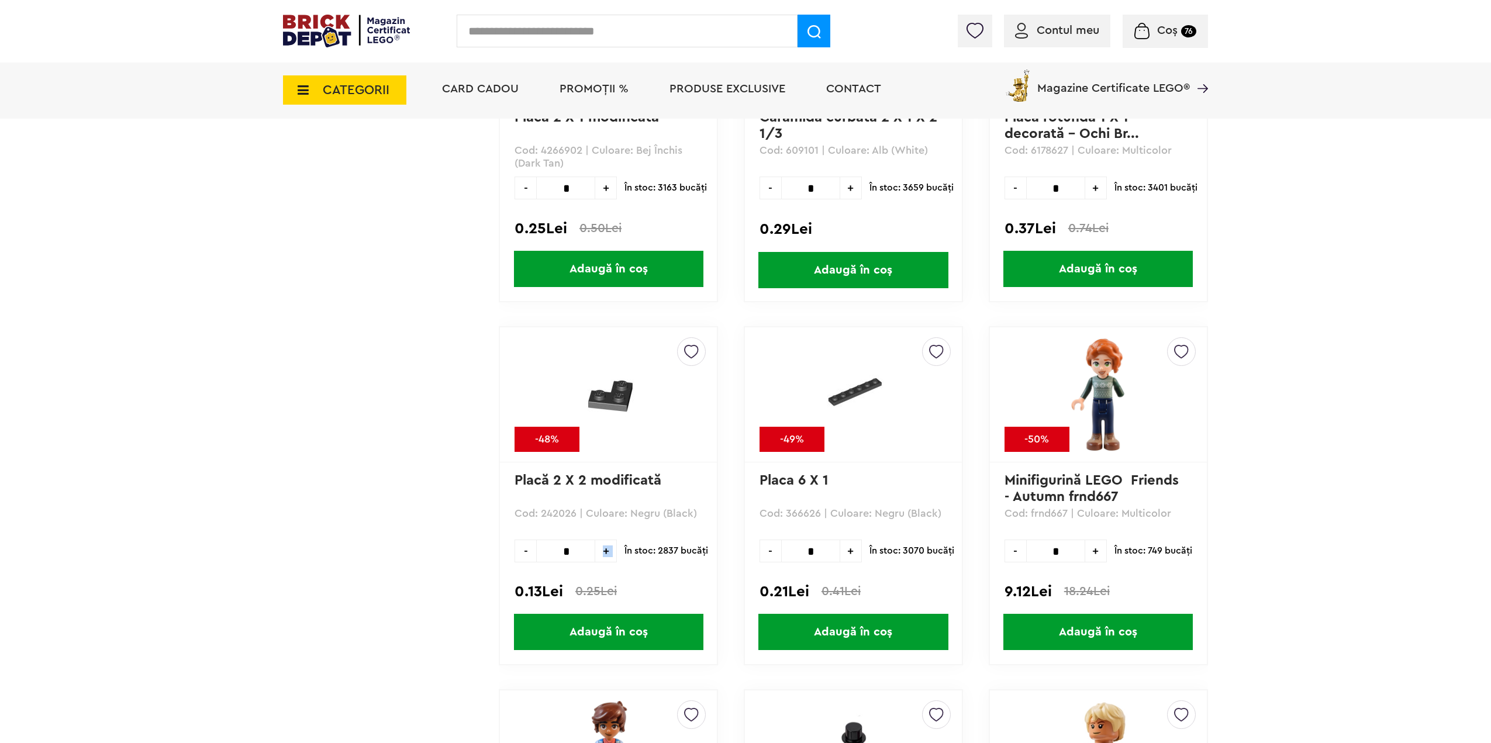
click at [608, 551] on span "+" at bounding box center [606, 551] width 22 height 23
type input "**"
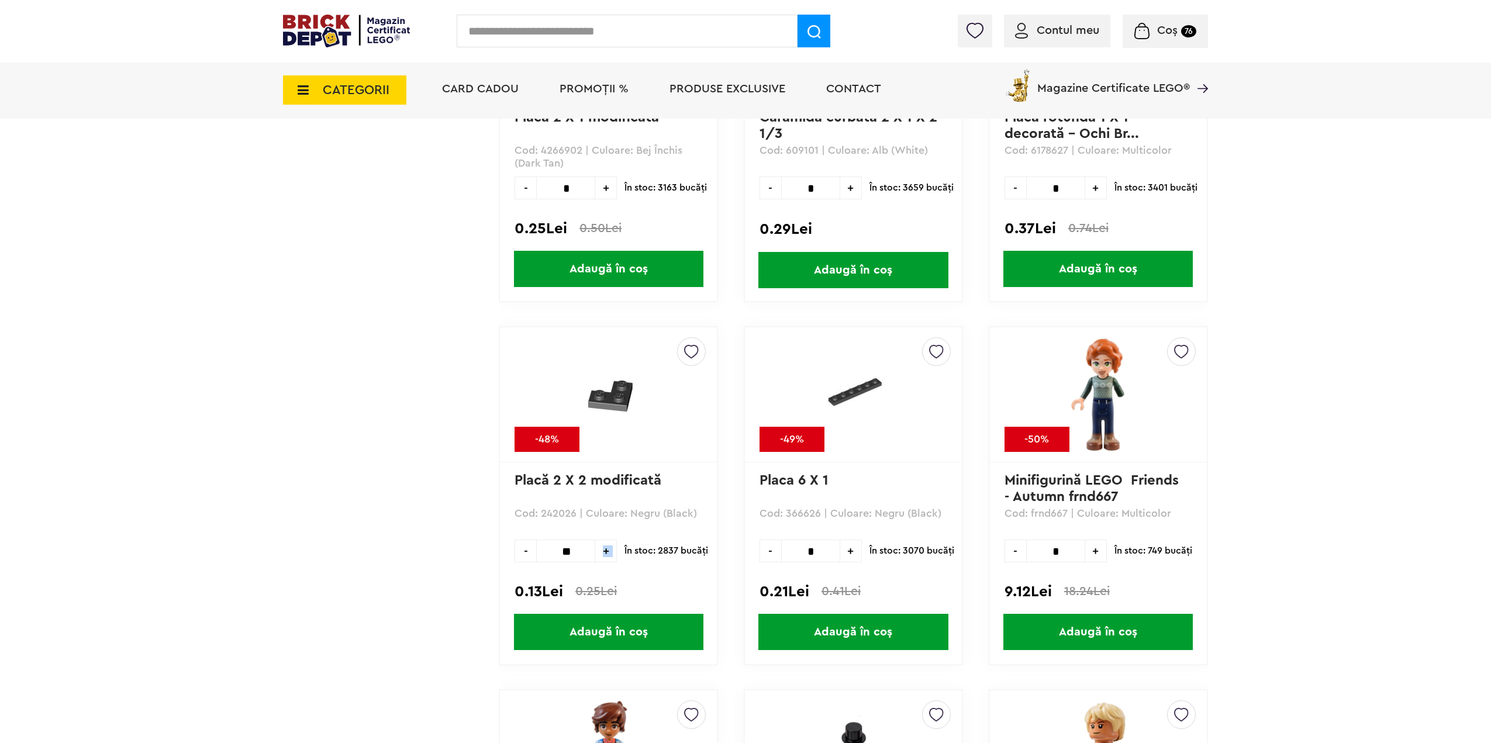
click at [602, 633] on span "Adaugă în coș" at bounding box center [608, 632] width 189 height 36
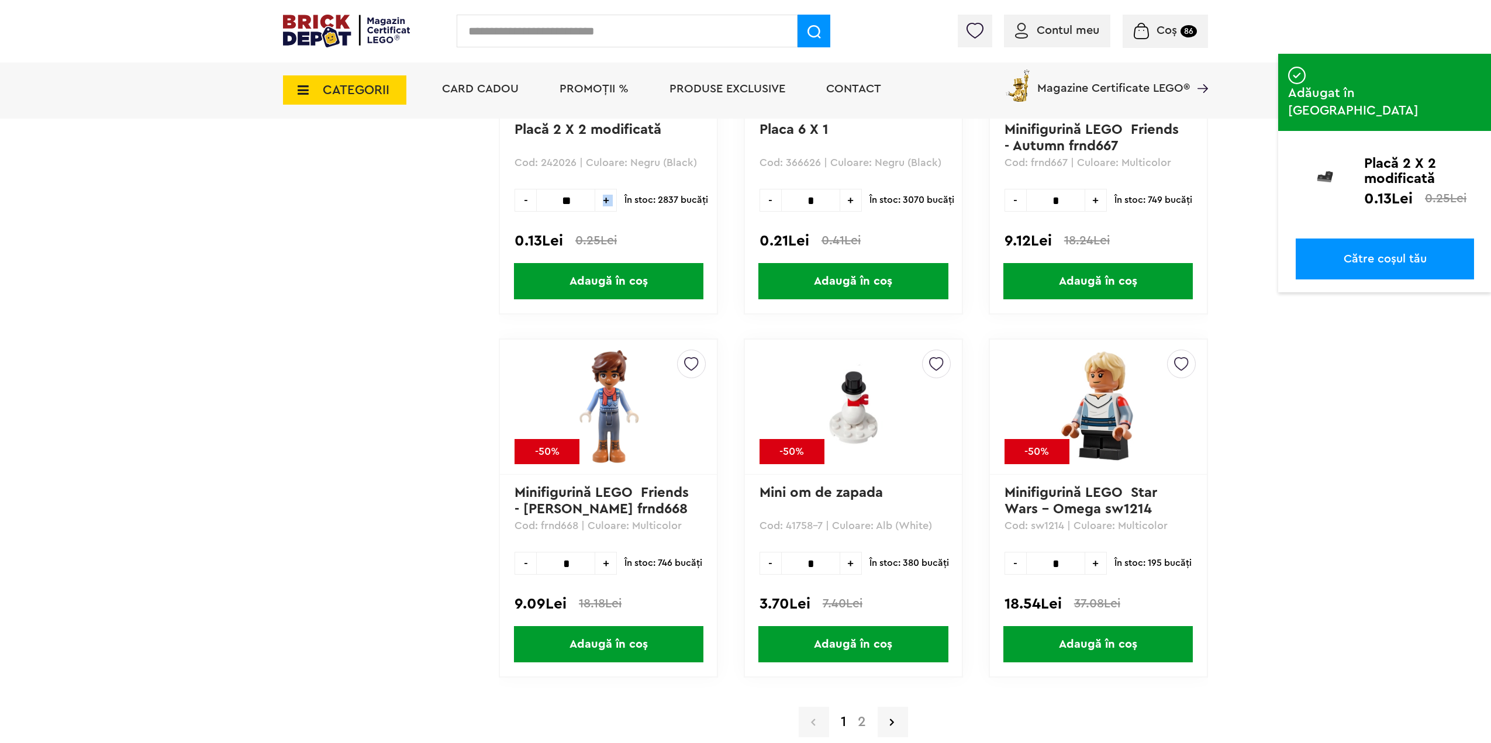
scroll to position [11525, 0]
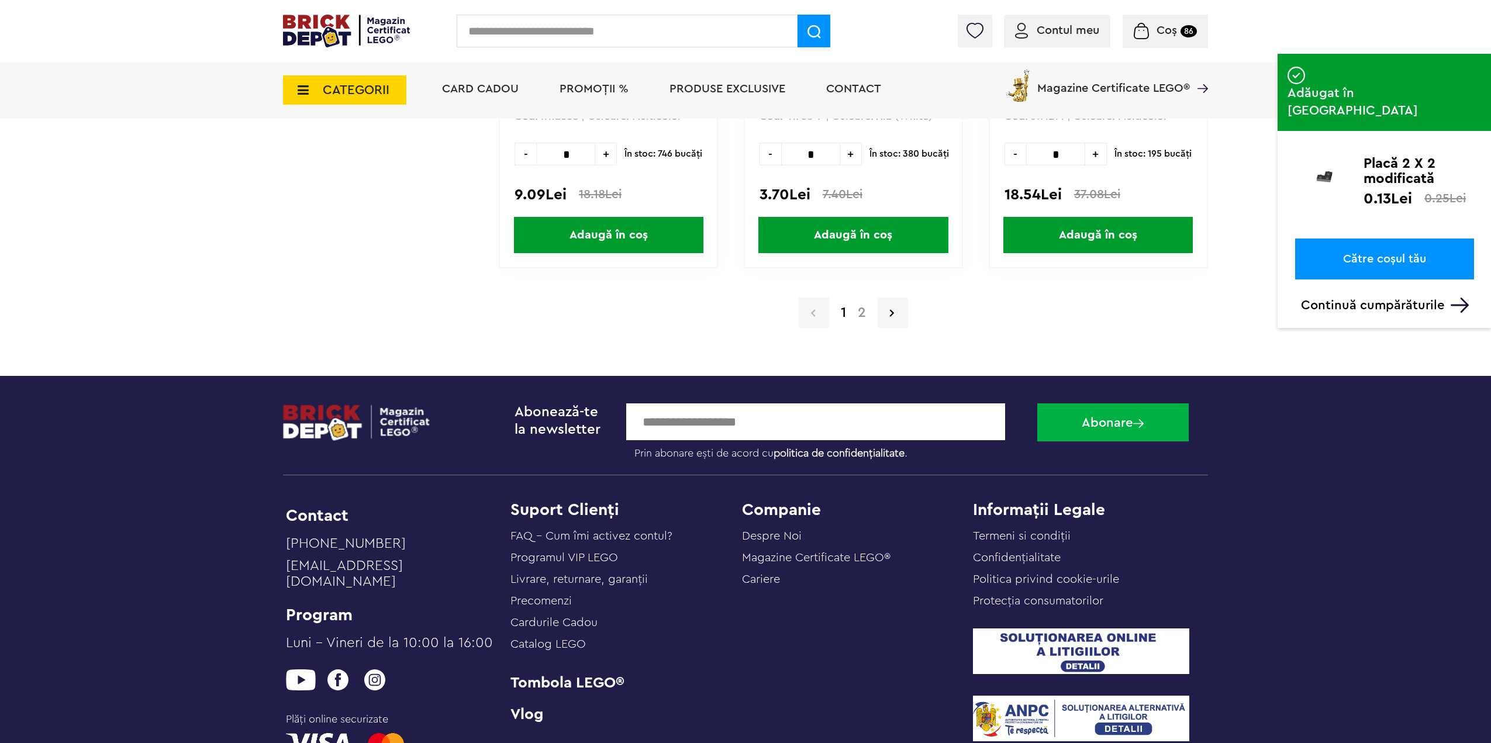
click at [862, 313] on link "2" at bounding box center [862, 313] width 20 height 14
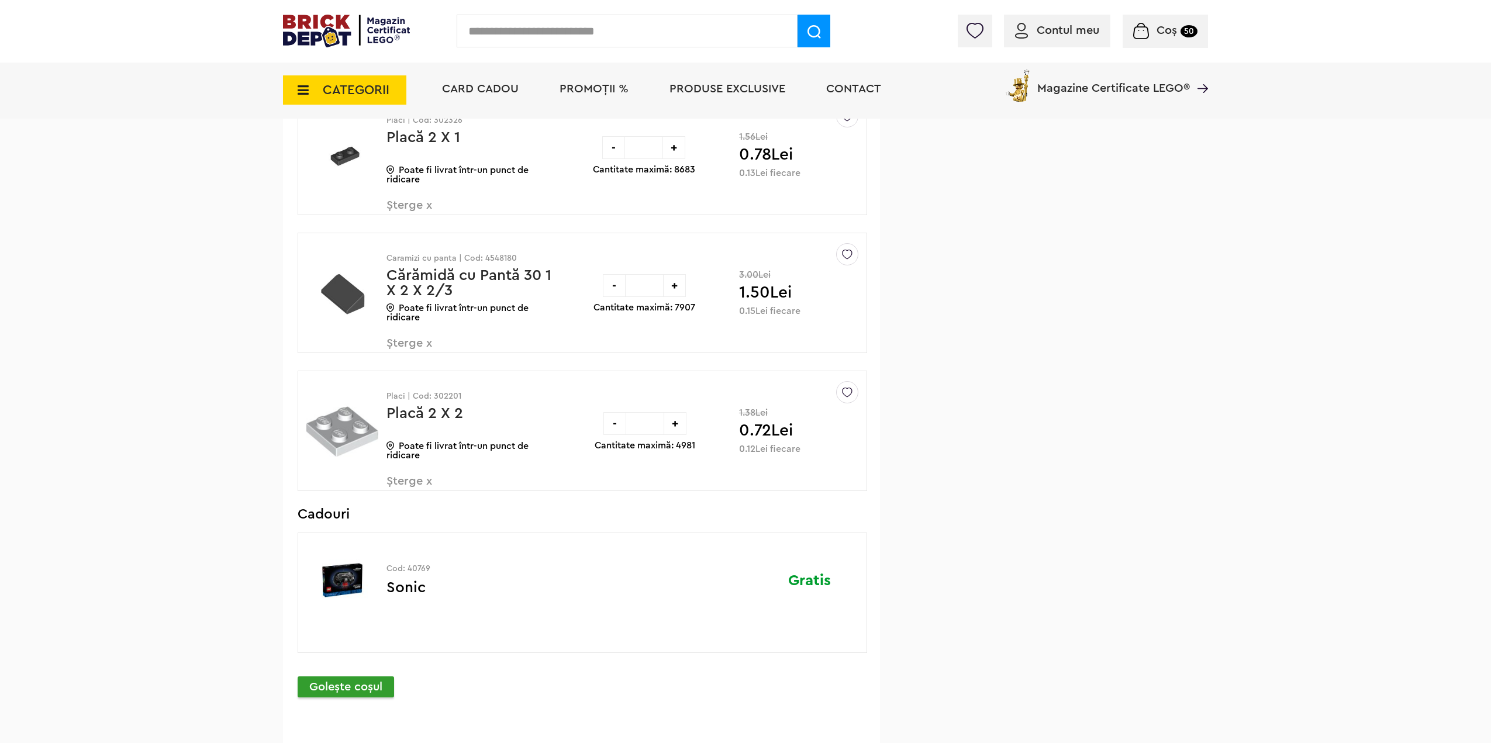
scroll to position [1659, 0]
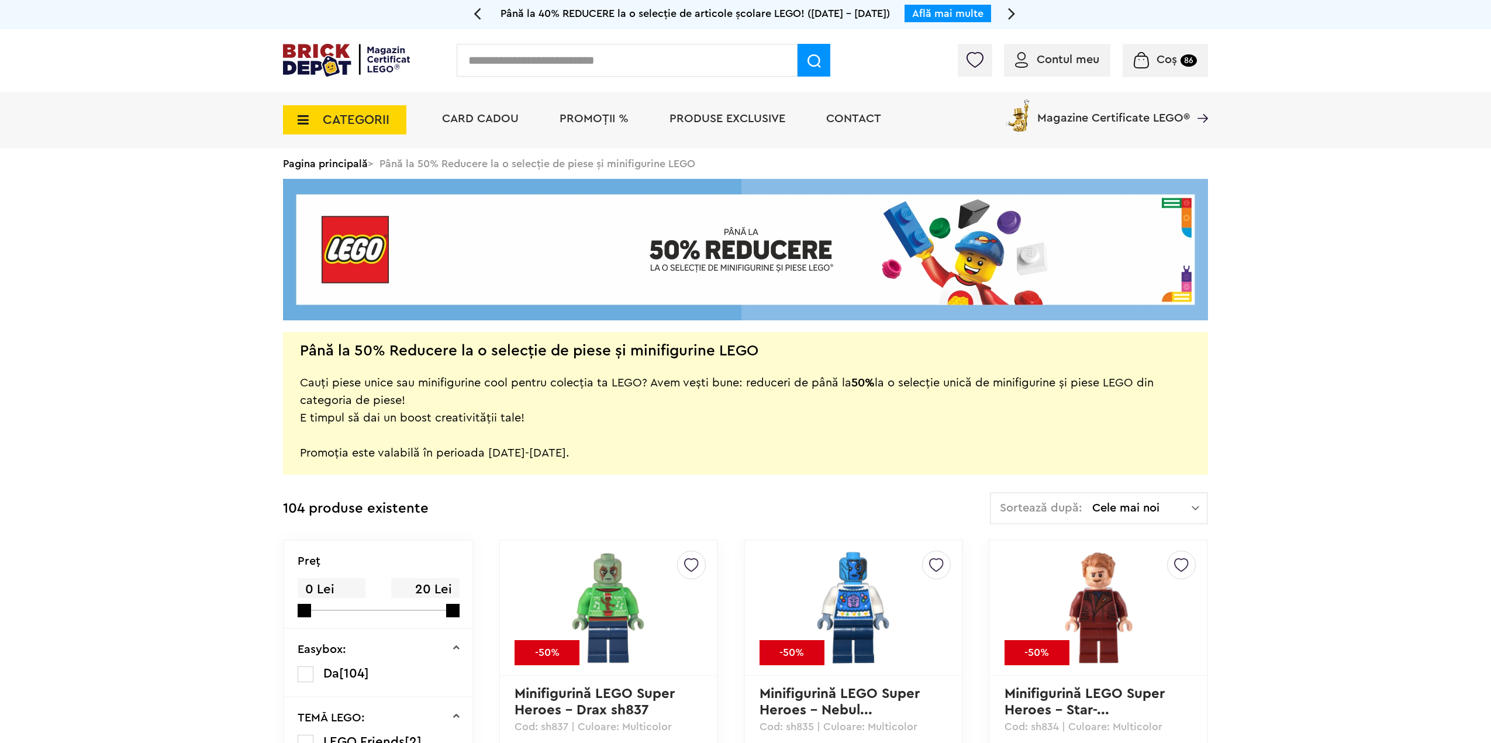
drag, startPoint x: 1277, startPoint y: 404, endPoint x: 1042, endPoint y: 101, distance: 383.4
click at [1176, 63] on span "Coș" at bounding box center [1167, 60] width 20 height 12
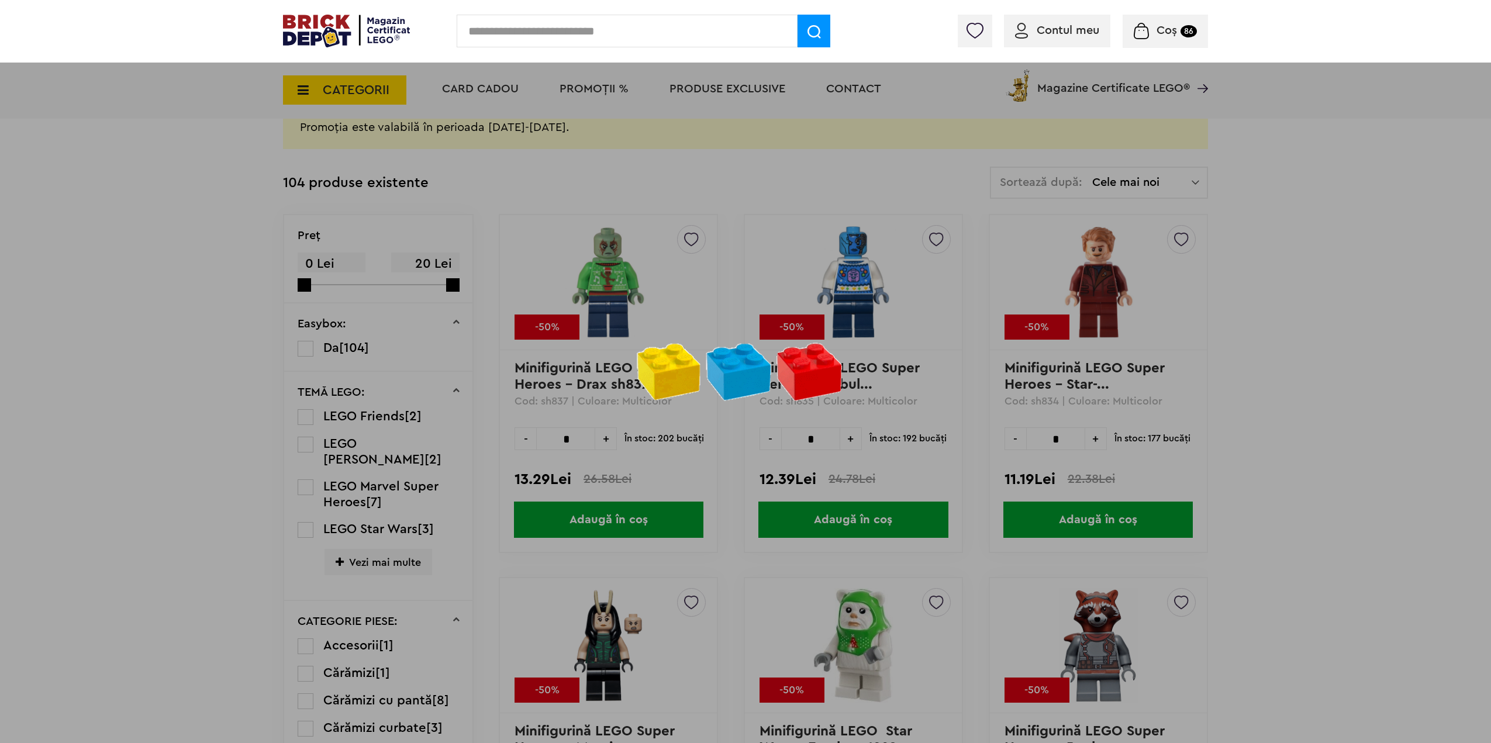
scroll to position [351, 0]
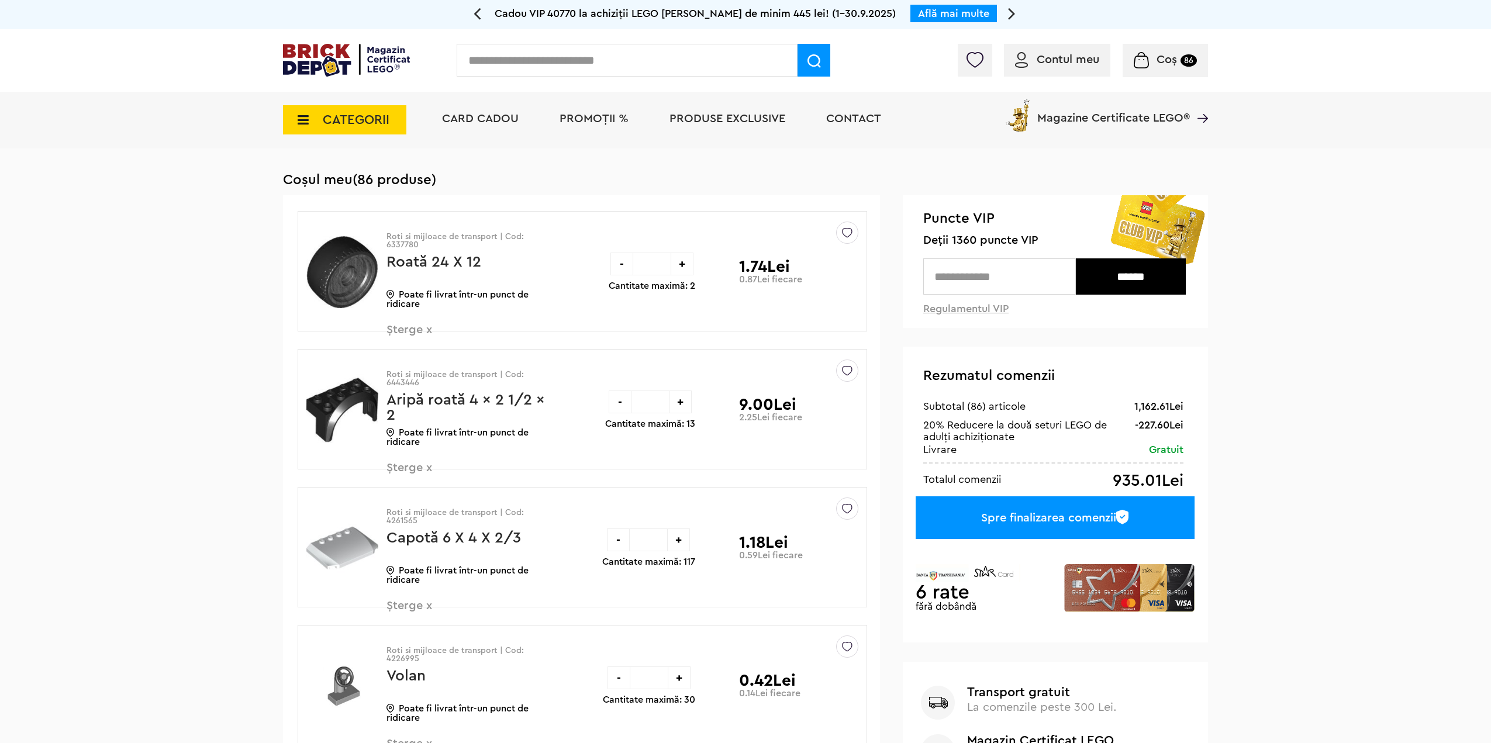
click at [1038, 275] on input "text" at bounding box center [999, 276] width 153 height 36
click at [969, 241] on span "Deții 1360 puncte VIP" at bounding box center [1055, 240] width 265 height 13
click at [969, 239] on span "Deții 1360 puncte VIP" at bounding box center [1055, 240] width 265 height 13
click at [972, 245] on span "Deții 1360 puncte VIP" at bounding box center [1055, 240] width 265 height 13
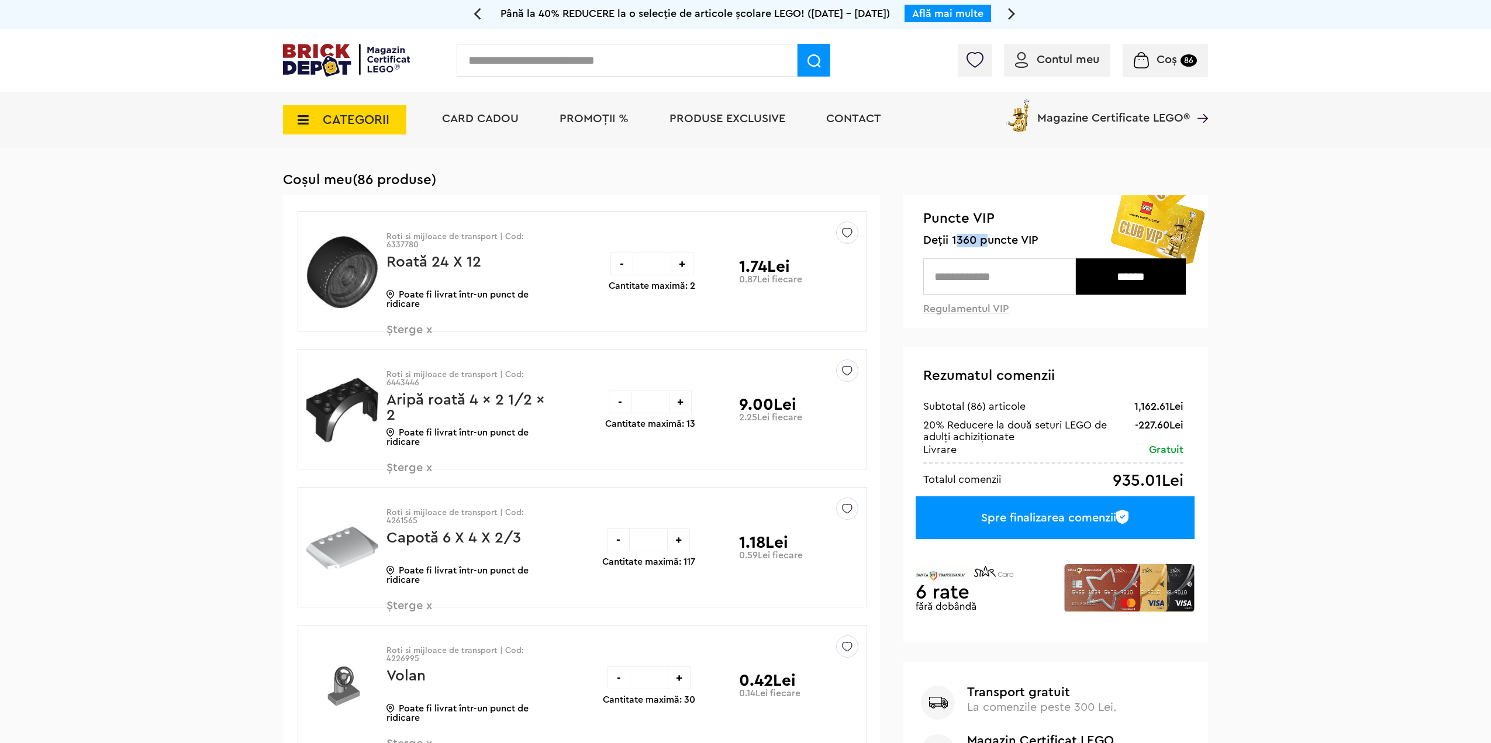
copy span "1360"
click at [965, 280] on input "text" at bounding box center [999, 276] width 153 height 36
paste input "****"
type input "****"
drag, startPoint x: 1019, startPoint y: 273, endPoint x: 831, endPoint y: 271, distance: 187.7
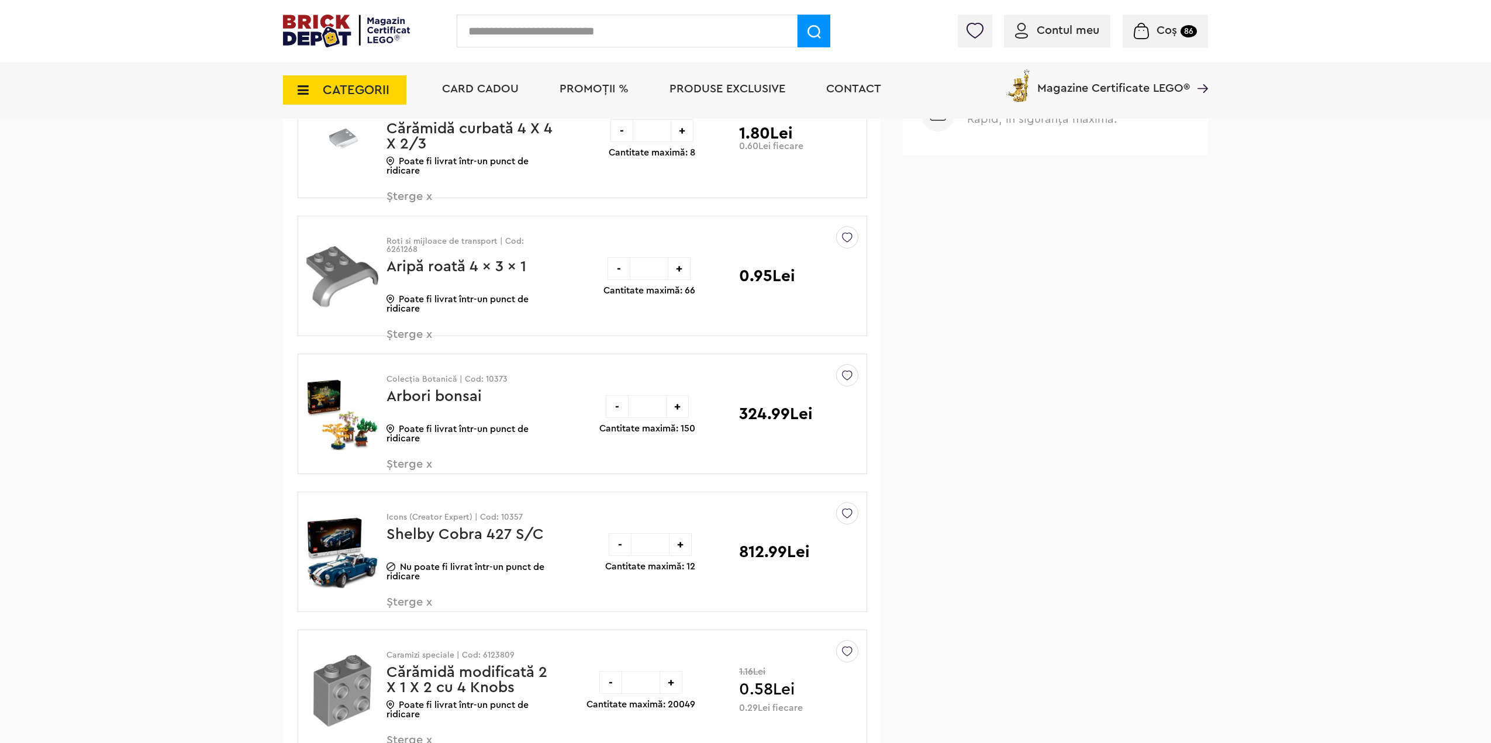
scroll to position [702, 0]
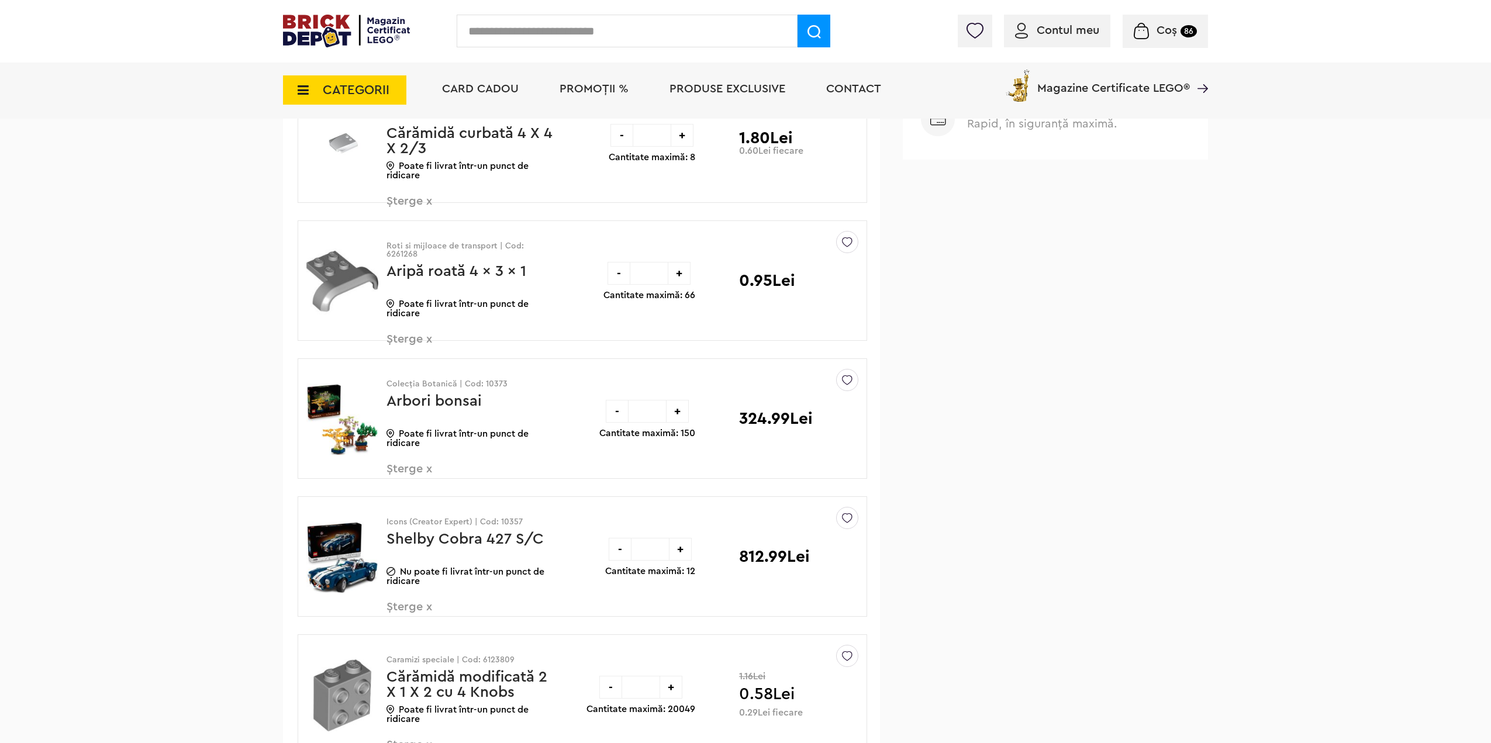
click at [441, 409] on link "Arbori bonsai" at bounding box center [434, 401] width 95 height 15
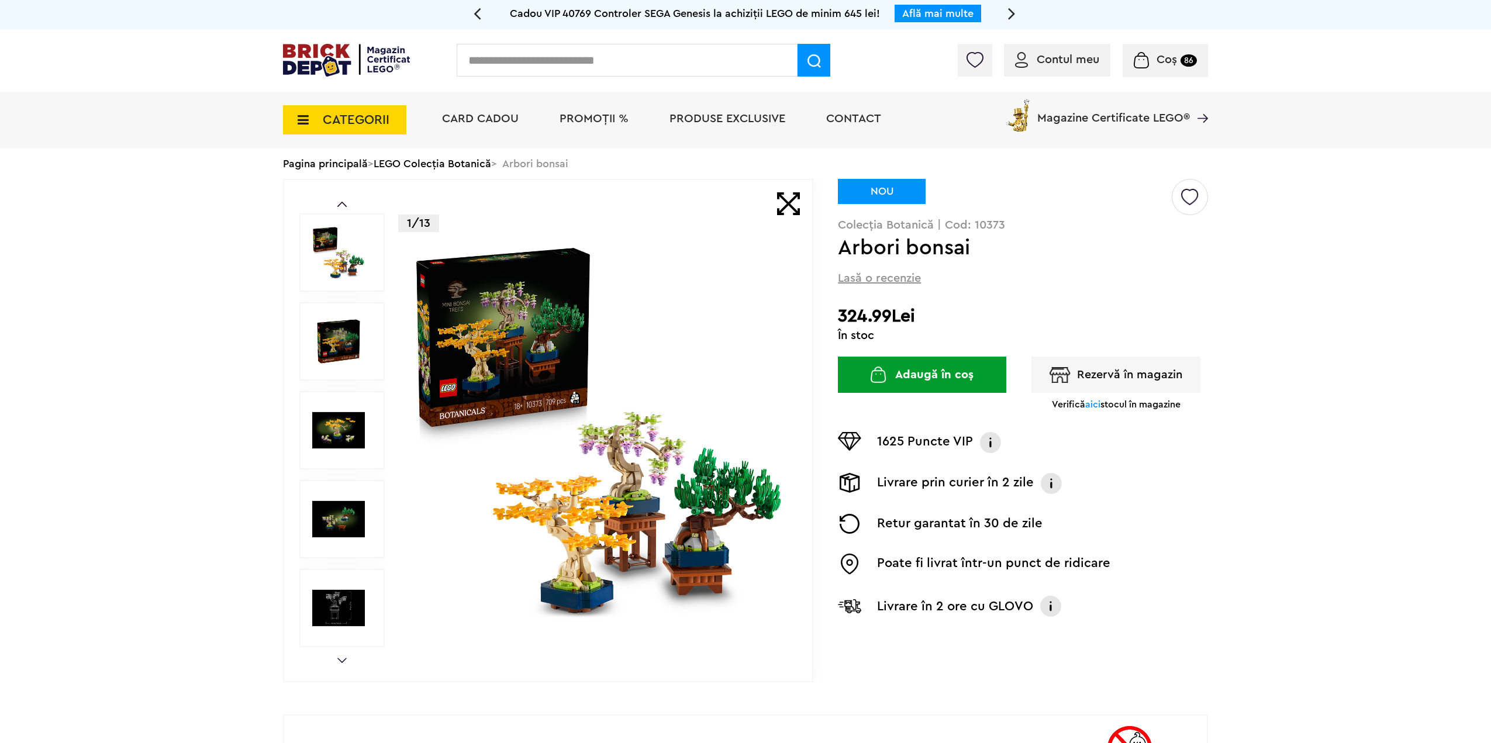
click at [1172, 58] on span "Coș" at bounding box center [1167, 60] width 20 height 12
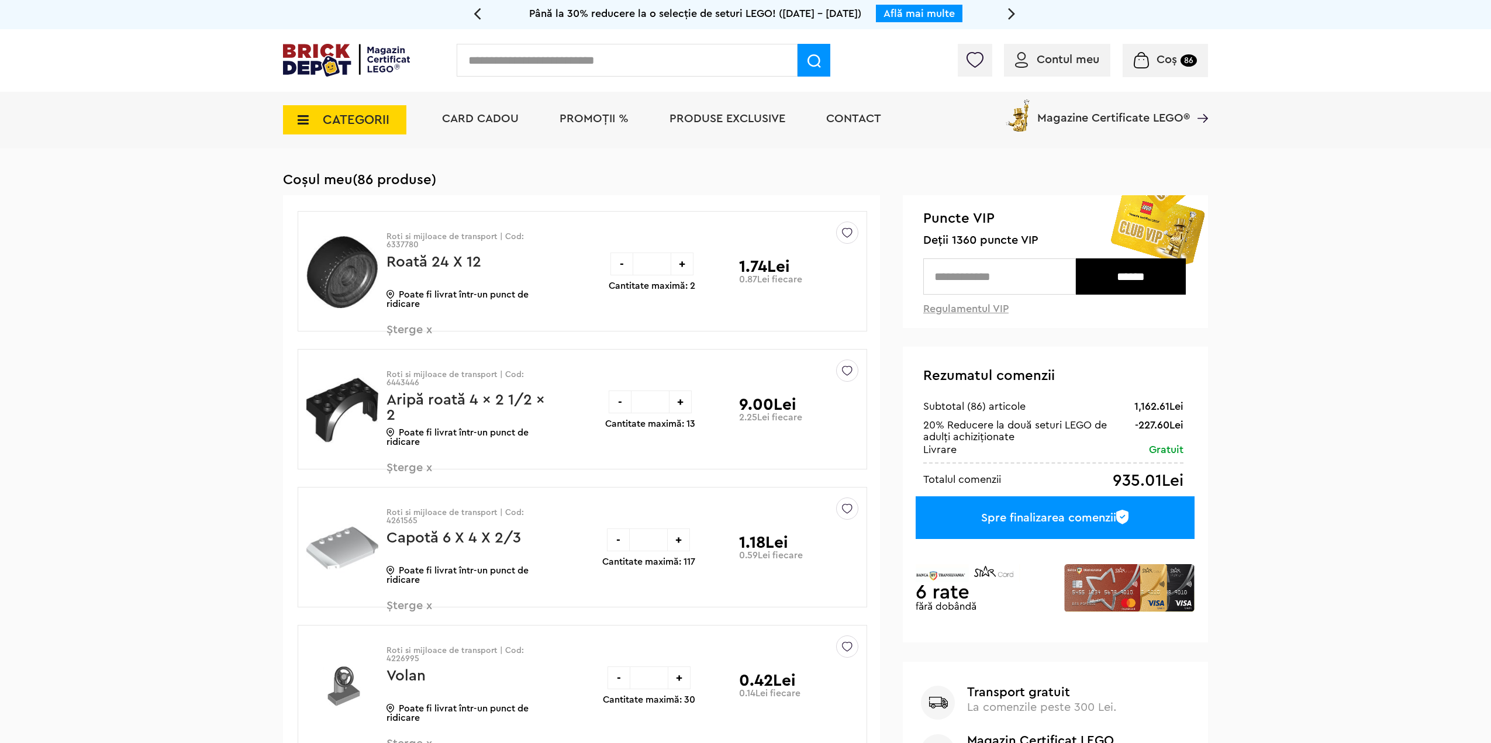
click at [980, 271] on input "text" at bounding box center [999, 276] width 153 height 36
click at [1131, 288] on input "******" at bounding box center [1131, 276] width 110 height 36
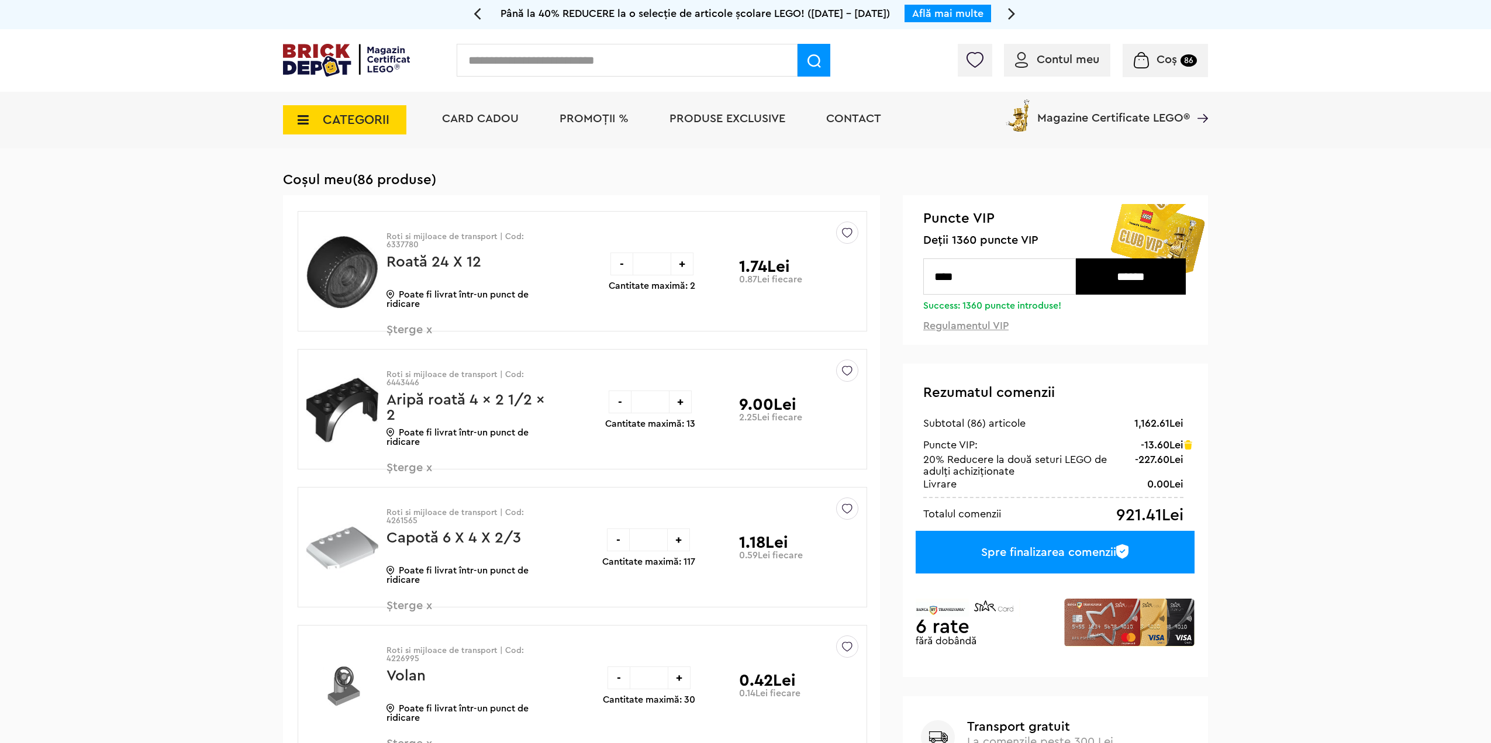
drag, startPoint x: 1010, startPoint y: 277, endPoint x: 889, endPoint y: 279, distance: 121.1
click at [1130, 272] on input "******" at bounding box center [1131, 276] width 110 height 36
drag, startPoint x: 969, startPoint y: 273, endPoint x: 881, endPoint y: 278, distance: 88.5
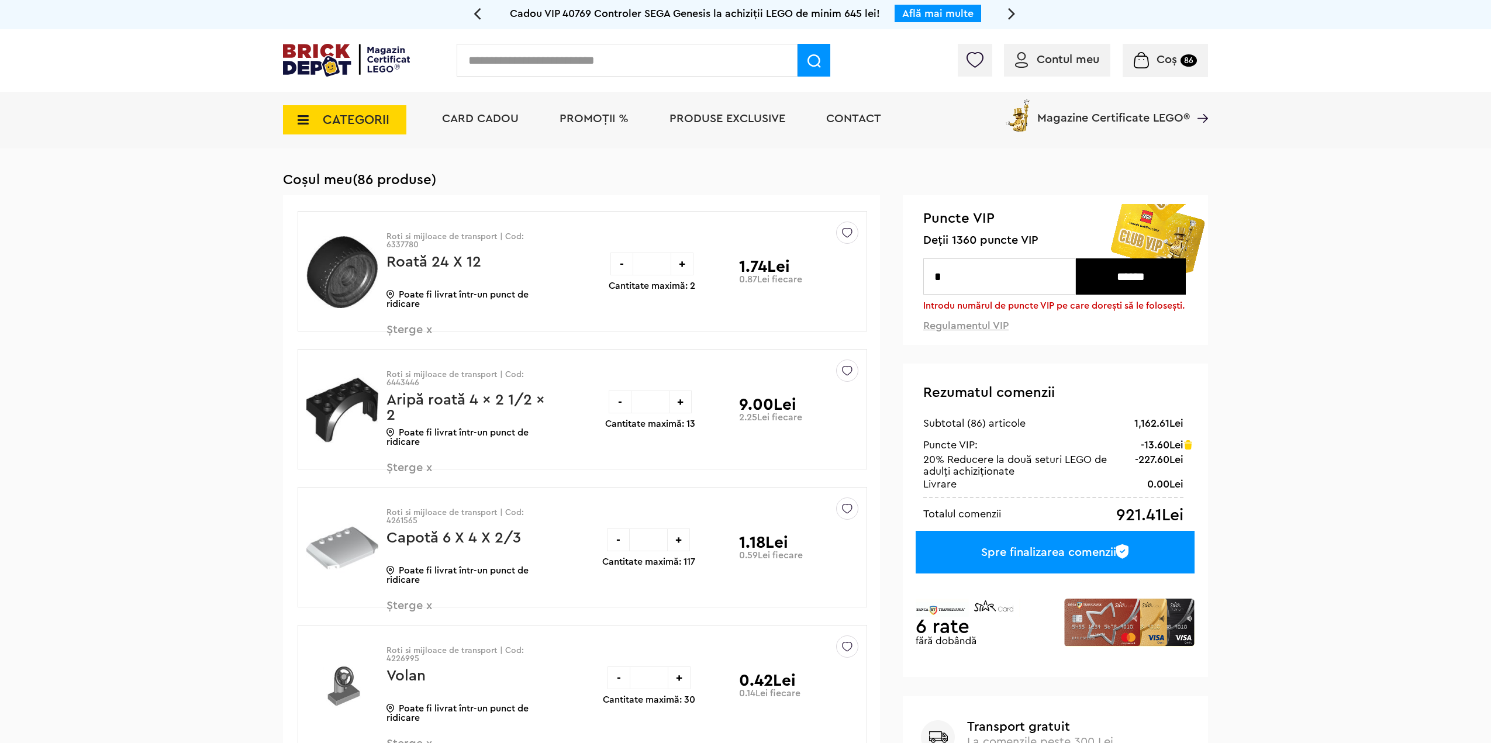
type input "*"
click at [1079, 260] on input "******" at bounding box center [1131, 276] width 110 height 36
drag, startPoint x: 1174, startPoint y: 355, endPoint x: 665, endPoint y: 49, distance: 593.9
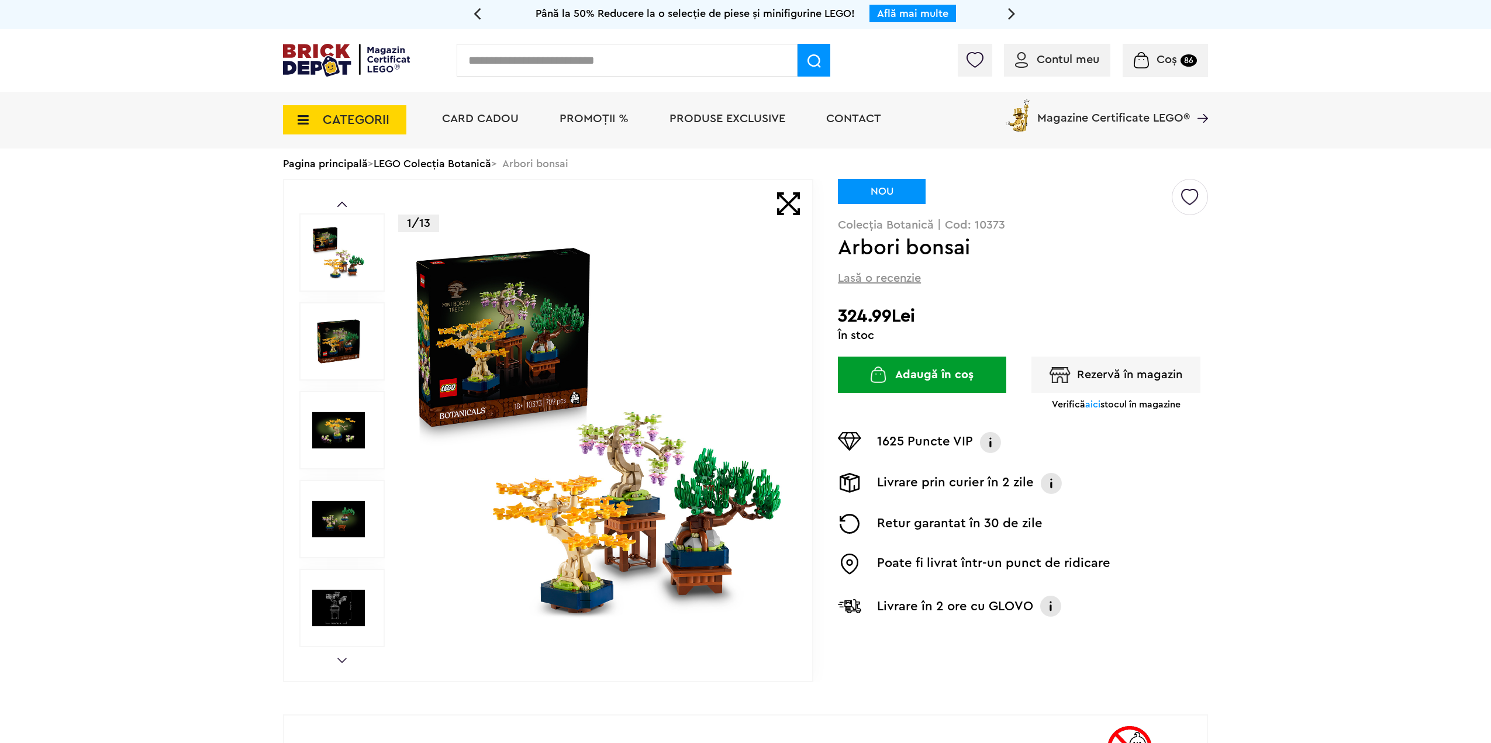
click at [602, 113] on span "PROMOȚII %" at bounding box center [594, 119] width 69 height 12
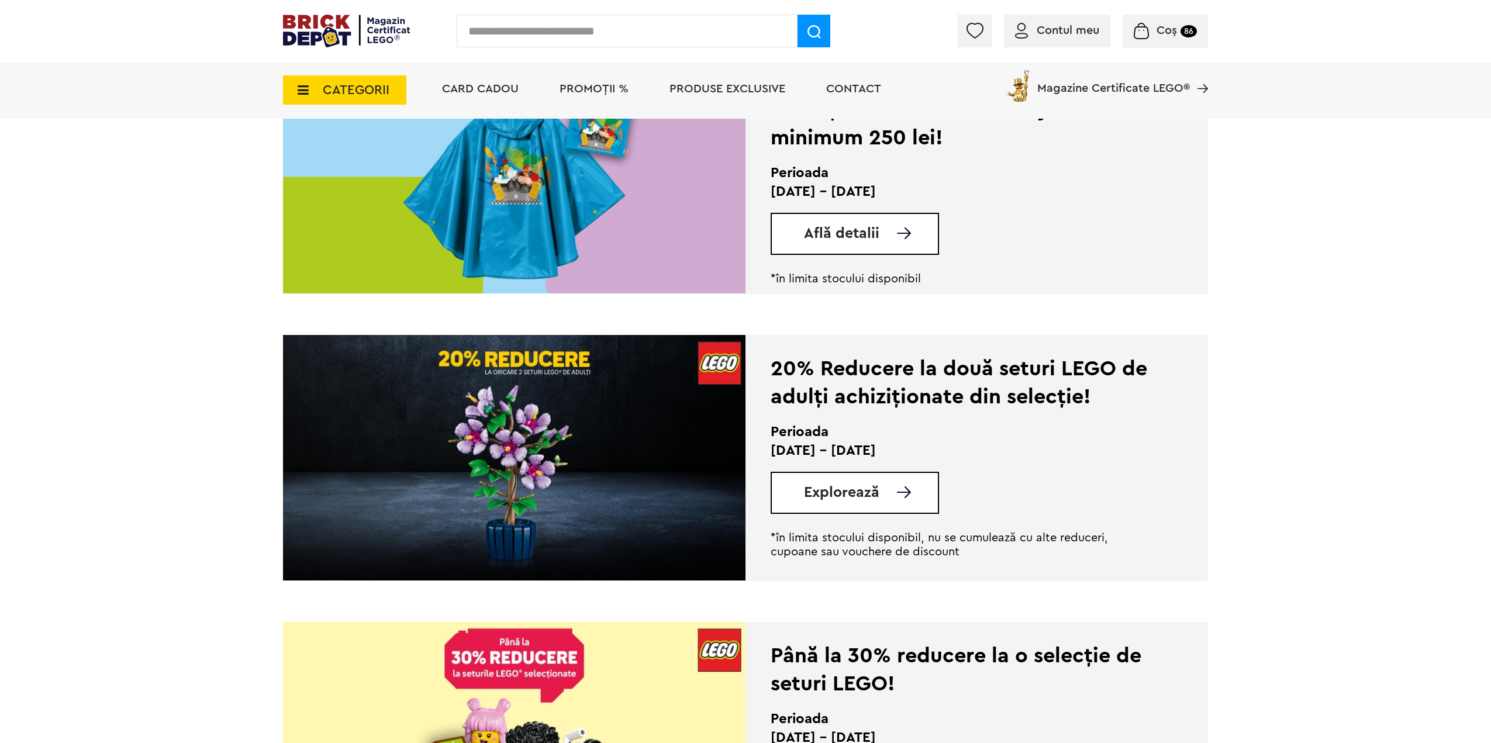
scroll to position [936, 0]
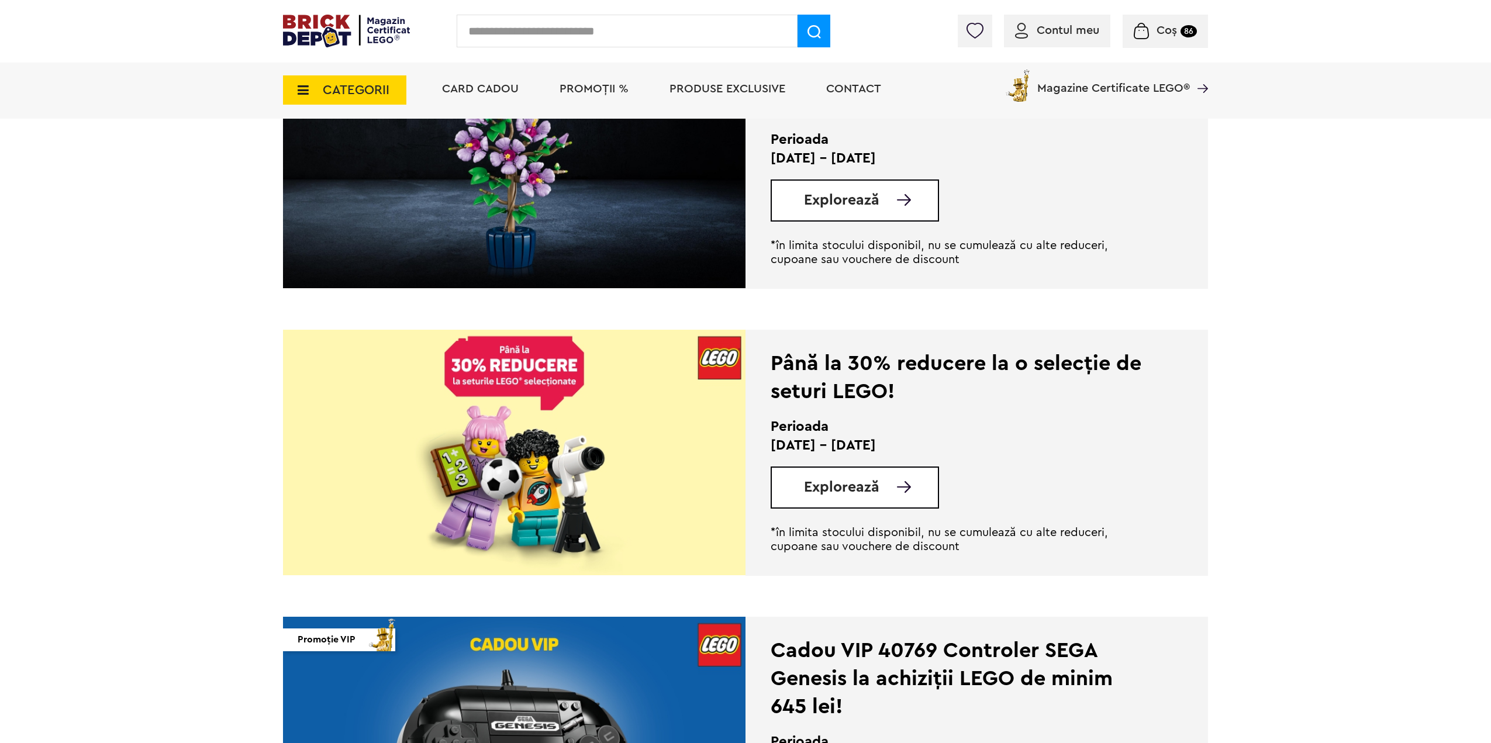
click at [867, 196] on span "Explorează" at bounding box center [841, 200] width 75 height 15
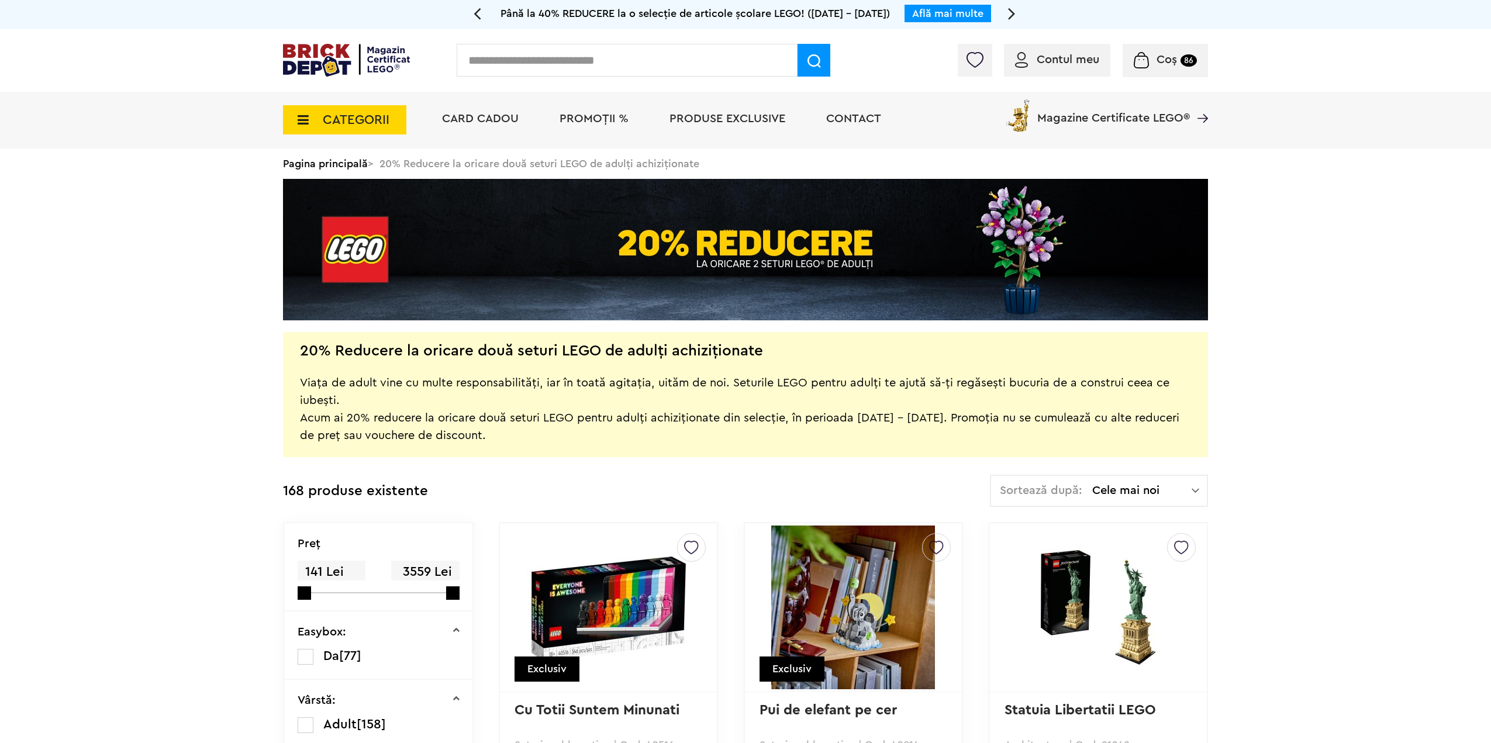
drag, startPoint x: 1219, startPoint y: 567, endPoint x: 813, endPoint y: 198, distance: 548.1
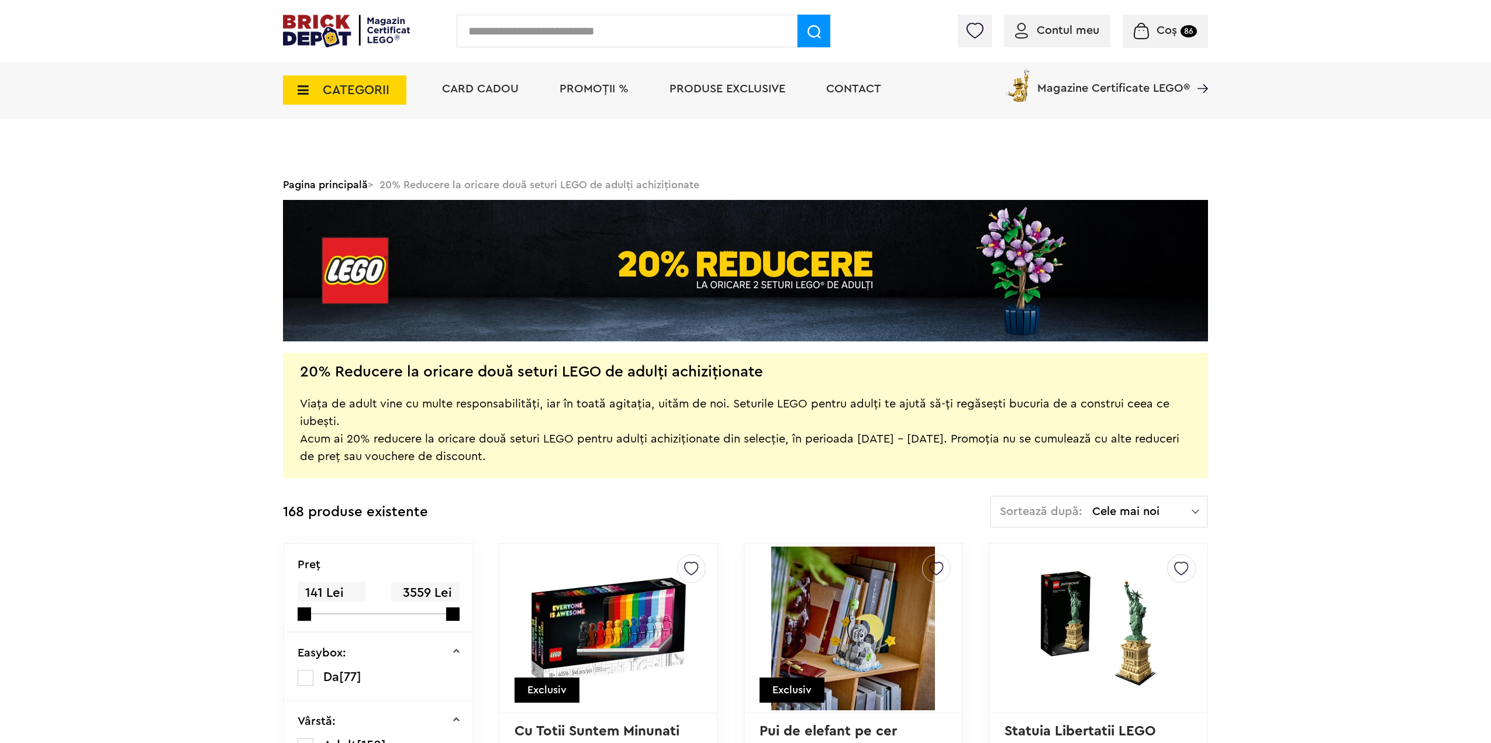
drag, startPoint x: 1382, startPoint y: 586, endPoint x: 246, endPoint y: -71, distance: 1312.0
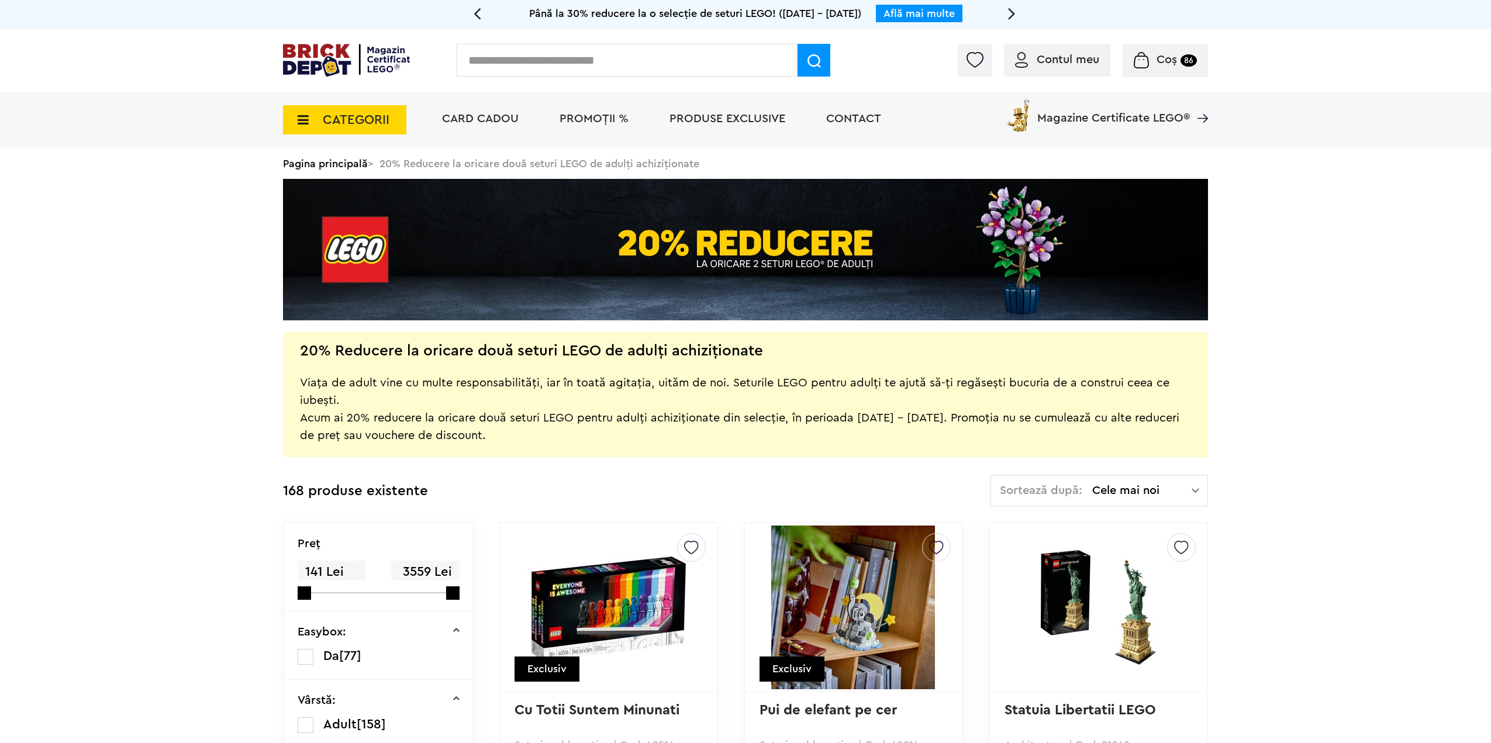
click at [1145, 42] on div "Contul meu Contul meu Comenzile mele Date personale Adrese Parolă Listă dorințe…" at bounding box center [745, 60] width 1491 height 63
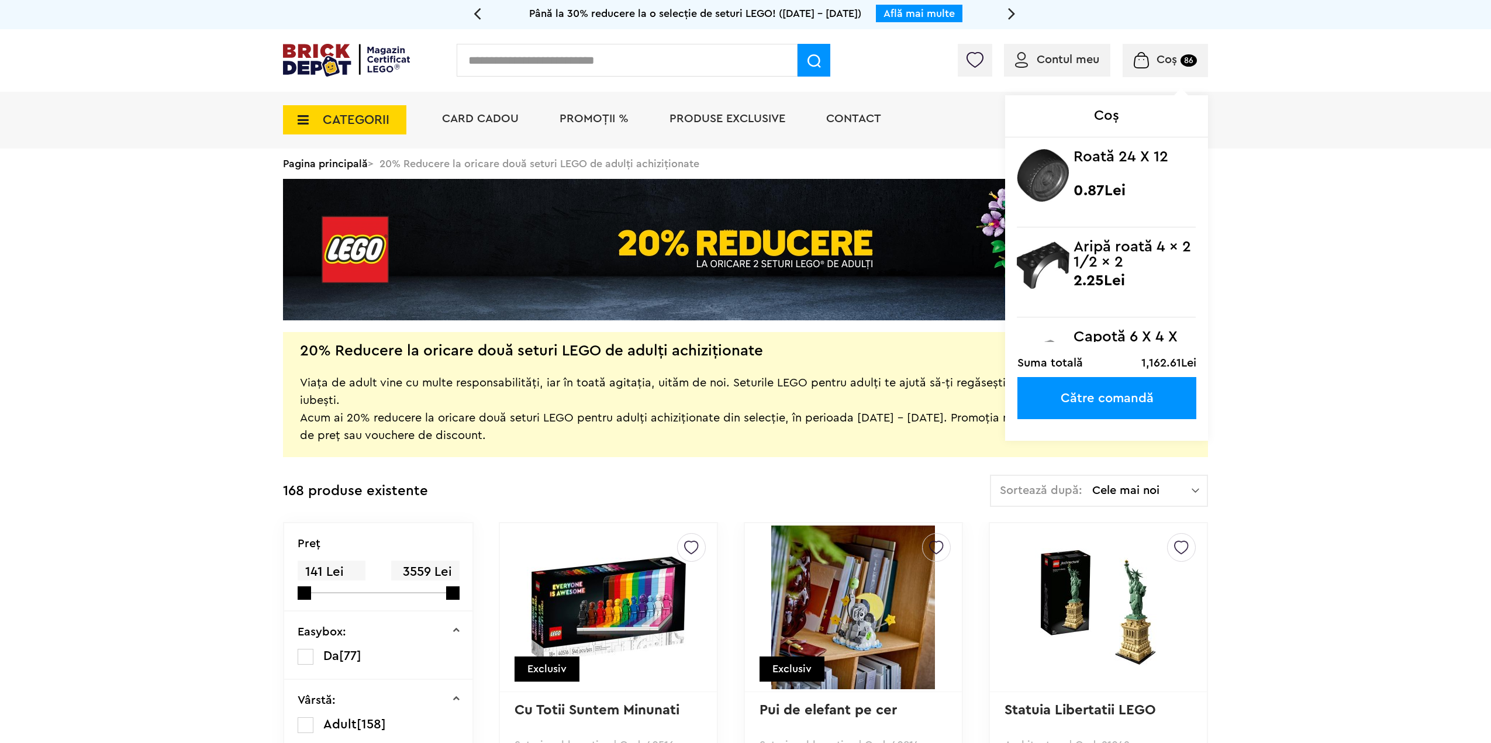
click at [1147, 56] on img at bounding box center [1141, 60] width 15 height 16
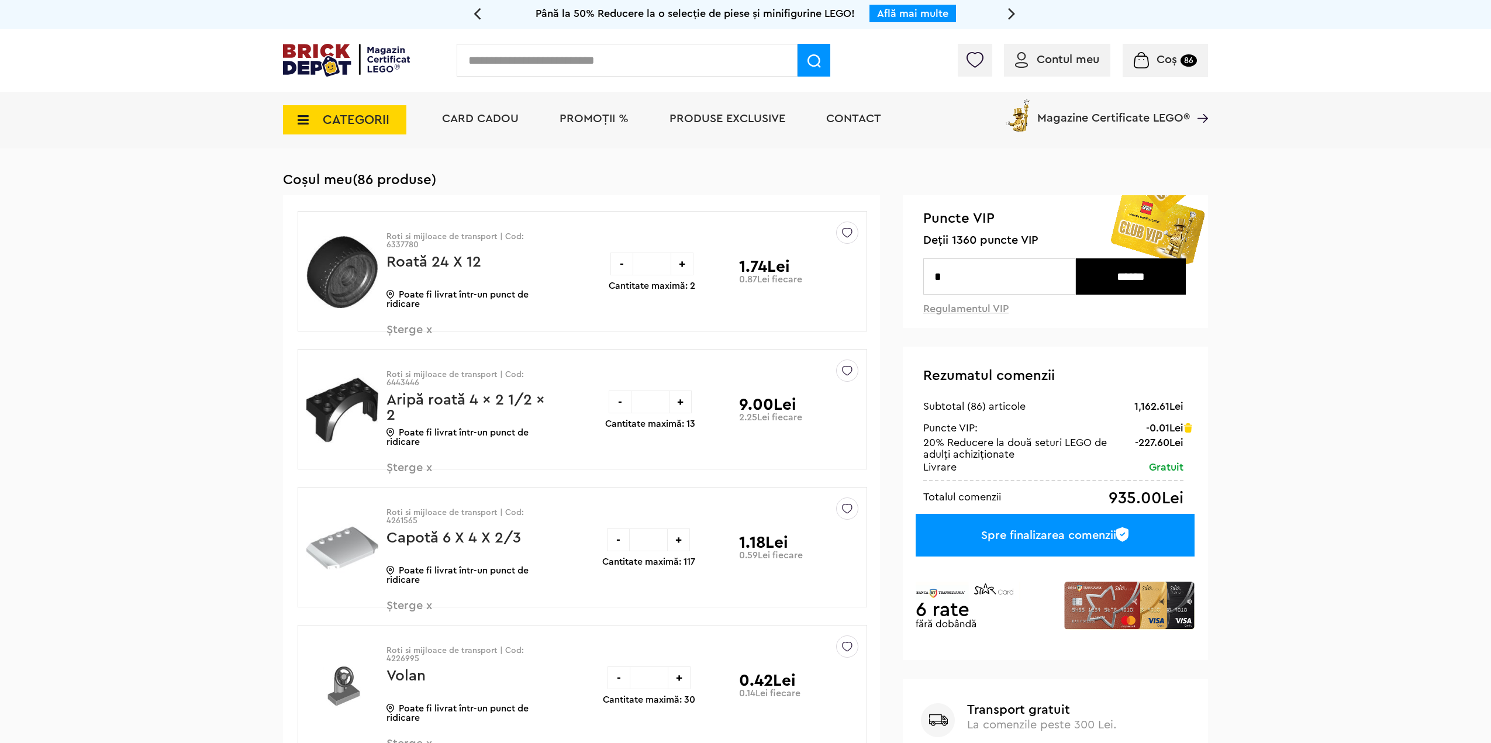
click at [1050, 539] on div "Spre finalizarea comenzii" at bounding box center [1055, 535] width 279 height 43
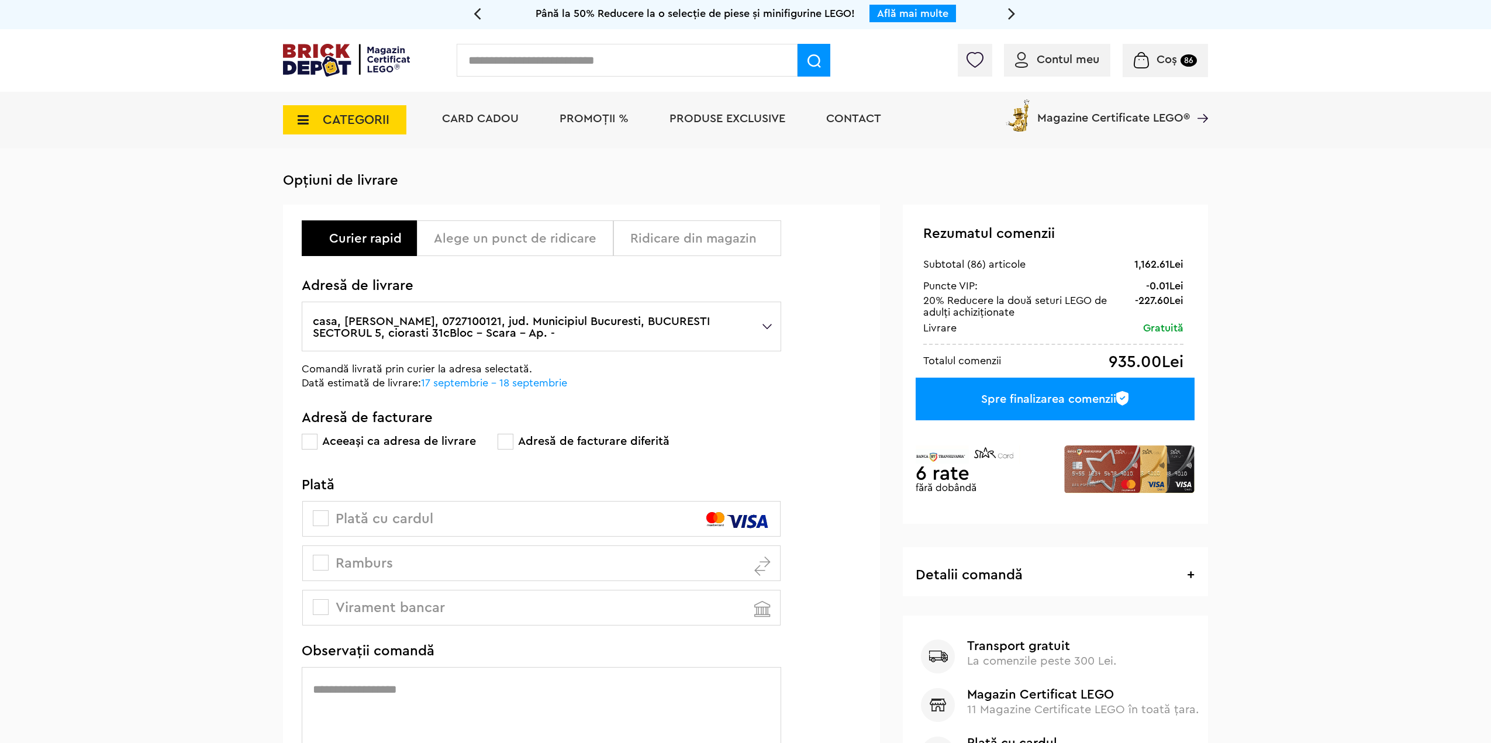
click at [742, 328] on label "casa, [PERSON_NAME], 0727100121, jud. Municipiul Bucuresti, BUCURESTI SECTORUL …" at bounding box center [541, 327] width 479 height 50
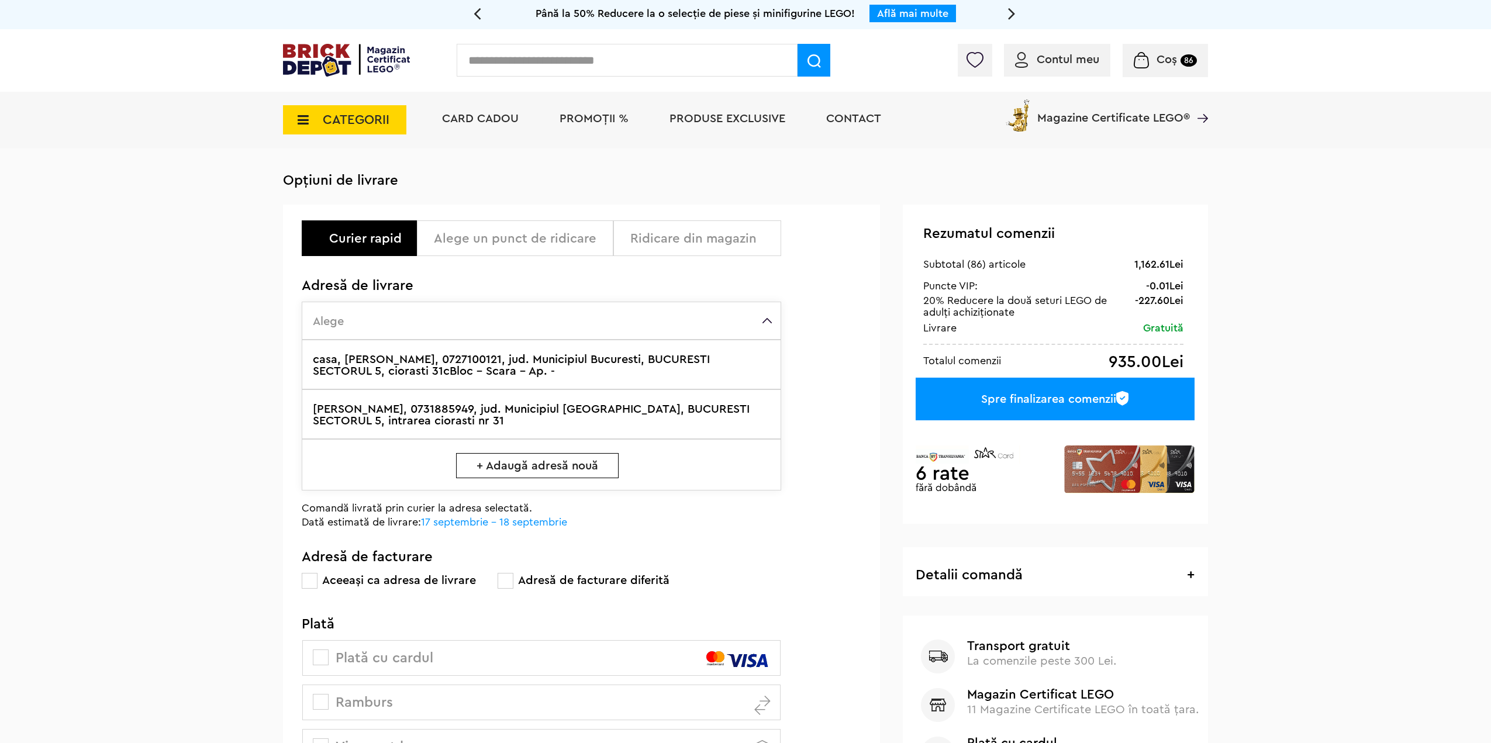
click at [631, 408] on label "[PERSON_NAME], 0731885949, jud. Municipiul [GEOGRAPHIC_DATA], BUCURESTI SECTORU…" at bounding box center [541, 414] width 479 height 50
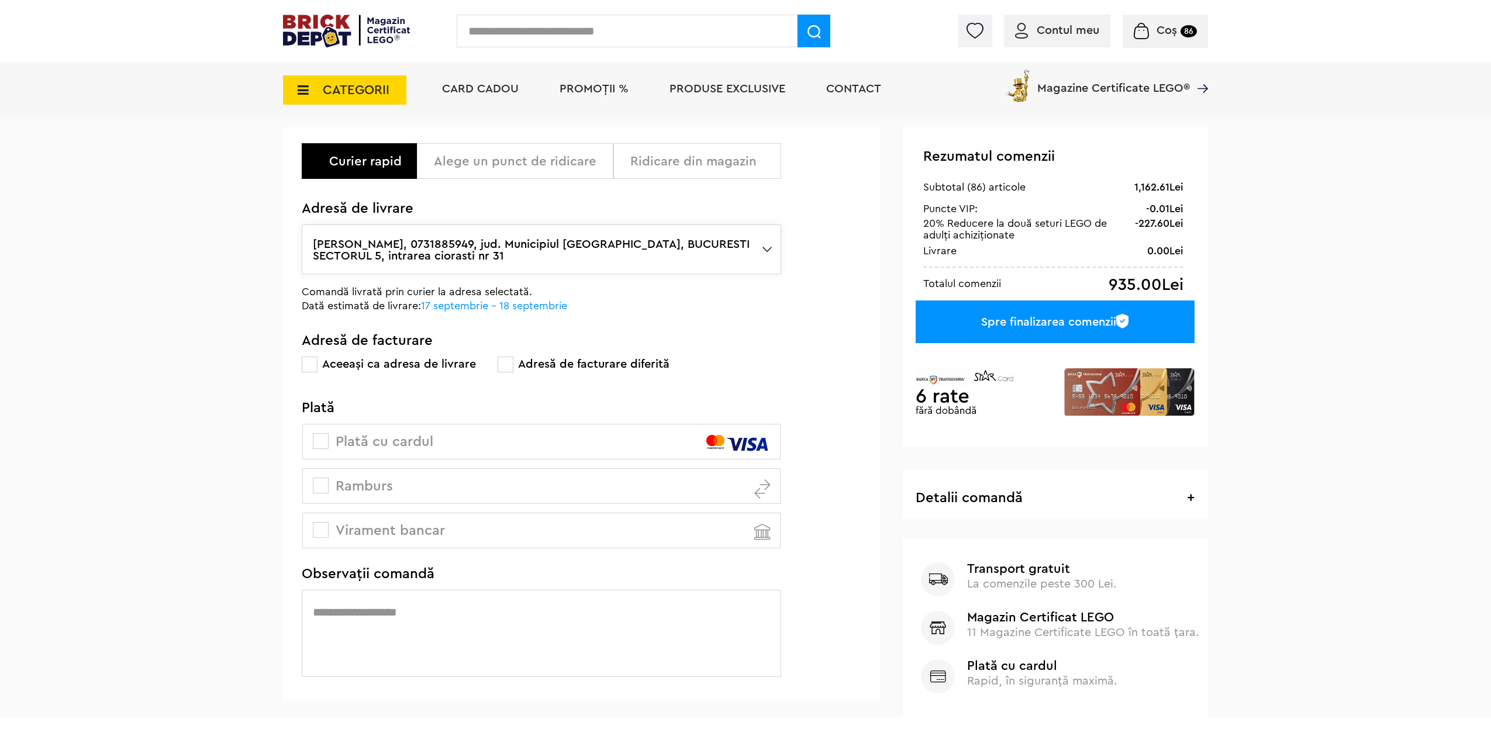
scroll to position [117, 0]
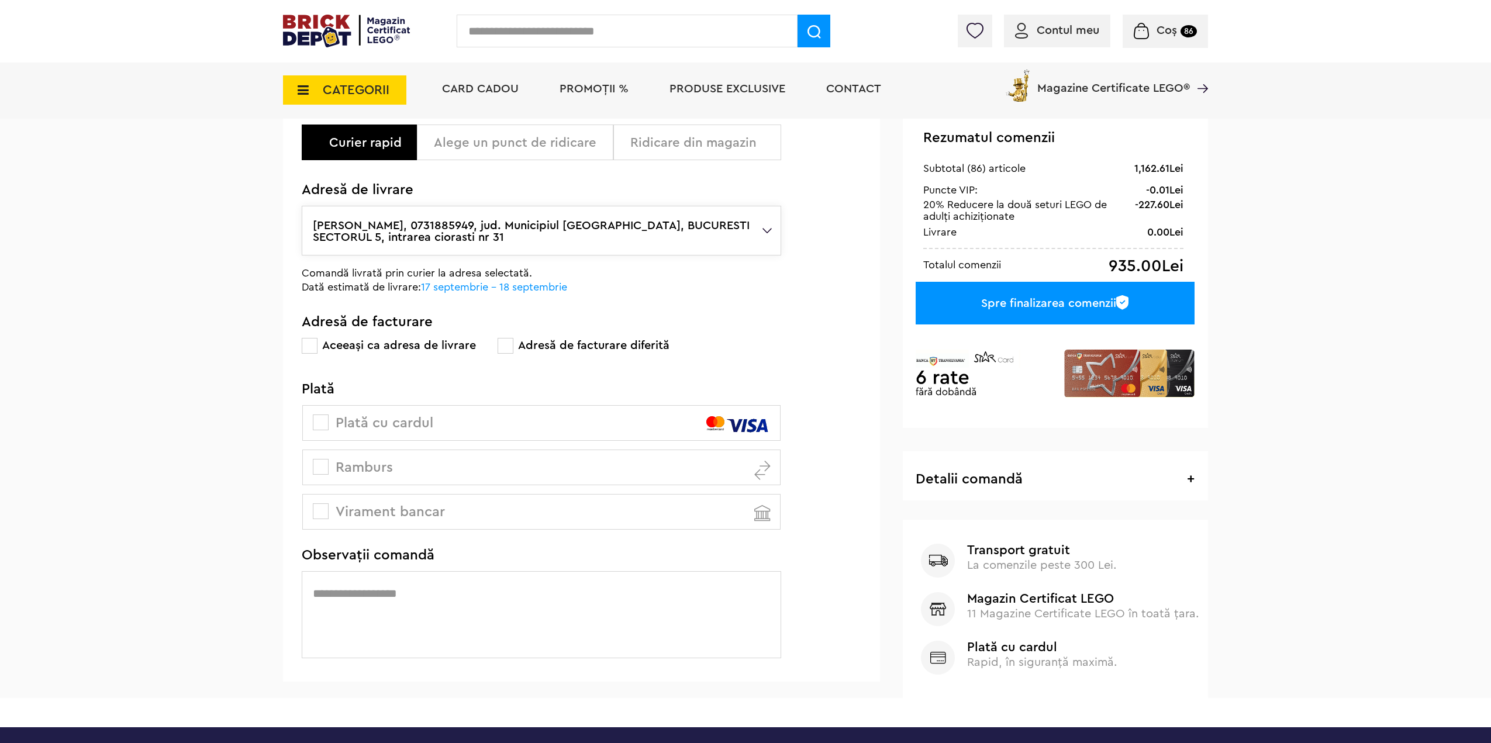
click at [389, 420] on span "Plată cu cardul" at bounding box center [374, 423] width 118 height 14
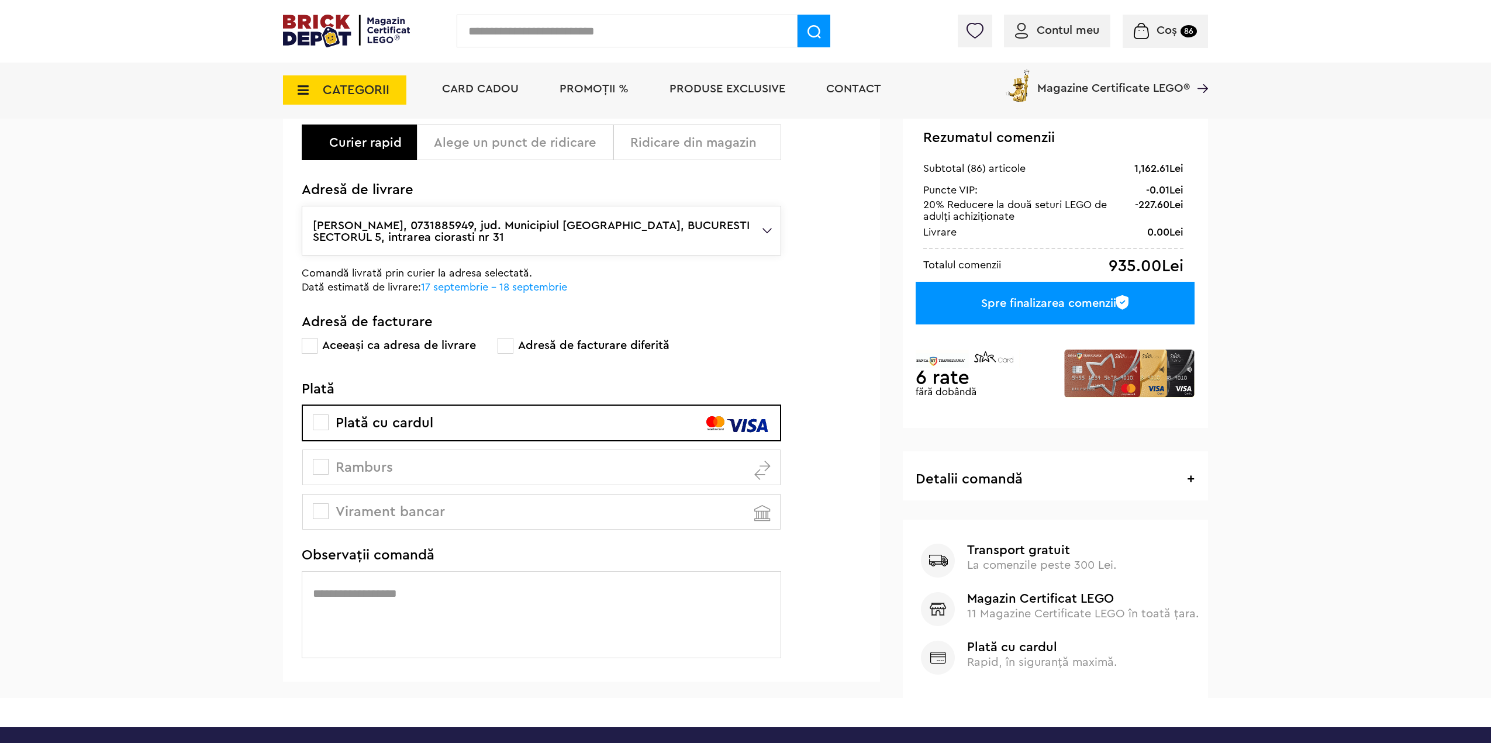
click at [1026, 312] on div "Spre finalizarea comenzii" at bounding box center [1055, 303] width 279 height 43
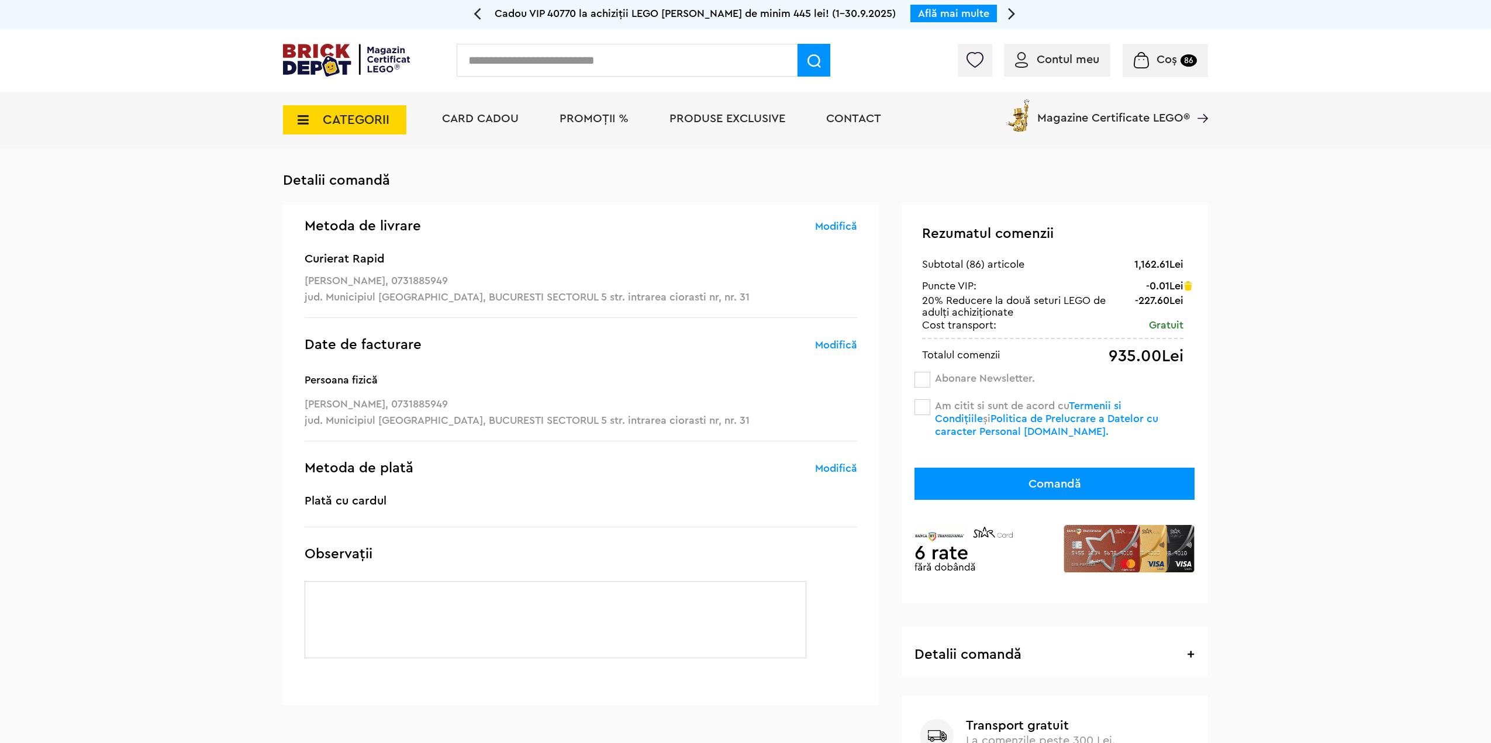
click at [1148, 50] on div "Coș 86" at bounding box center [1165, 60] width 85 height 33
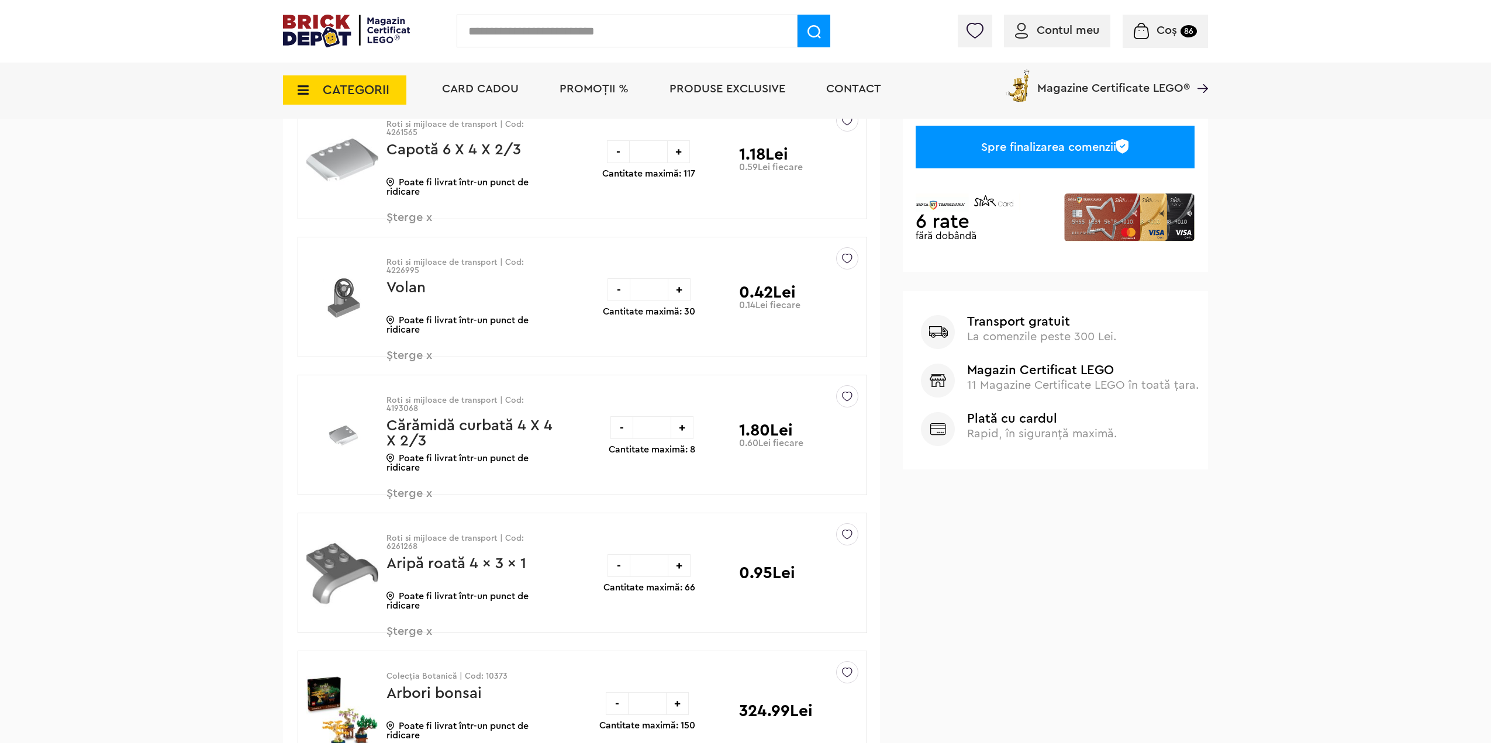
scroll to position [819, 0]
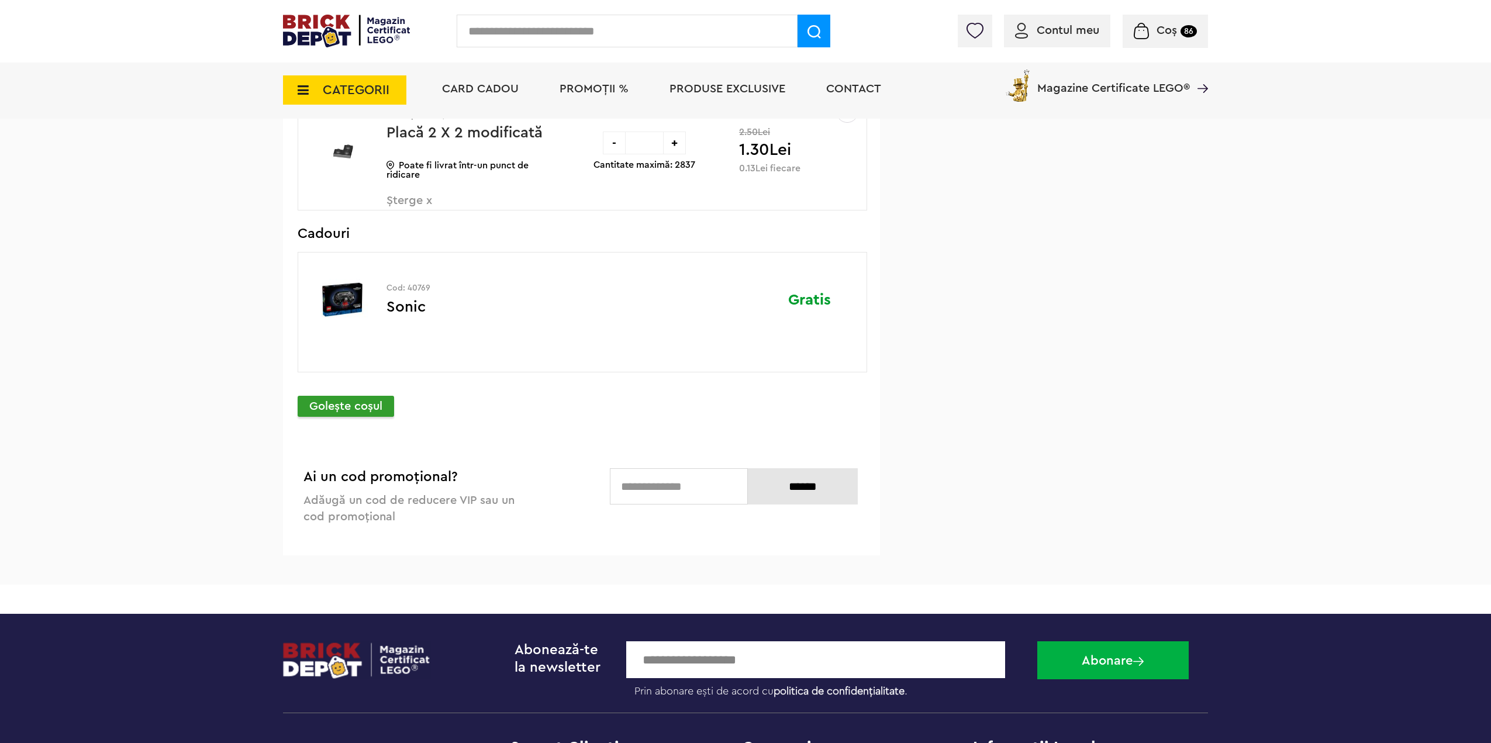
drag, startPoint x: 876, startPoint y: 223, endPoint x: 825, endPoint y: 209, distance: 52.6
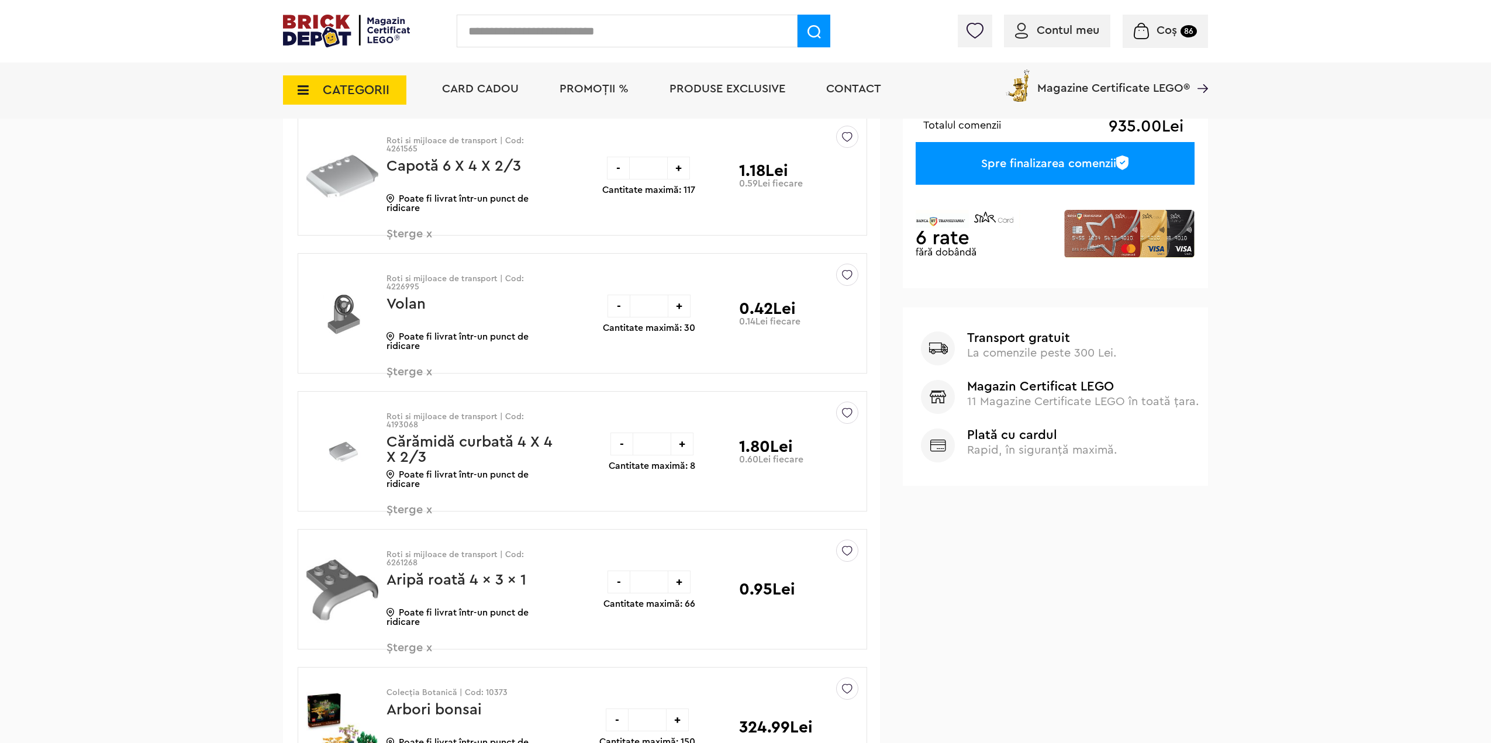
scroll to position [0, 0]
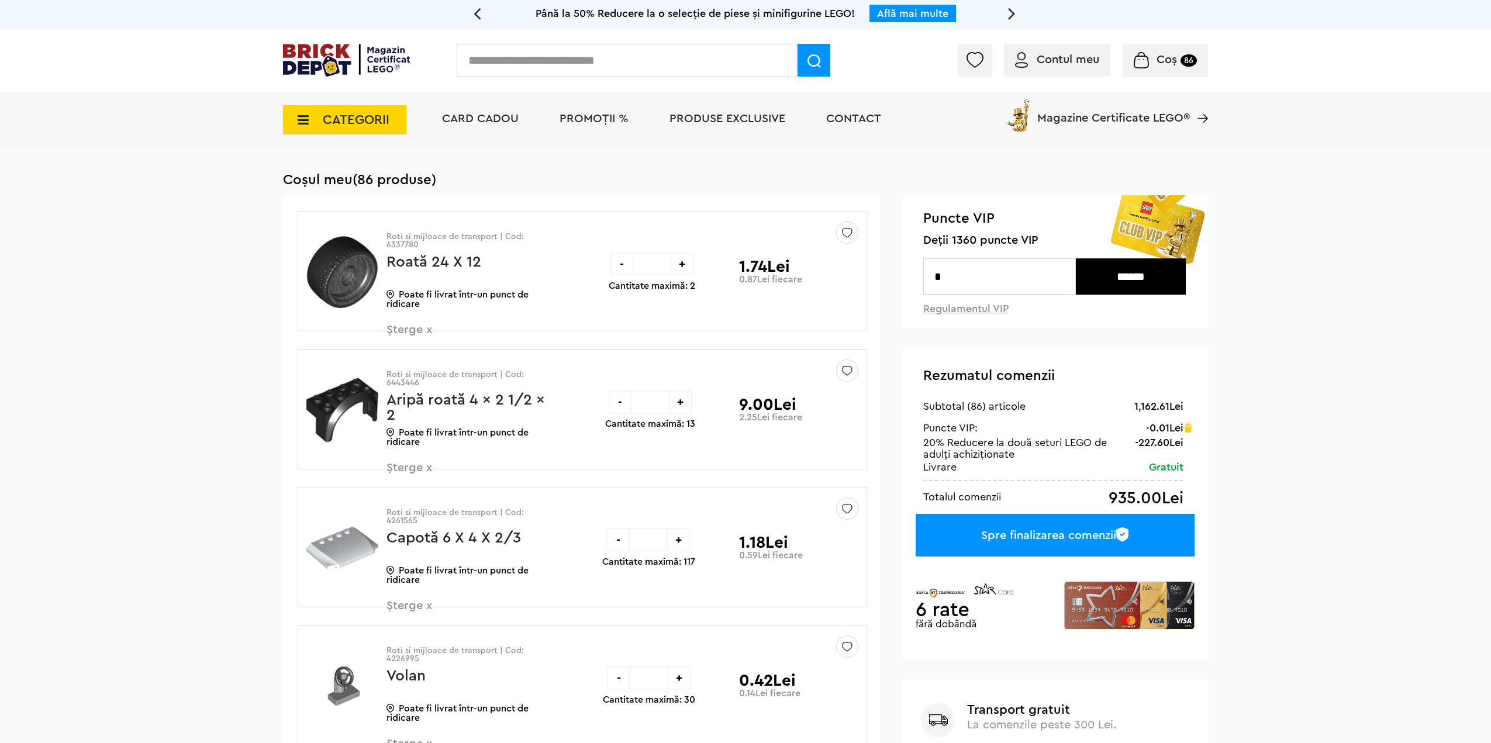
drag, startPoint x: 1013, startPoint y: 310, endPoint x: 563, endPoint y: 74, distance: 509.2
